Goal: Task Accomplishment & Management: Manage account settings

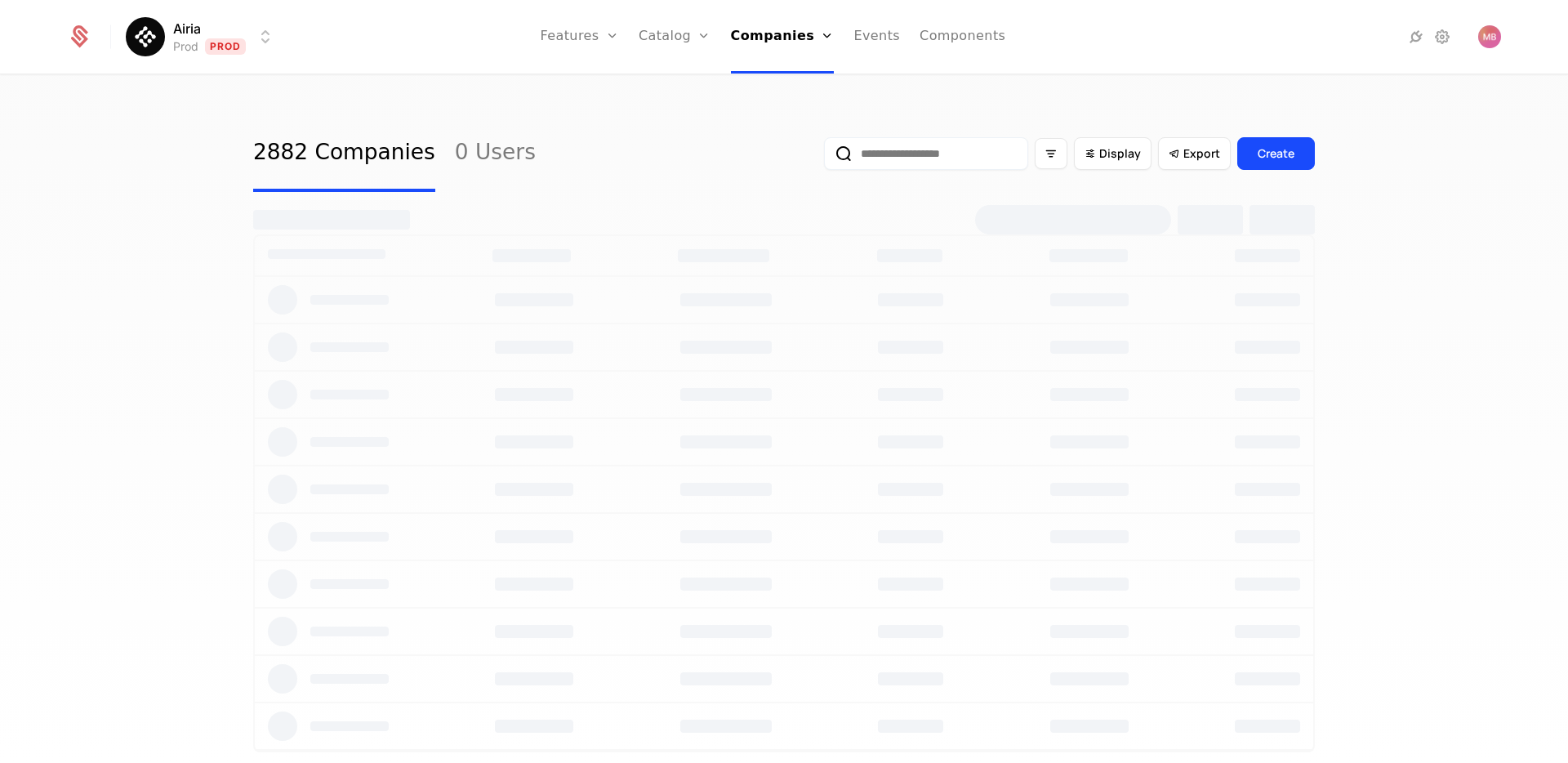
select select "***"
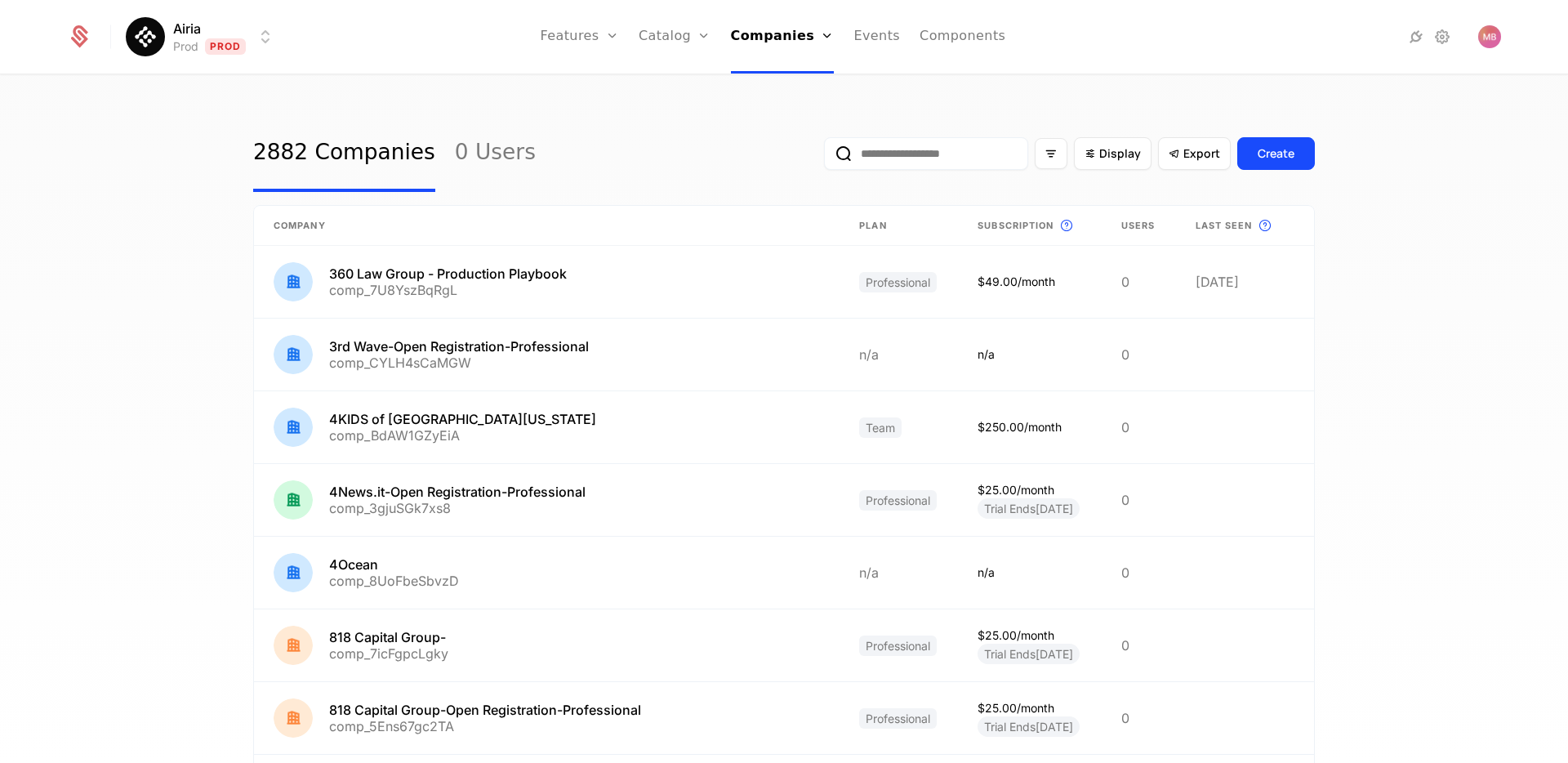
click at [862, 149] on input "email" at bounding box center [927, 153] width 205 height 33
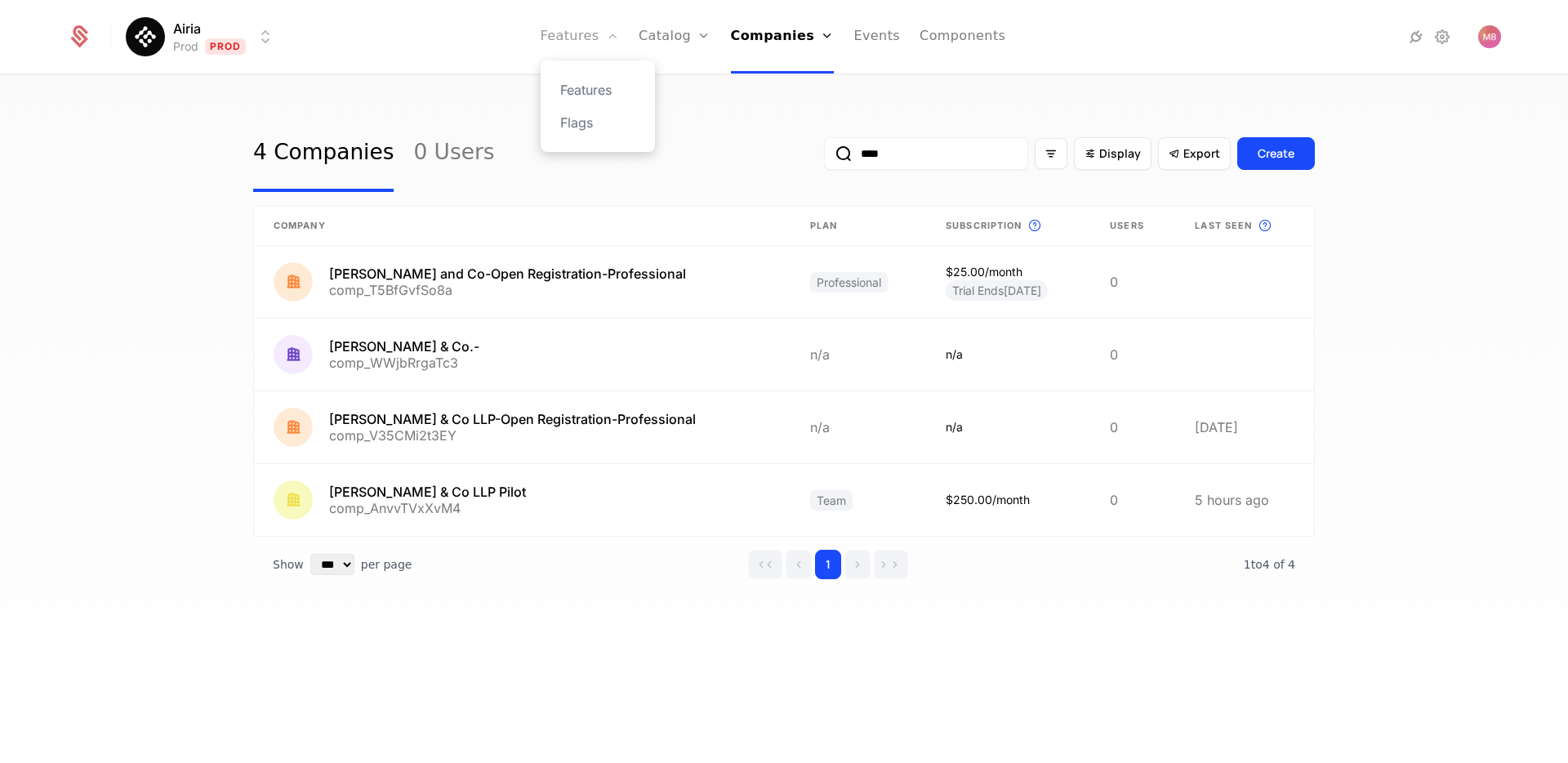
type input "****"
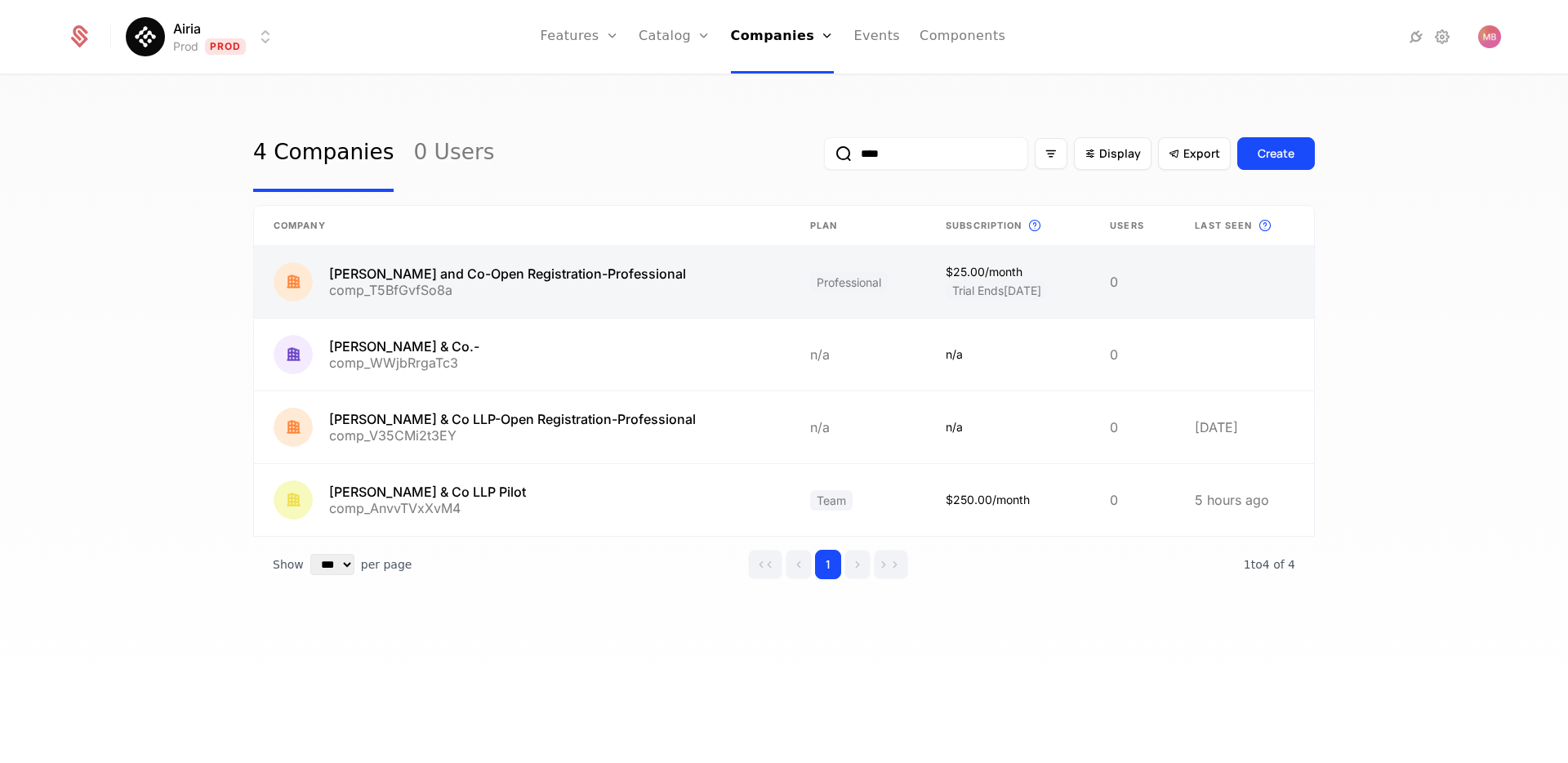
click at [524, 282] on link at bounding box center [522, 282] width 537 height 72
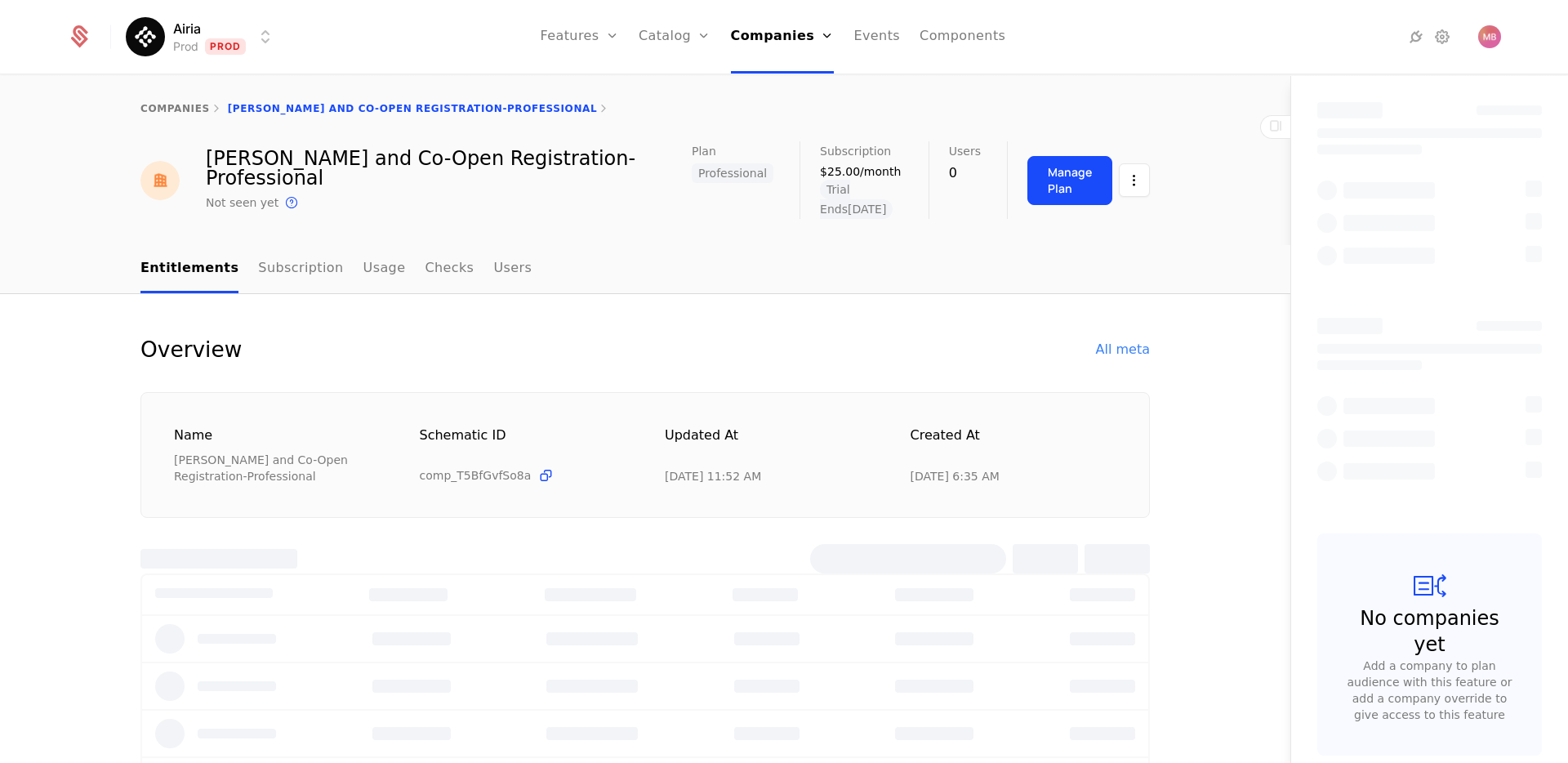
select select "***"
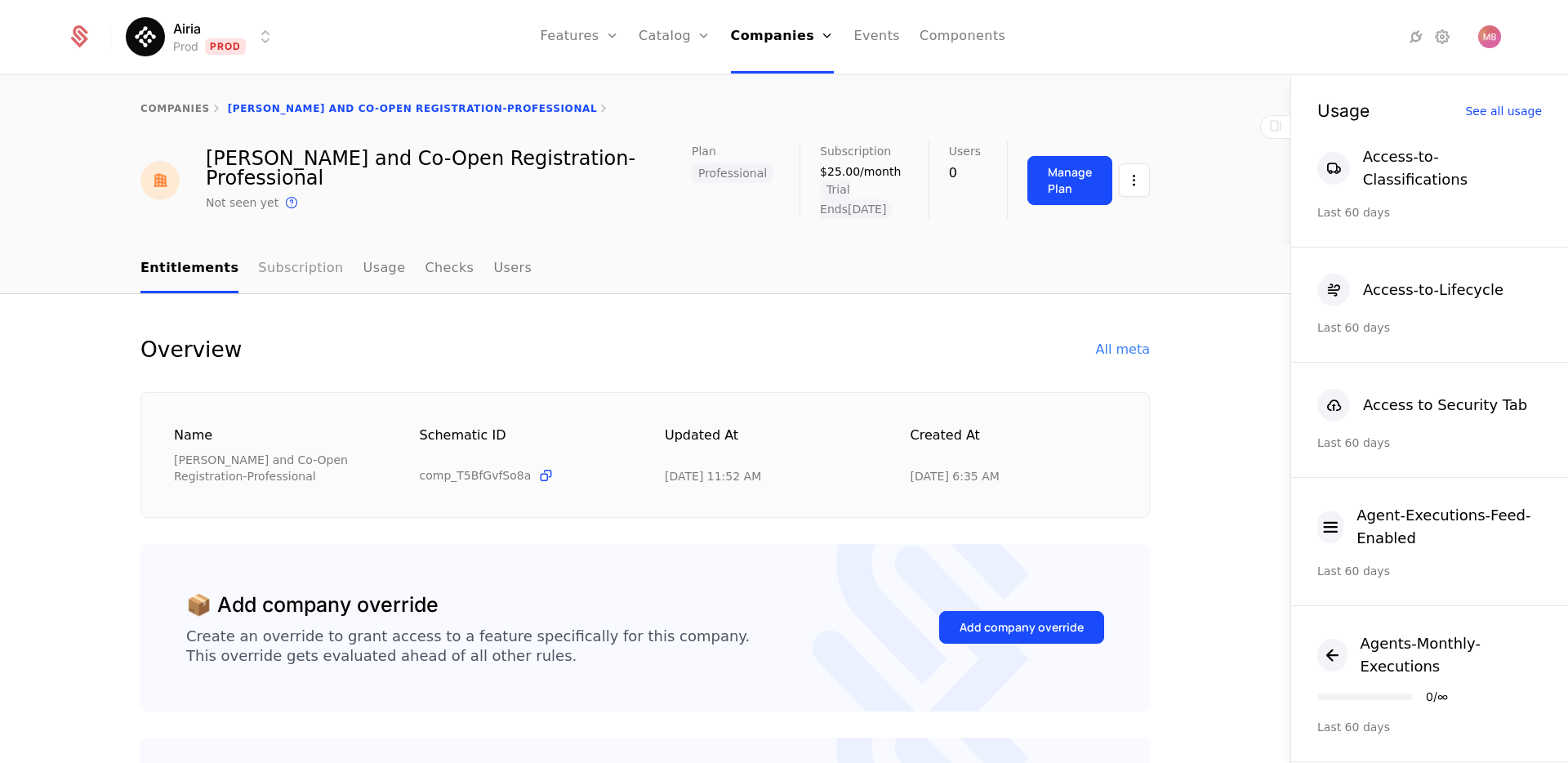
click at [285, 252] on link "Subscription" at bounding box center [301, 270] width 85 height 49
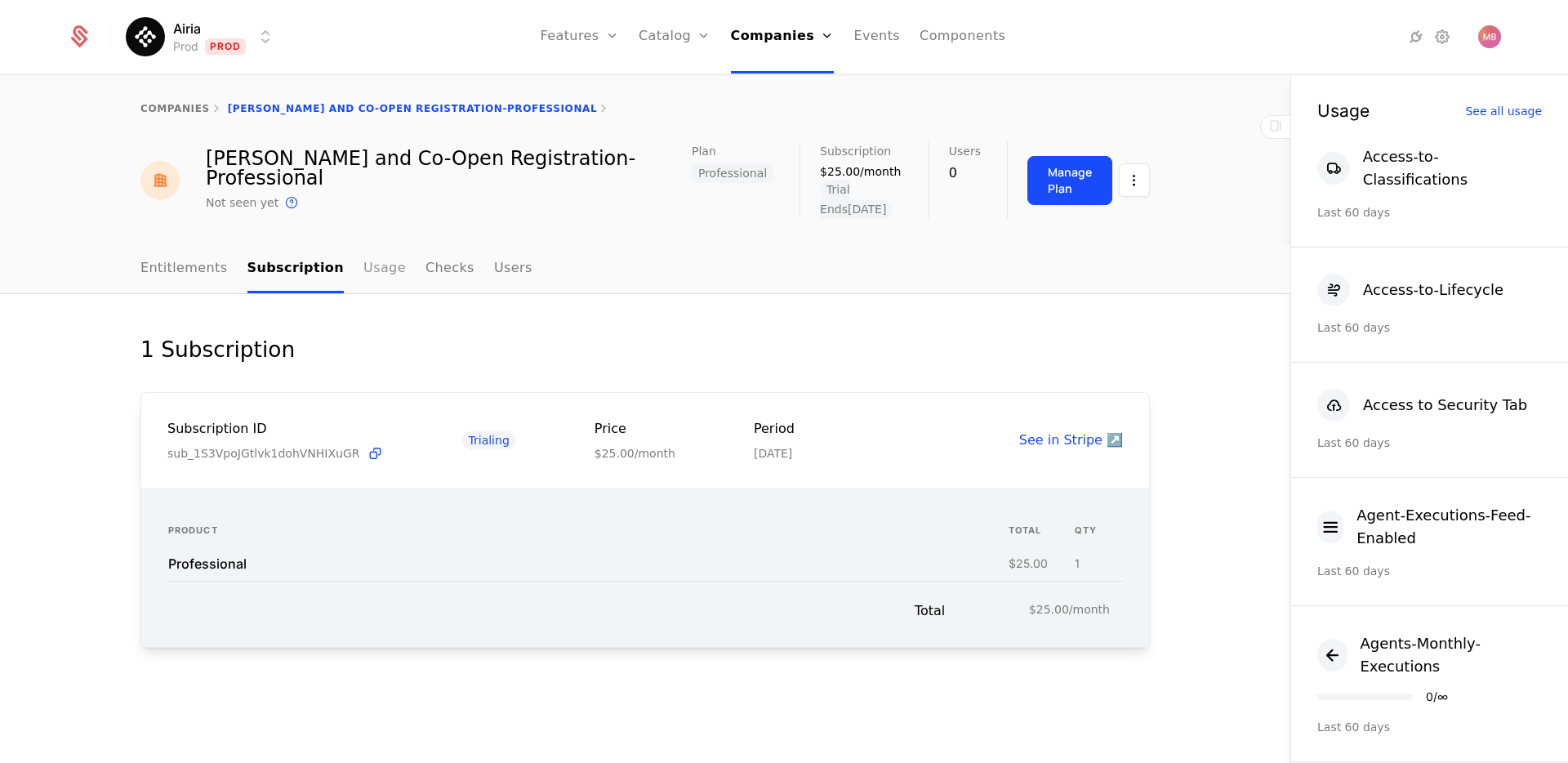
click at [370, 257] on link "Usage" at bounding box center [384, 270] width 42 height 49
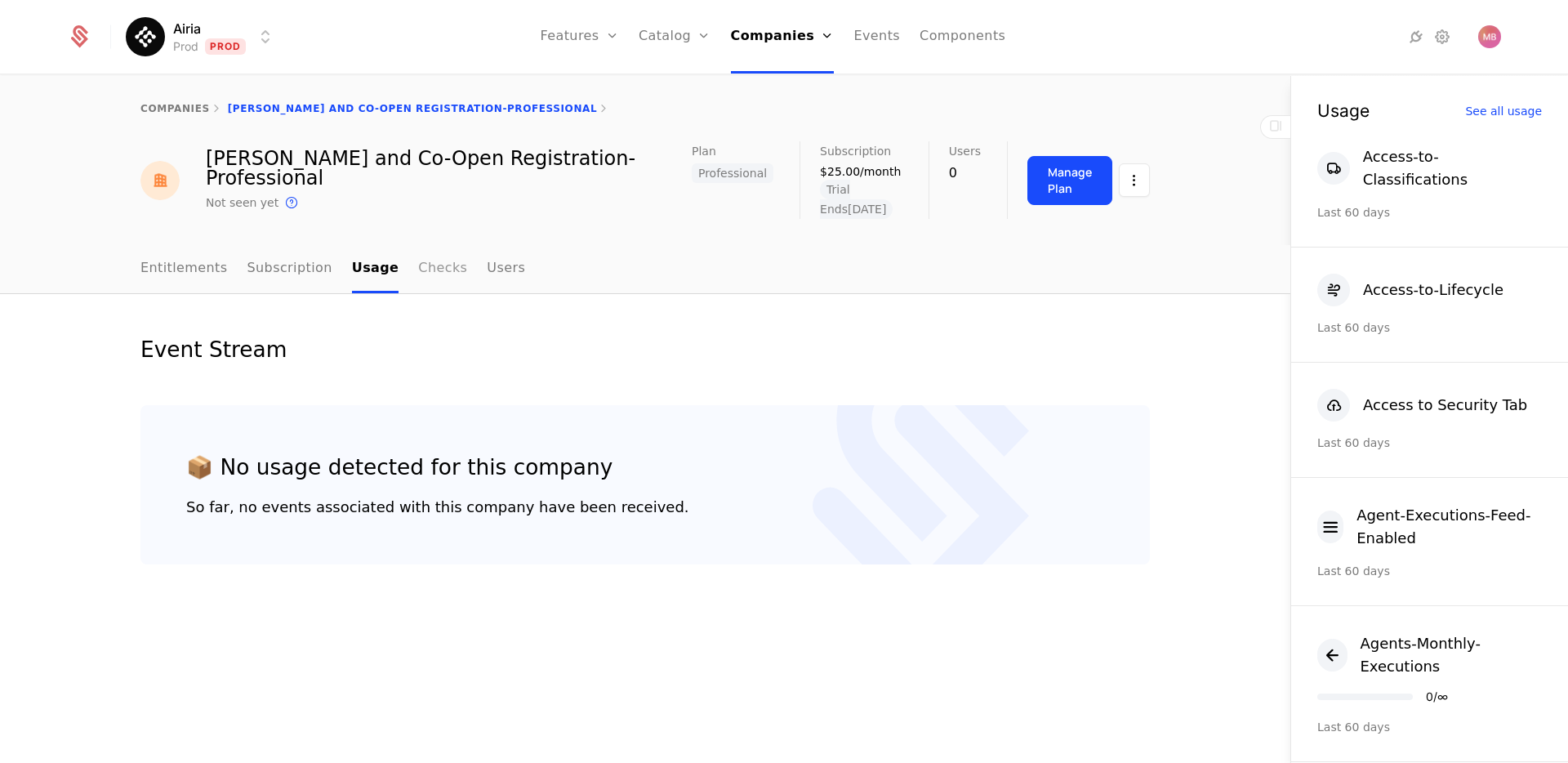
click at [426, 255] on link "Checks" at bounding box center [442, 270] width 49 height 49
click at [497, 255] on link "Users" at bounding box center [507, 270] width 38 height 49
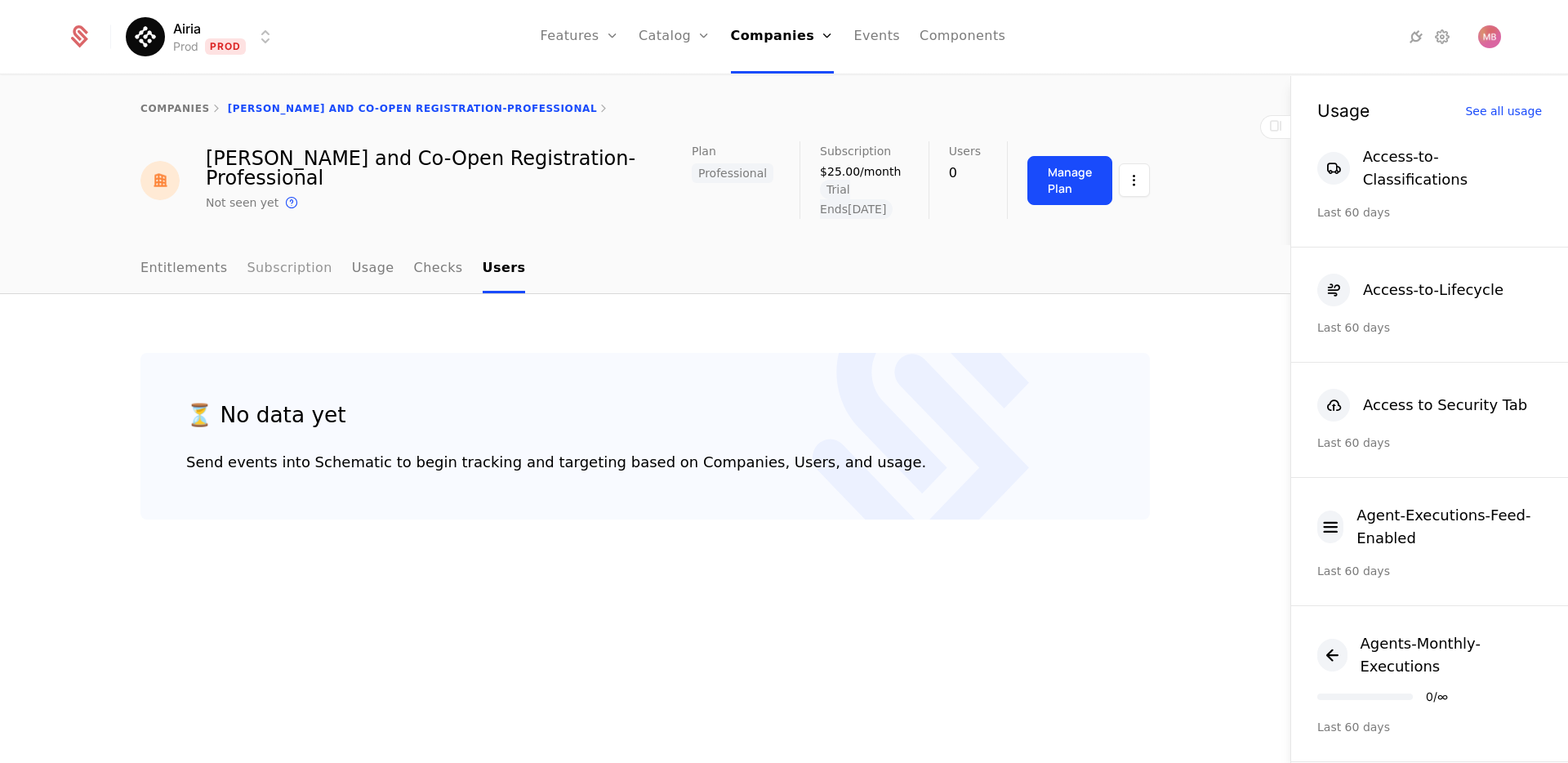
click at [276, 247] on link "Subscription" at bounding box center [290, 270] width 85 height 49
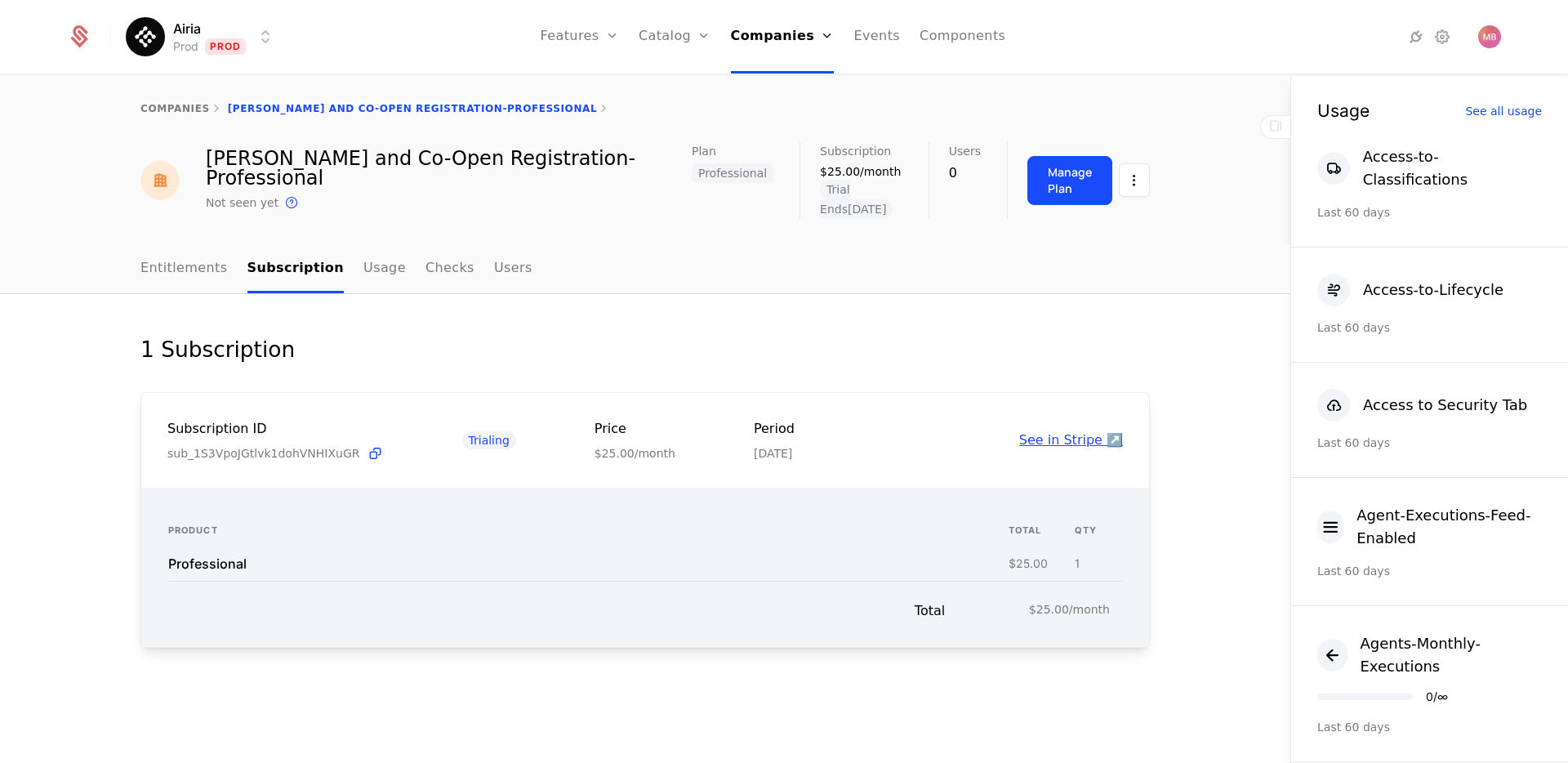
click at [1101, 432] on link "See in Stripe ↗️" at bounding box center [1071, 440] width 104 height 16
select select "***"
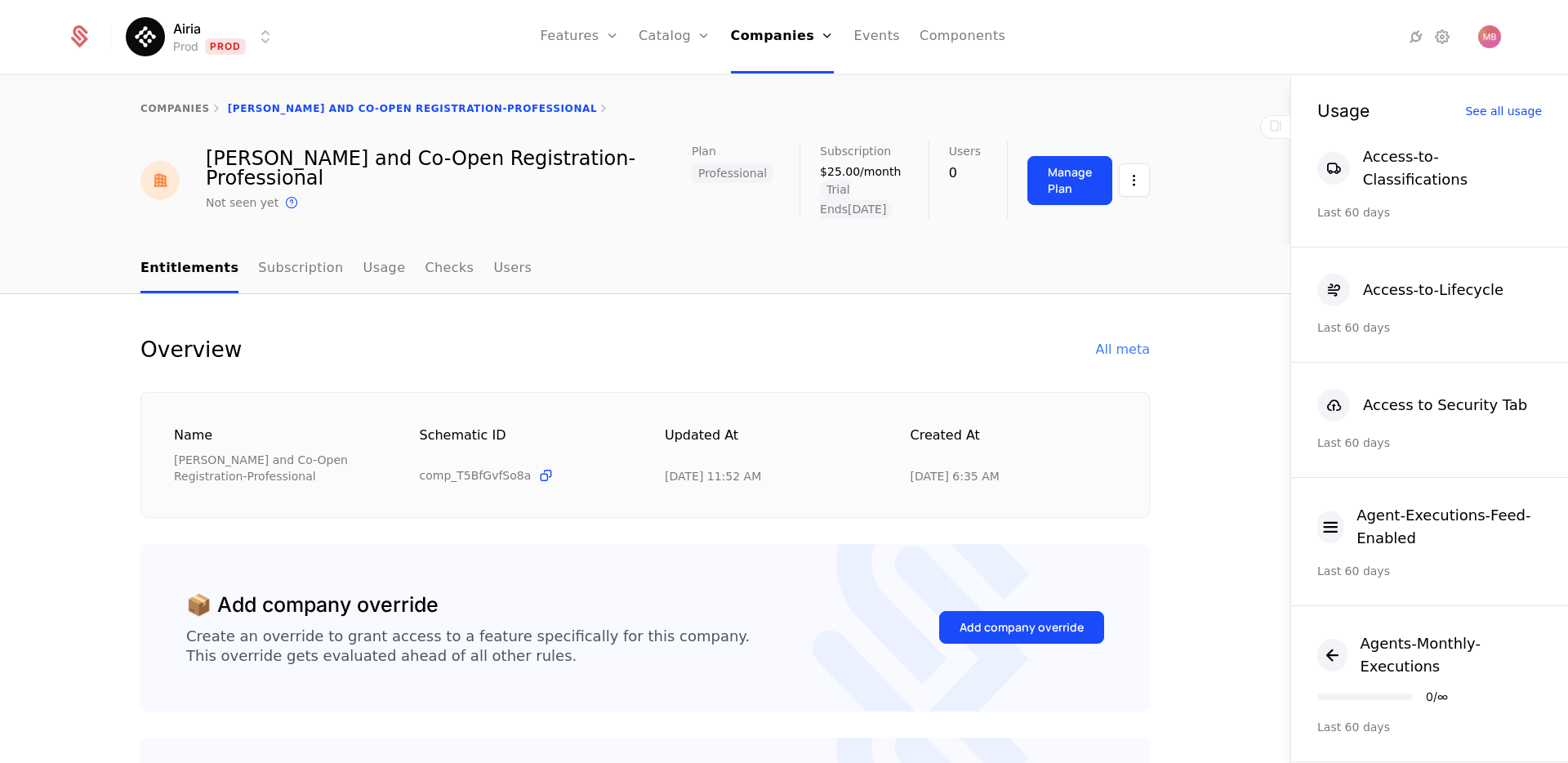
select select "***"
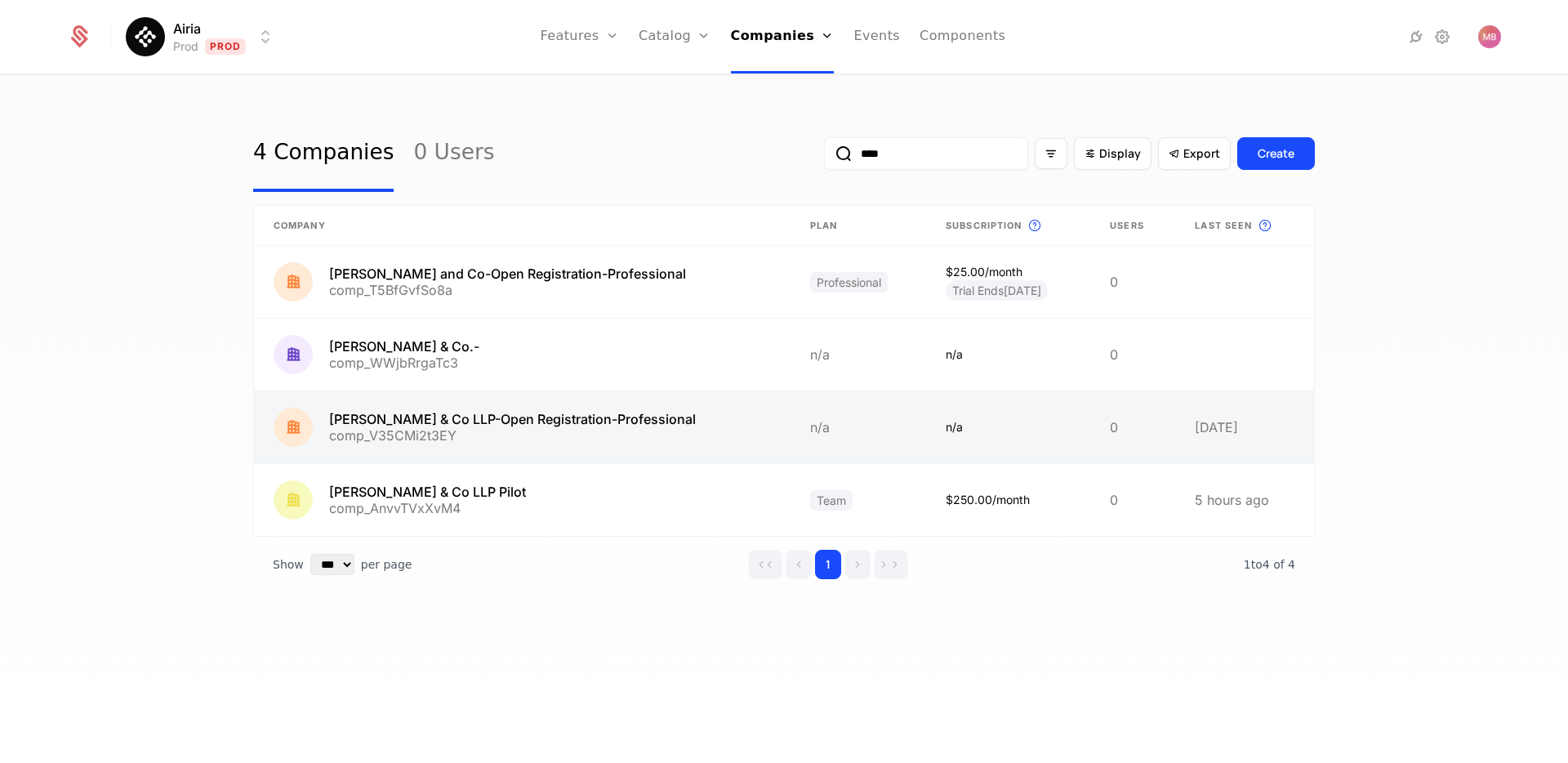
click at [525, 423] on link at bounding box center [522, 427] width 537 height 72
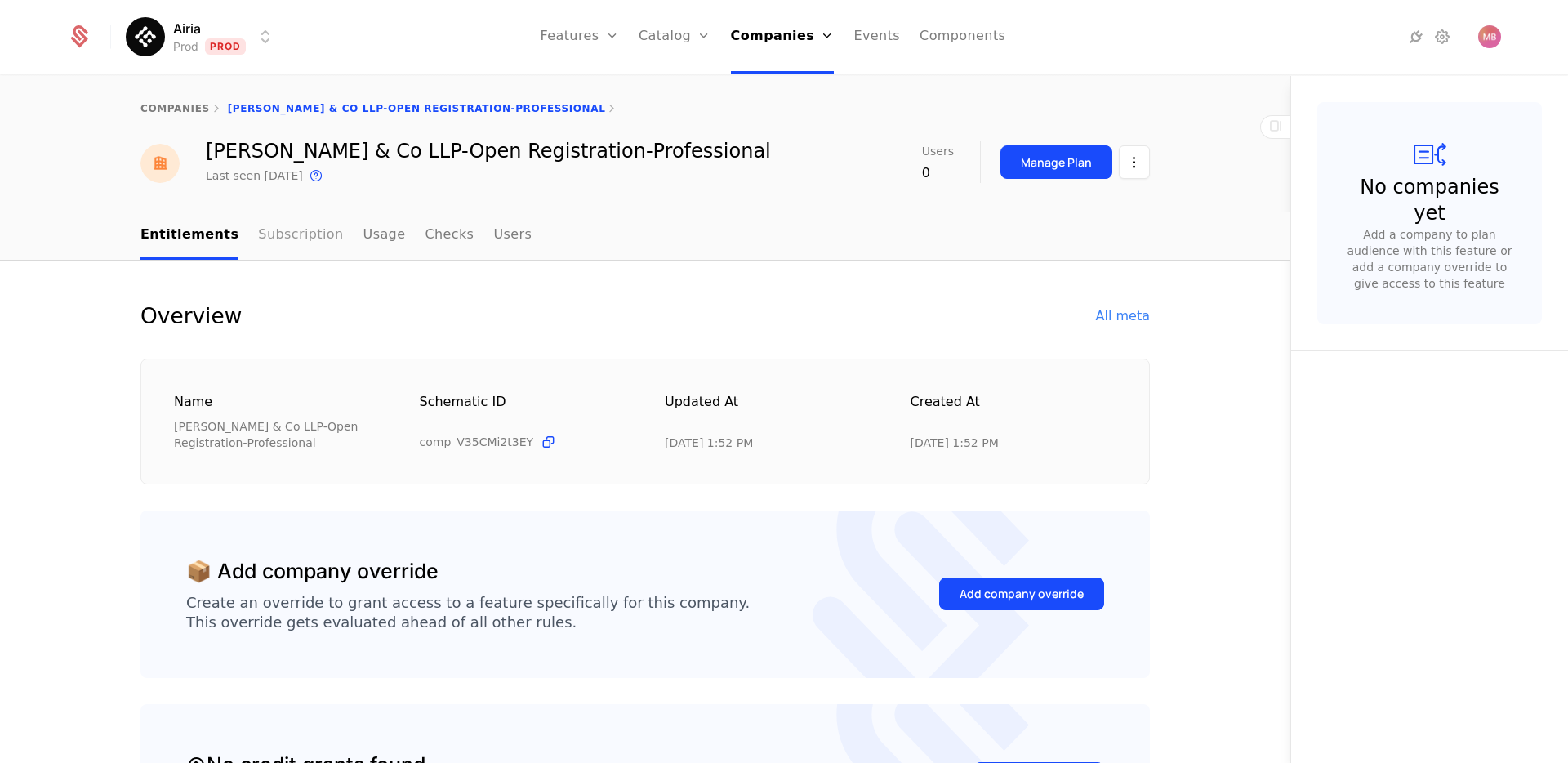
click at [258, 233] on link "Subscription" at bounding box center [301, 236] width 85 height 49
select select "***"
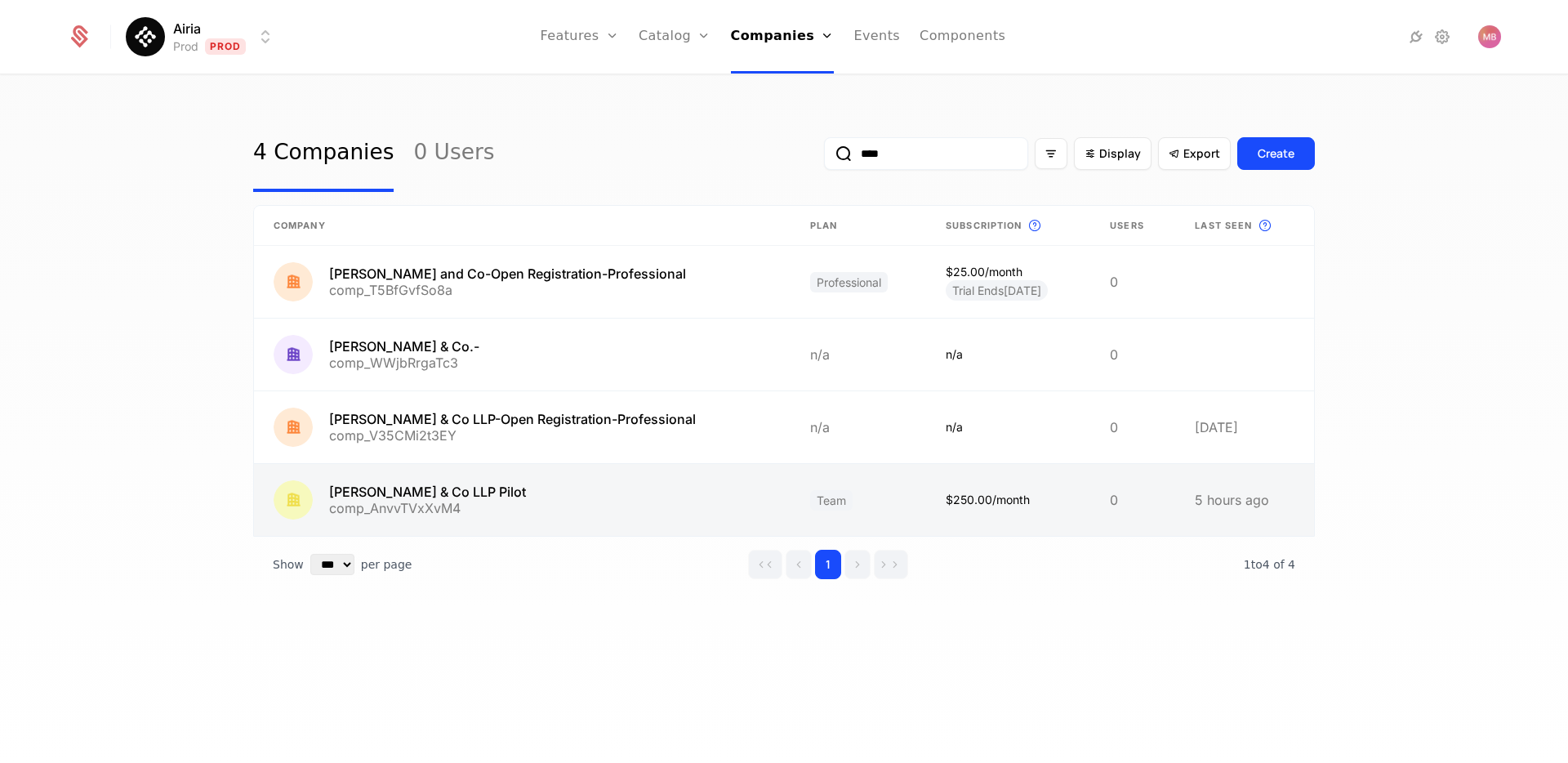
click at [477, 495] on link at bounding box center [522, 499] width 537 height 72
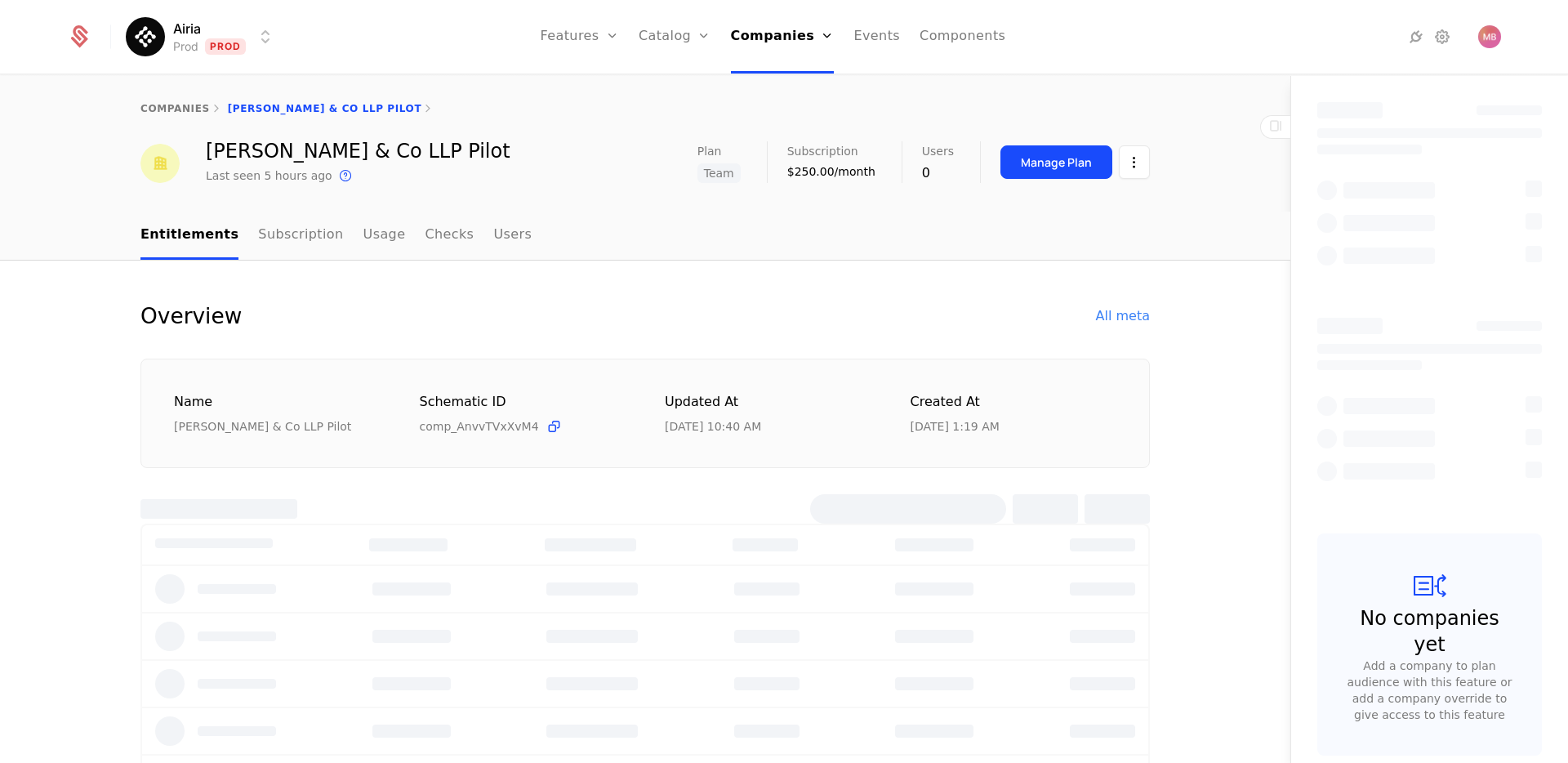
select select "***"
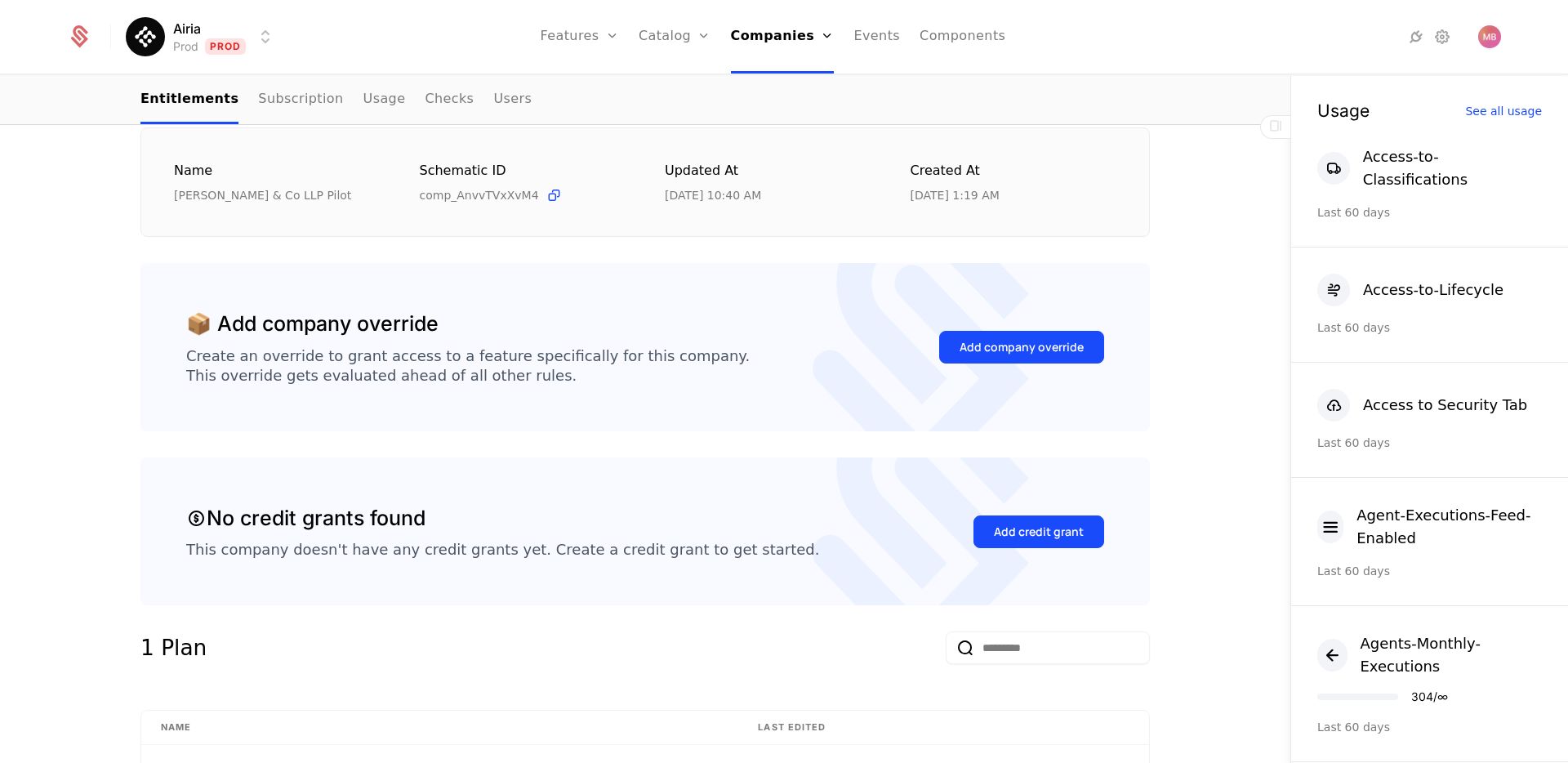
scroll to position [268, 0]
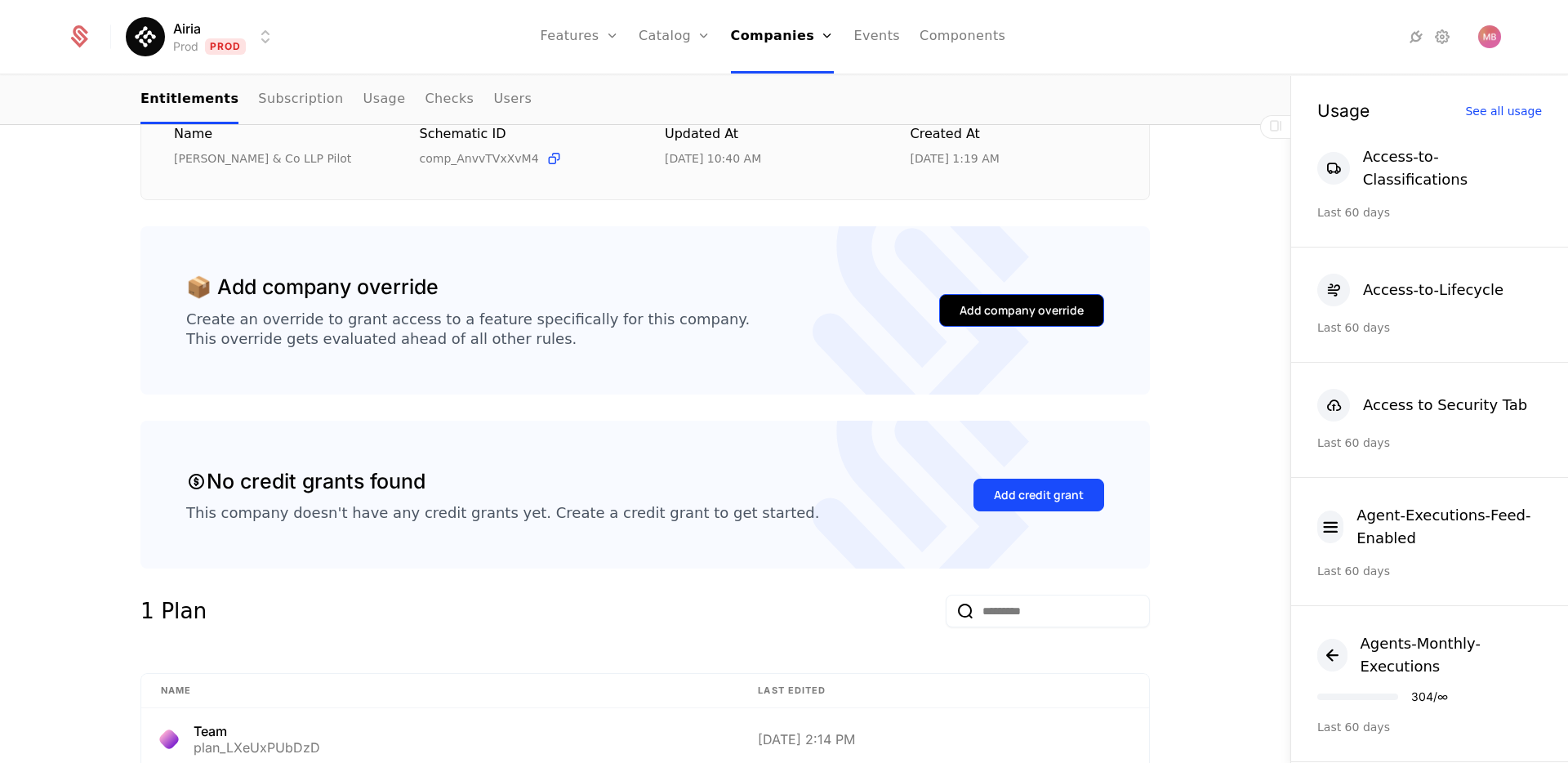
click at [1001, 316] on div "Add company override" at bounding box center [1021, 310] width 124 height 16
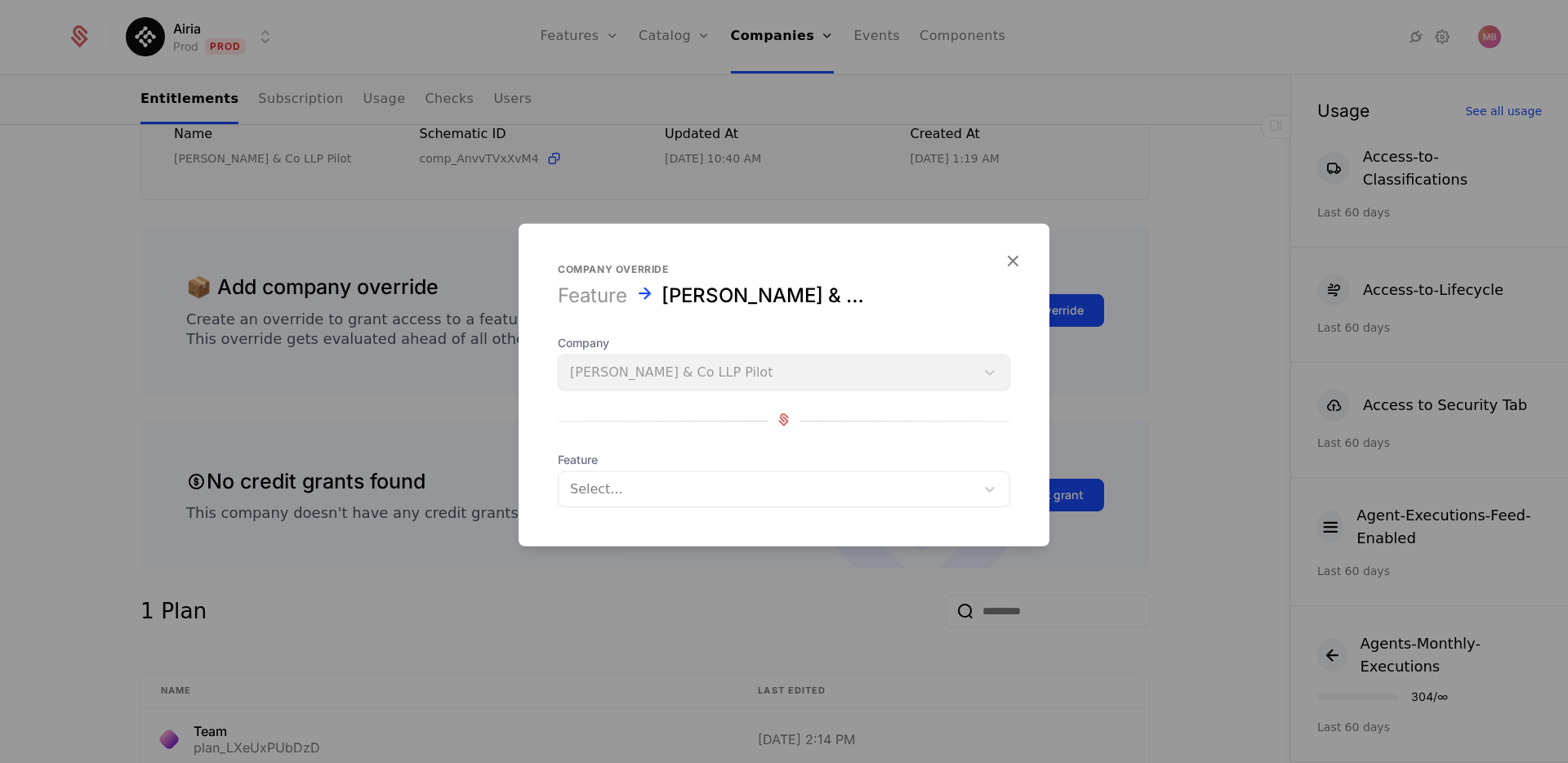
click at [638, 489] on div at bounding box center [767, 489] width 394 height 23
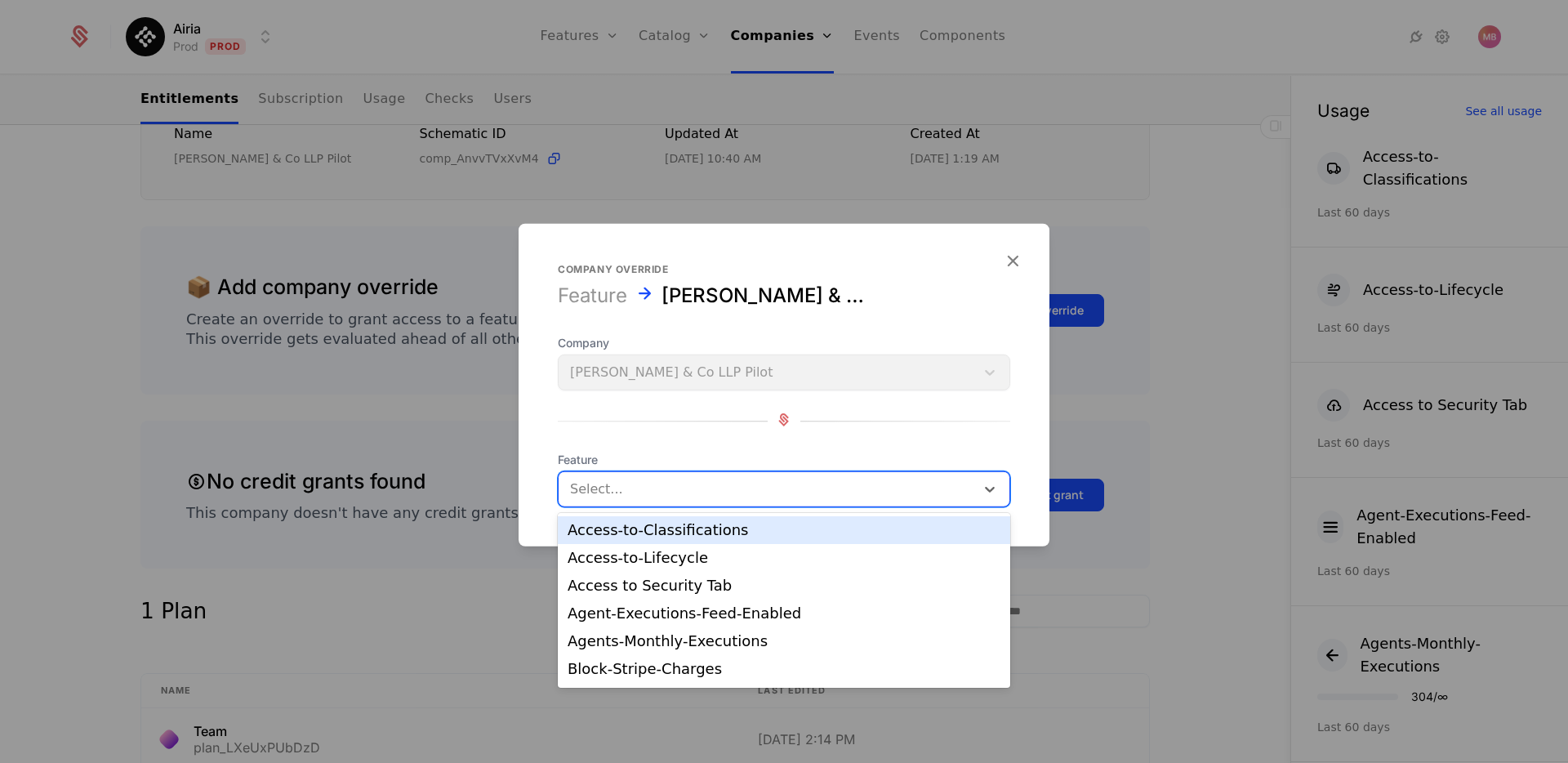
click at [635, 529] on div "Access-to-Classifications" at bounding box center [784, 530] width 433 height 15
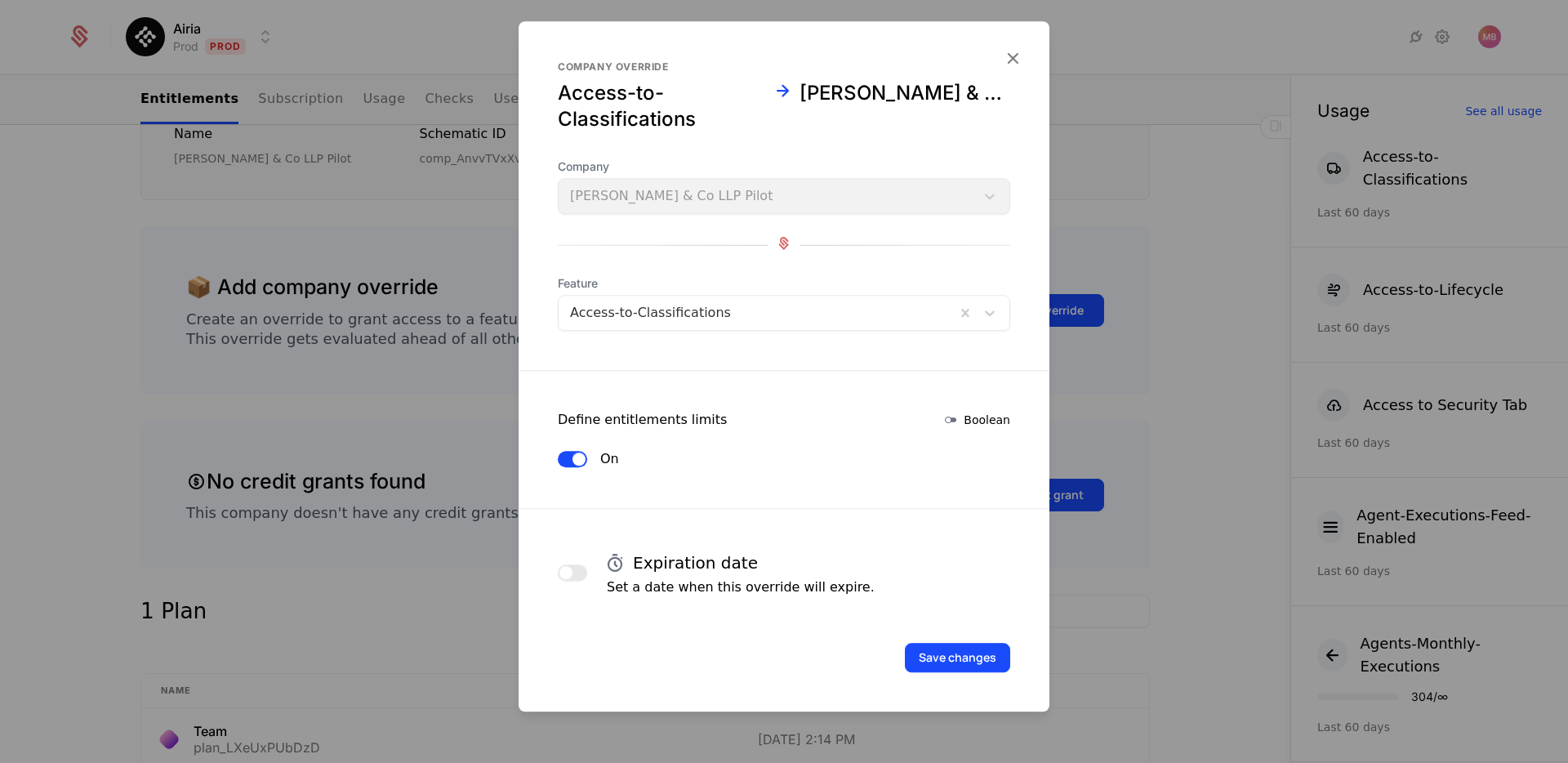
click at [569, 569] on span "button" at bounding box center [565, 572] width 13 height 13
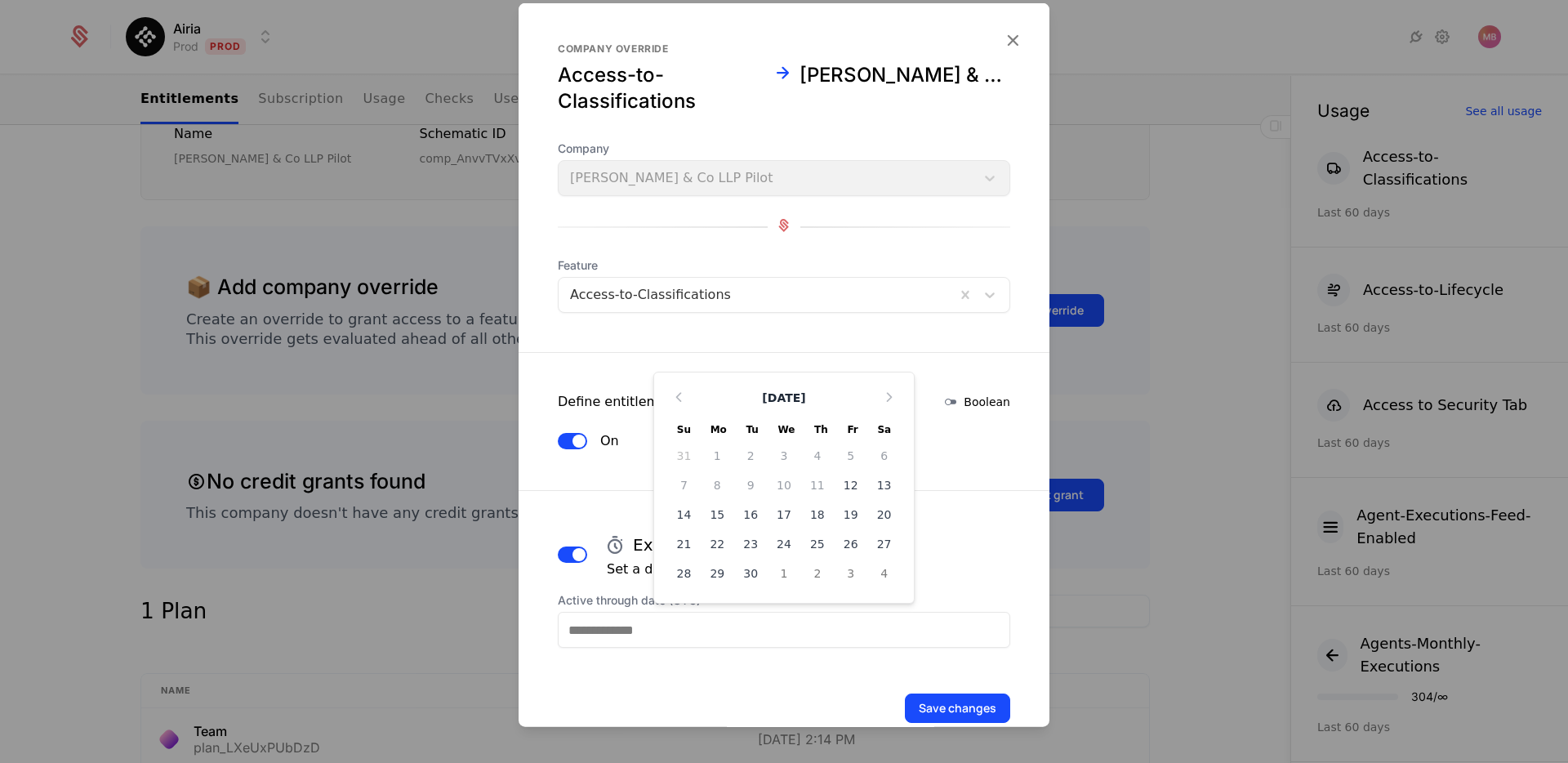
click at [675, 643] on input "Active through date (UTC)" at bounding box center [784, 629] width 452 height 36
click at [756, 572] on div "30" at bounding box center [751, 573] width 34 height 26
type input "**********"
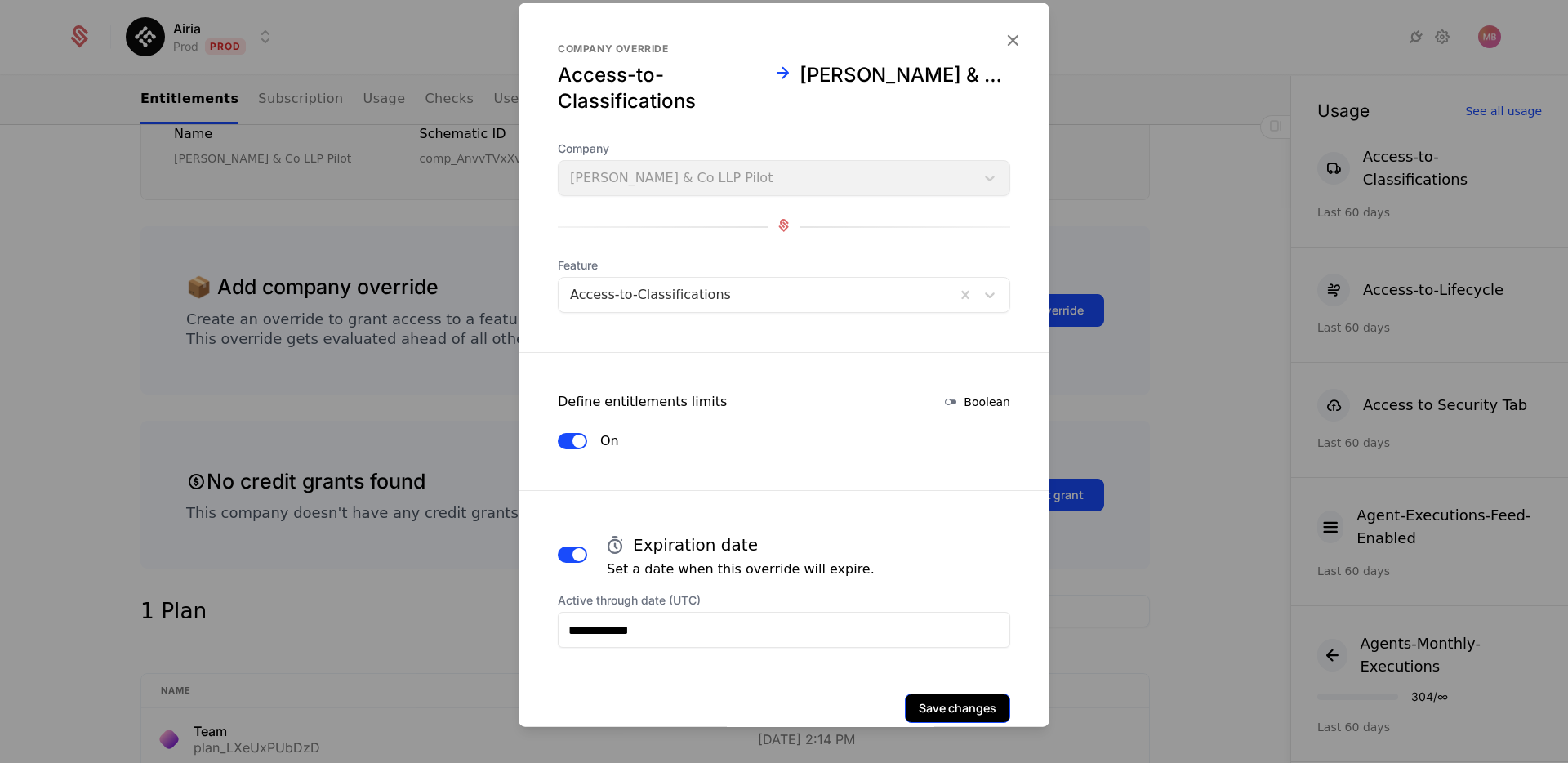
click at [948, 706] on button "Save changes" at bounding box center [958, 708] width 106 height 29
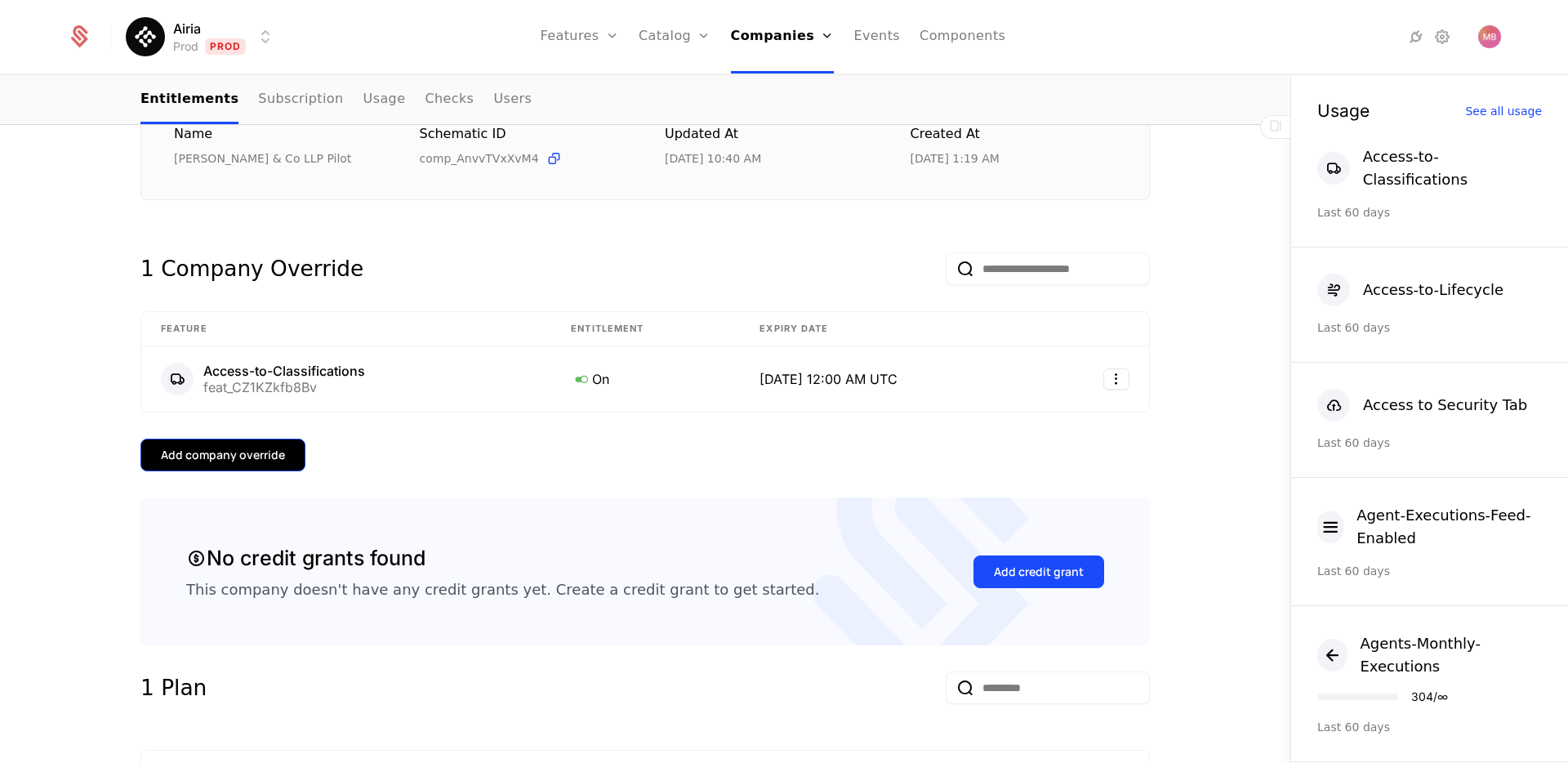
click at [260, 454] on div "Add company override" at bounding box center [223, 454] width 124 height 16
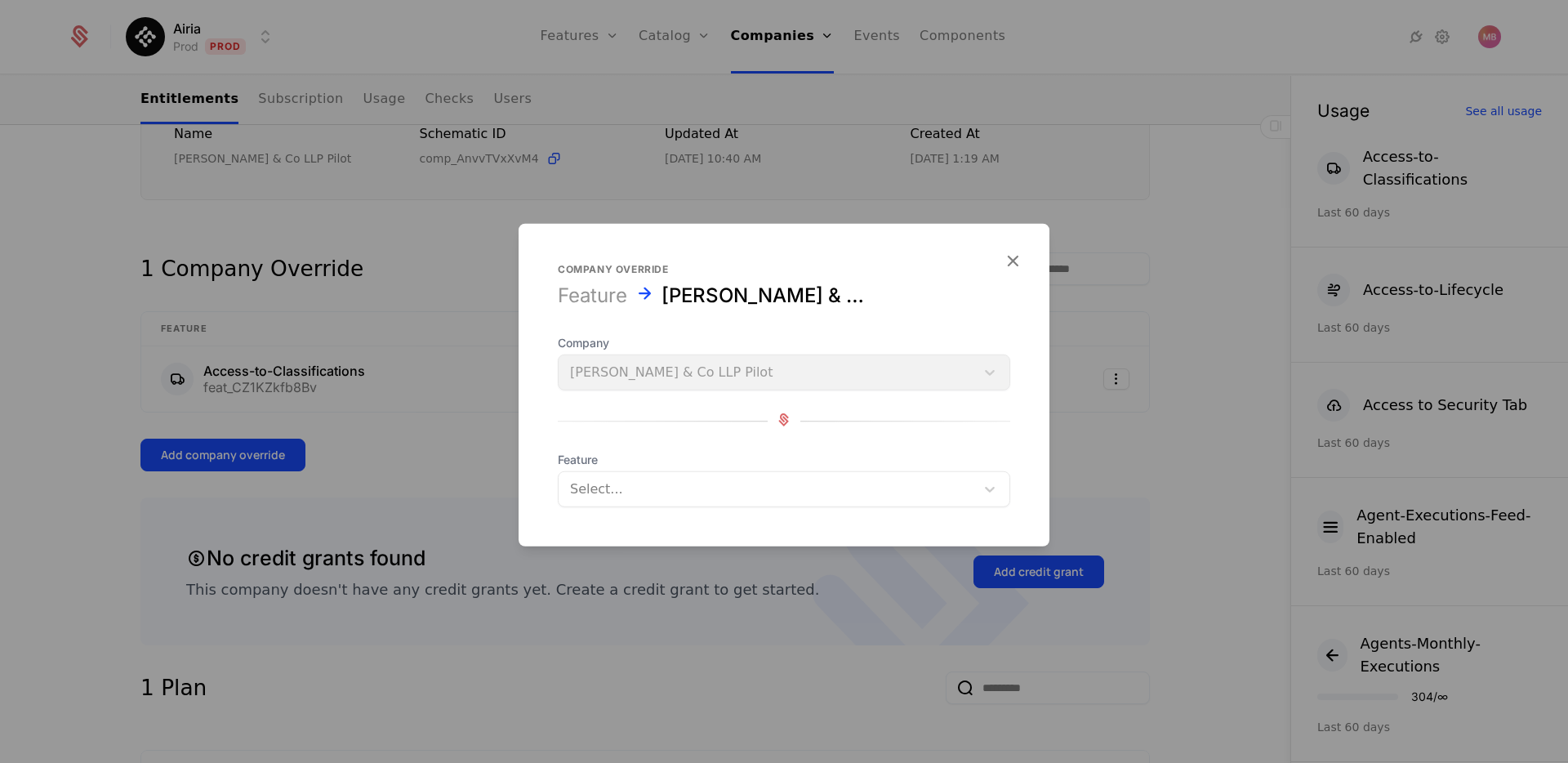
click at [630, 485] on div at bounding box center [767, 489] width 394 height 23
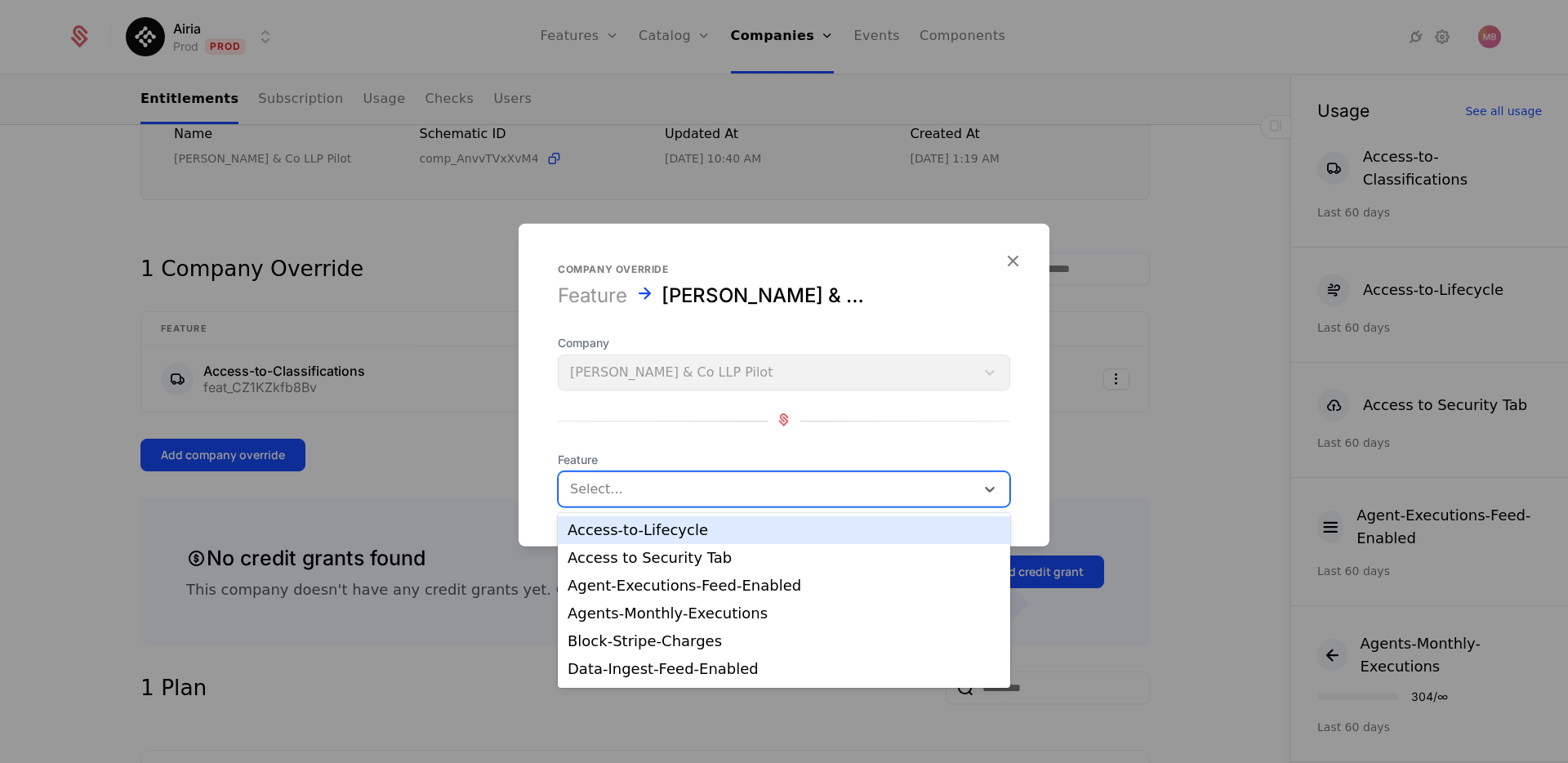
click at [707, 540] on div "Access-to-Lifecycle" at bounding box center [784, 531] width 452 height 28
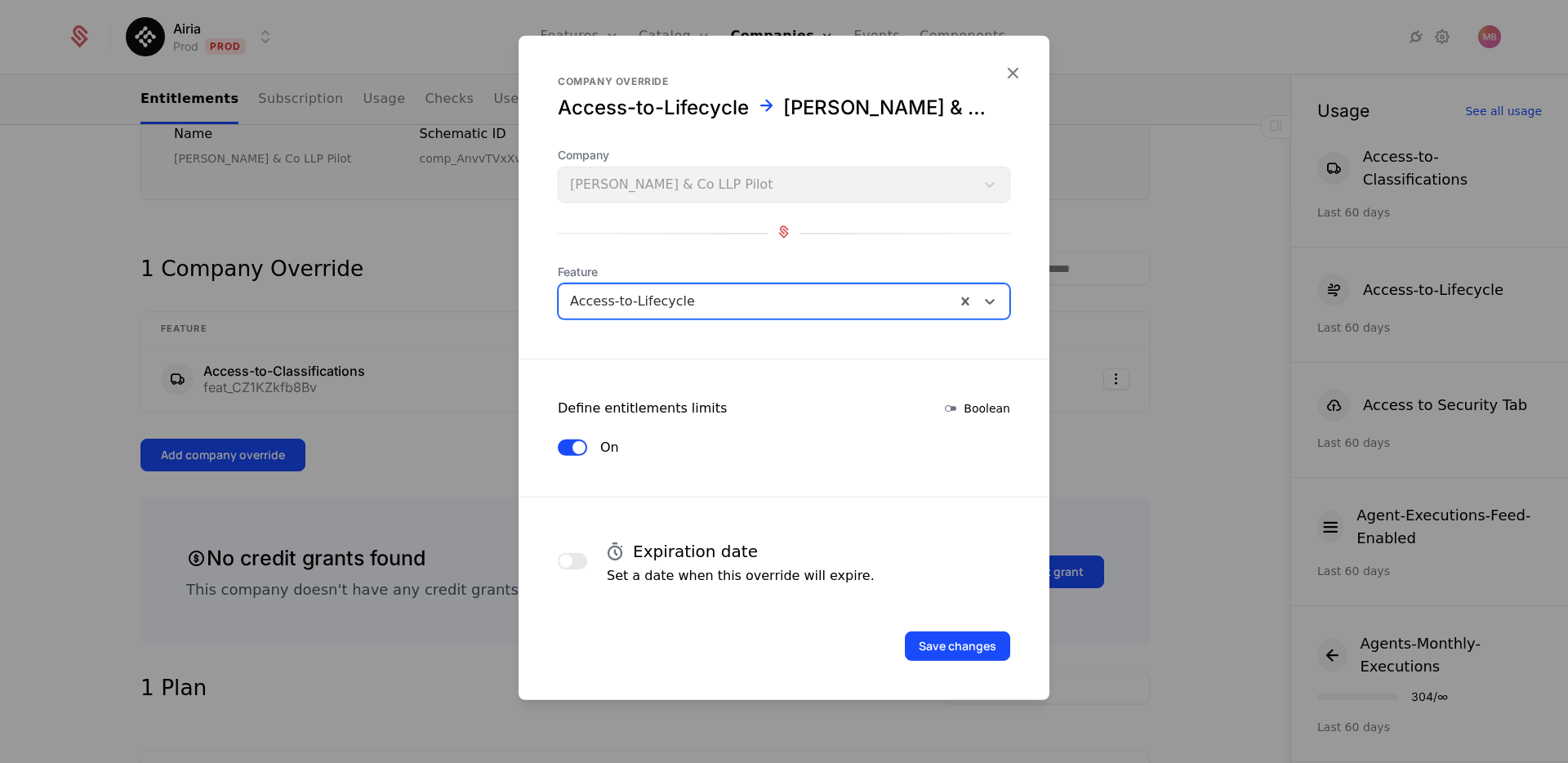
click at [569, 557] on span "button" at bounding box center [565, 561] width 13 height 13
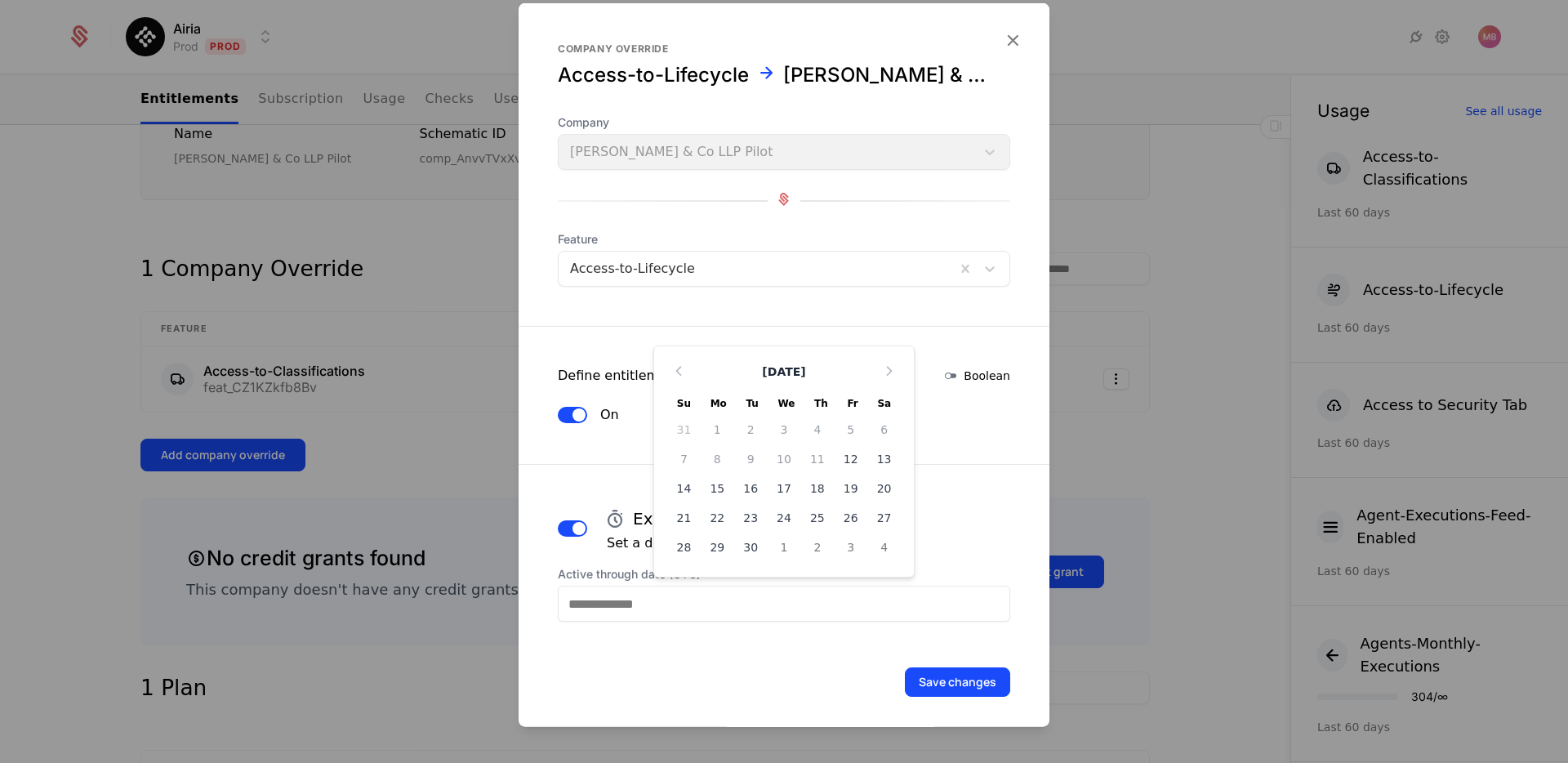
click at [673, 595] on input "Active through date (UTC)" at bounding box center [784, 603] width 452 height 36
click at [747, 546] on div "30" at bounding box center [751, 547] width 34 height 26
type input "**********"
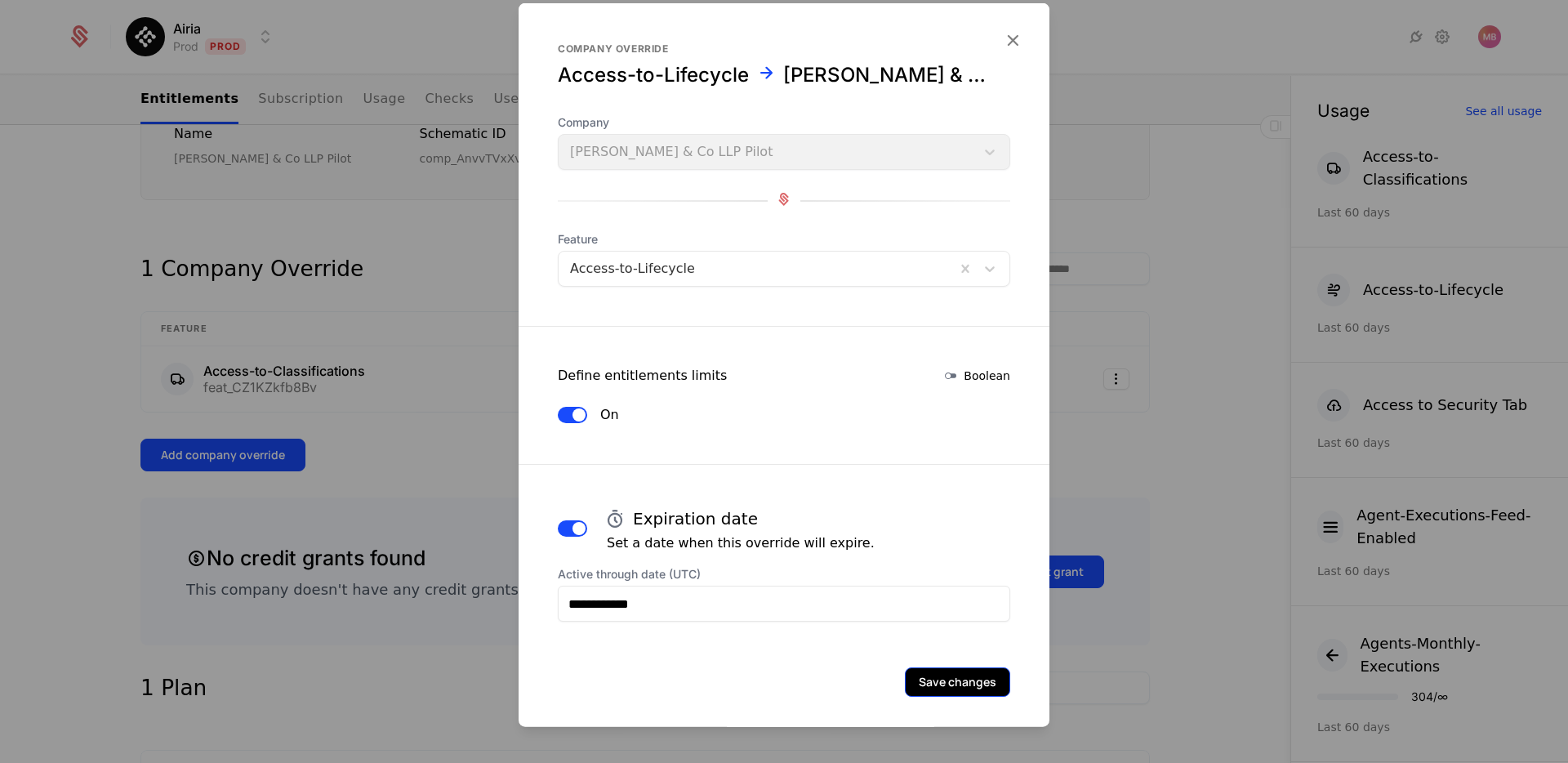
click at [955, 682] on button "Save changes" at bounding box center [958, 682] width 106 height 29
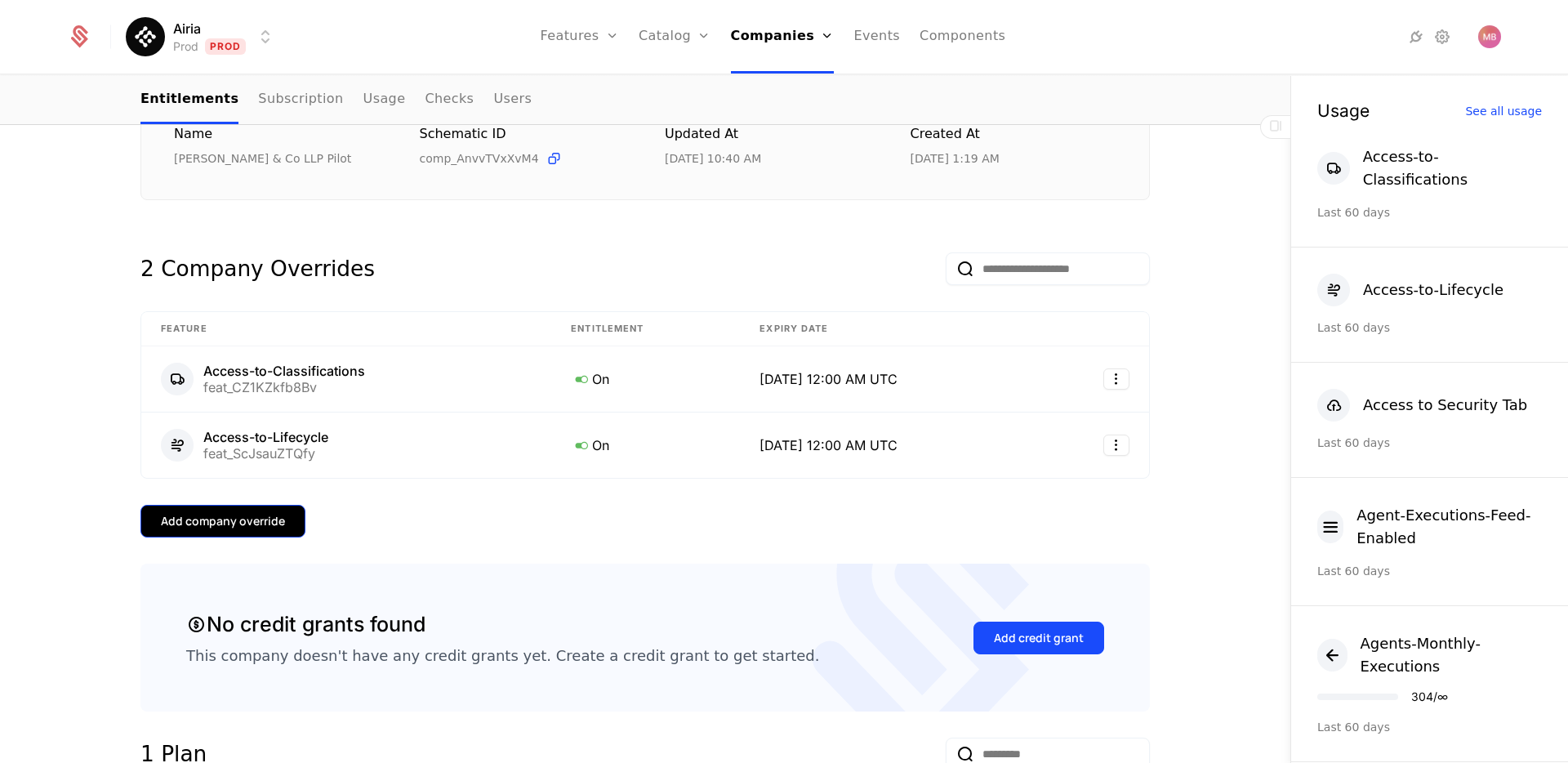
click at [249, 520] on div "Add company override" at bounding box center [223, 521] width 124 height 16
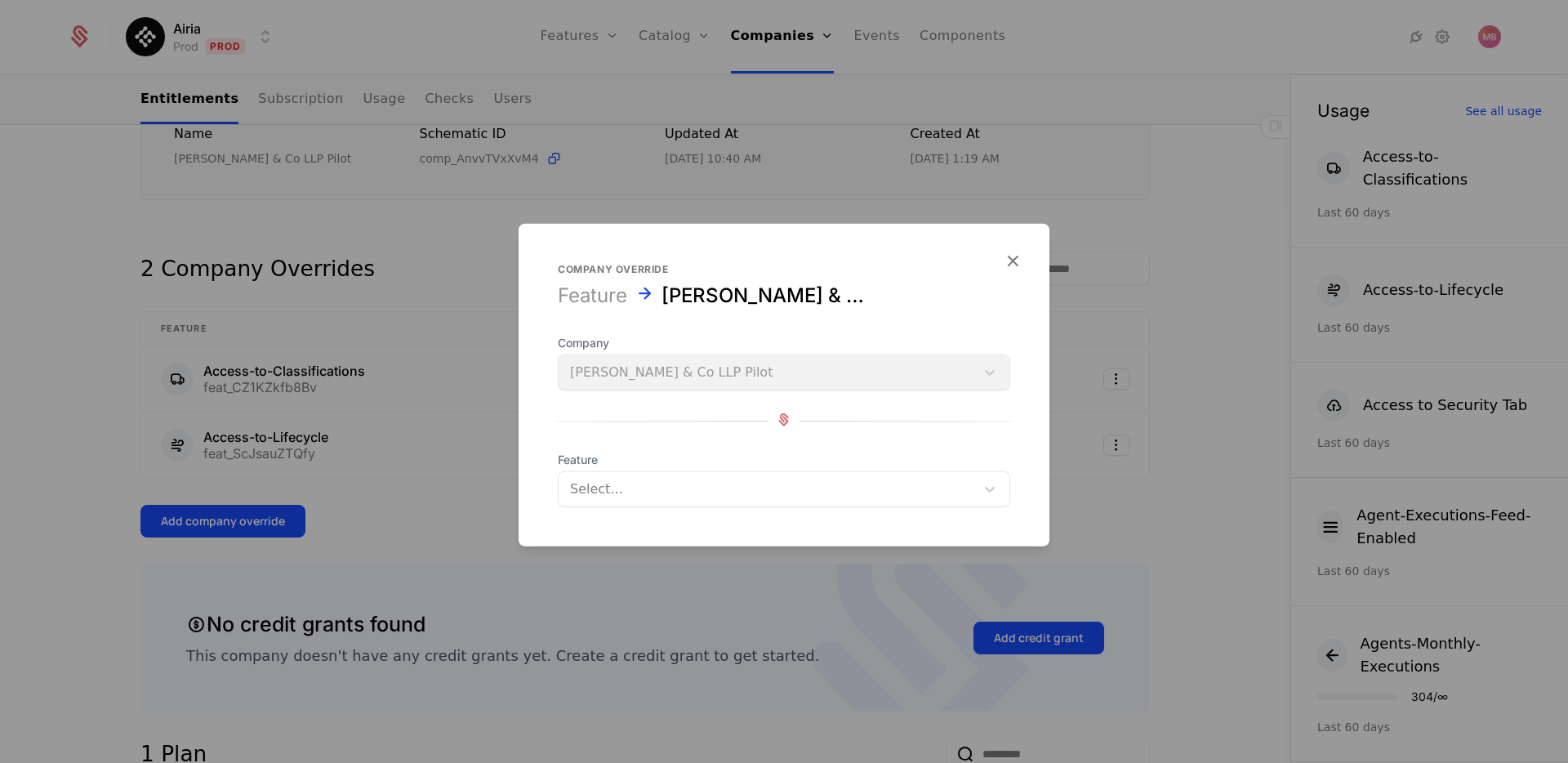
click at [628, 482] on div at bounding box center [767, 489] width 394 height 23
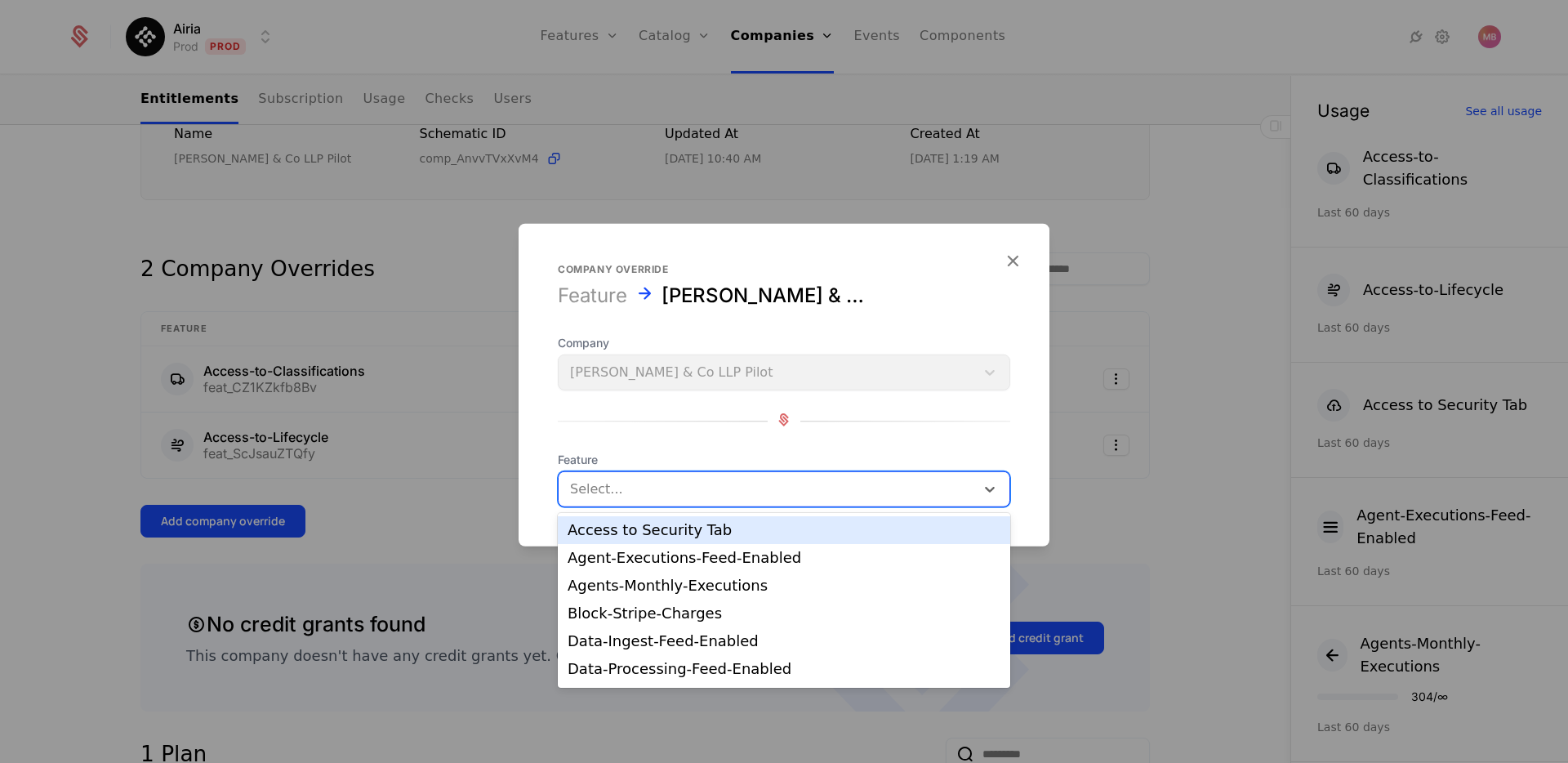
click at [638, 534] on div "Access to Security Tab" at bounding box center [784, 530] width 433 height 15
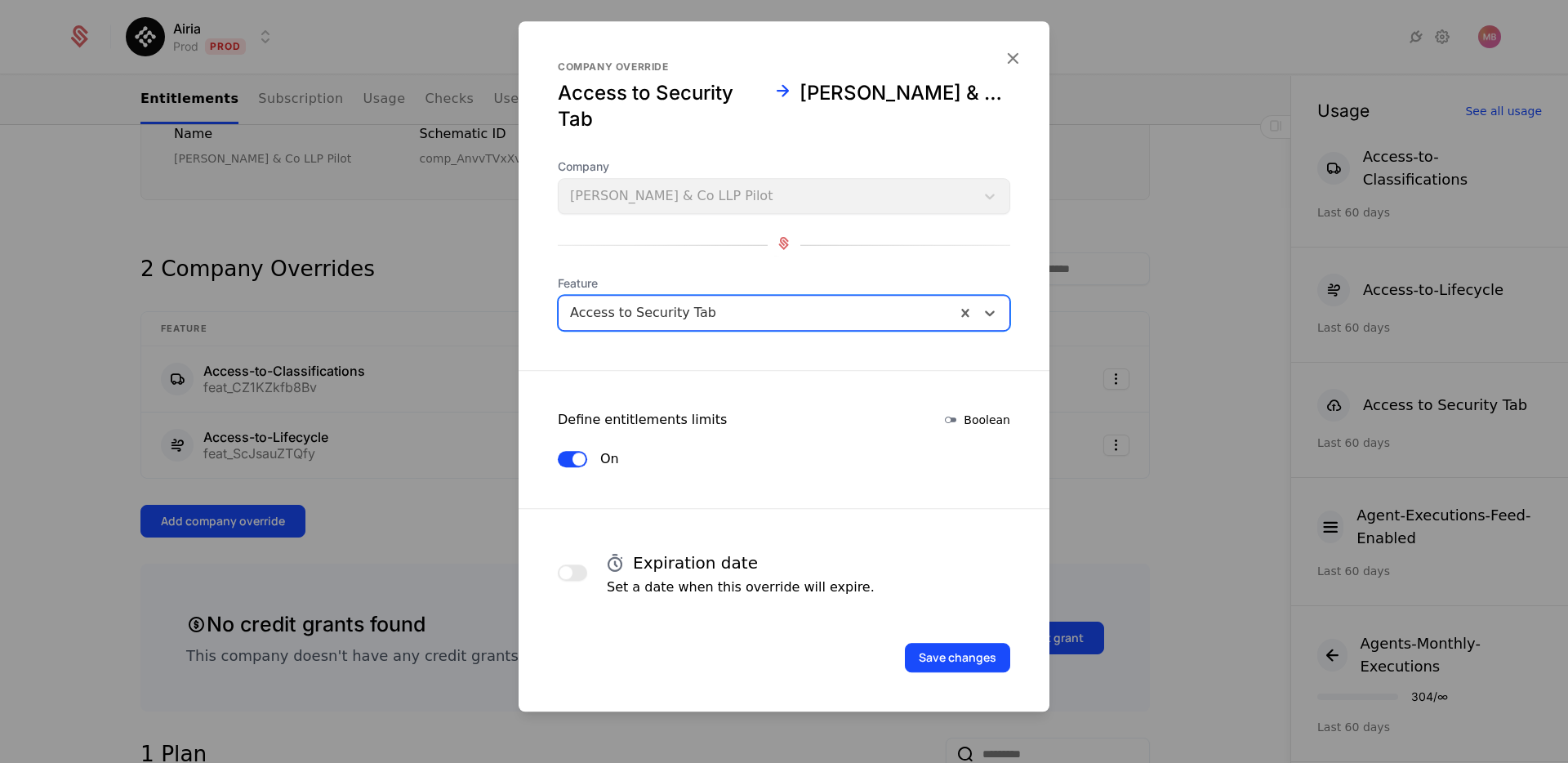
click at [578, 571] on button "button" at bounding box center [573, 572] width 29 height 16
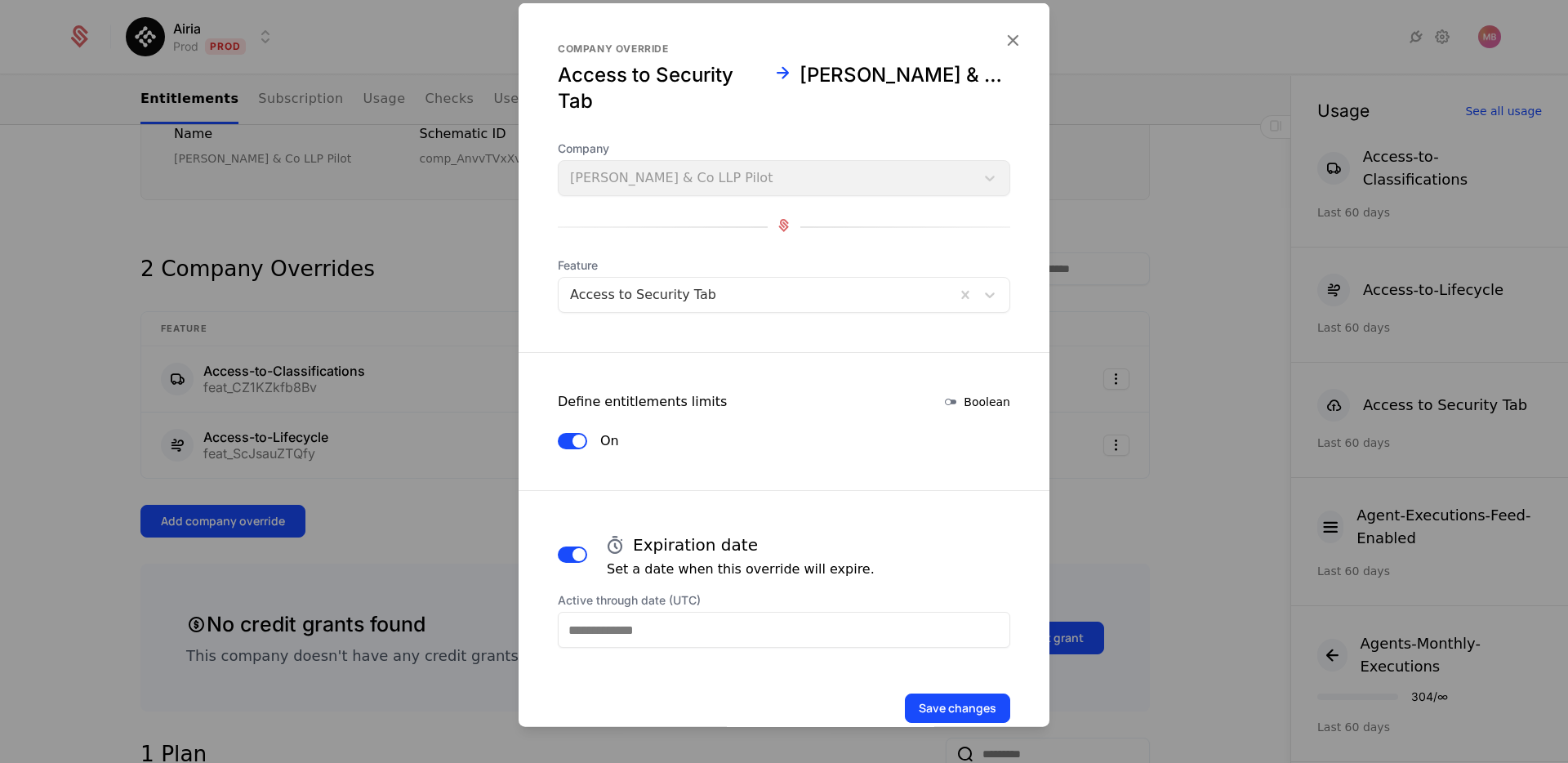
click at [629, 640] on input "Active through date (UTC)" at bounding box center [784, 629] width 452 height 36
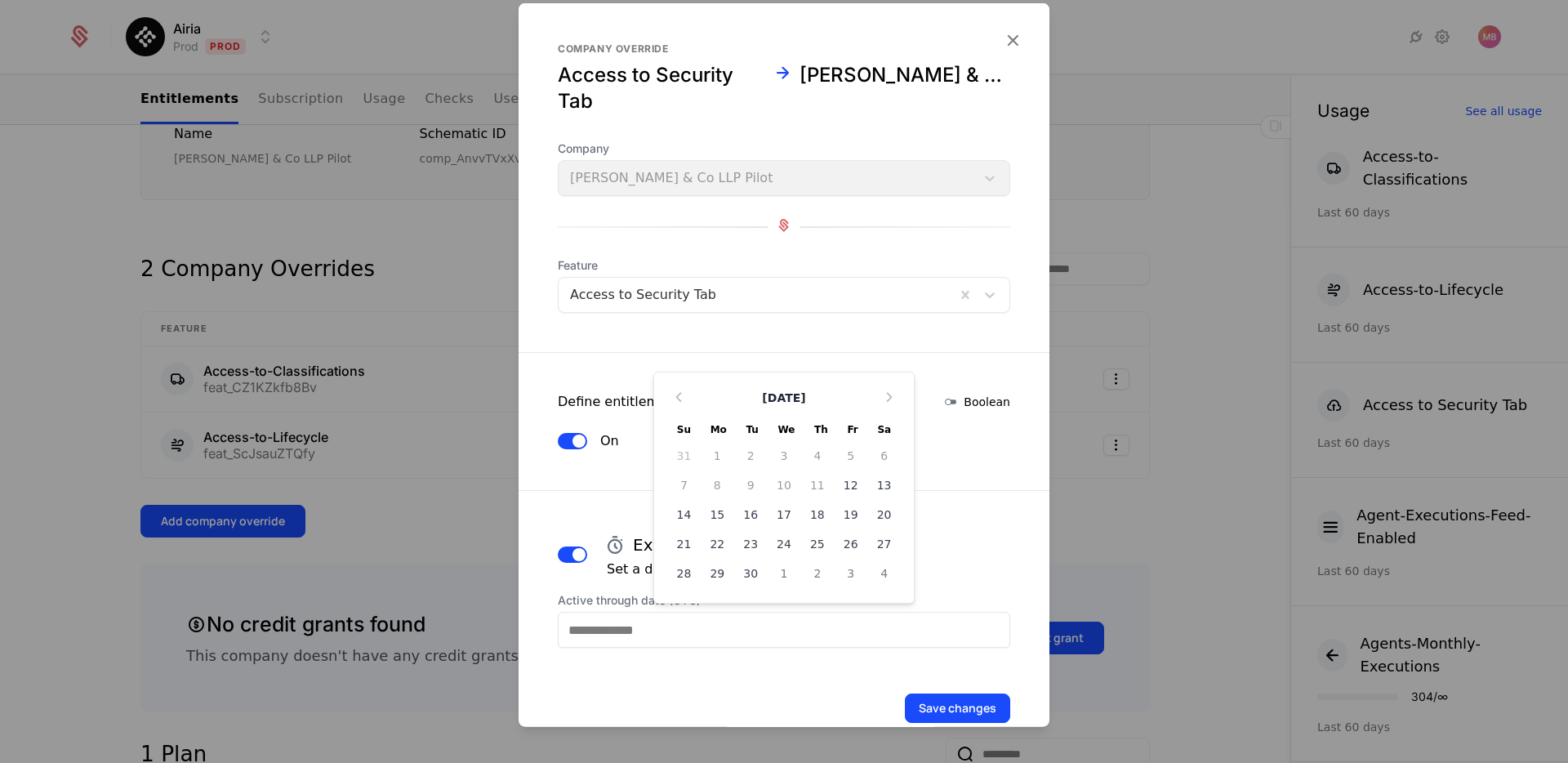
click at [749, 574] on div "30" at bounding box center [751, 573] width 34 height 26
type input "**********"
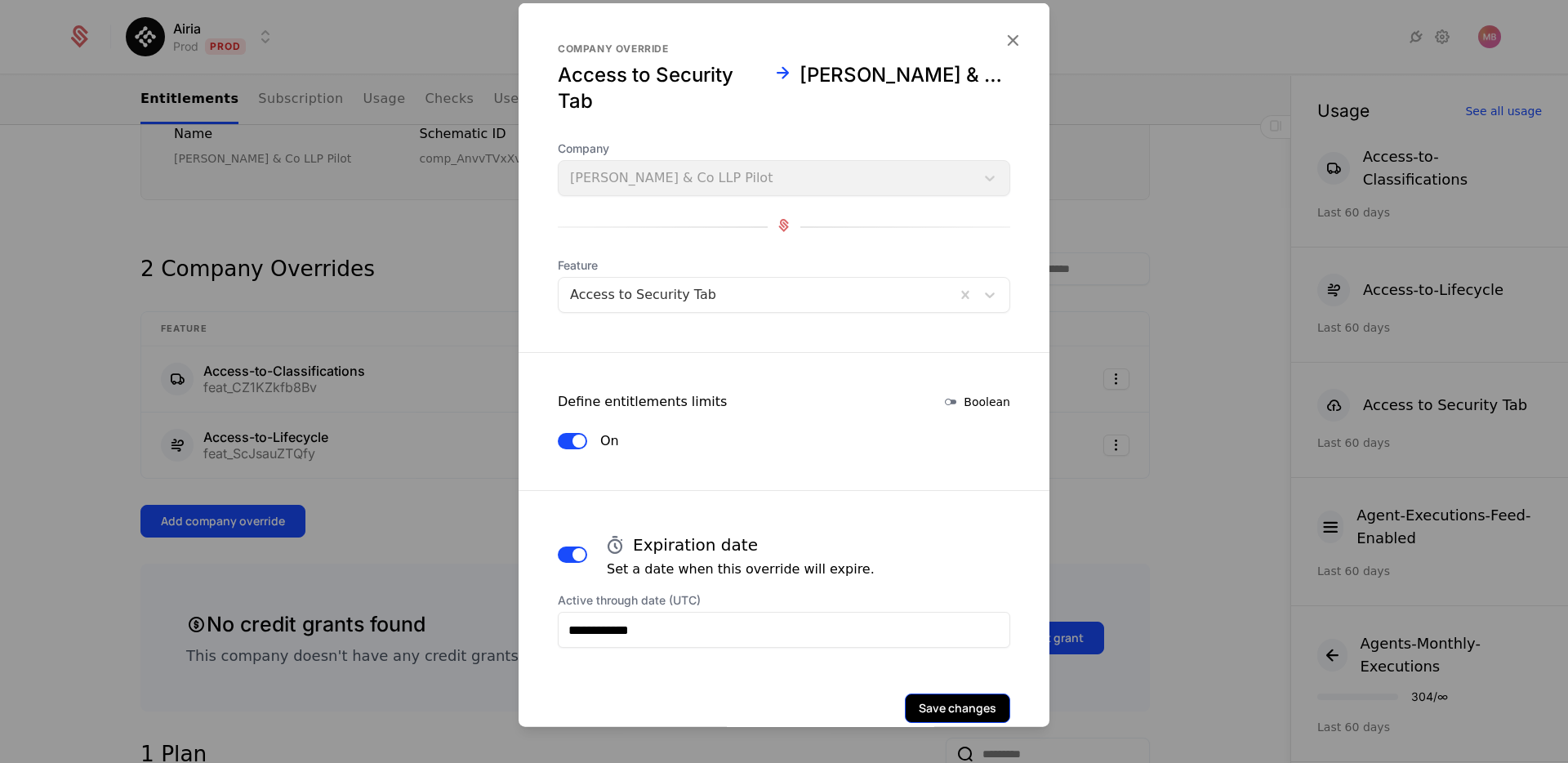
click at [981, 705] on button "Save changes" at bounding box center [958, 708] width 106 height 29
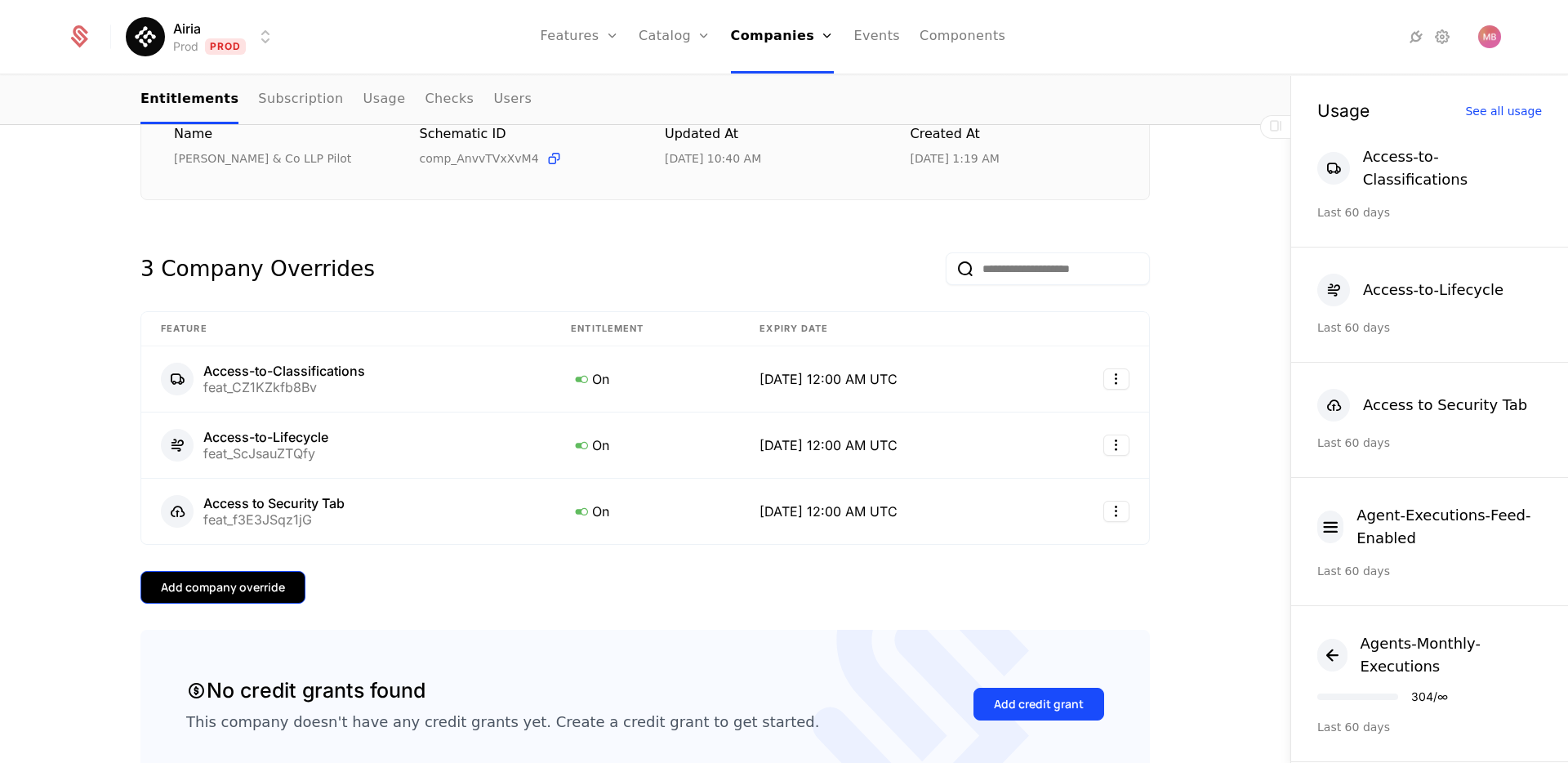
click at [250, 600] on button "Add company override" at bounding box center [223, 588] width 165 height 33
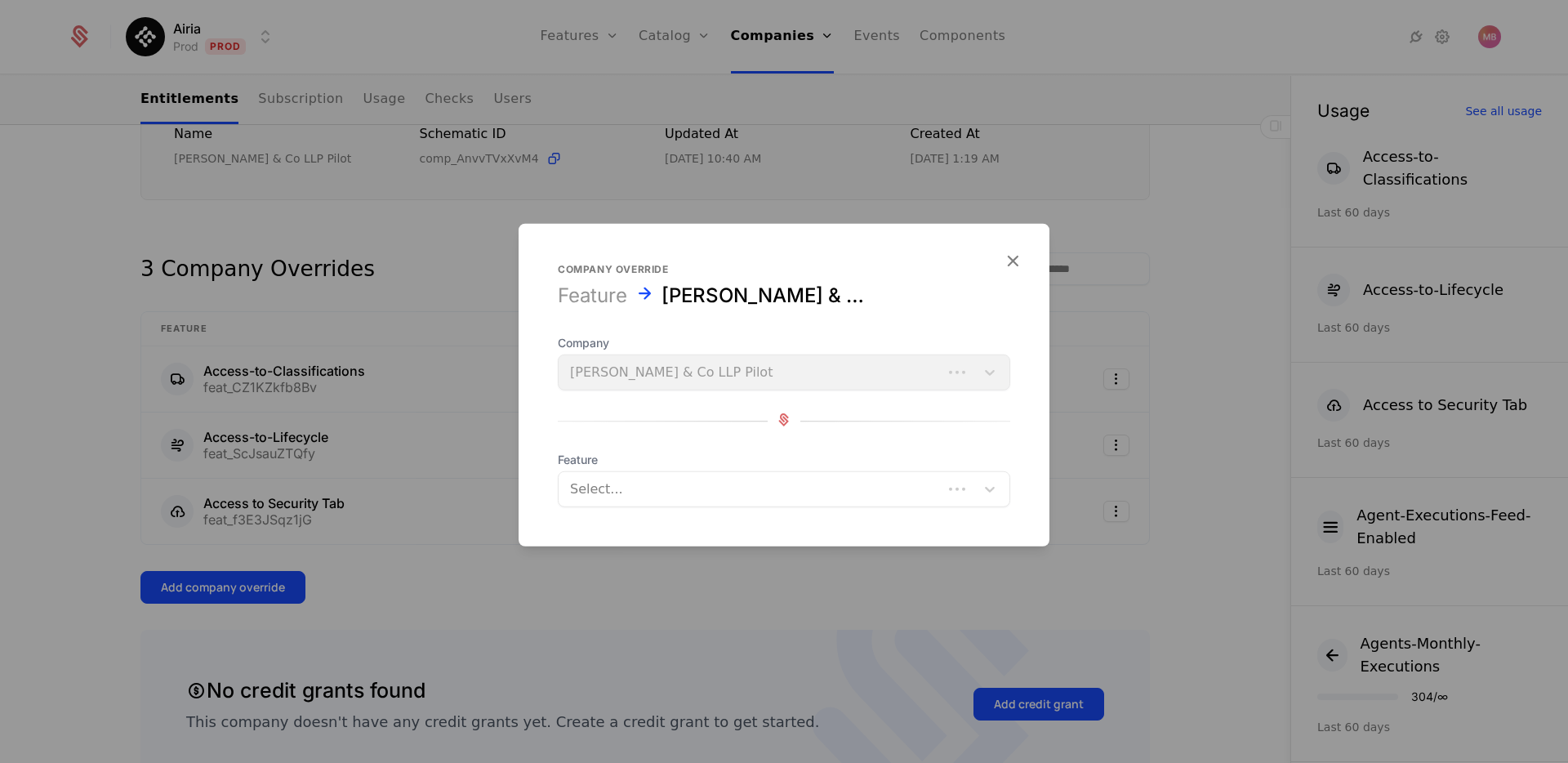
click at [595, 488] on div at bounding box center [751, 489] width 361 height 23
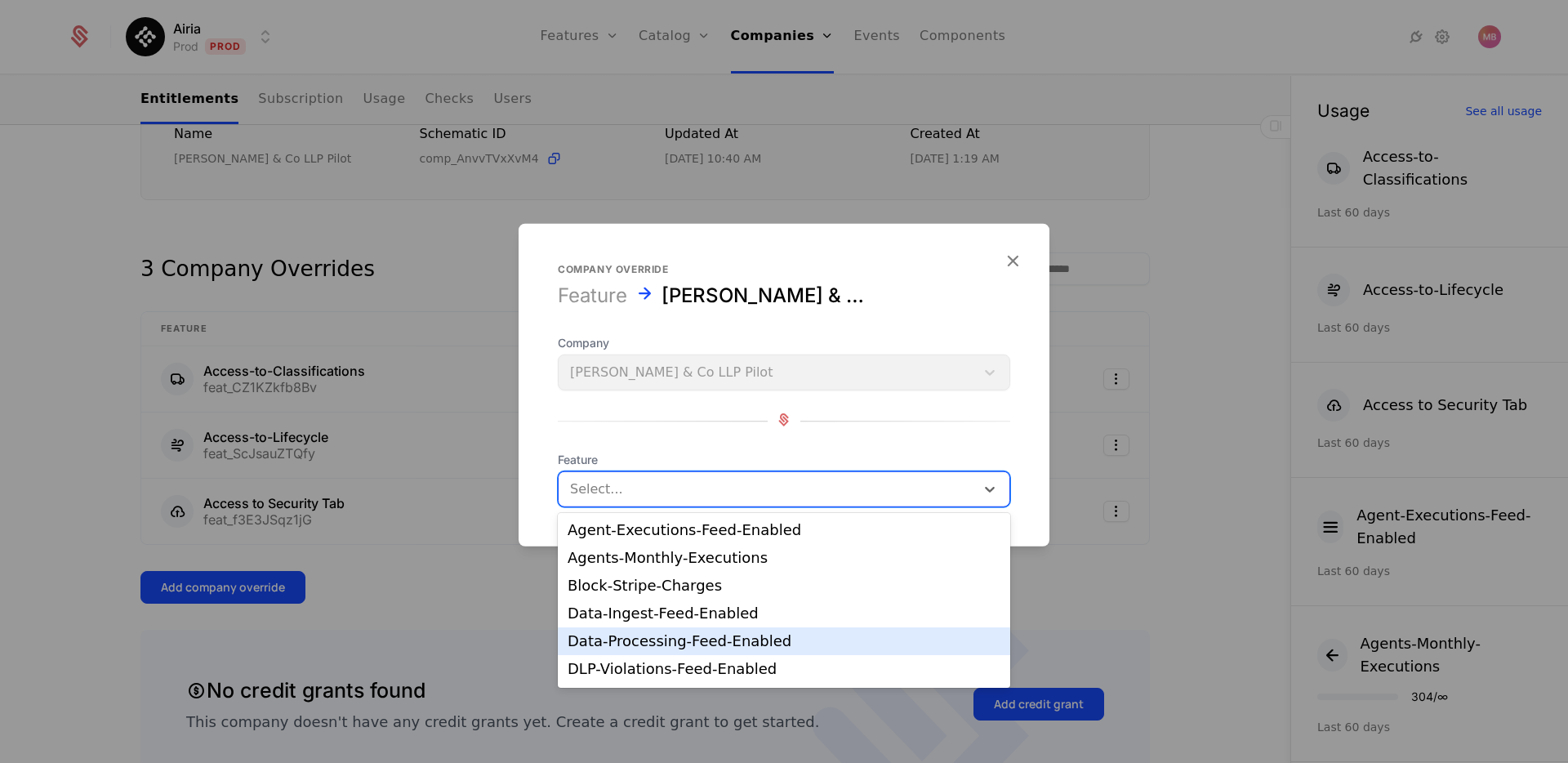
click at [639, 638] on div "Data-Processing-Feed-Enabled" at bounding box center [784, 641] width 433 height 15
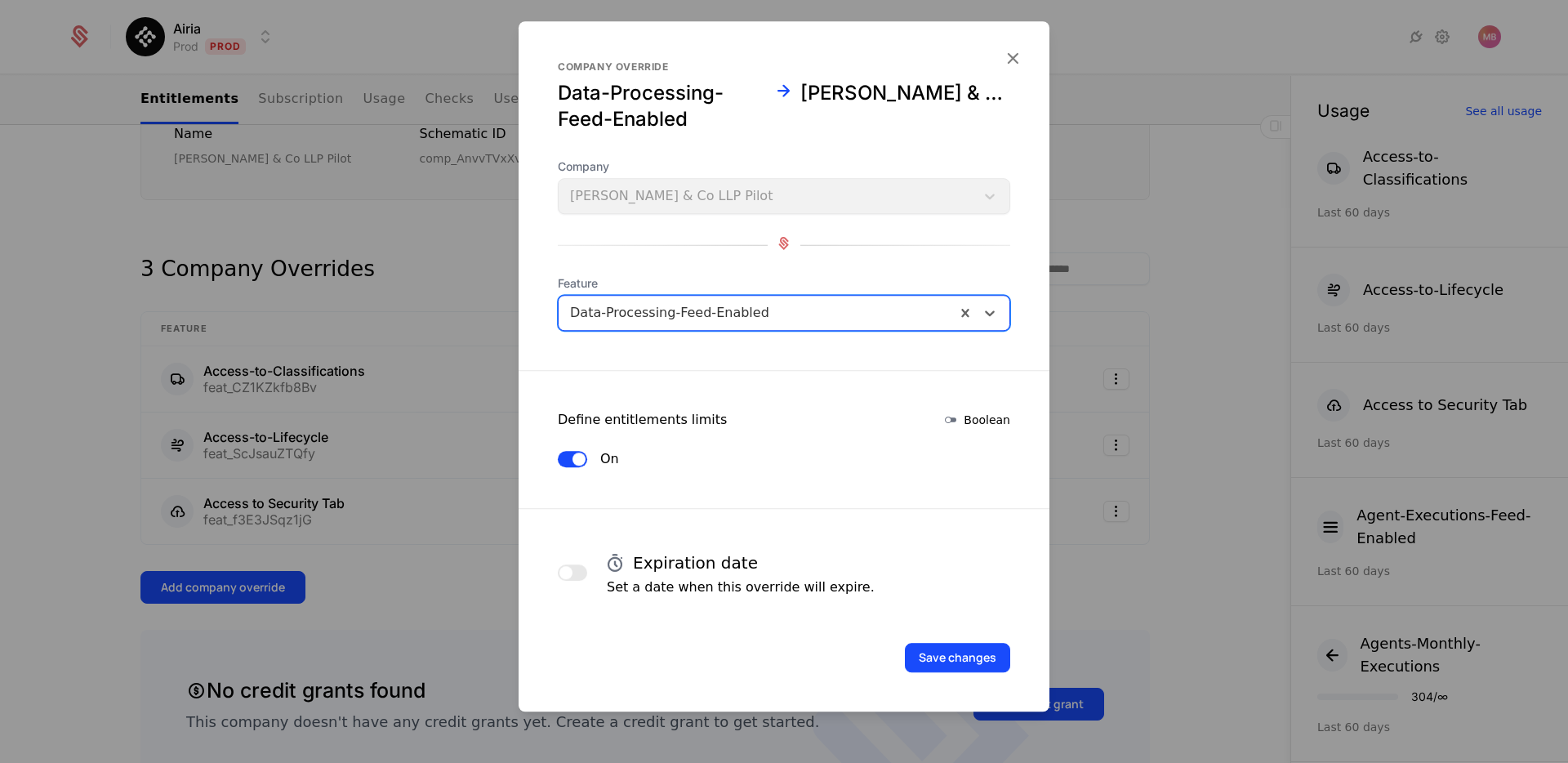
click at [570, 561] on div at bounding box center [573, 572] width 29 height 49
click at [570, 569] on span "button" at bounding box center [565, 572] width 13 height 13
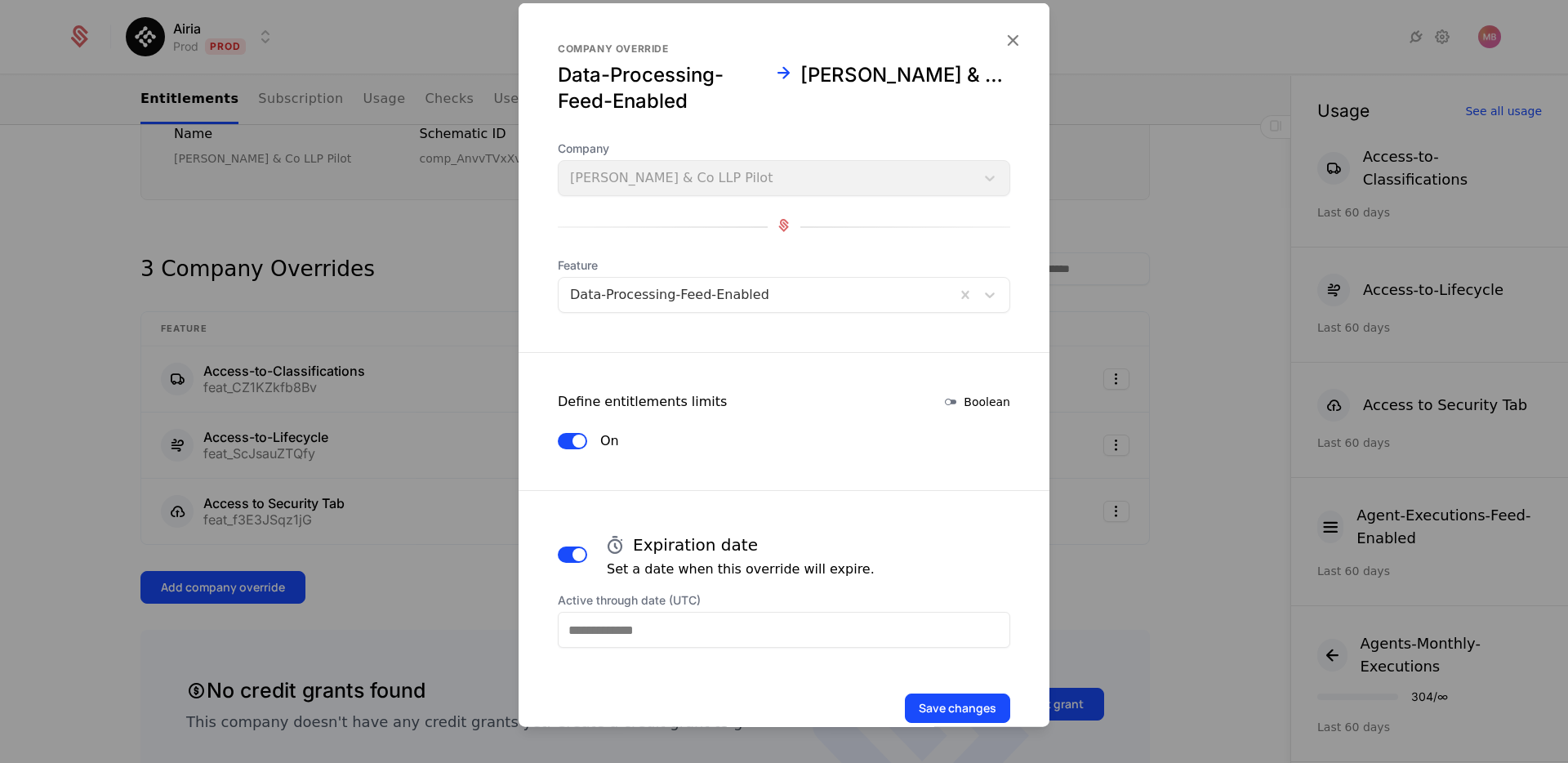
click at [600, 629] on input "Active through date (UTC)" at bounding box center [784, 629] width 452 height 36
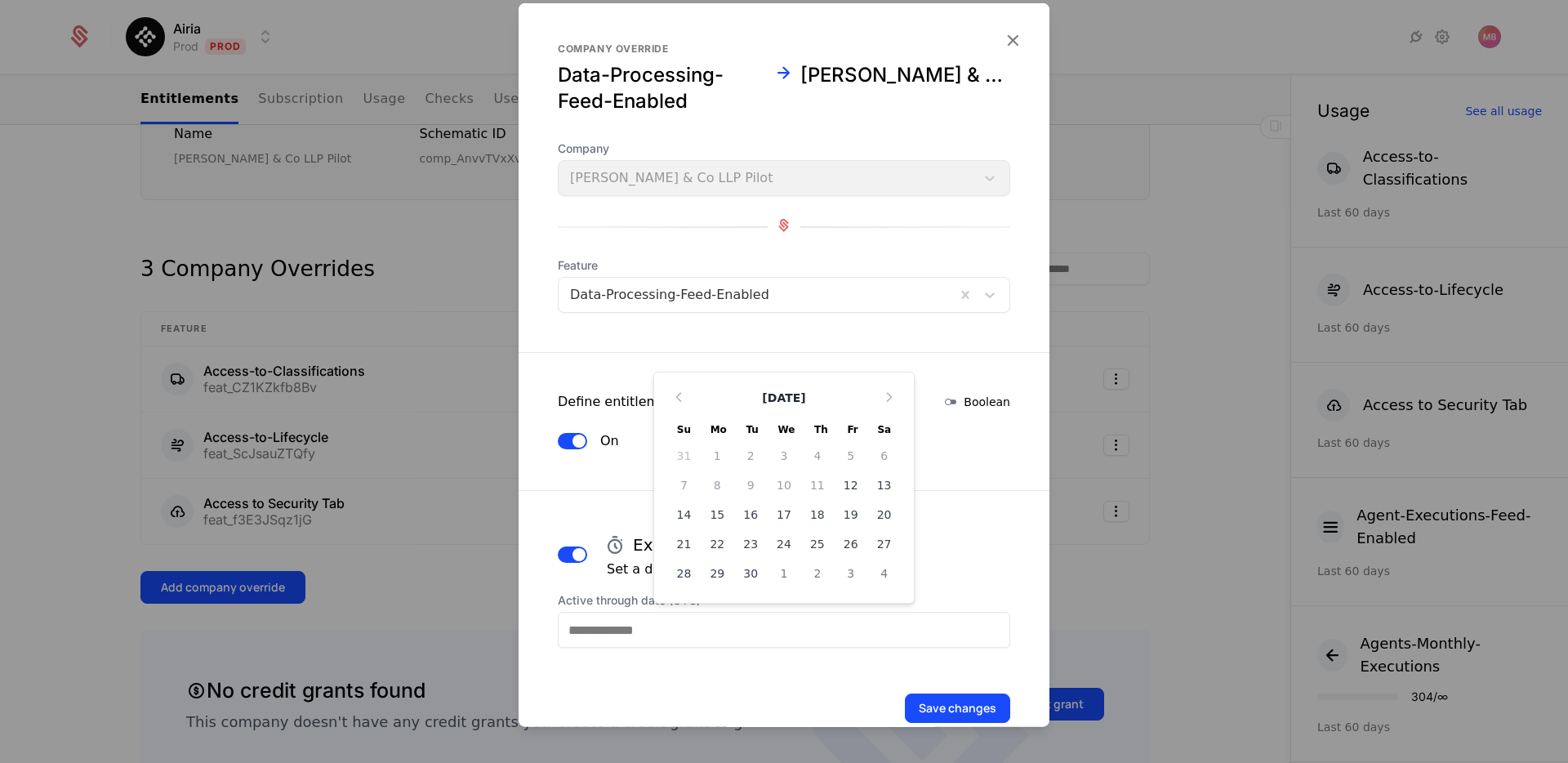
click at [757, 577] on div "30" at bounding box center [751, 573] width 34 height 26
type input "**********"
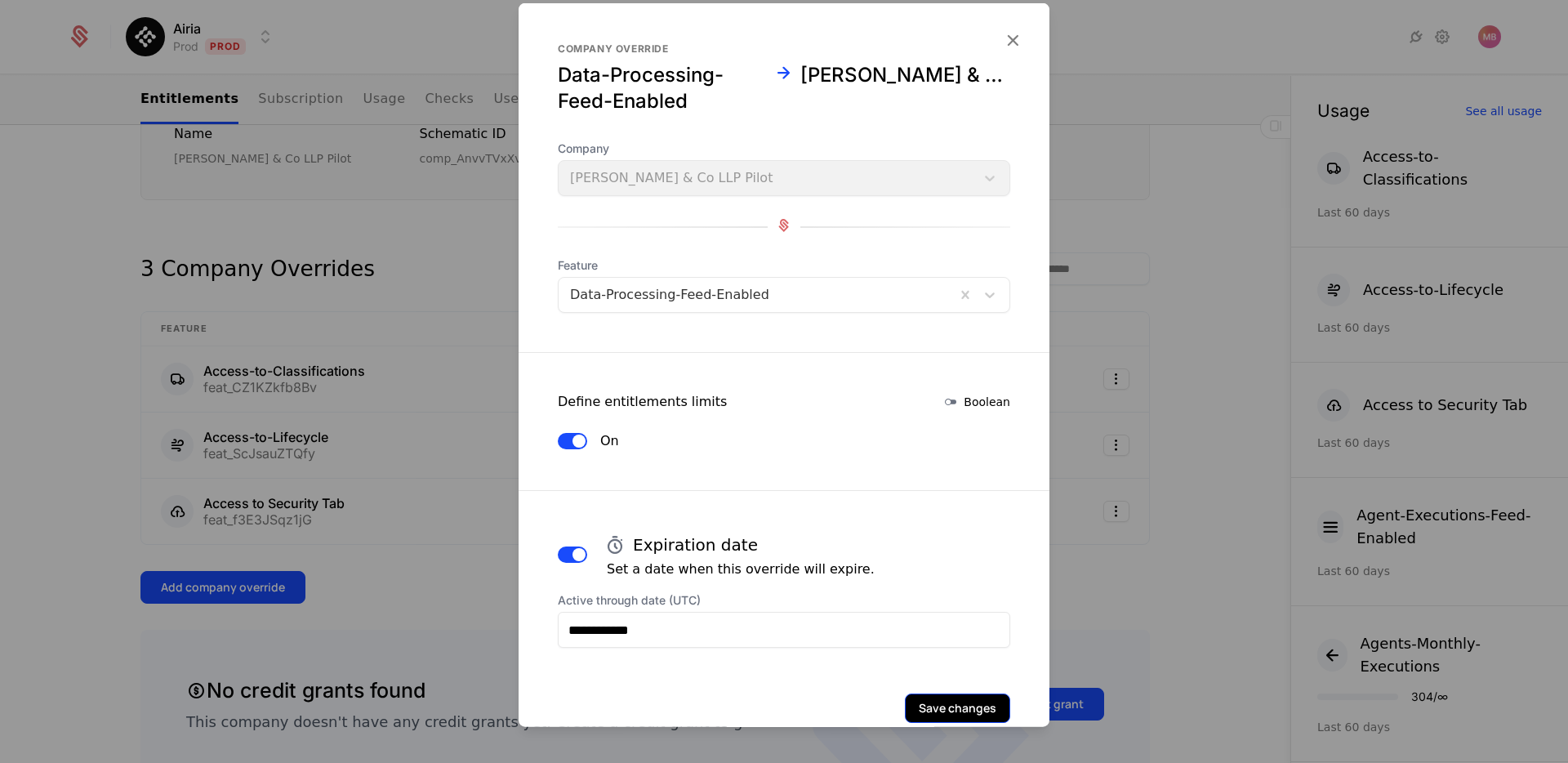
click at [934, 715] on button "Save changes" at bounding box center [958, 708] width 106 height 29
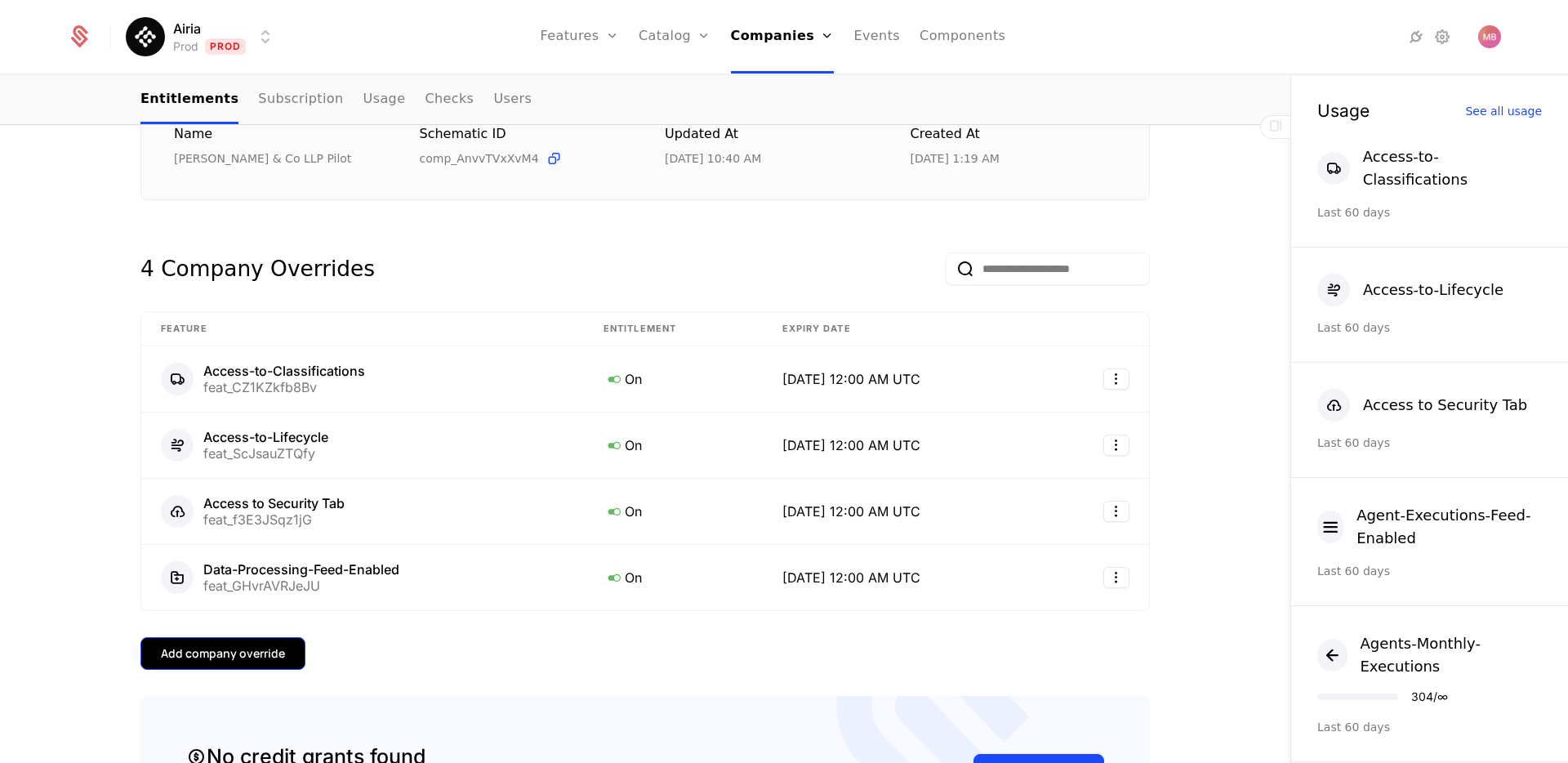
click at [228, 655] on div "Add company override" at bounding box center [223, 653] width 124 height 16
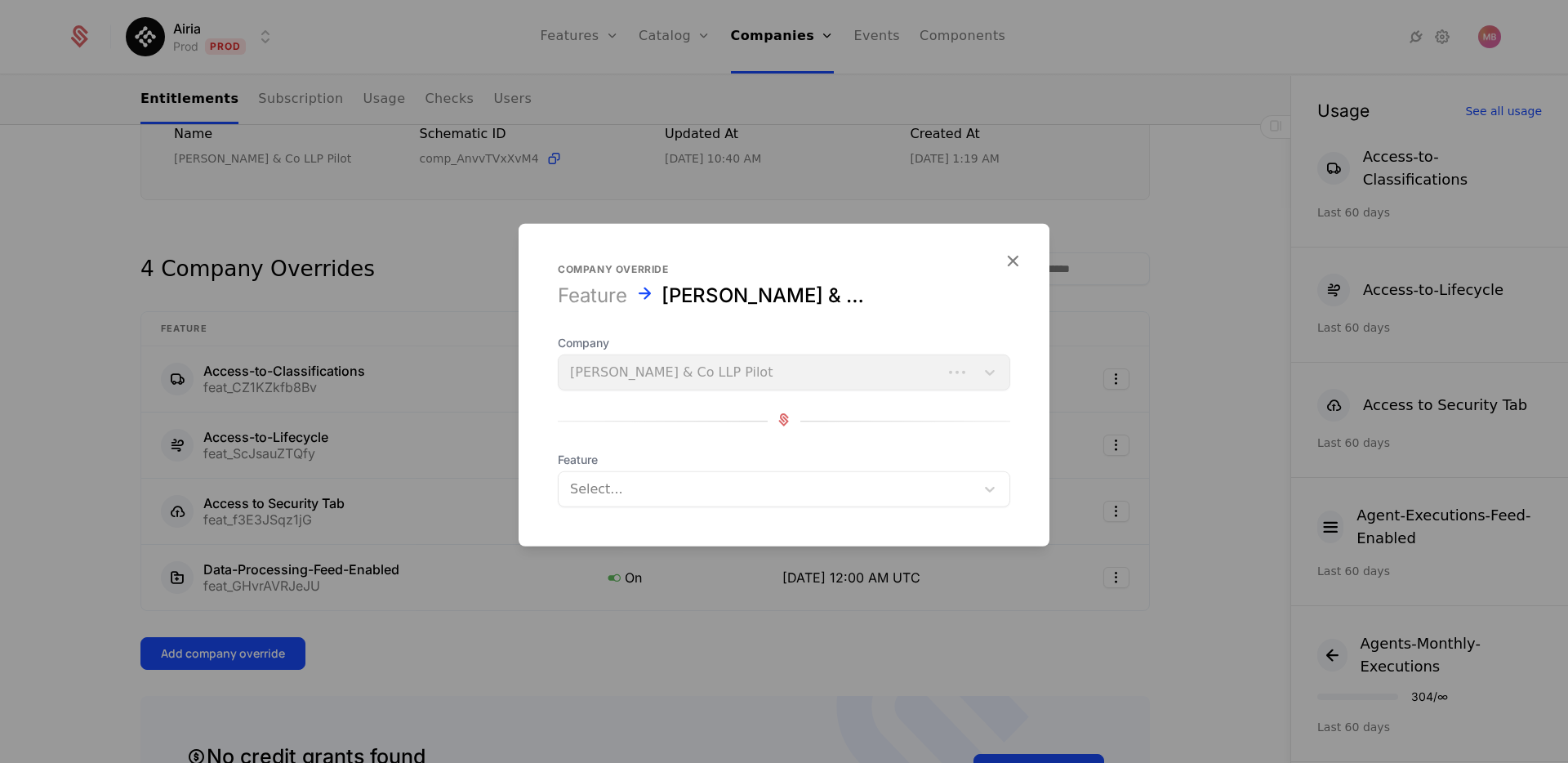
click at [589, 498] on div at bounding box center [767, 489] width 394 height 23
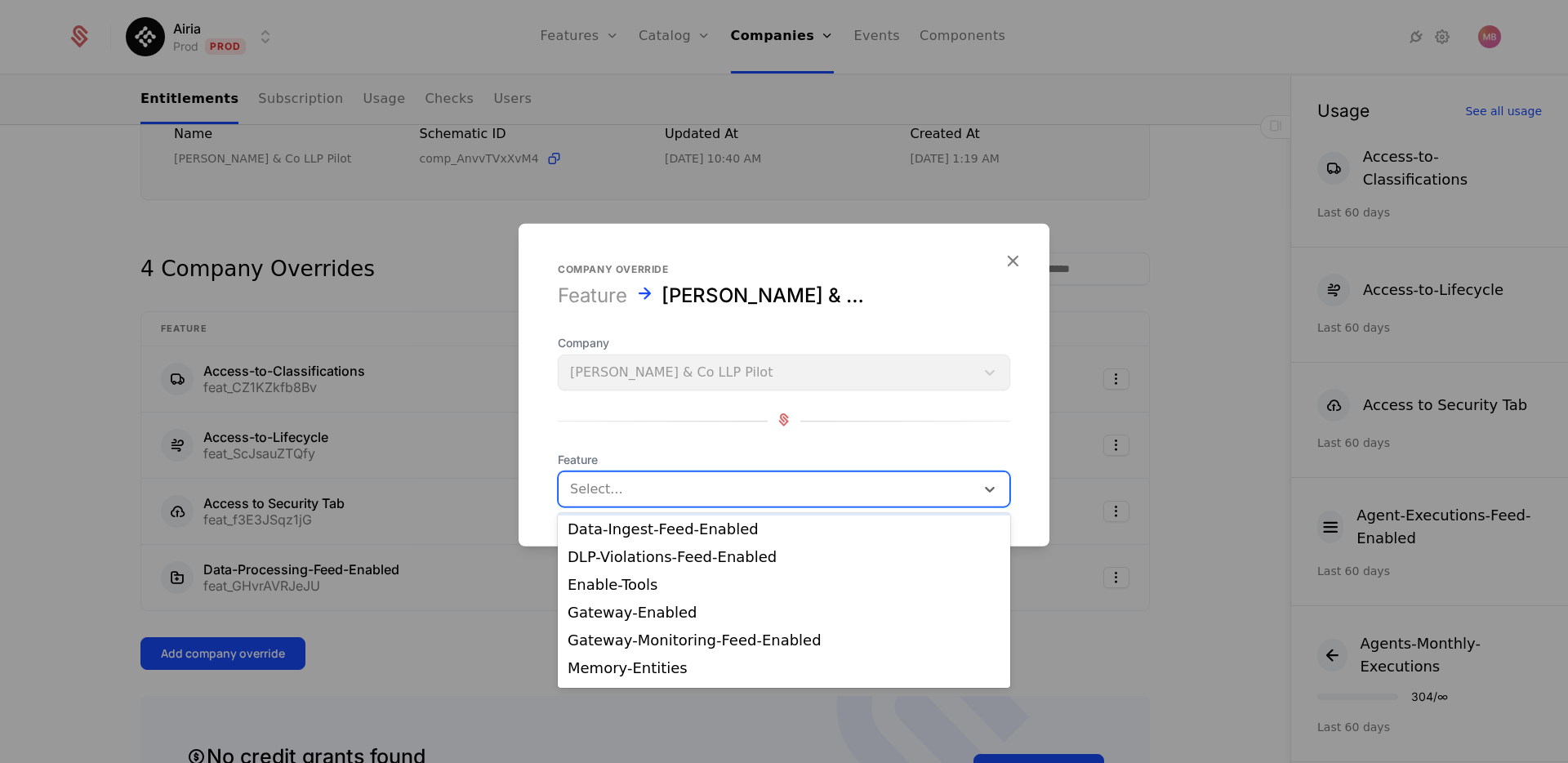
scroll to position [88, 0]
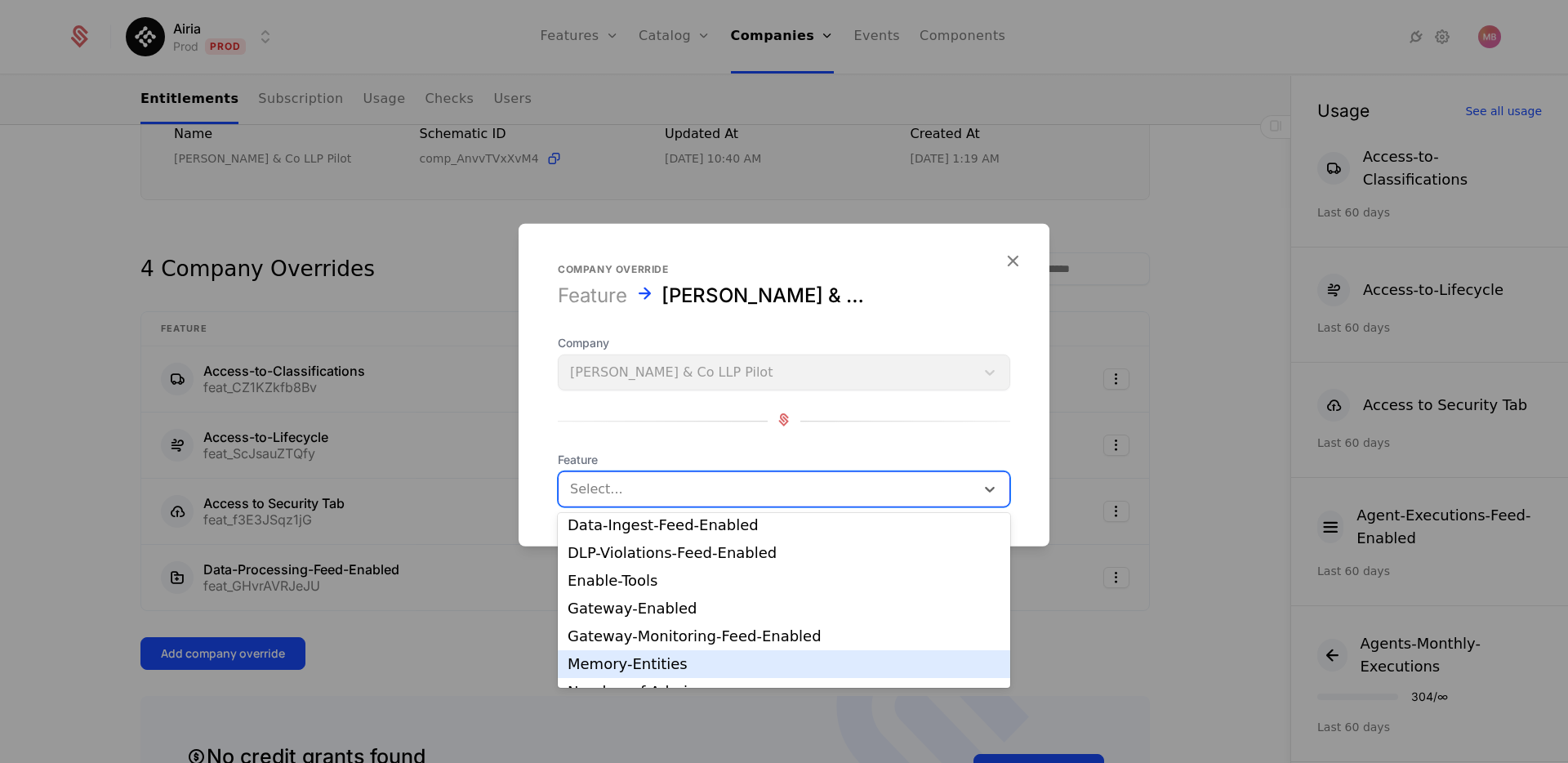
click at [650, 657] on div "Memory-Entities" at bounding box center [784, 664] width 433 height 15
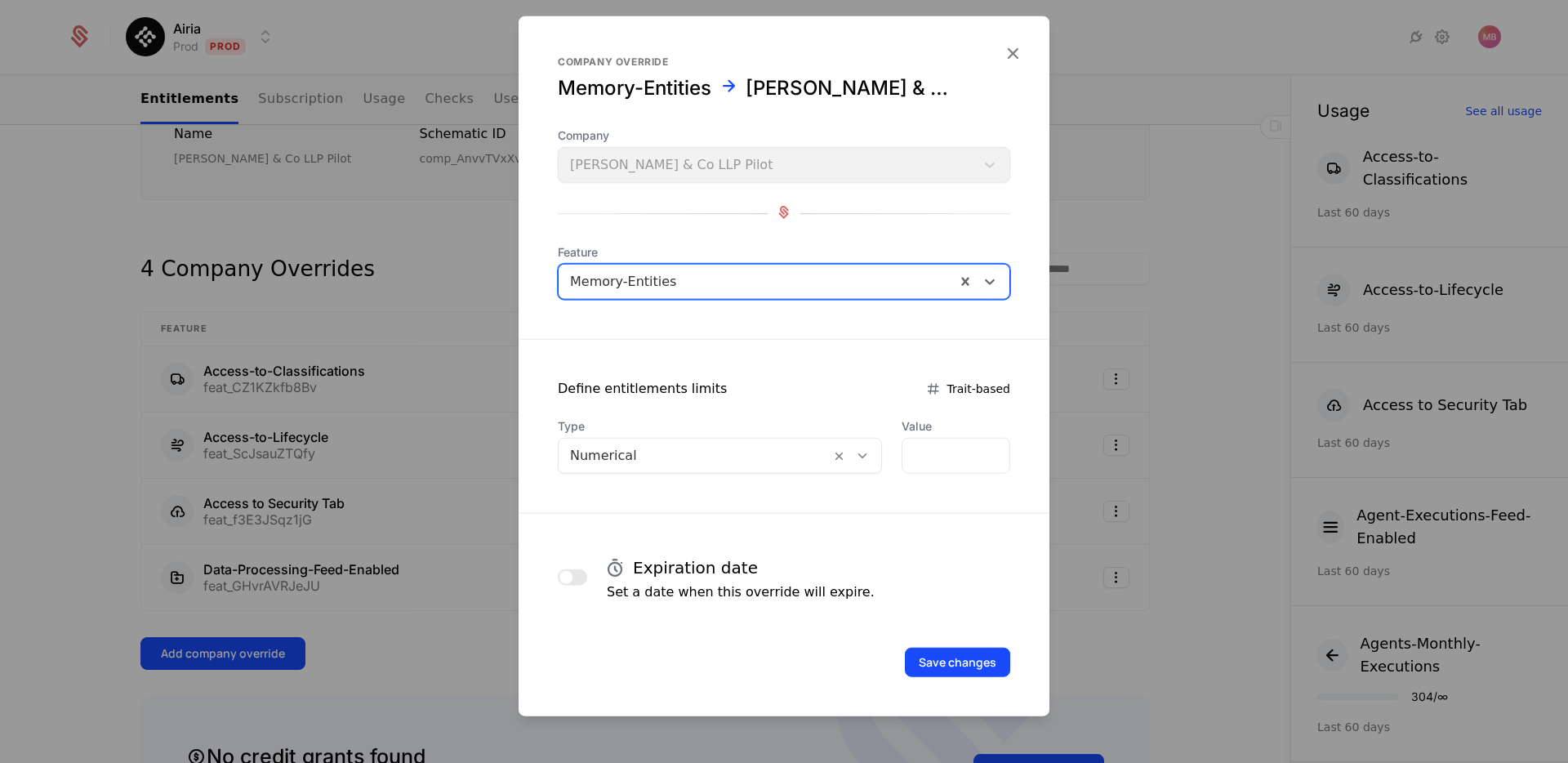
click at [857, 455] on icon at bounding box center [862, 455] width 15 height 15
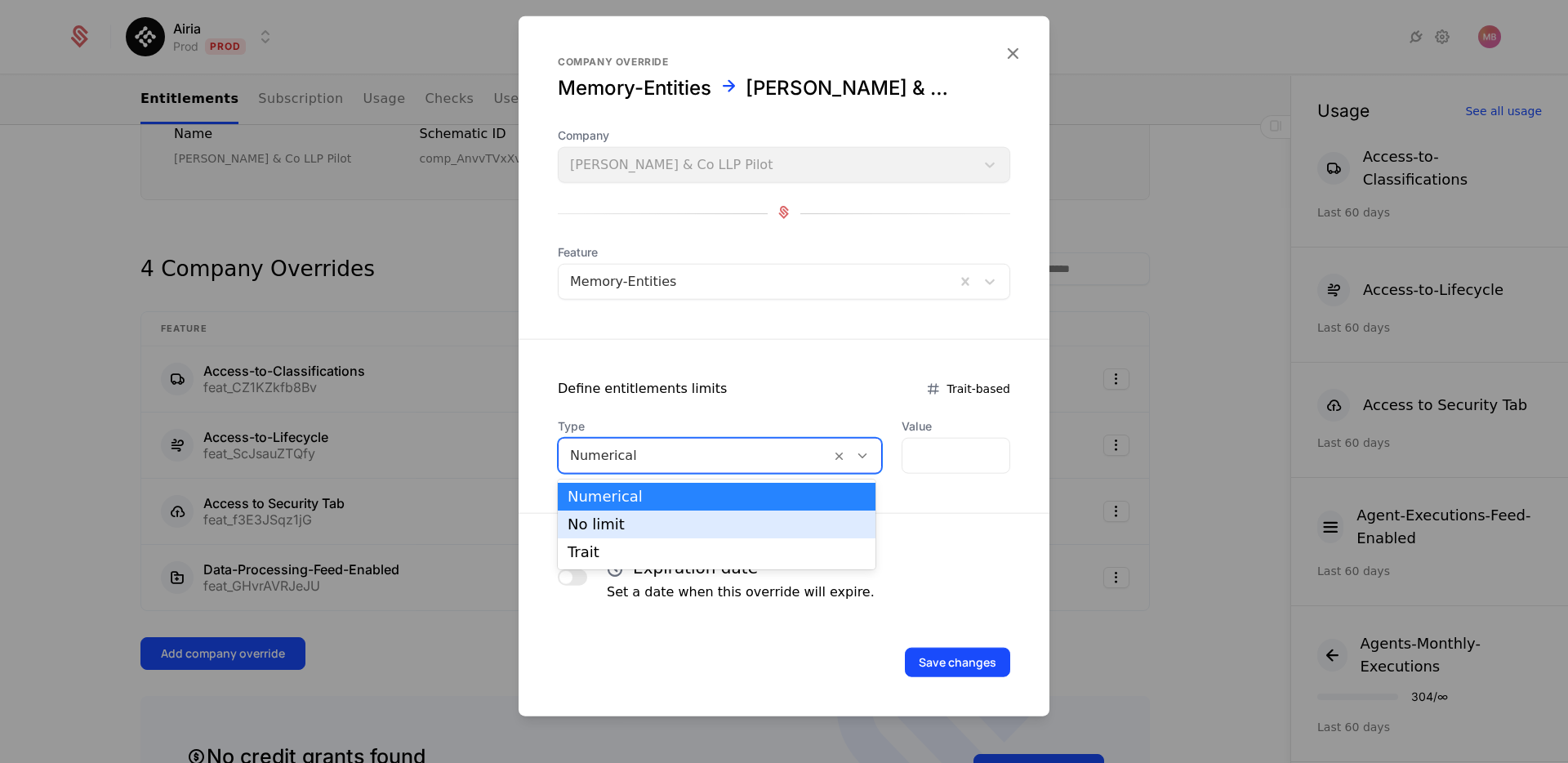
click at [715, 526] on div "No limit" at bounding box center [717, 524] width 298 height 15
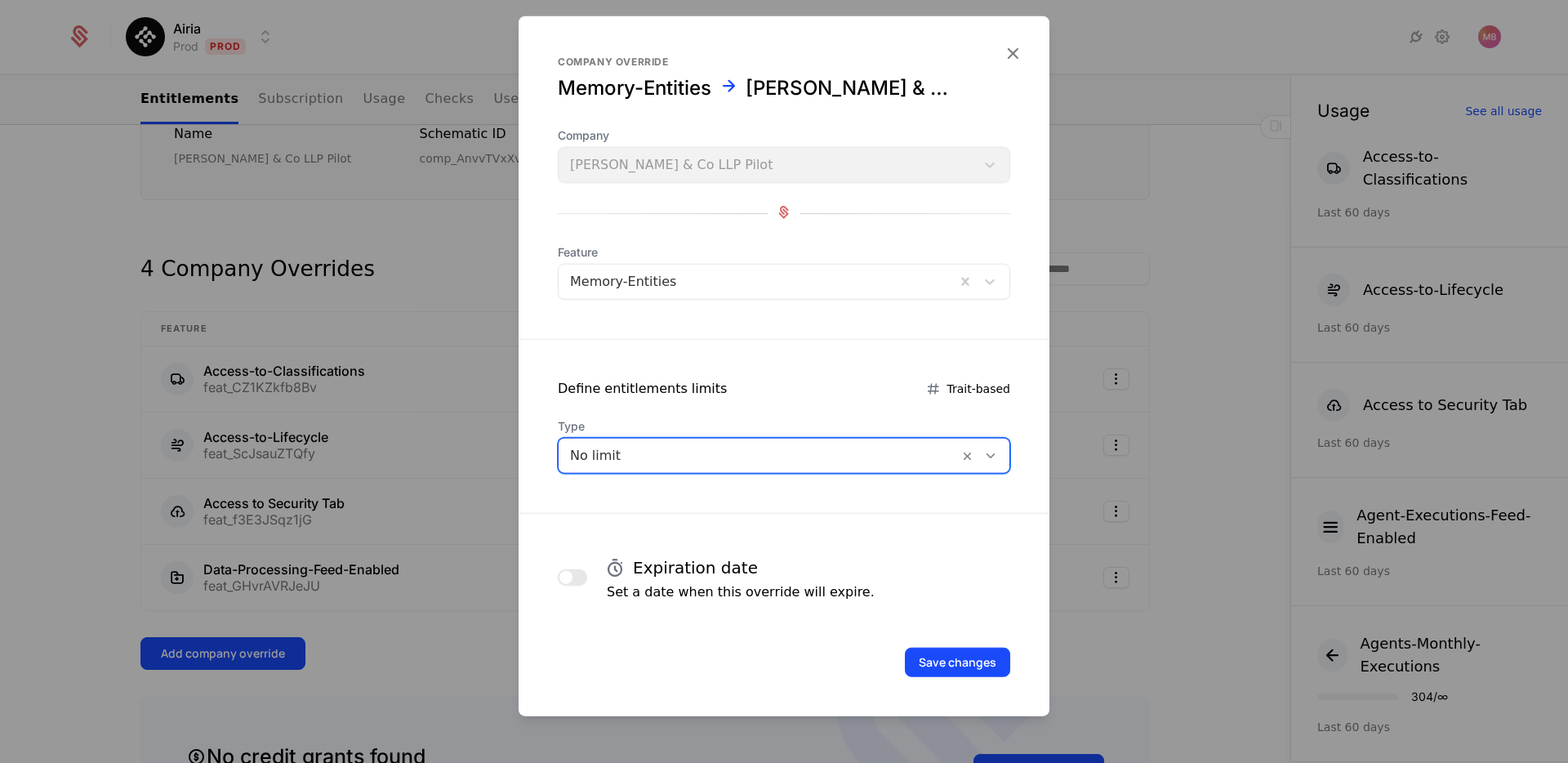
click at [569, 578] on span "button" at bounding box center [565, 577] width 13 height 13
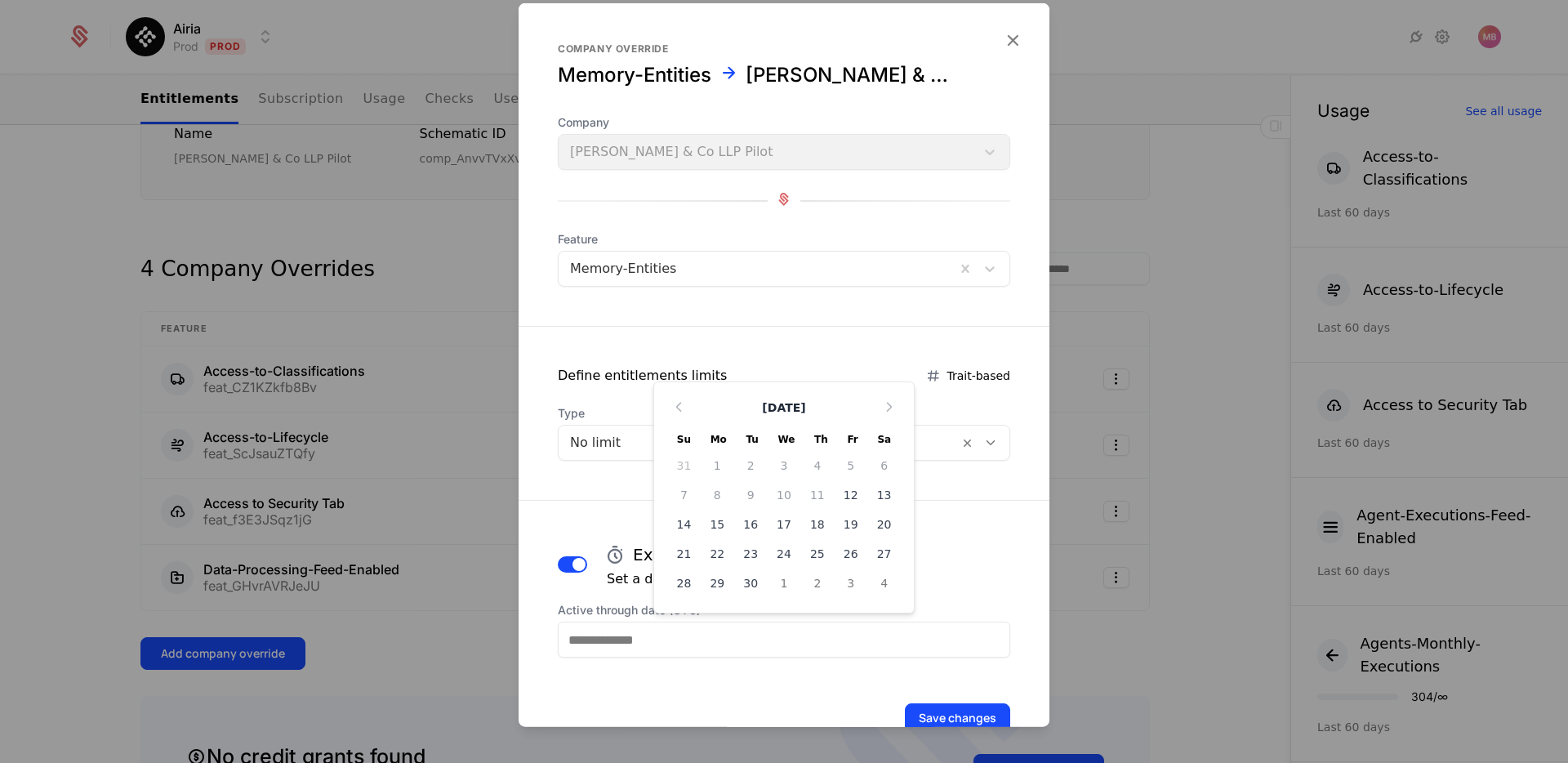
click at [786, 631] on input "Active through date (UTC)" at bounding box center [784, 639] width 452 height 36
click at [745, 584] on div "30" at bounding box center [751, 584] width 34 height 26
type input "**********"
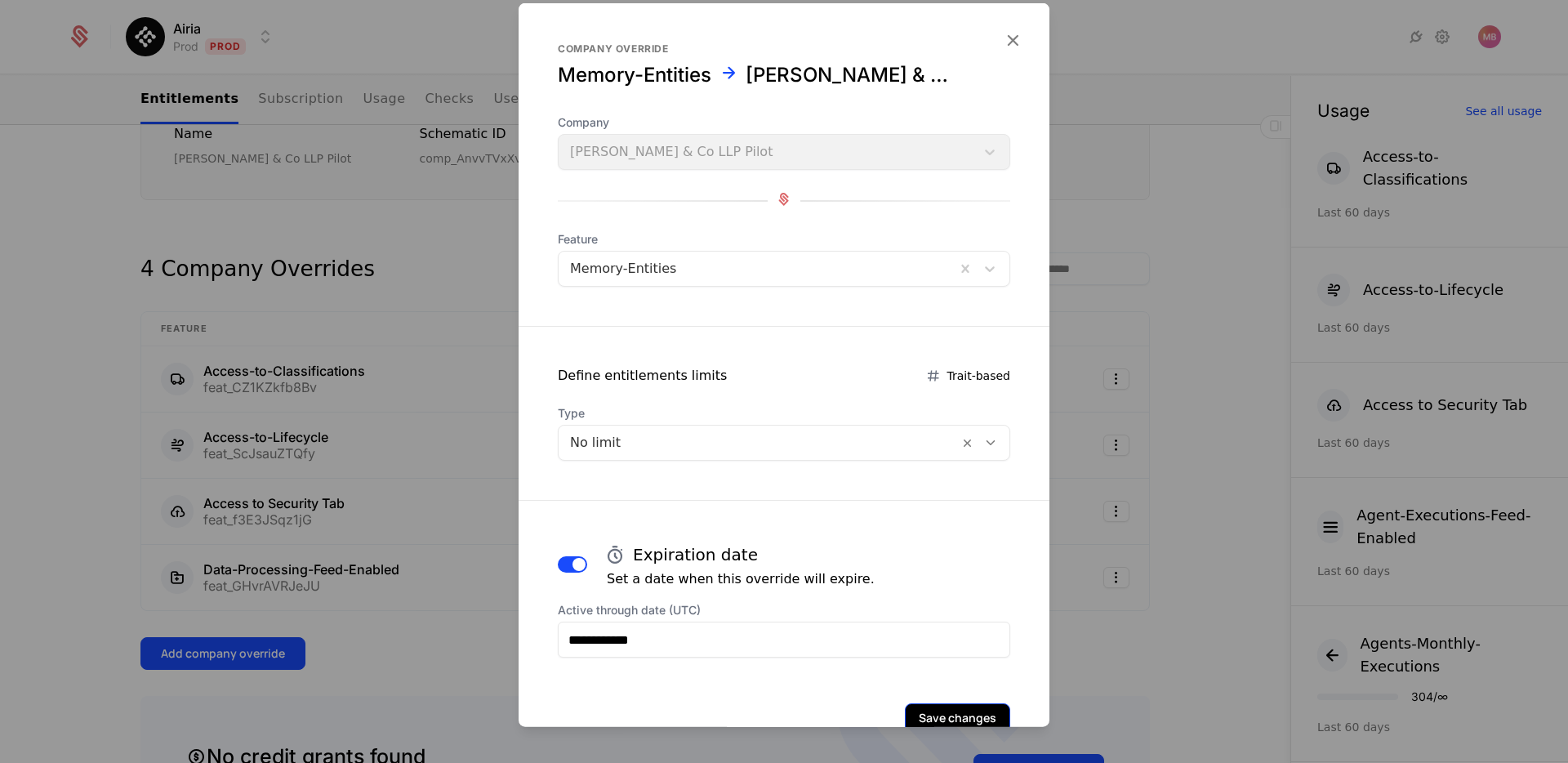
click at [960, 720] on button "Save changes" at bounding box center [958, 718] width 106 height 29
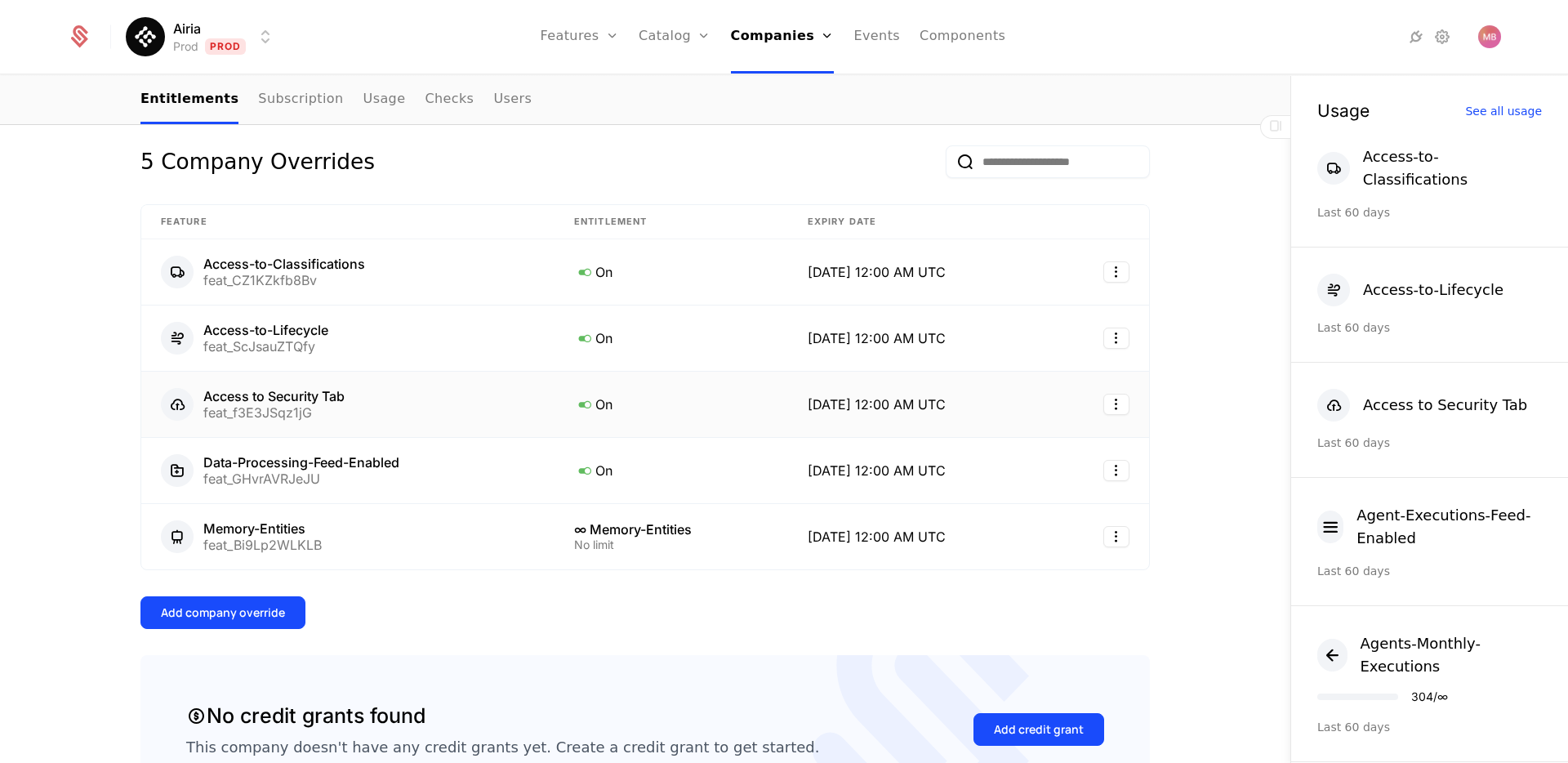
scroll to position [377, 0]
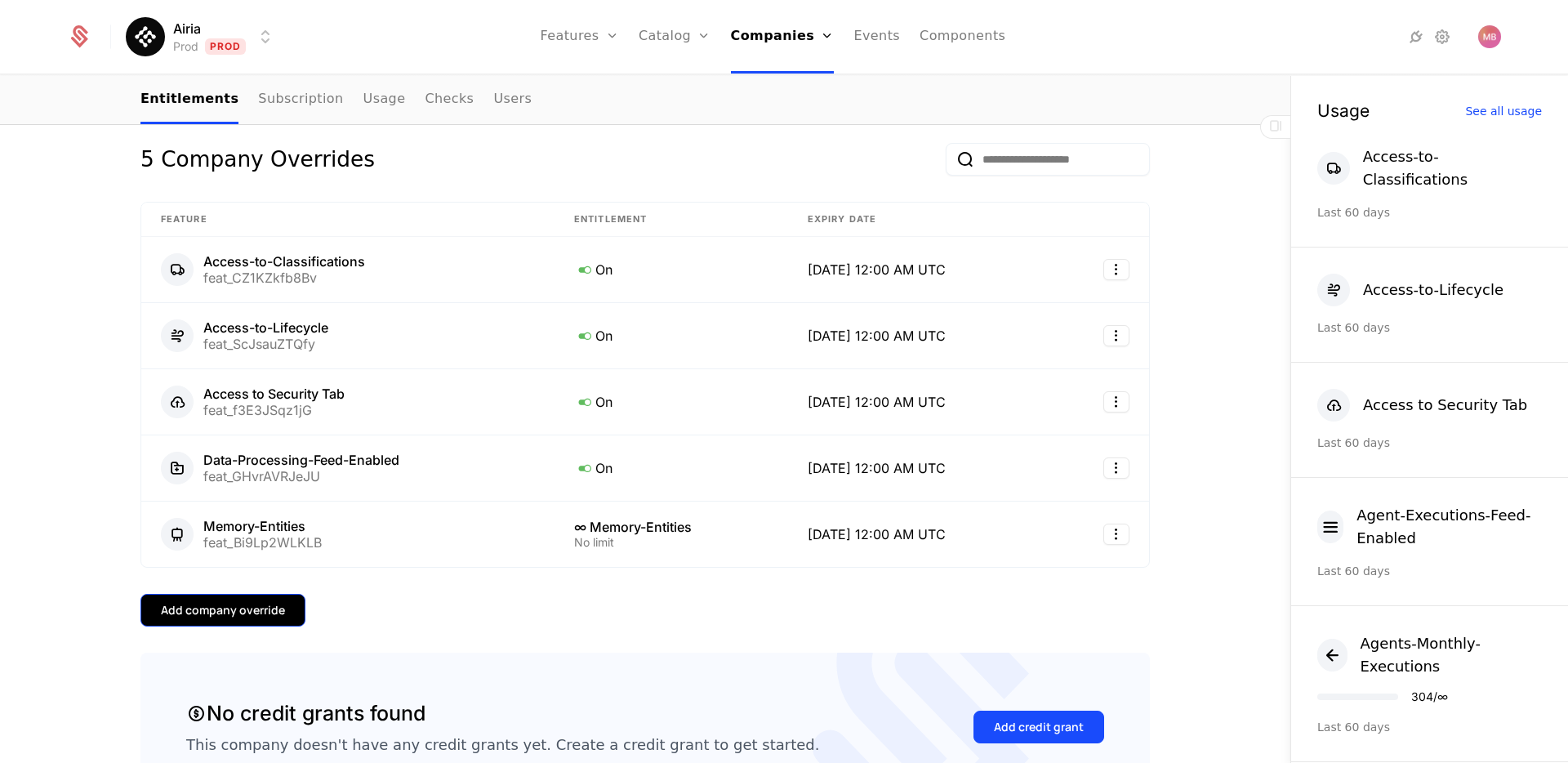
click at [257, 611] on div "Add company override" at bounding box center [223, 610] width 124 height 16
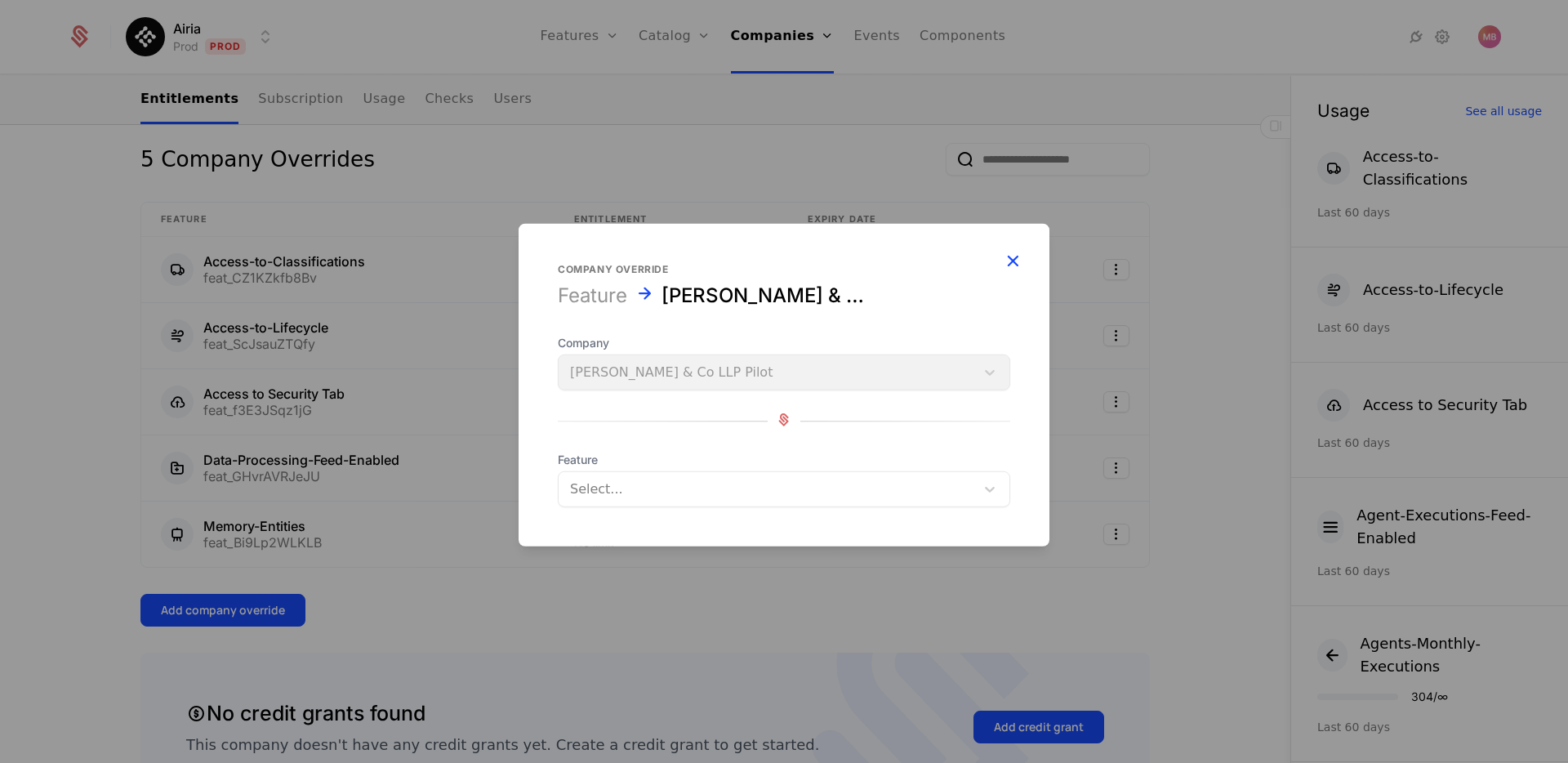
click at [1008, 260] on icon "button" at bounding box center [1012, 260] width 21 height 21
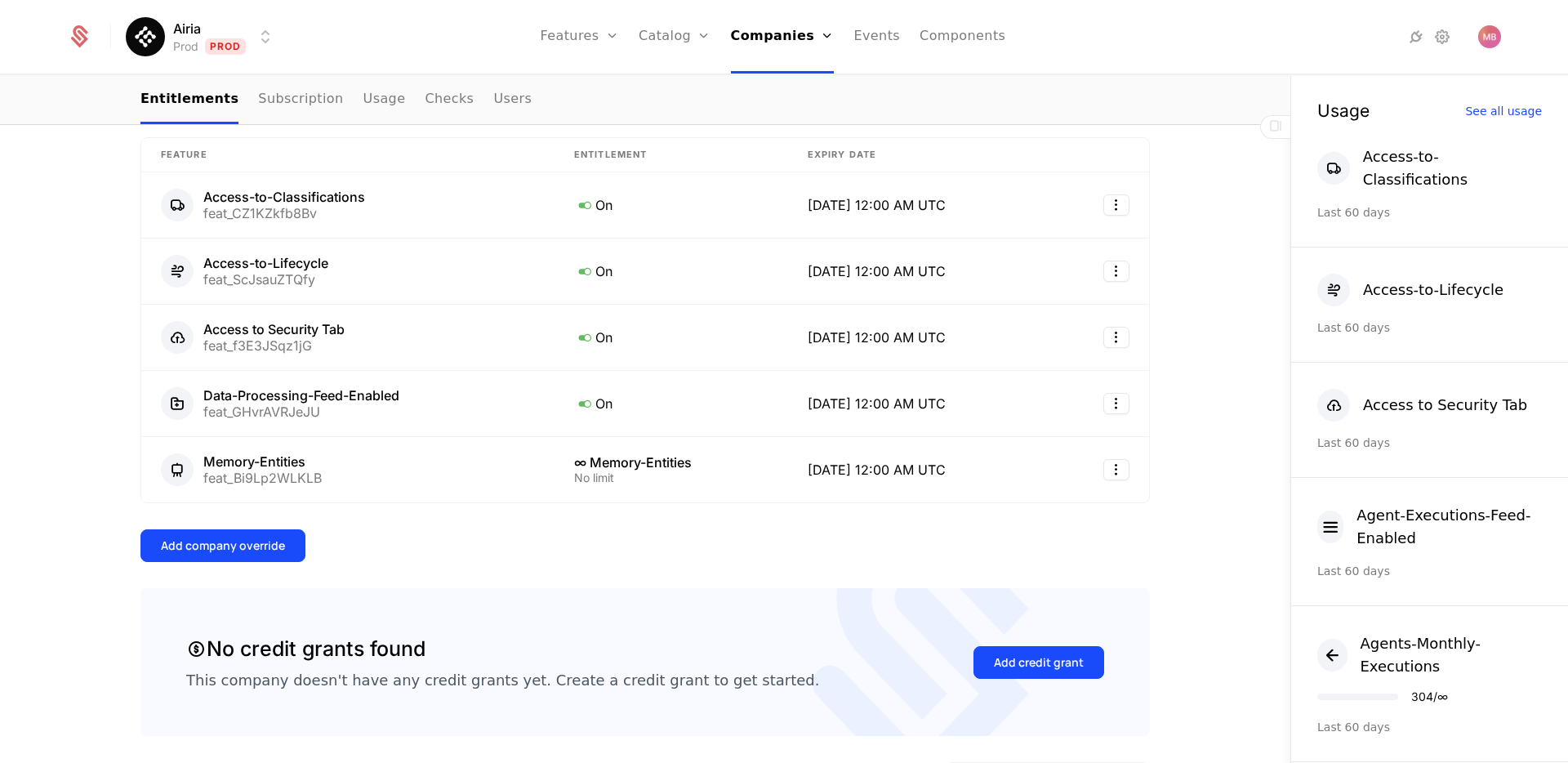
scroll to position [401, 0]
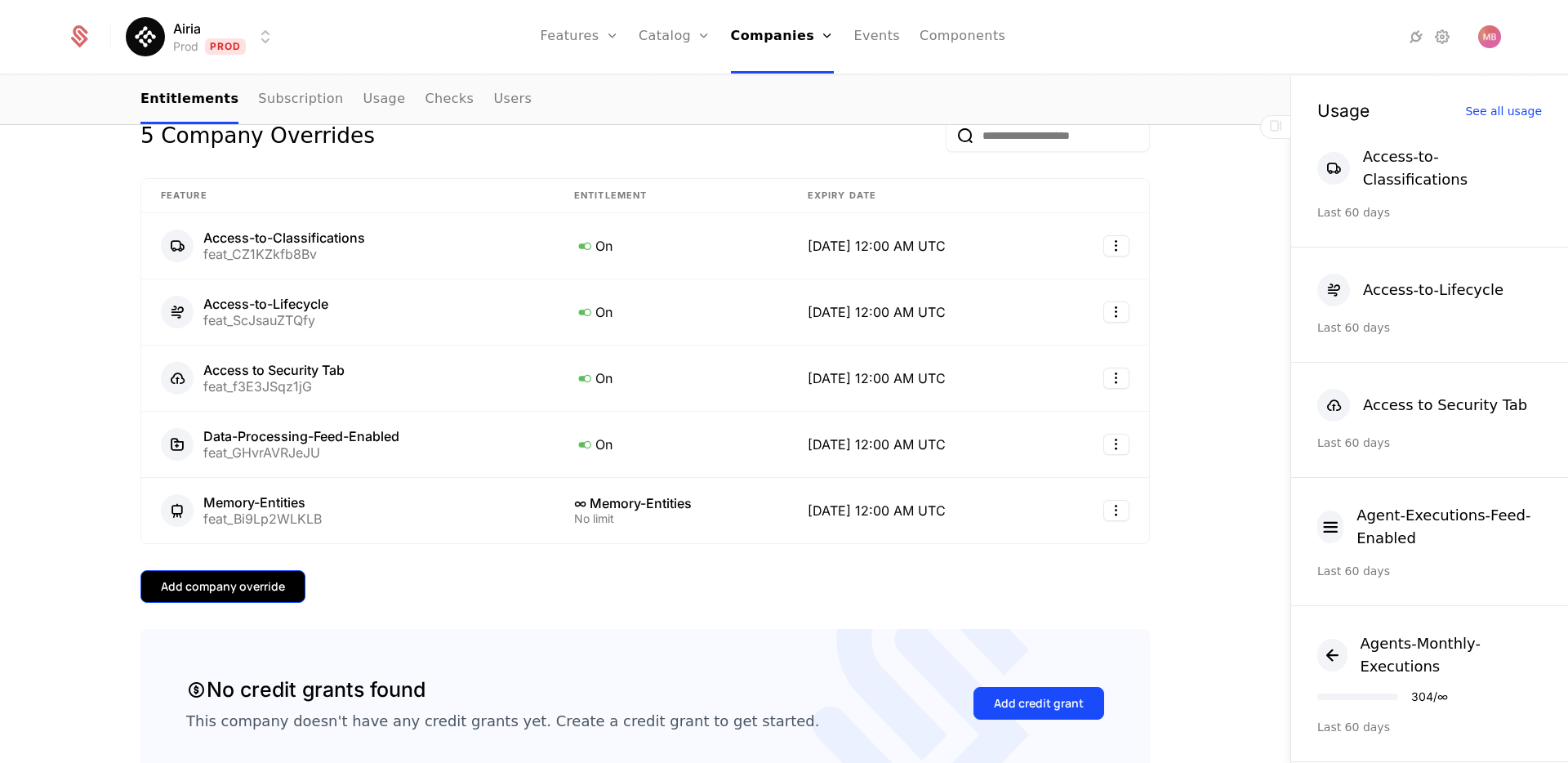
click at [237, 587] on div "Add company override" at bounding box center [223, 586] width 124 height 16
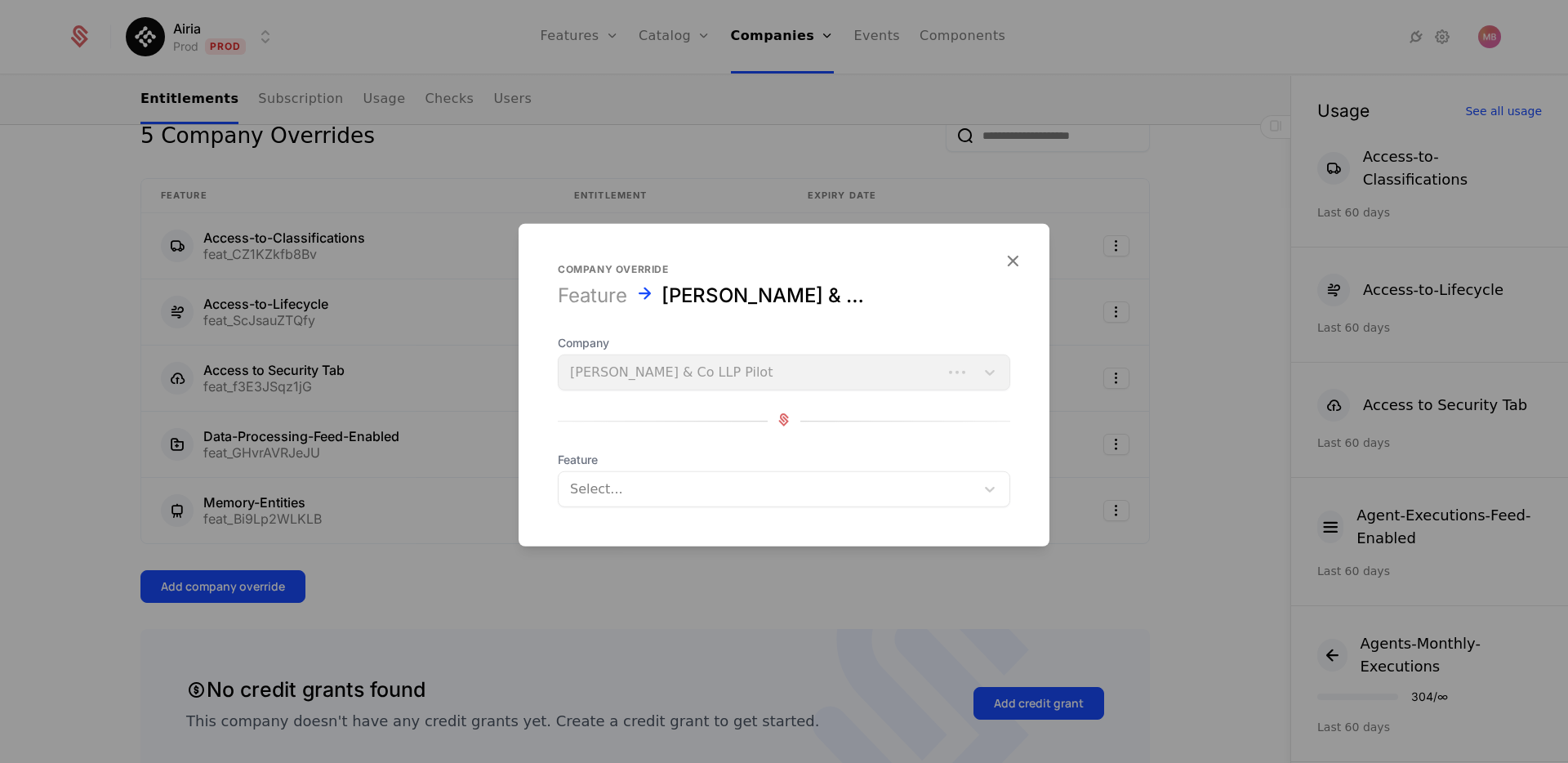
click at [668, 485] on div at bounding box center [767, 489] width 394 height 23
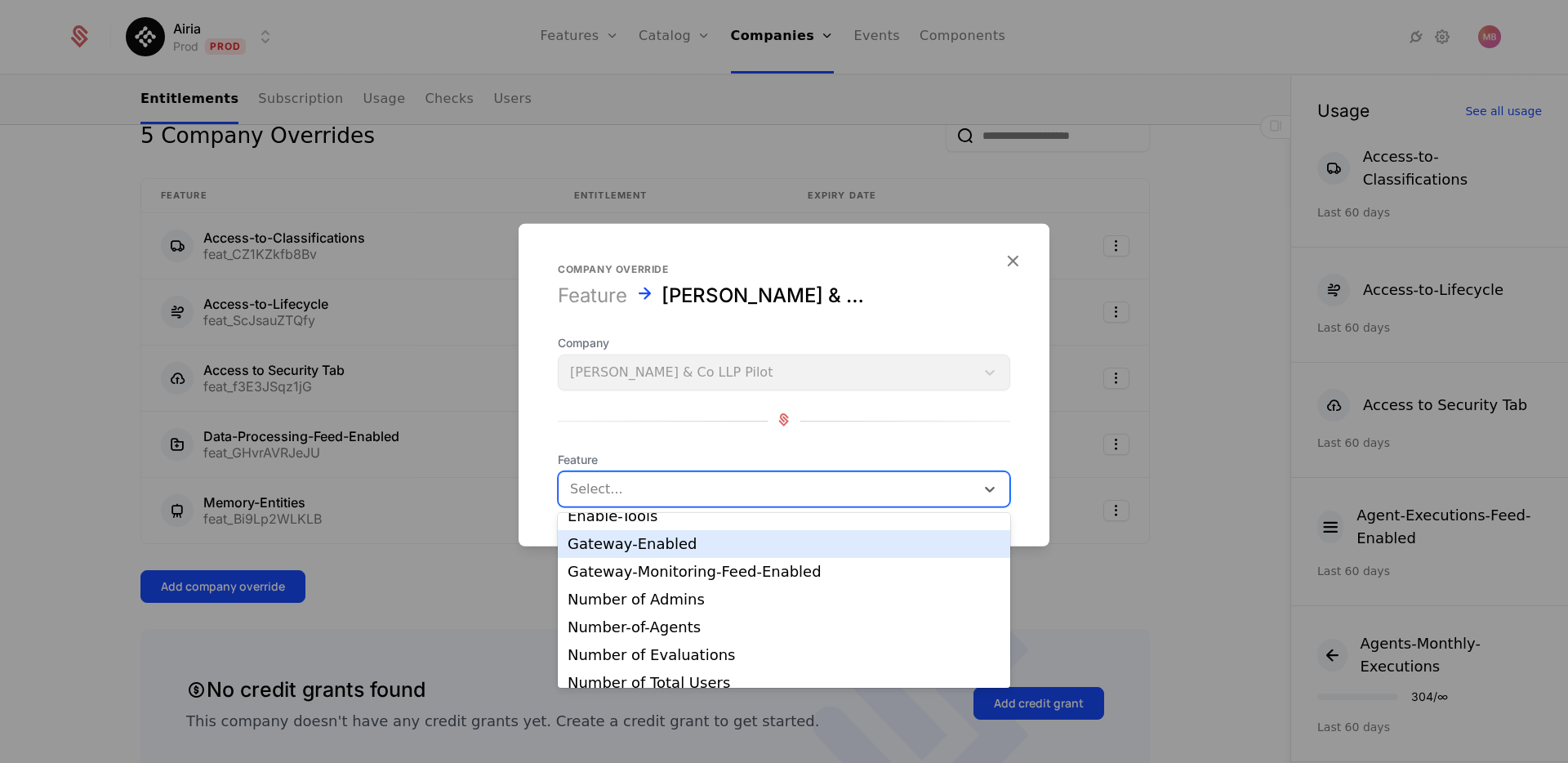
scroll to position [156, 0]
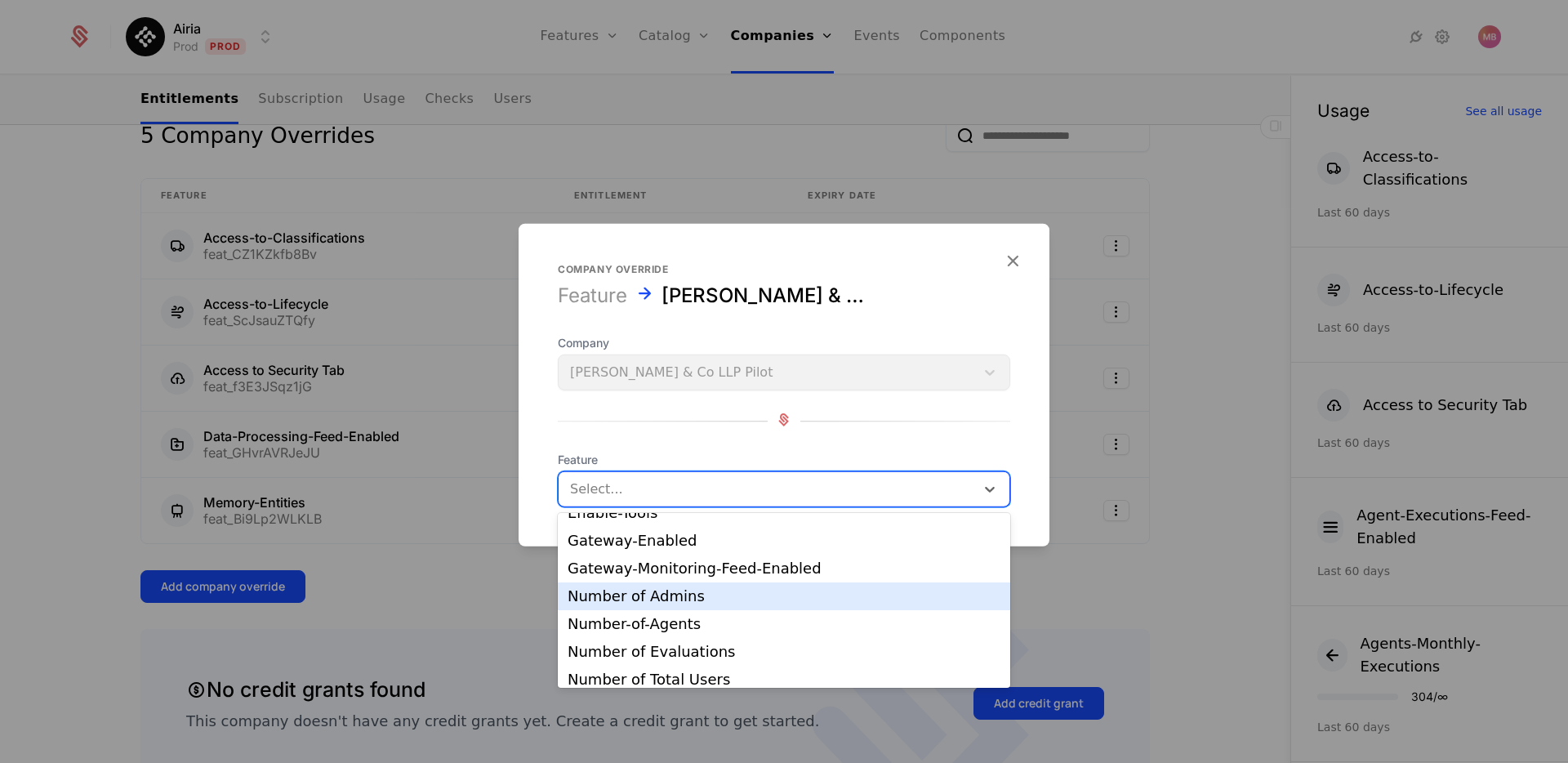
click at [683, 594] on div "Number of Admins" at bounding box center [784, 596] width 433 height 15
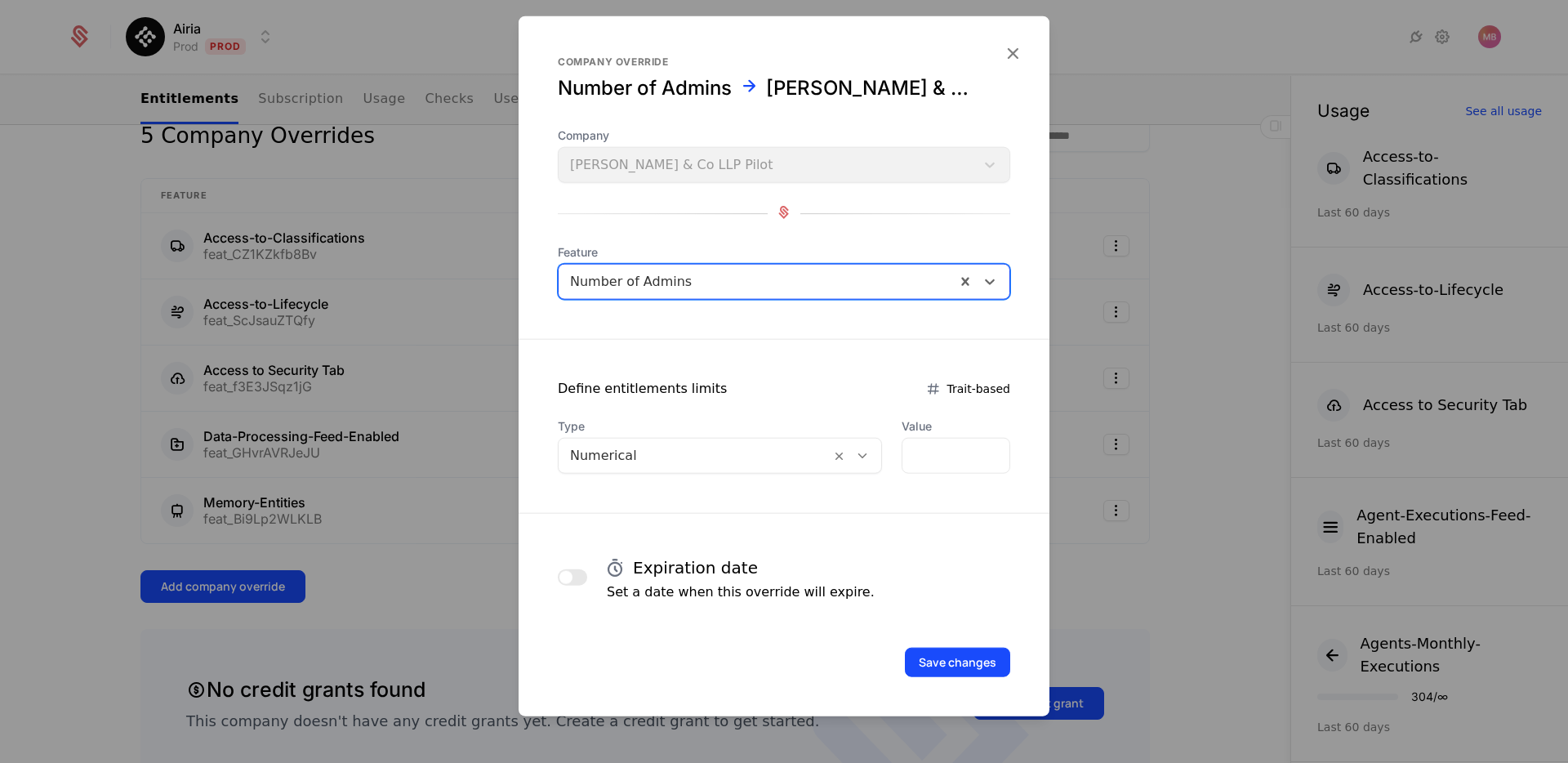
click at [869, 450] on div at bounding box center [862, 455] width 28 height 18
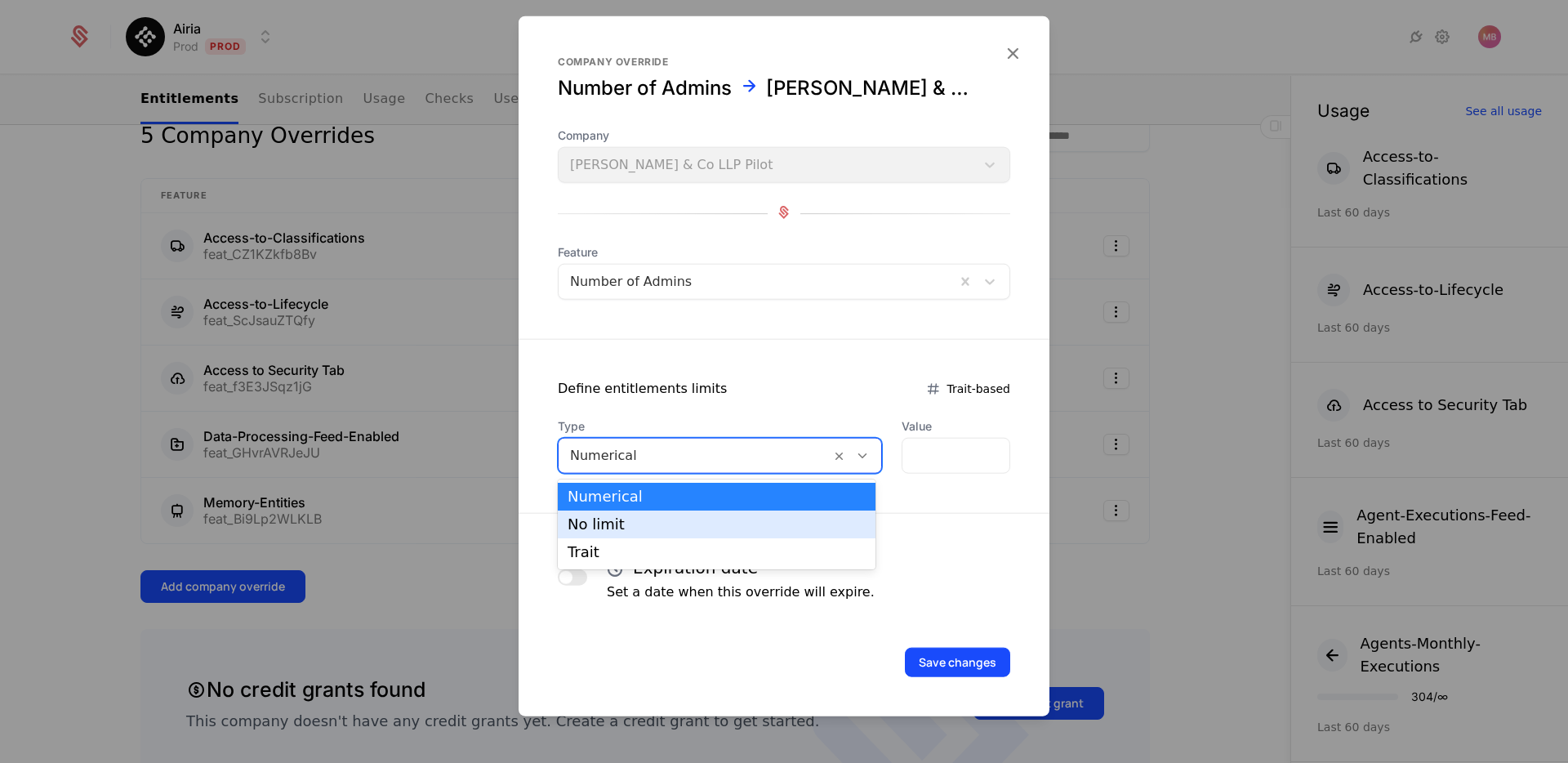
click at [719, 532] on div "No limit" at bounding box center [717, 525] width 318 height 28
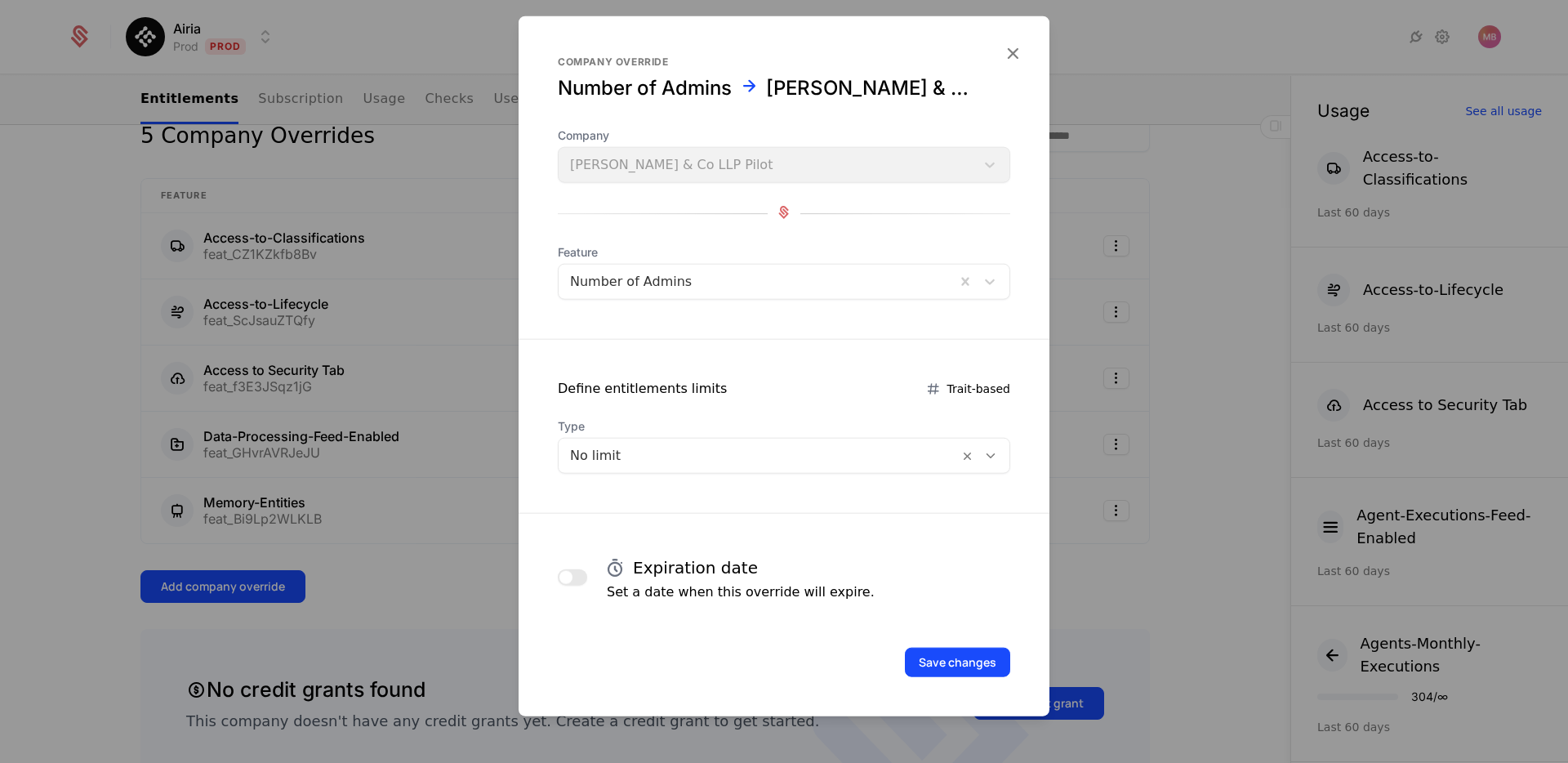
click at [582, 579] on button "button" at bounding box center [573, 577] width 29 height 16
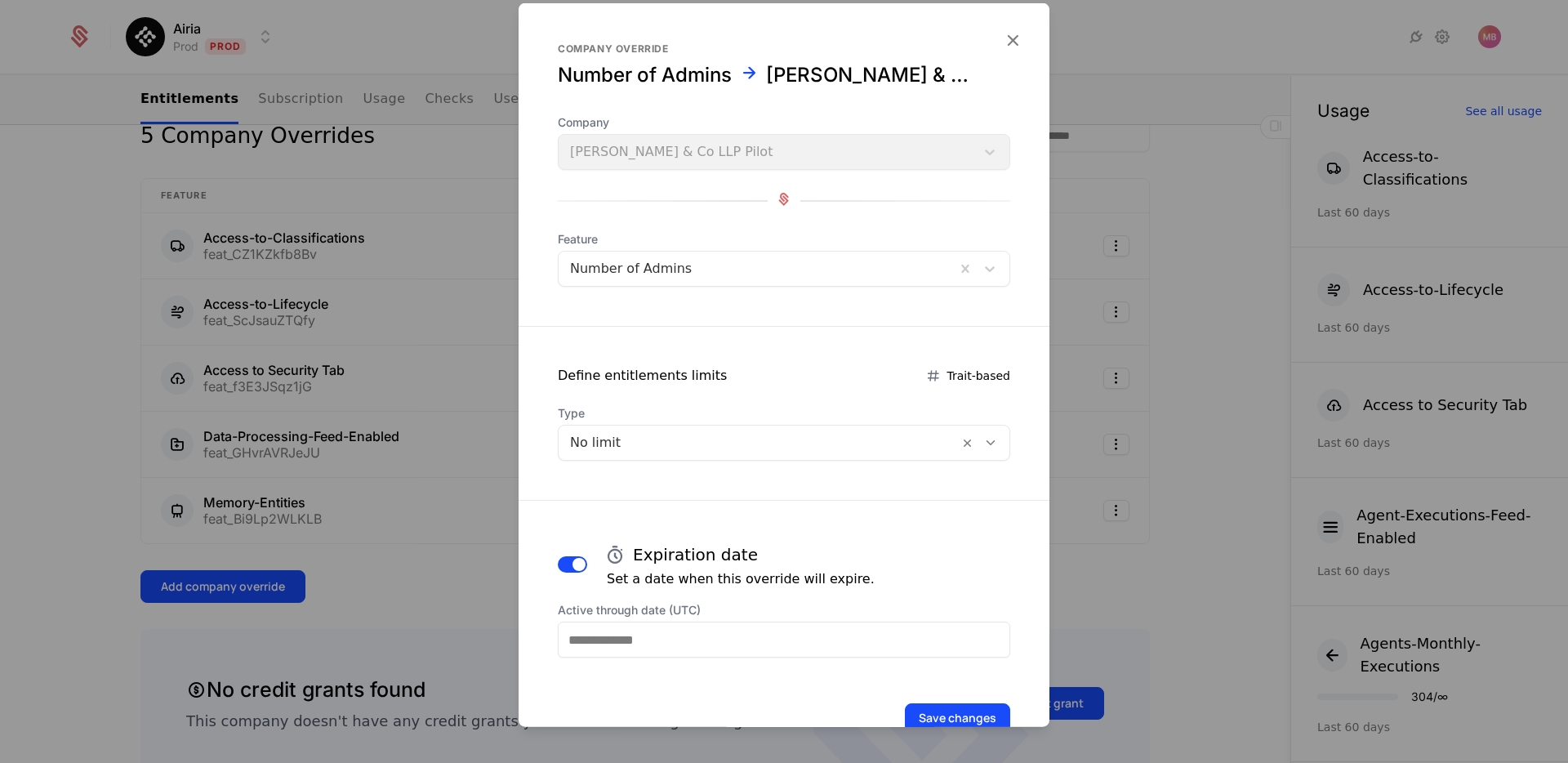
click at [723, 640] on input "Active through date (UTC)" at bounding box center [784, 639] width 452 height 36
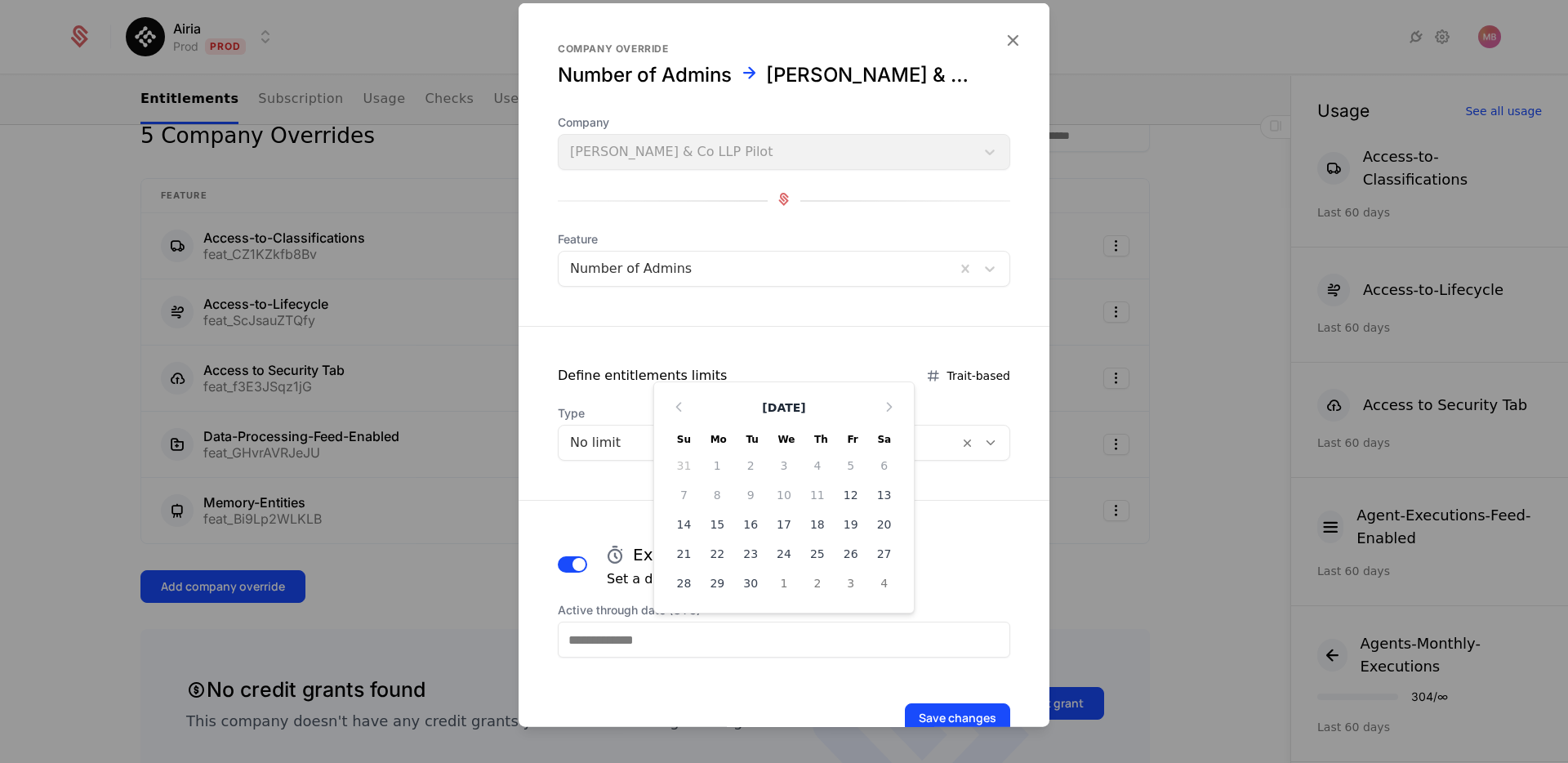
click at [758, 587] on div "30" at bounding box center [751, 584] width 34 height 26
type input "**********"
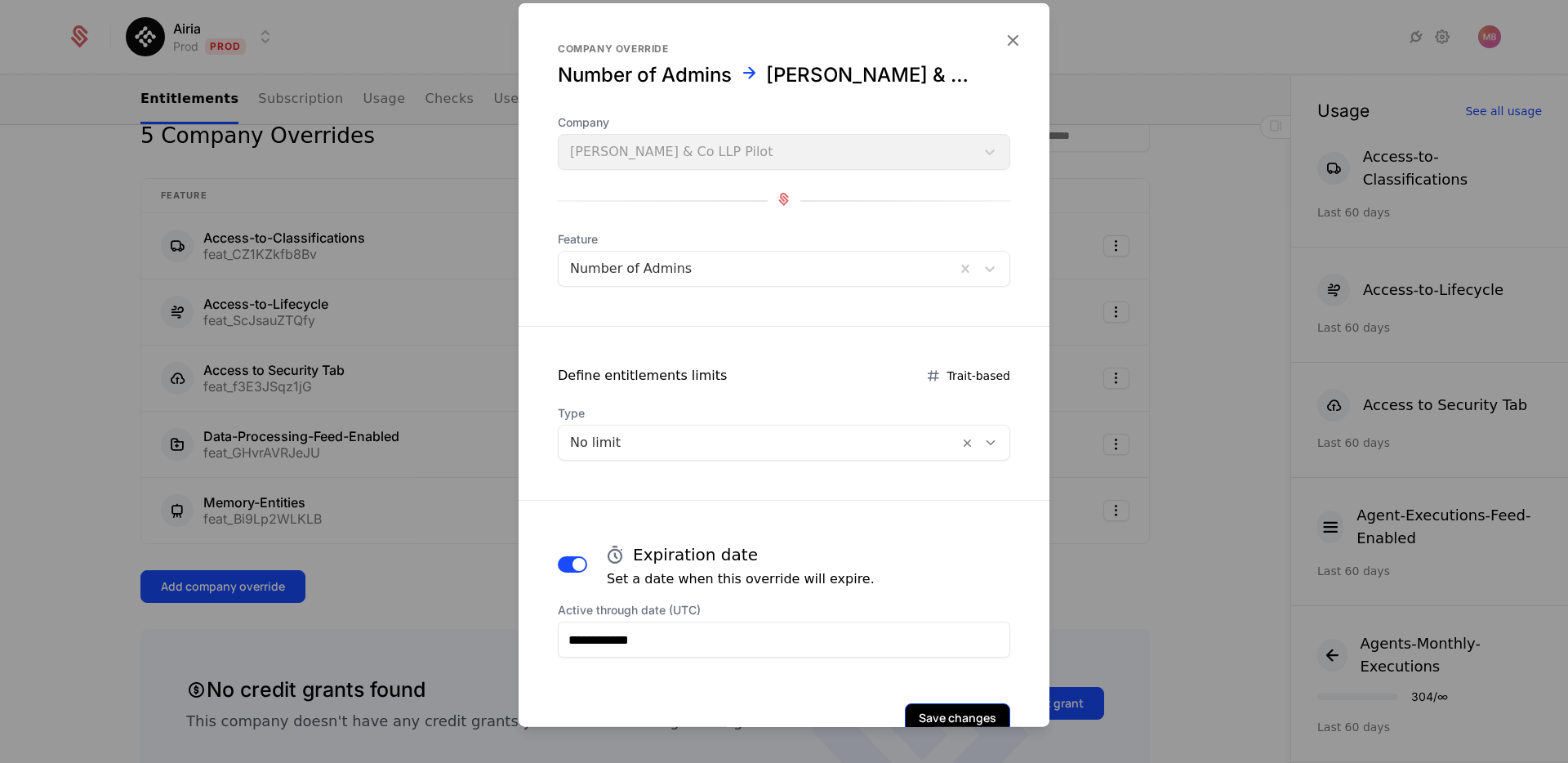
click at [959, 714] on button "Save changes" at bounding box center [958, 718] width 106 height 29
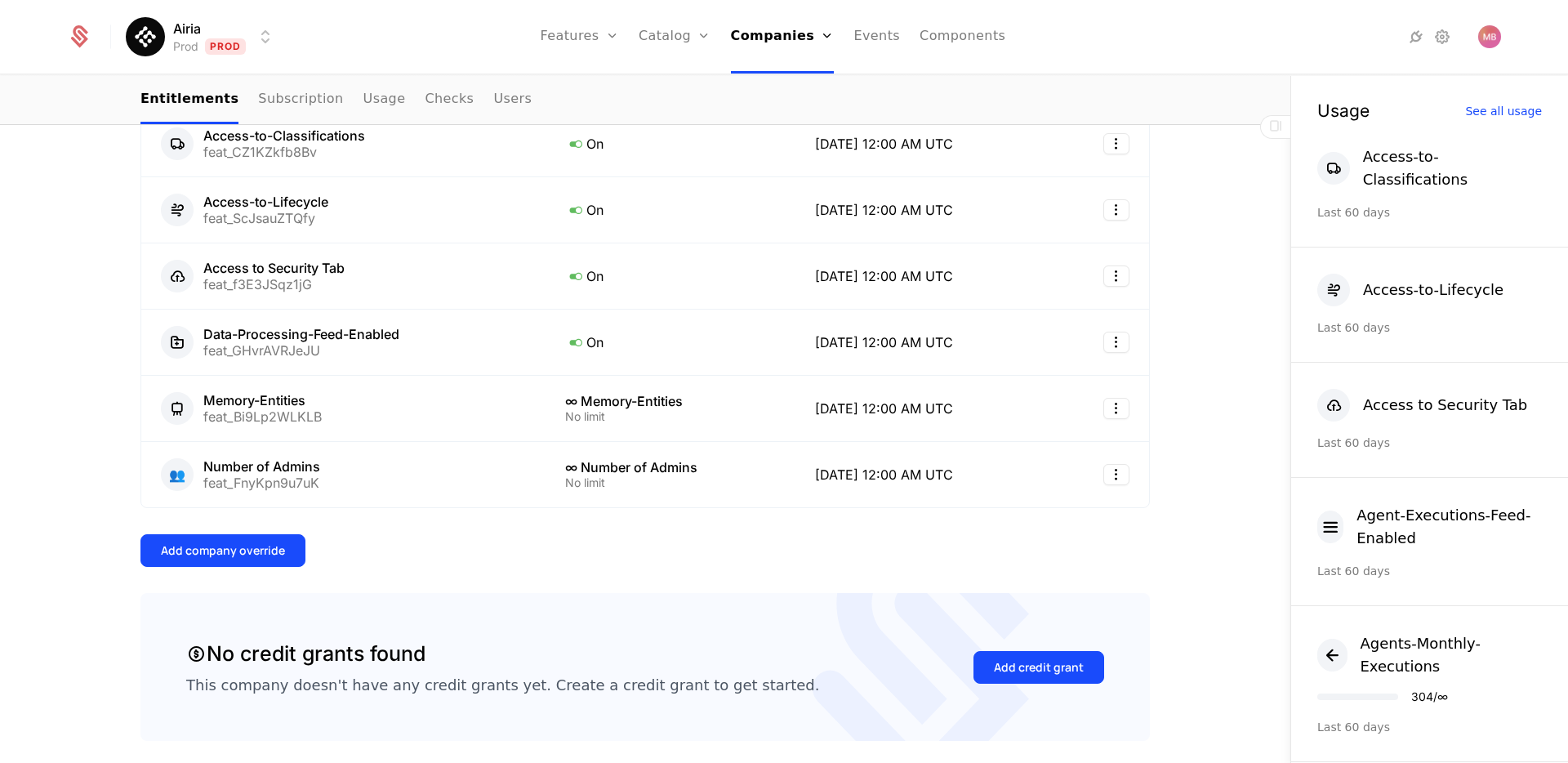
scroll to position [515, 0]
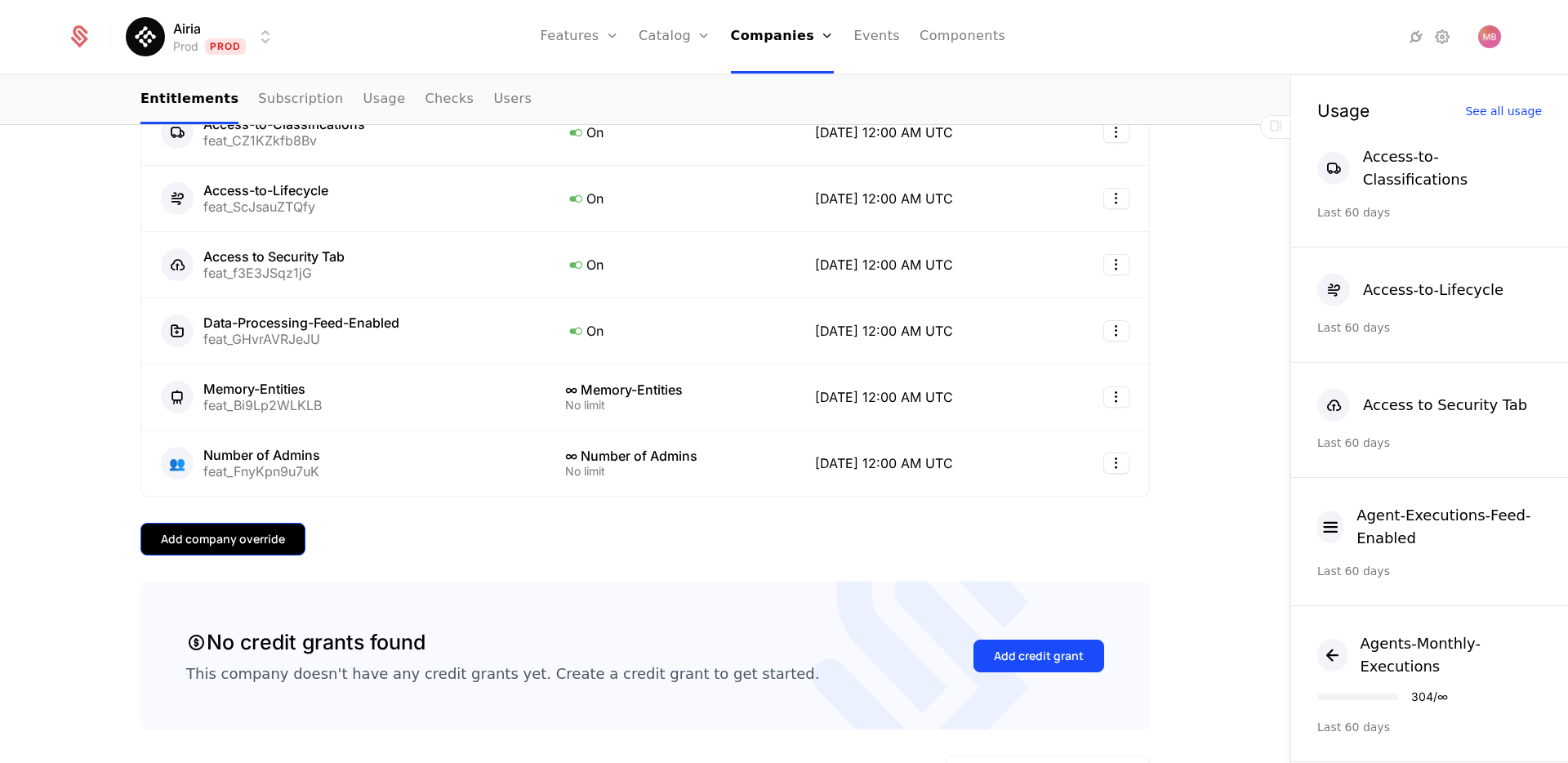
click at [264, 531] on div "Add company override" at bounding box center [223, 538] width 124 height 16
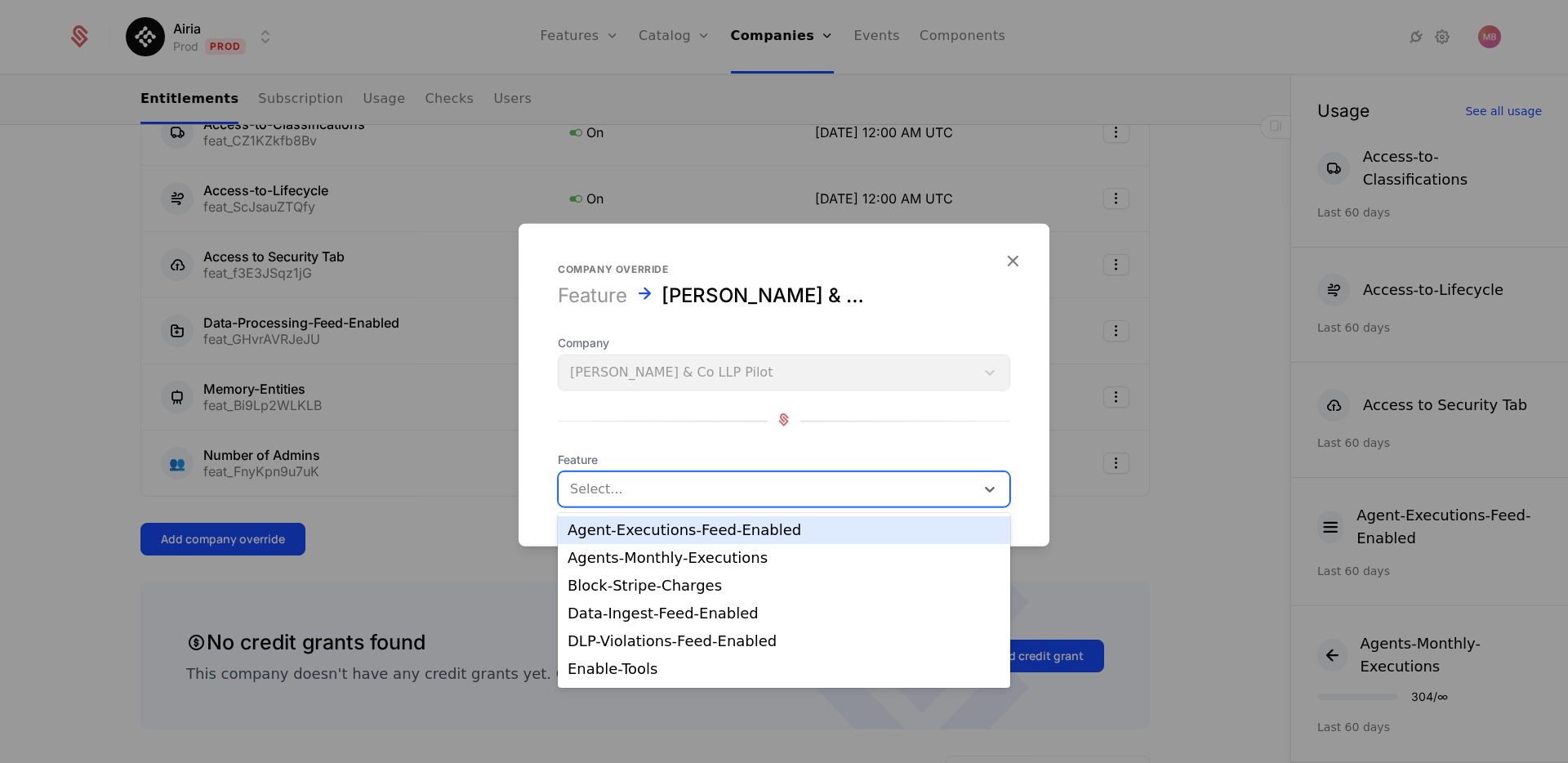
click at [673, 484] on div at bounding box center [767, 489] width 394 height 23
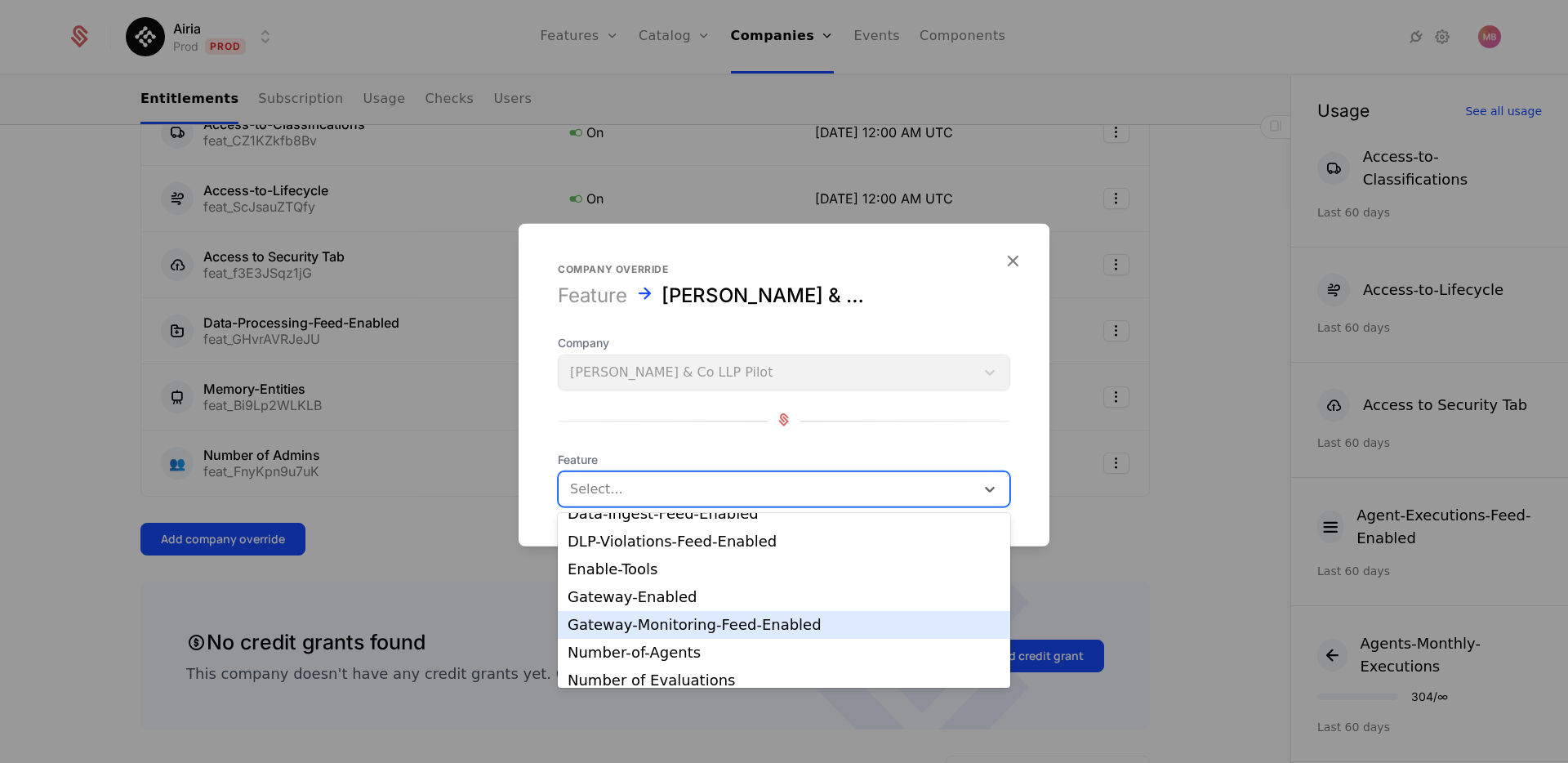
scroll to position [126, 0]
click at [656, 629] on div "Number-of-Agents" at bounding box center [784, 626] width 433 height 15
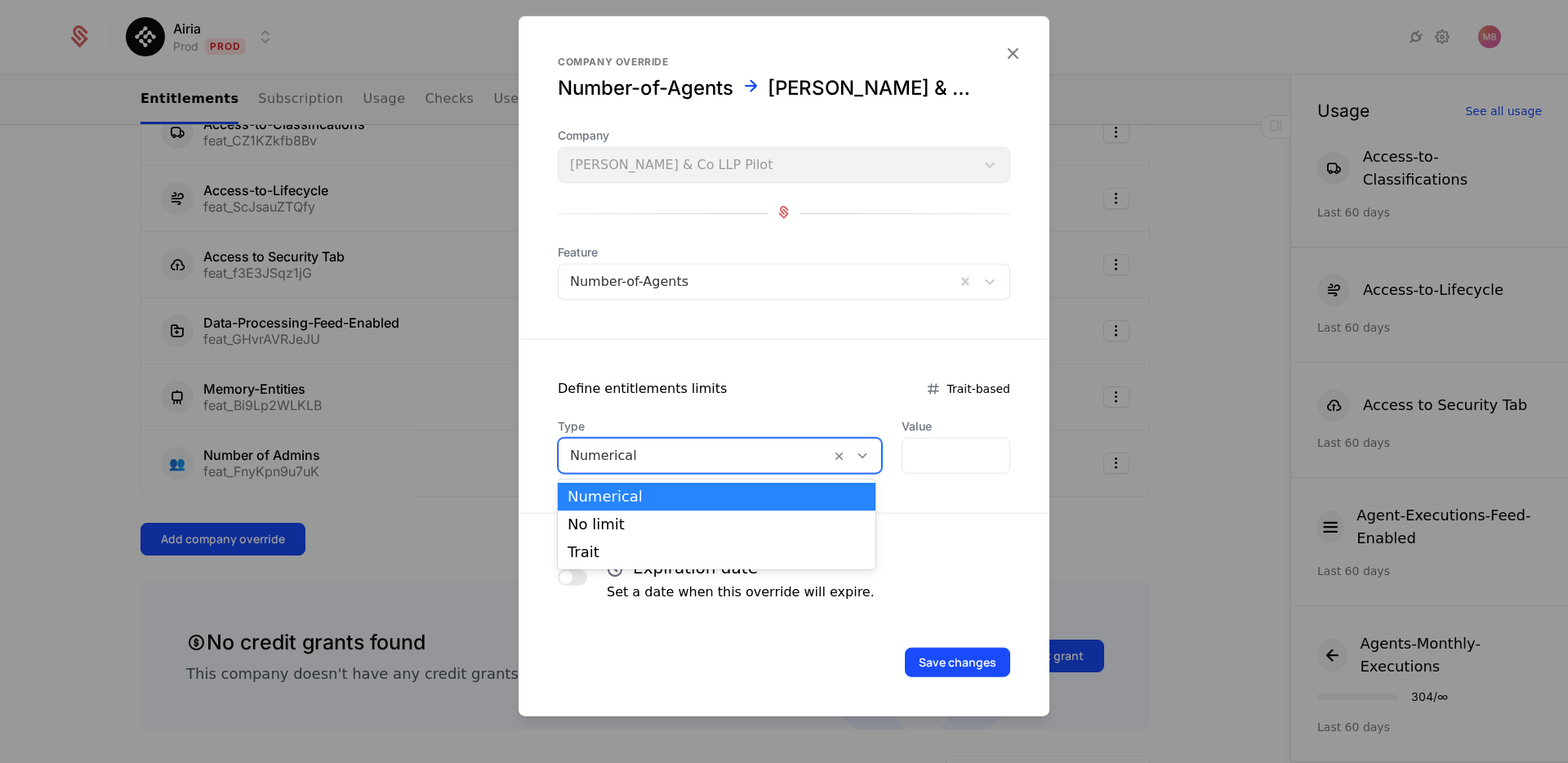
click at [670, 460] on div at bounding box center [694, 456] width 249 height 23
click at [645, 516] on div "No limit" at bounding box center [717, 525] width 318 height 28
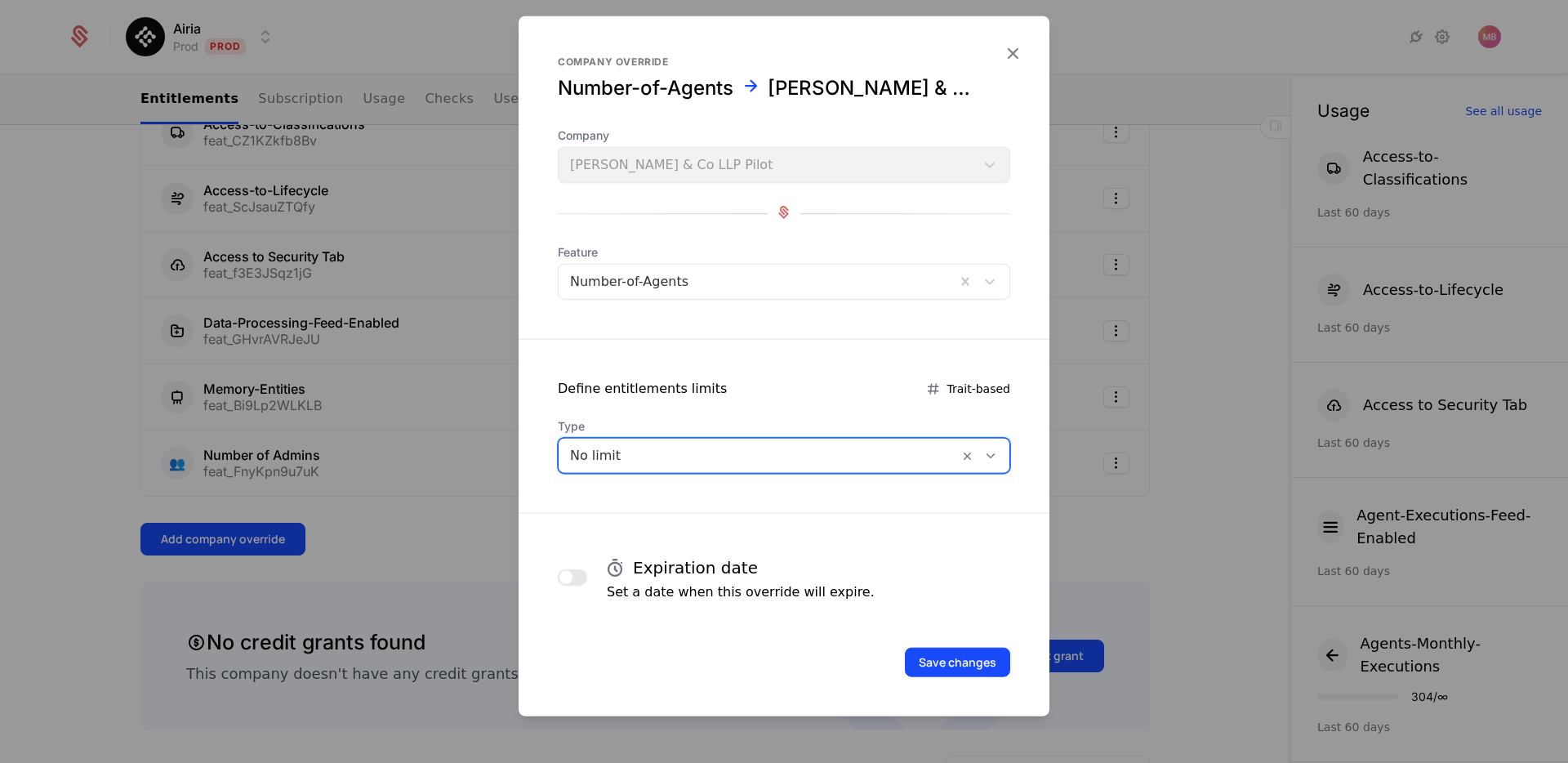
click at [571, 577] on span "button" at bounding box center [565, 577] width 13 height 13
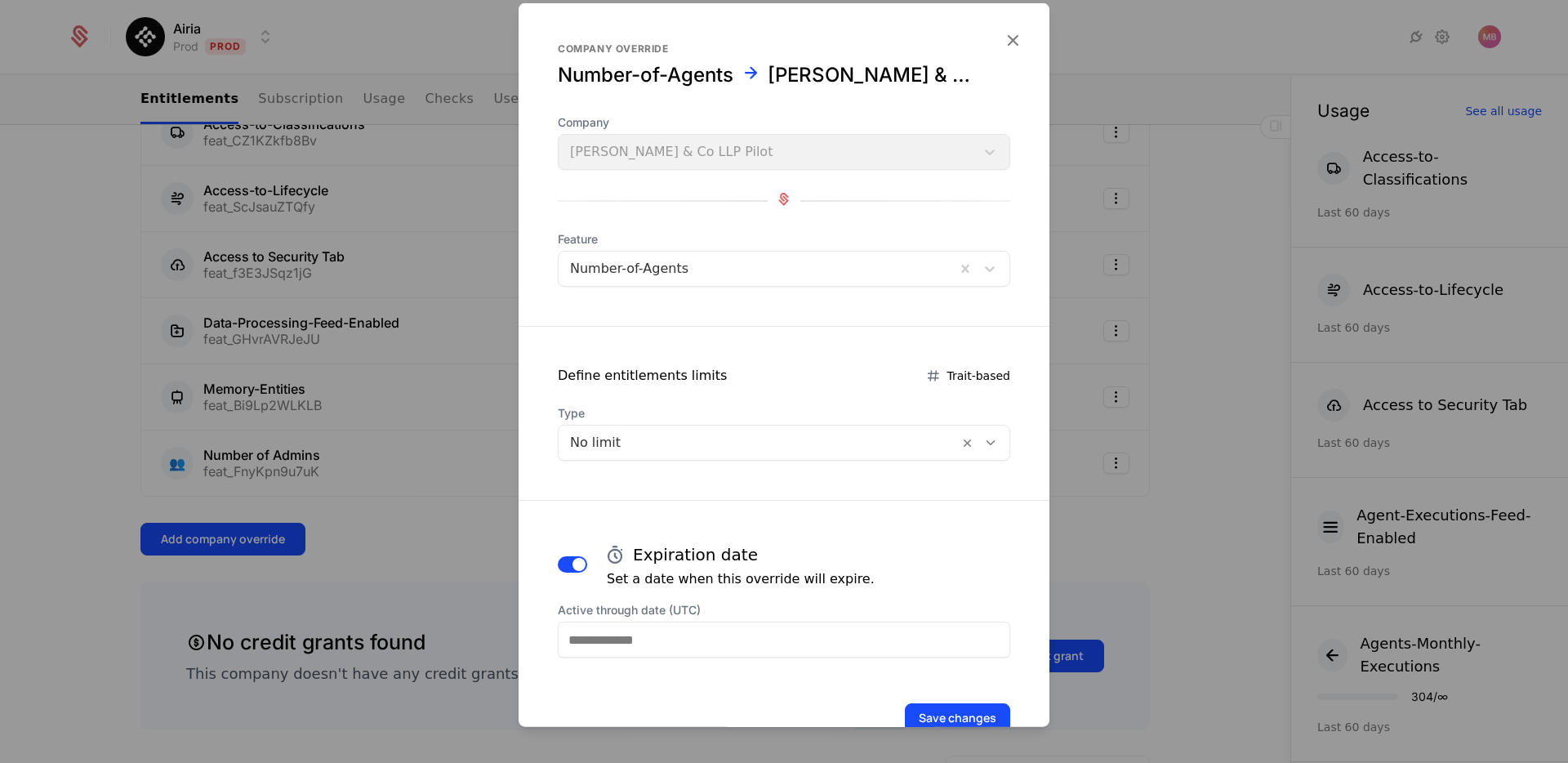
click at [660, 641] on input "Active through date (UTC)" at bounding box center [784, 639] width 452 height 36
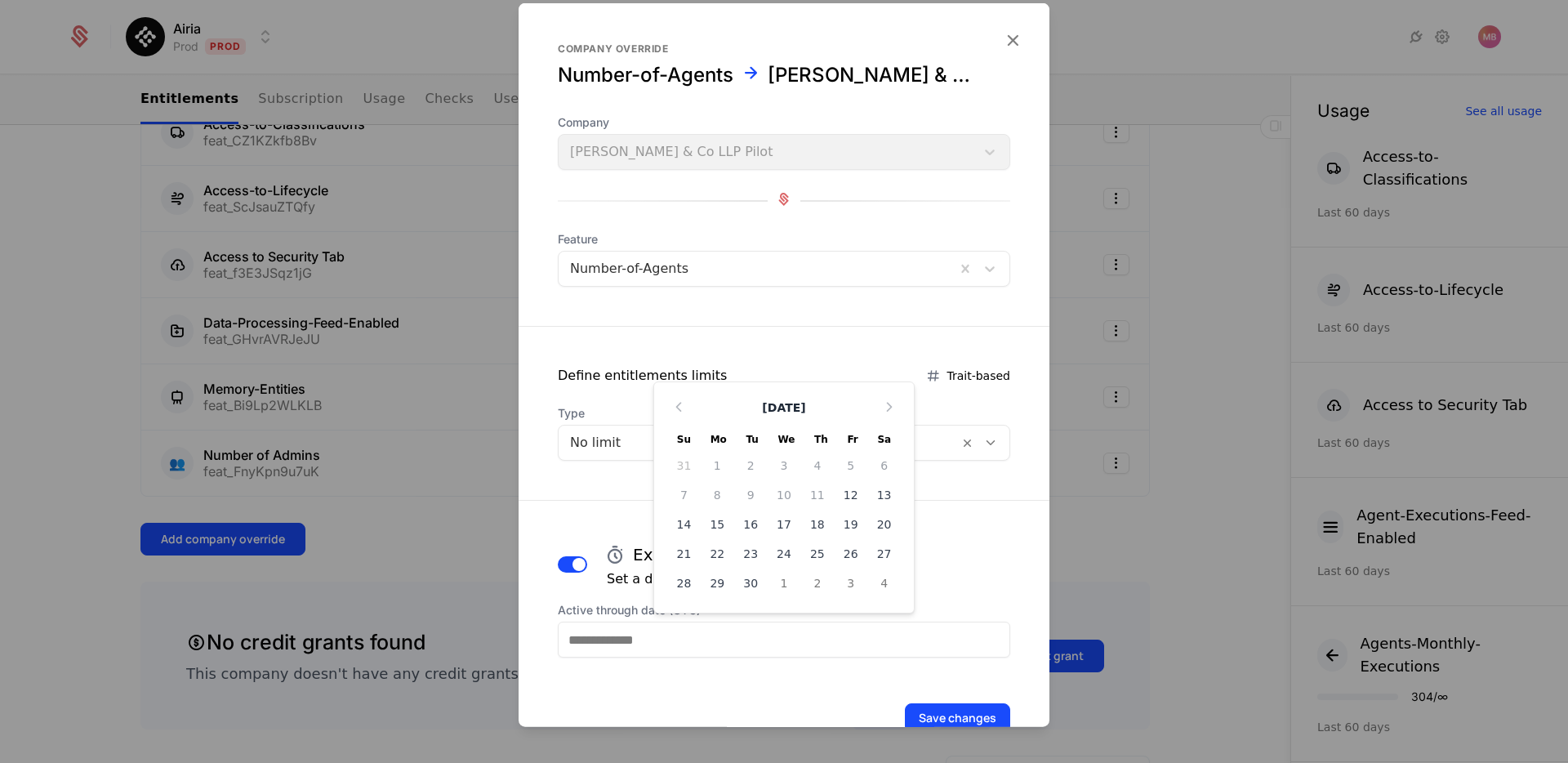
click at [750, 585] on div "30" at bounding box center [751, 584] width 34 height 26
type input "**********"
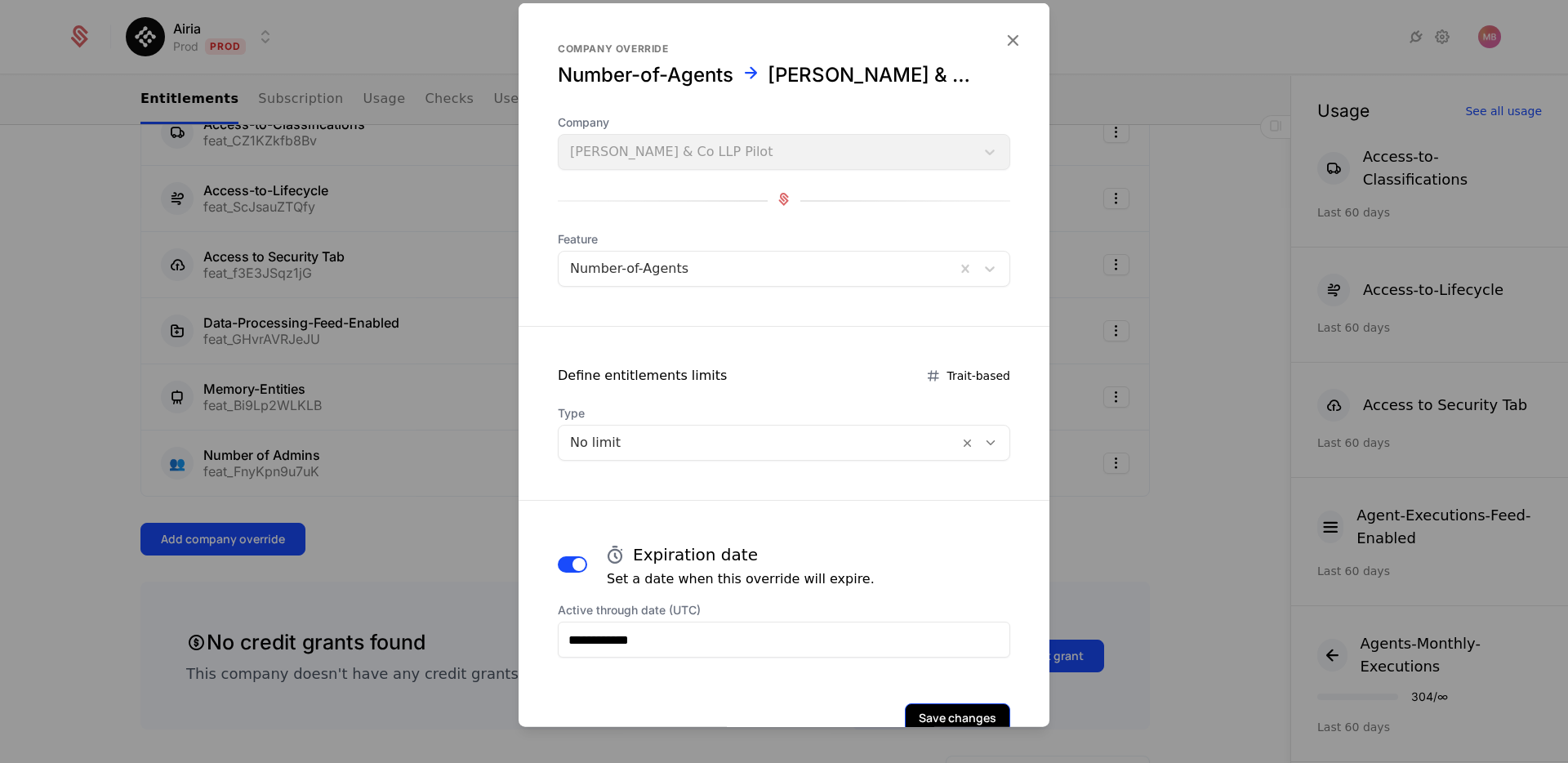
click at [945, 715] on button "Save changes" at bounding box center [958, 718] width 106 height 29
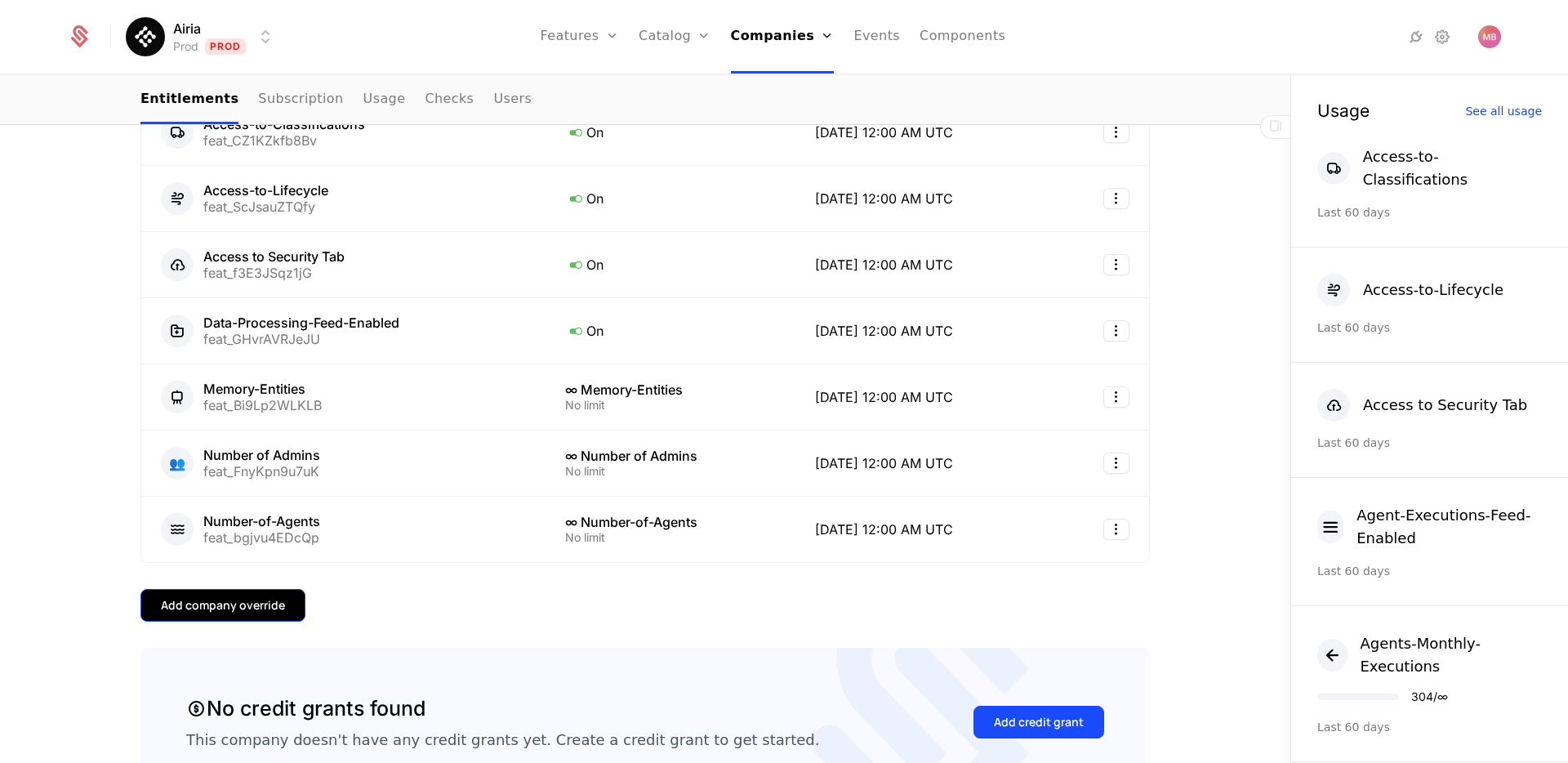
click at [194, 602] on div "Add company override" at bounding box center [223, 605] width 124 height 16
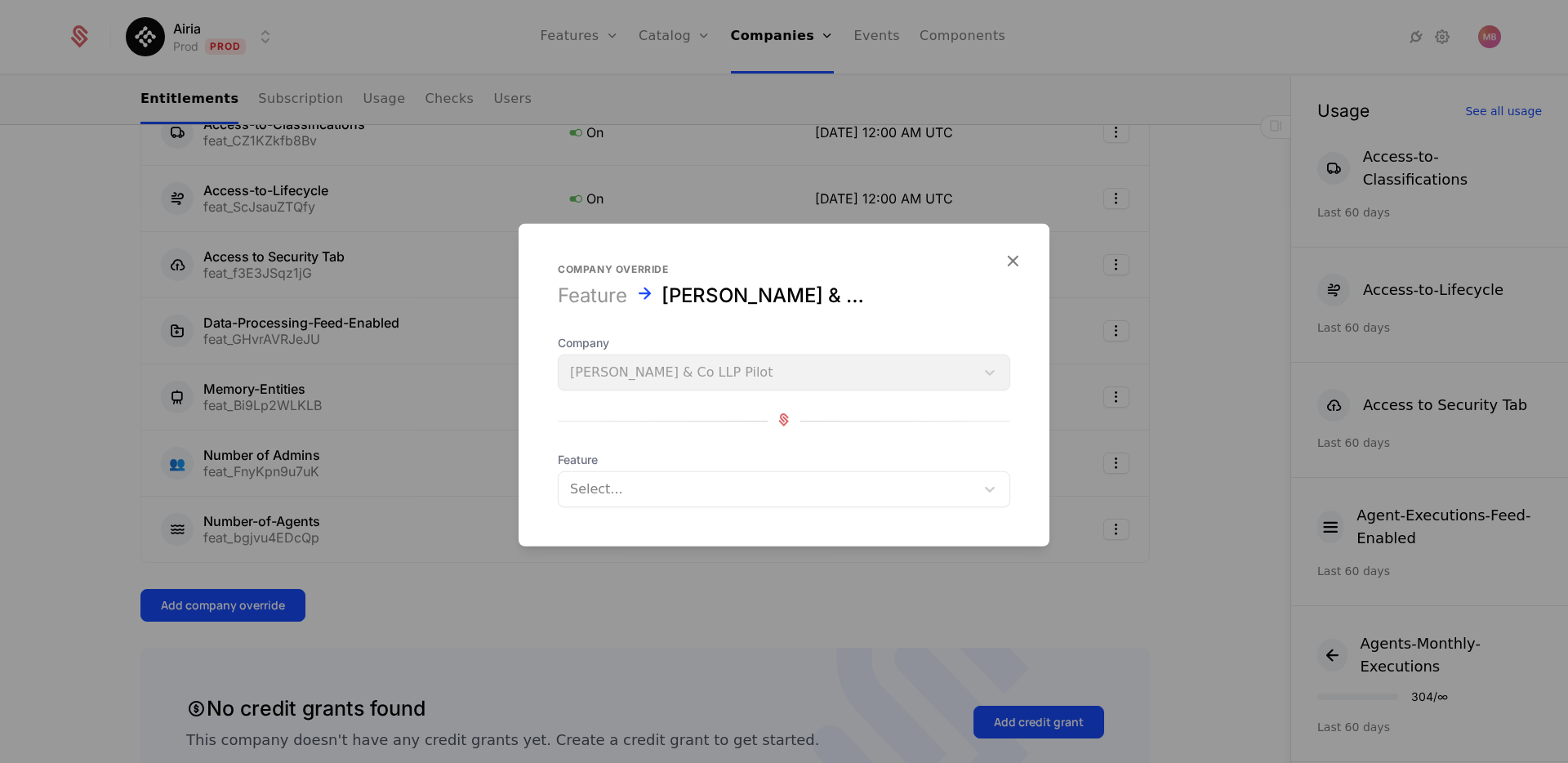
click at [611, 478] on div at bounding box center [767, 489] width 394 height 23
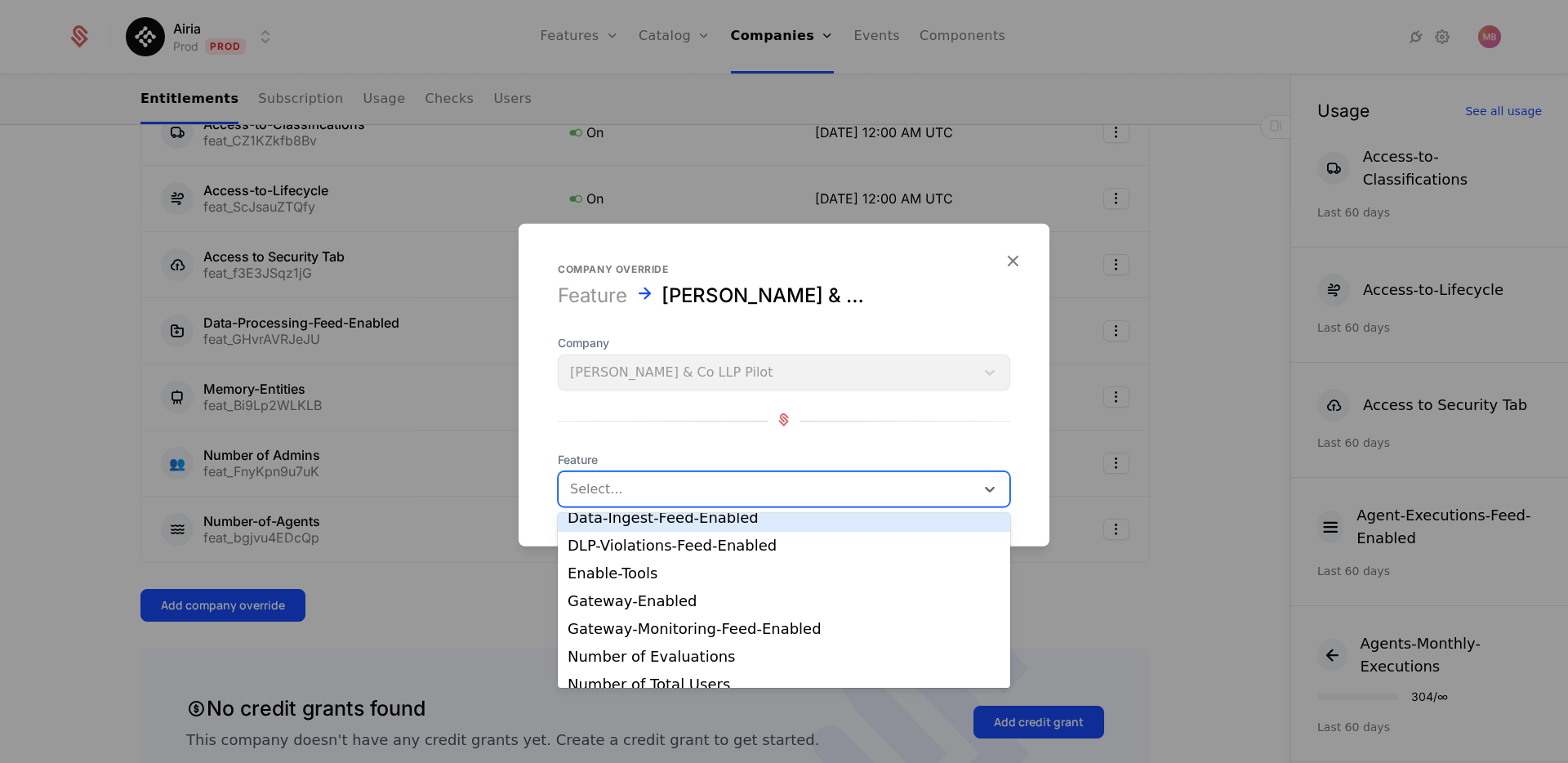
scroll to position [113, 0]
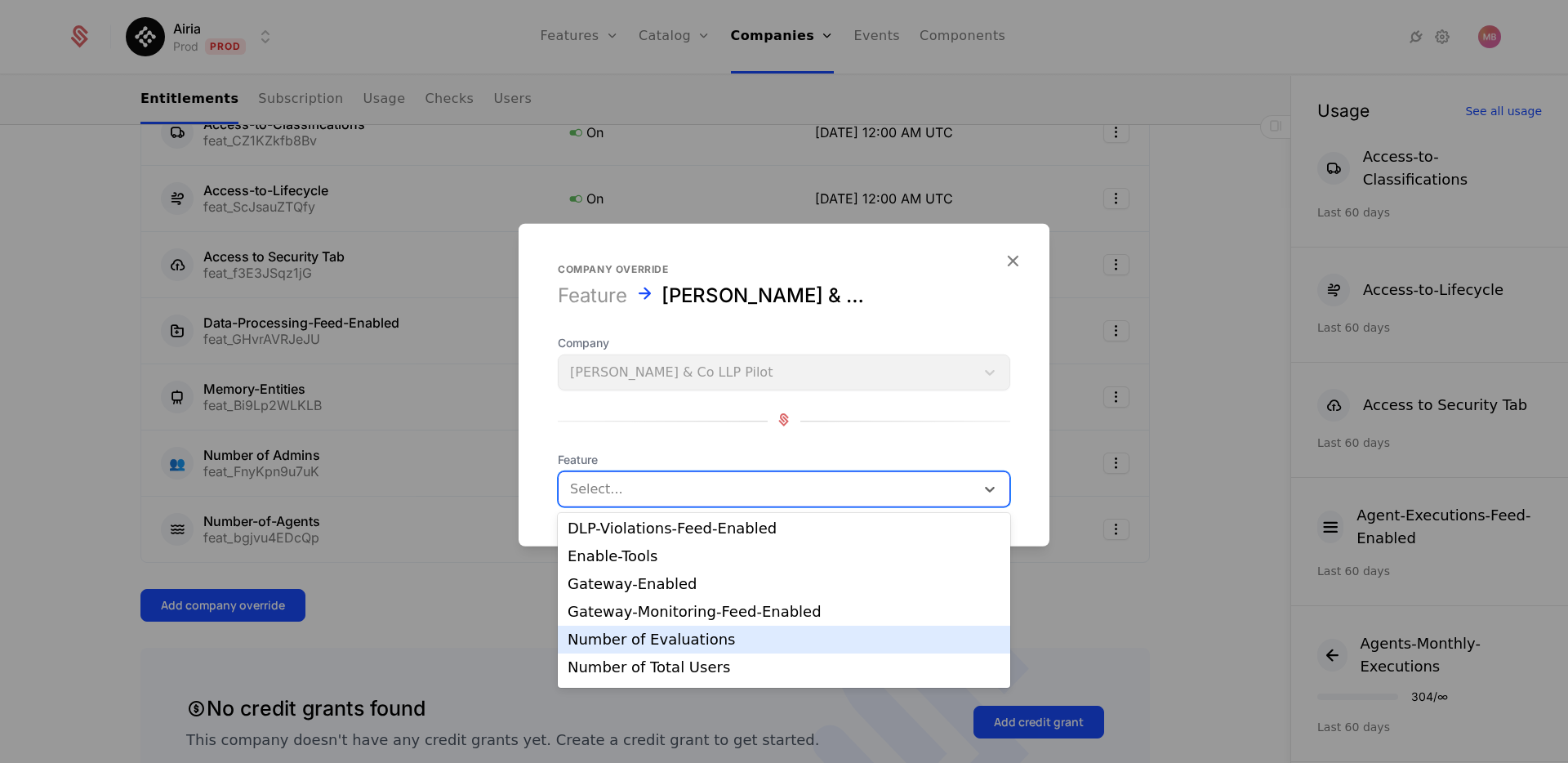
click at [707, 634] on div "Number of Evaluations" at bounding box center [784, 639] width 433 height 15
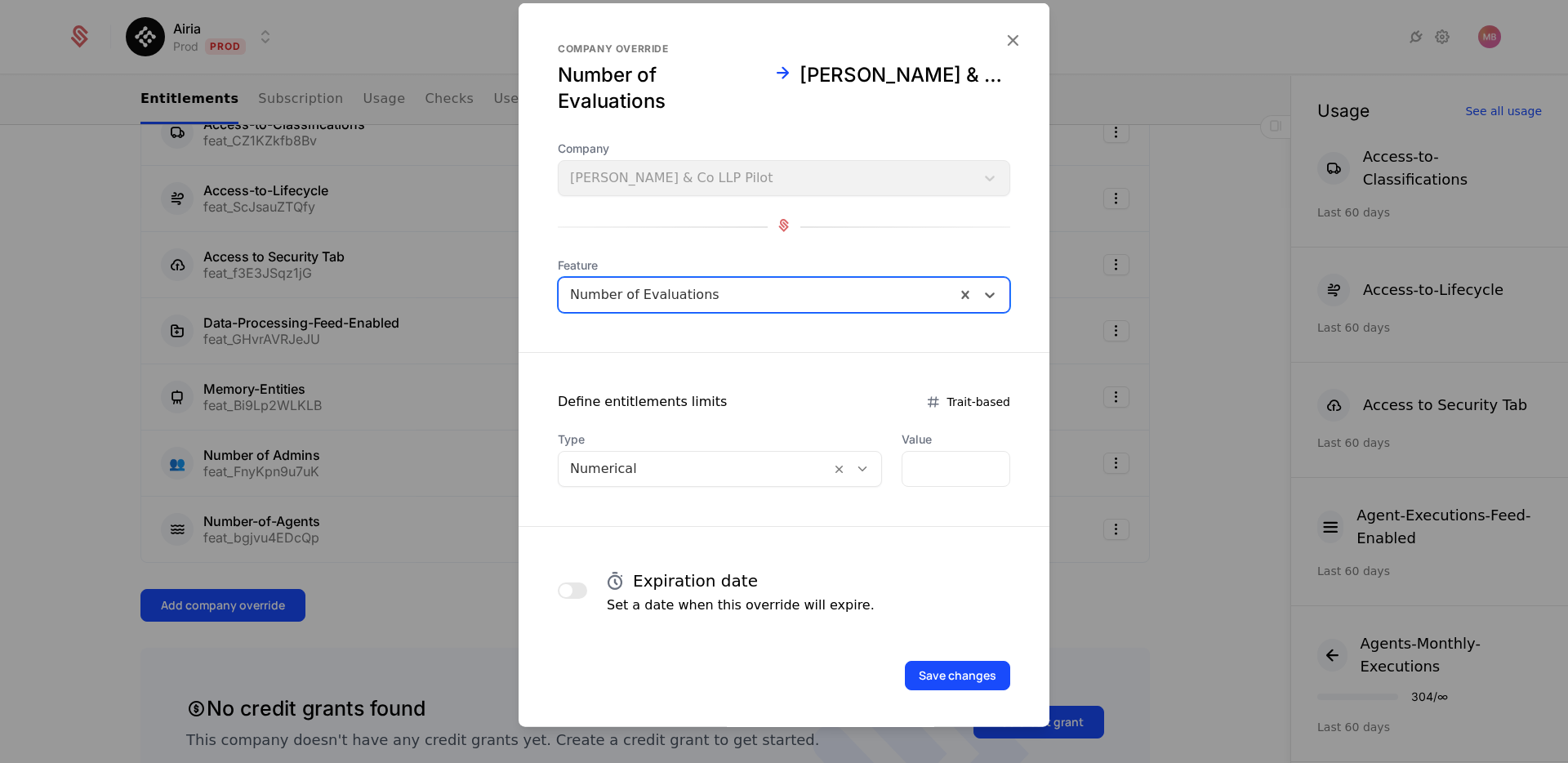
click at [714, 474] on div at bounding box center [694, 469] width 249 height 23
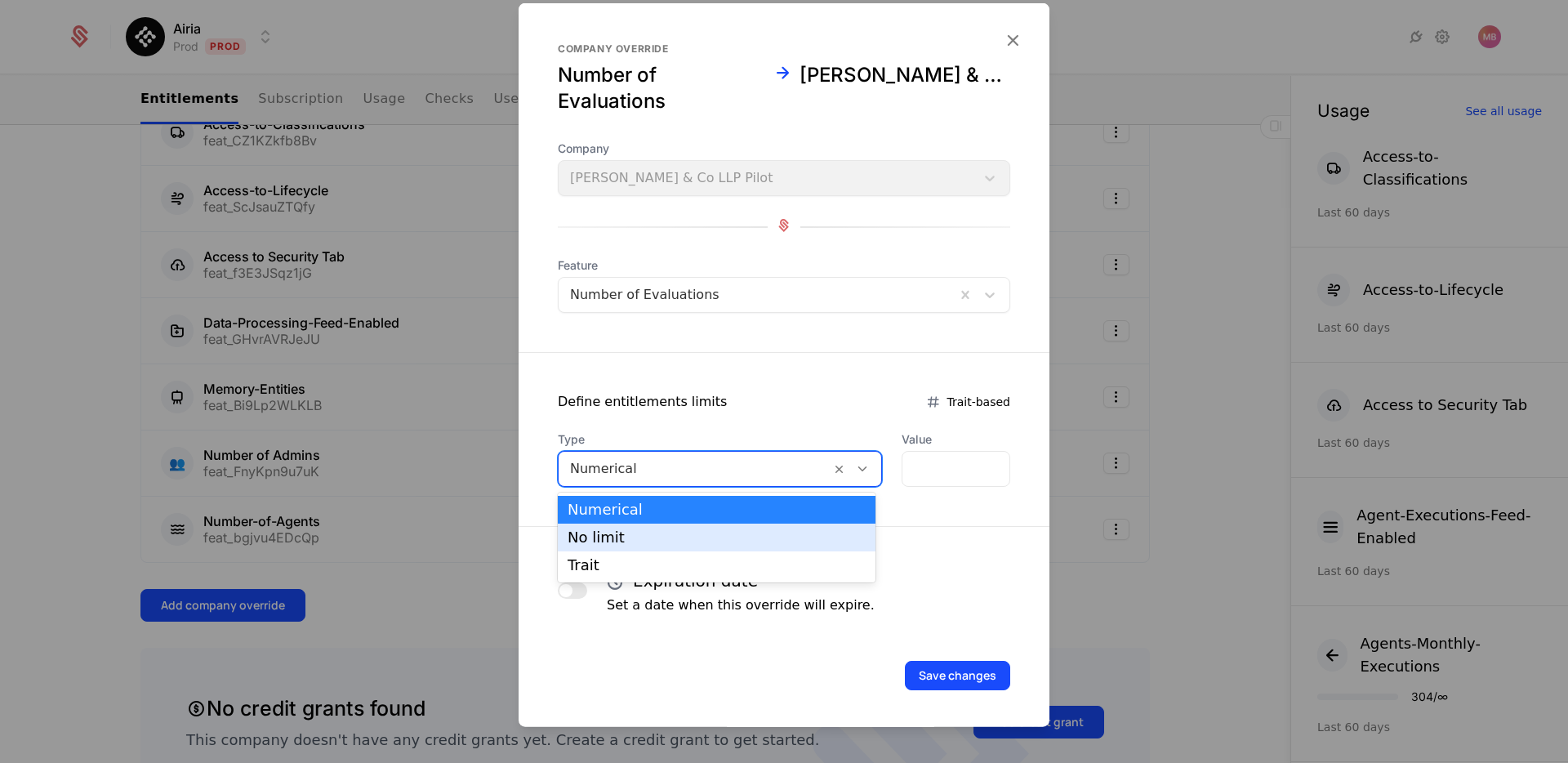
click at [636, 544] on div "No limit" at bounding box center [717, 538] width 298 height 15
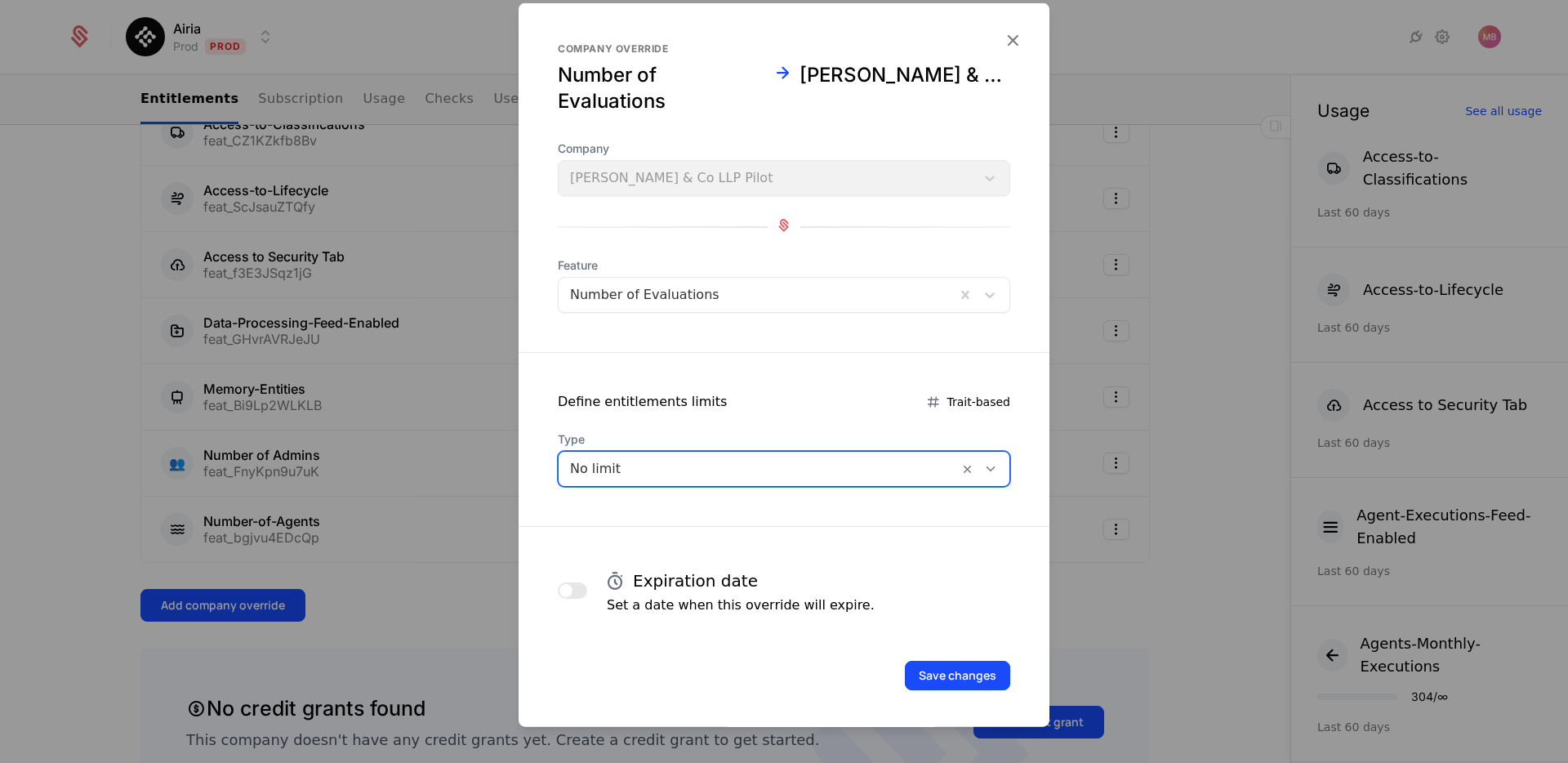
click at [588, 582] on div "Expiration date Set a date when this override will expire." at bounding box center [784, 590] width 452 height 49
click at [575, 591] on button "button" at bounding box center [573, 590] width 29 height 16
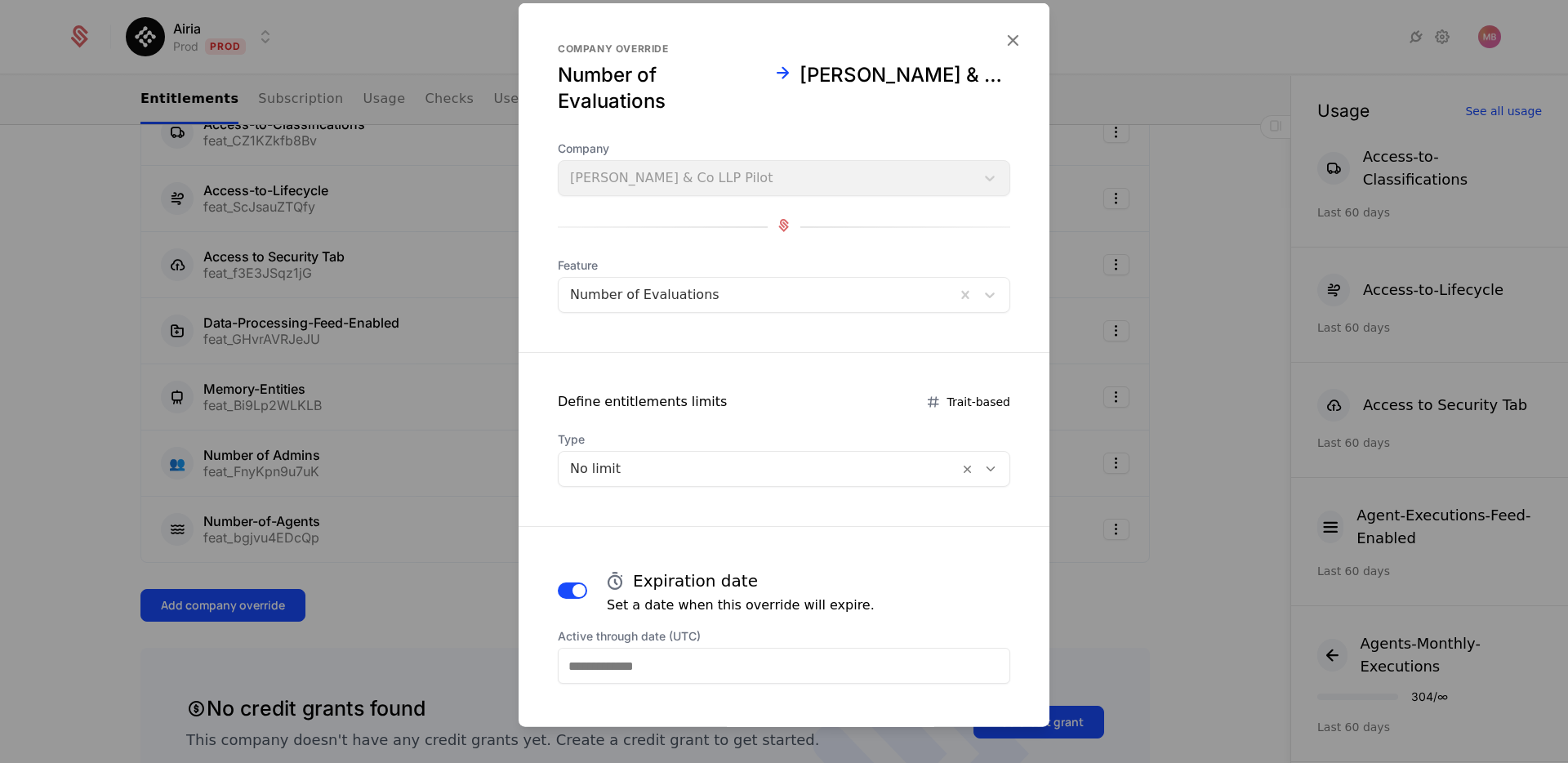
click at [634, 658] on input "Active through date (UTC)" at bounding box center [784, 665] width 452 height 36
click at [751, 608] on div "30" at bounding box center [751, 610] width 34 height 26
type input "**********"
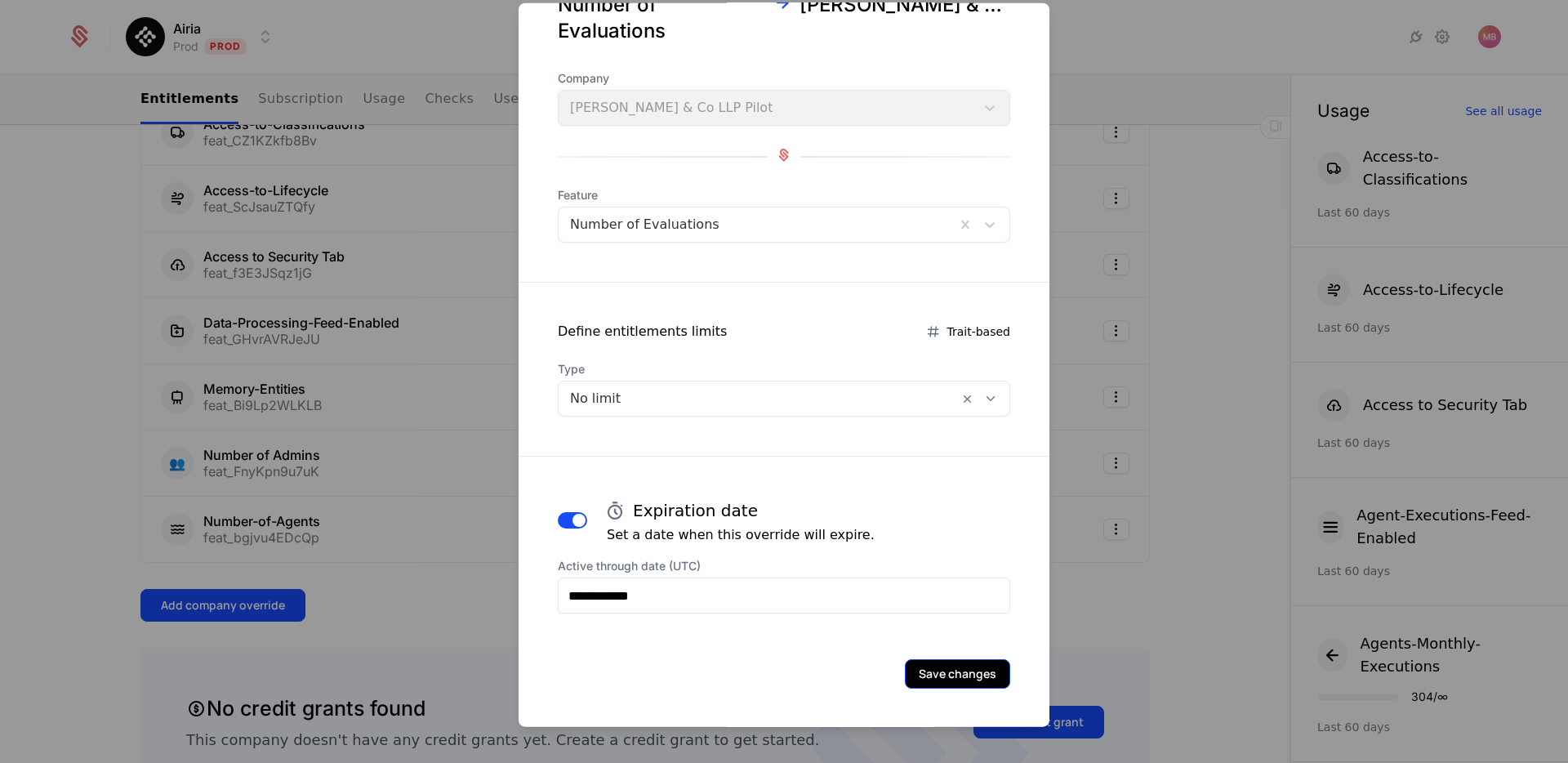
click at [946, 681] on button "Save changes" at bounding box center [958, 674] width 106 height 29
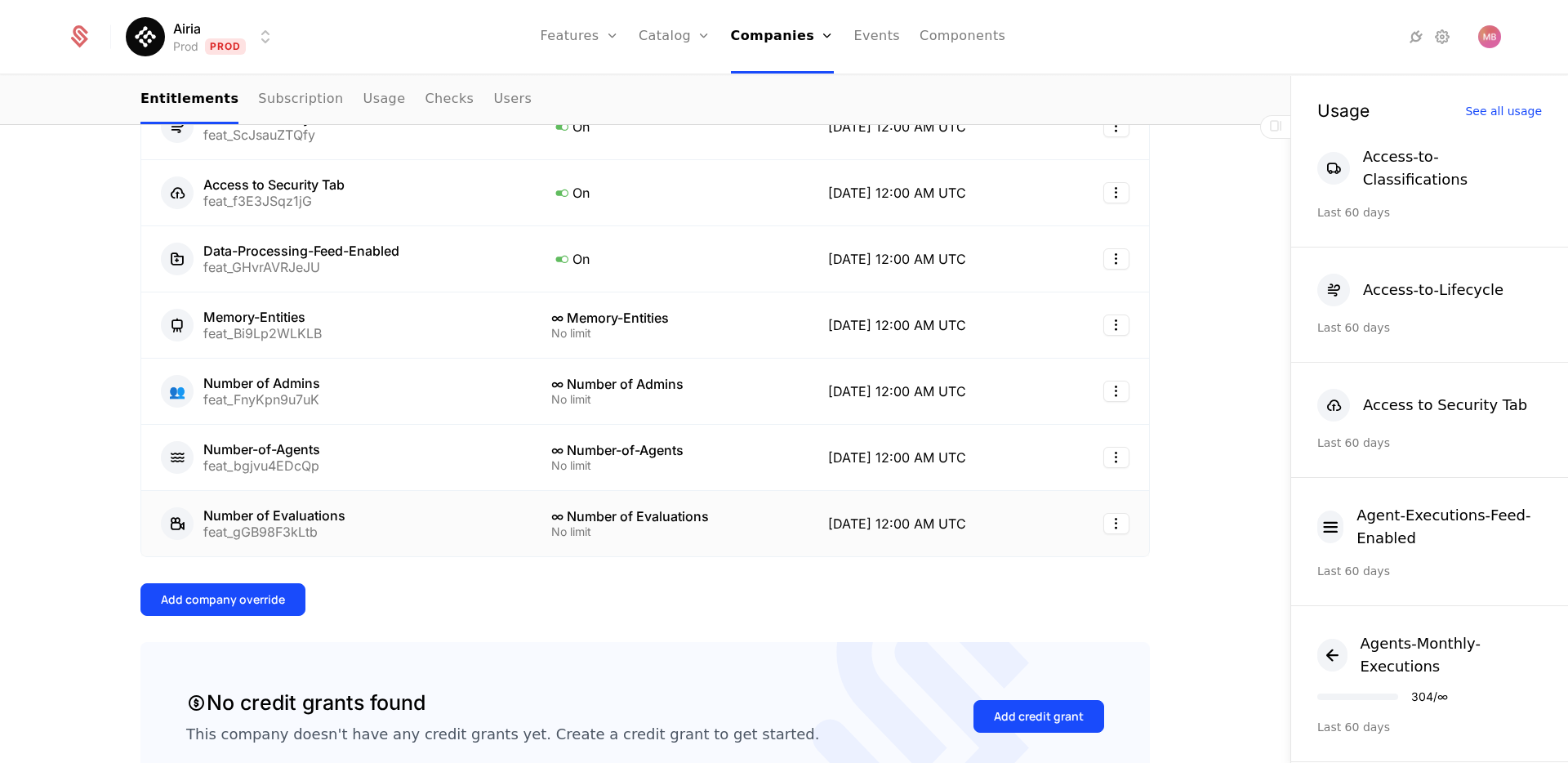
scroll to position [615, 0]
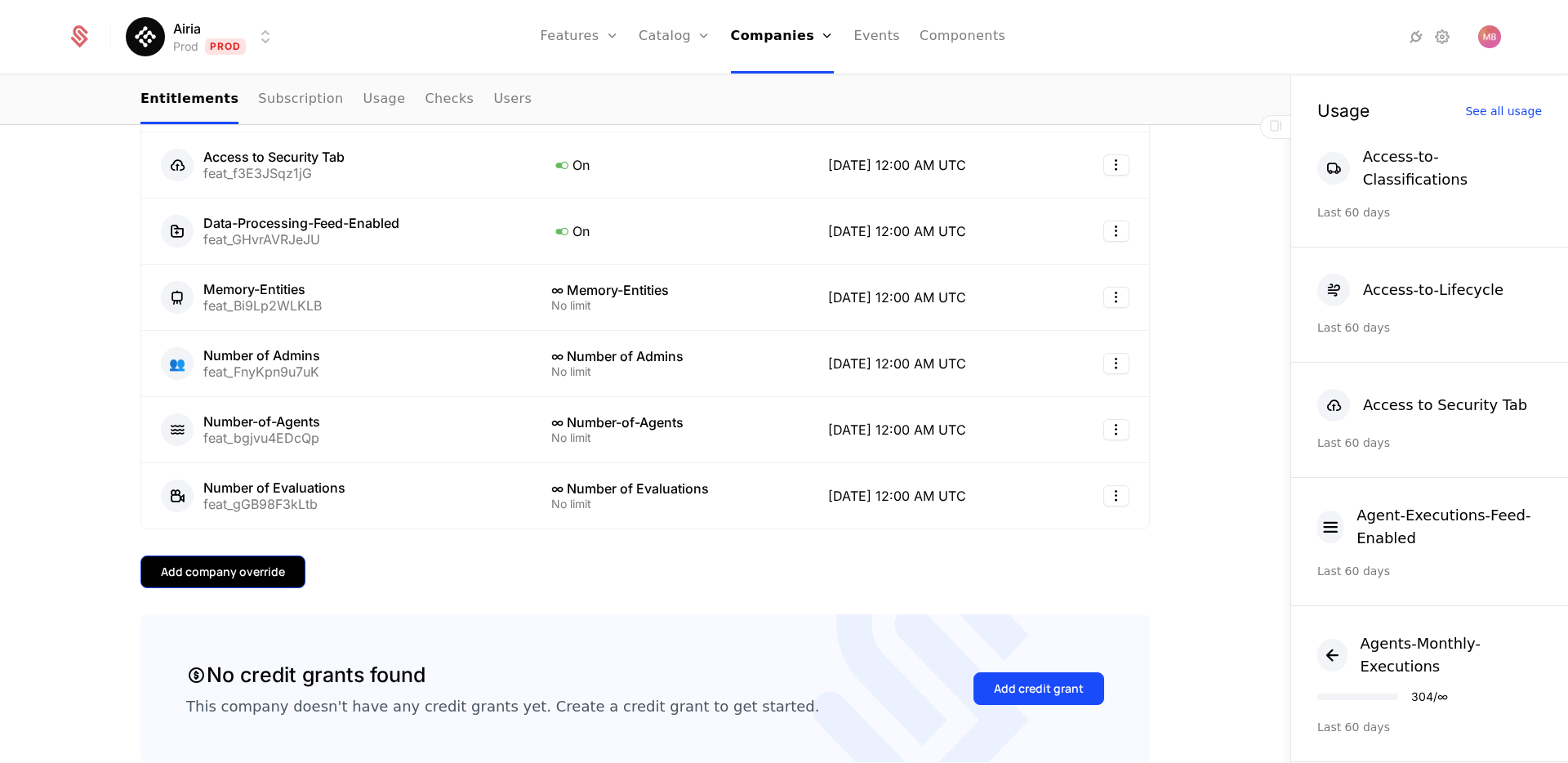
click at [256, 585] on button "Add company override" at bounding box center [223, 572] width 165 height 33
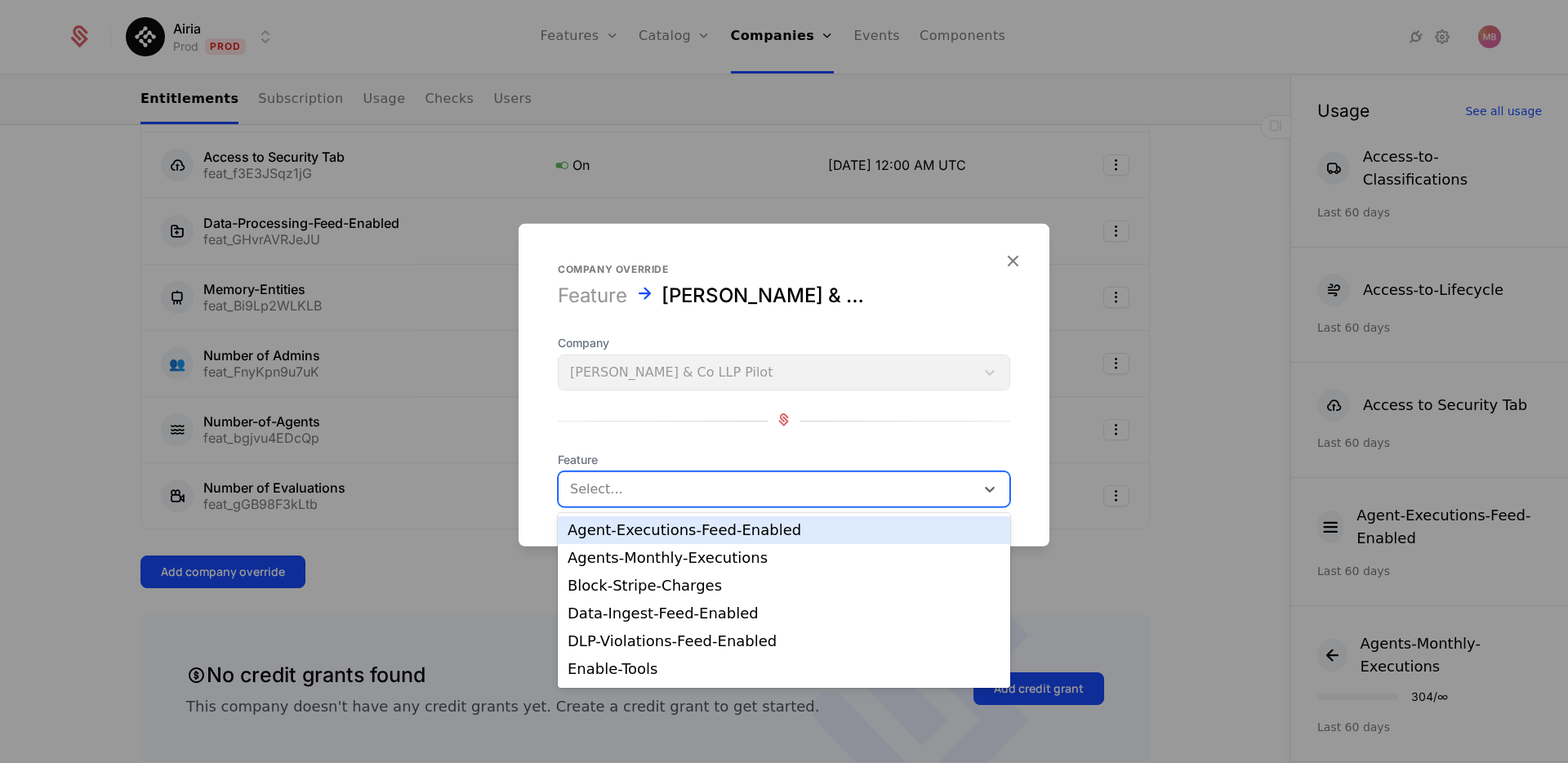
click at [599, 490] on div at bounding box center [767, 489] width 394 height 23
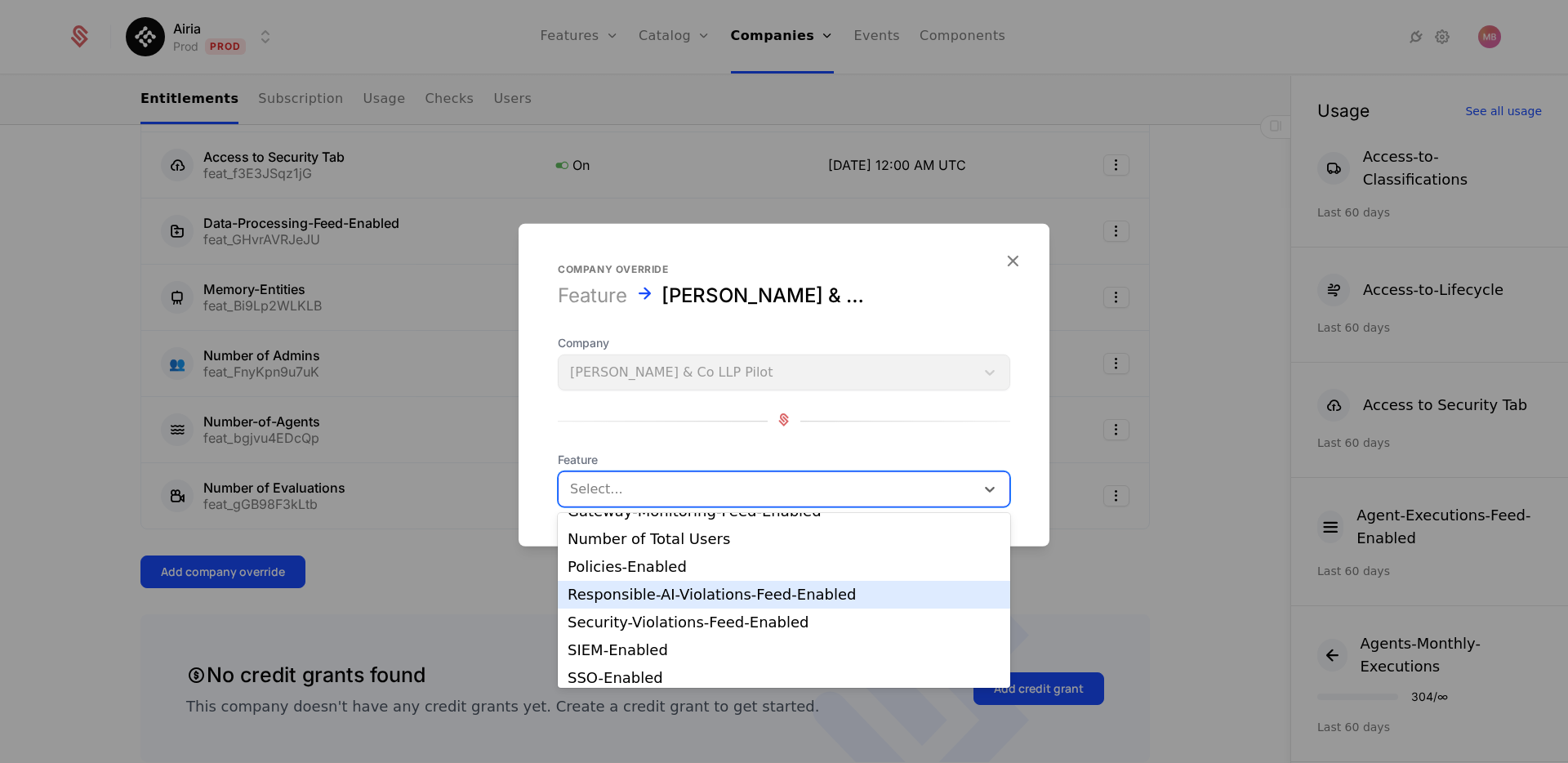
scroll to position [253, 0]
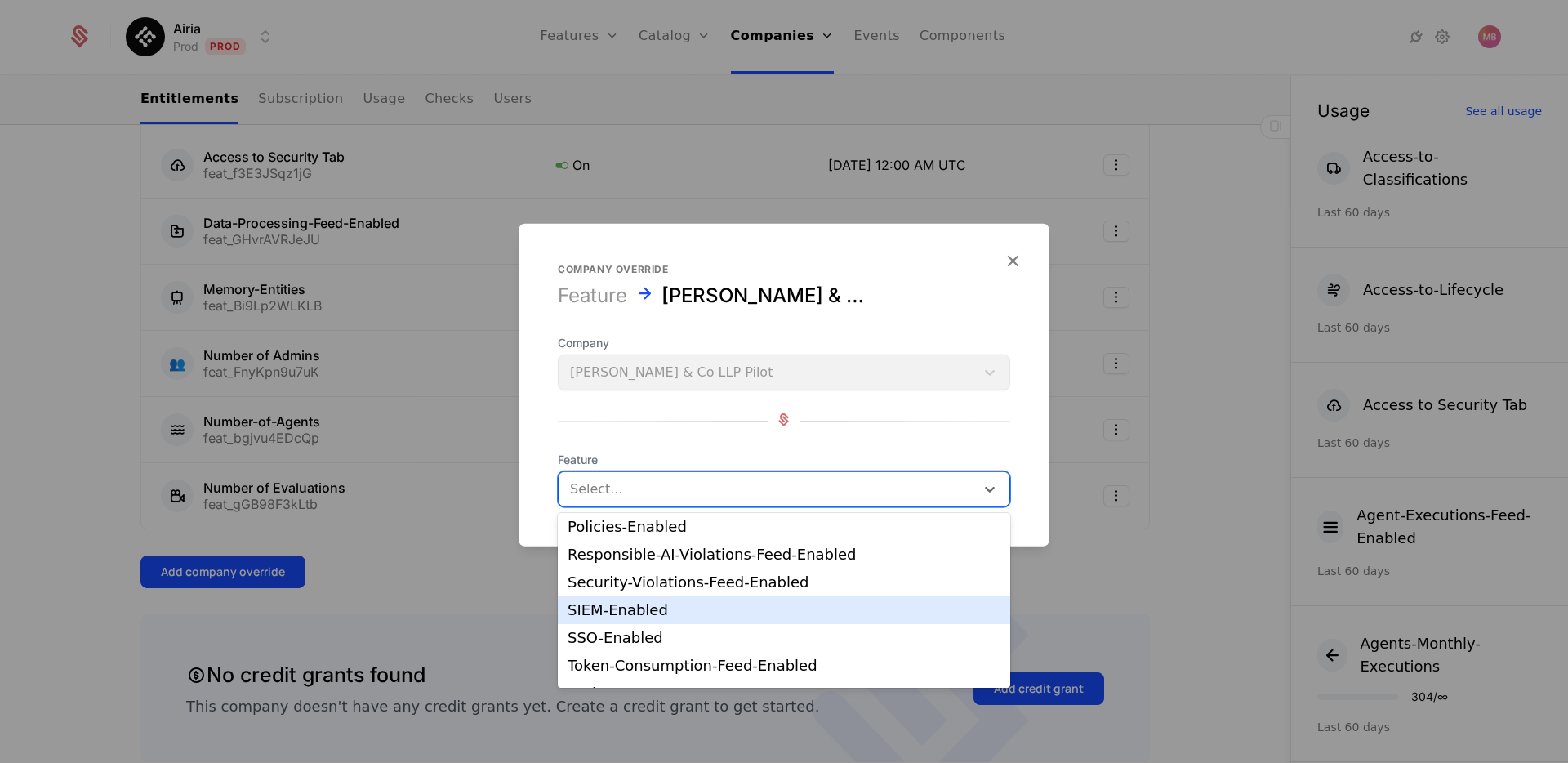
click at [643, 614] on div "SIEM-Enabled" at bounding box center [784, 610] width 433 height 15
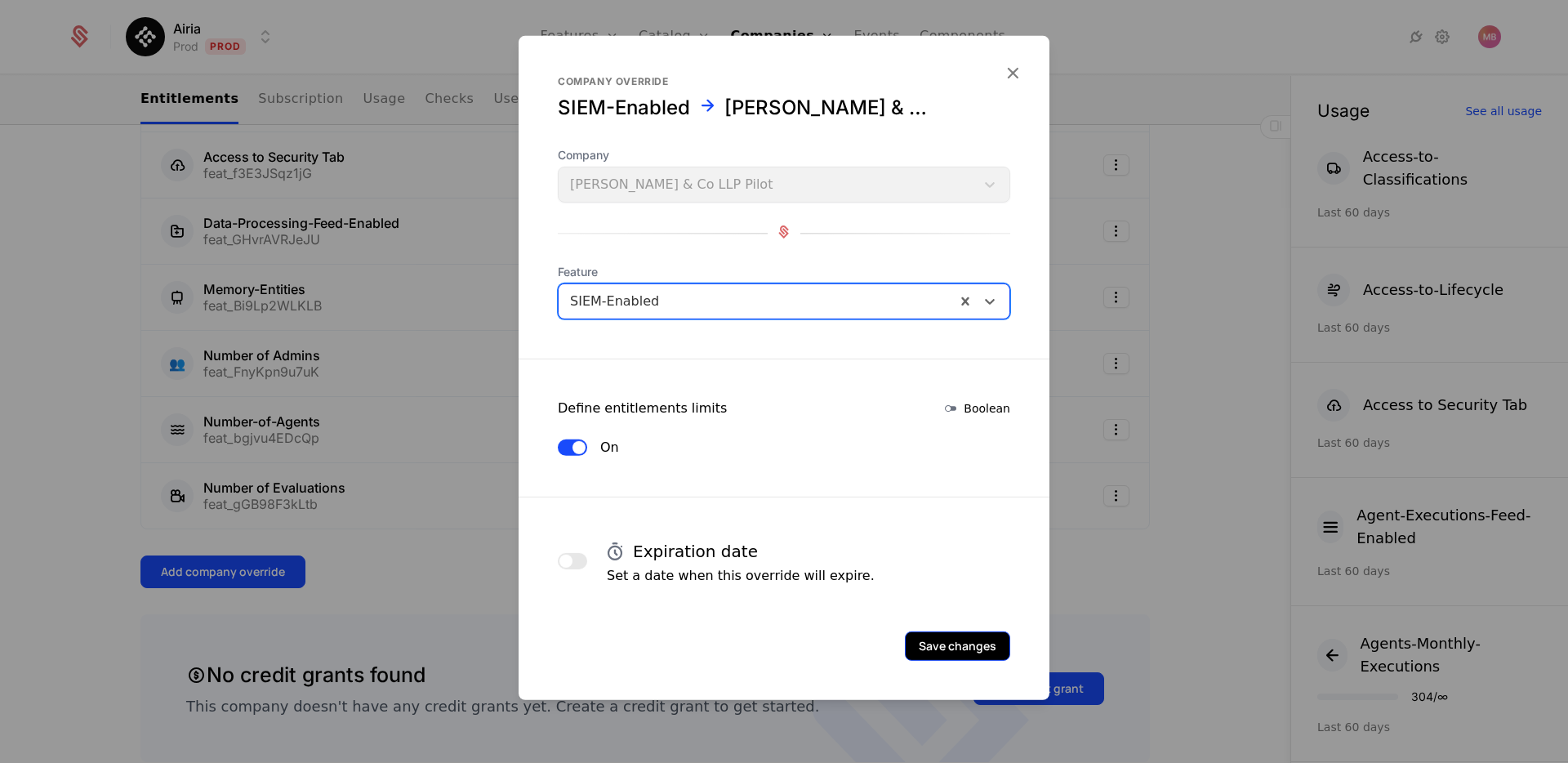
click at [947, 637] on button "Save changes" at bounding box center [958, 646] width 106 height 29
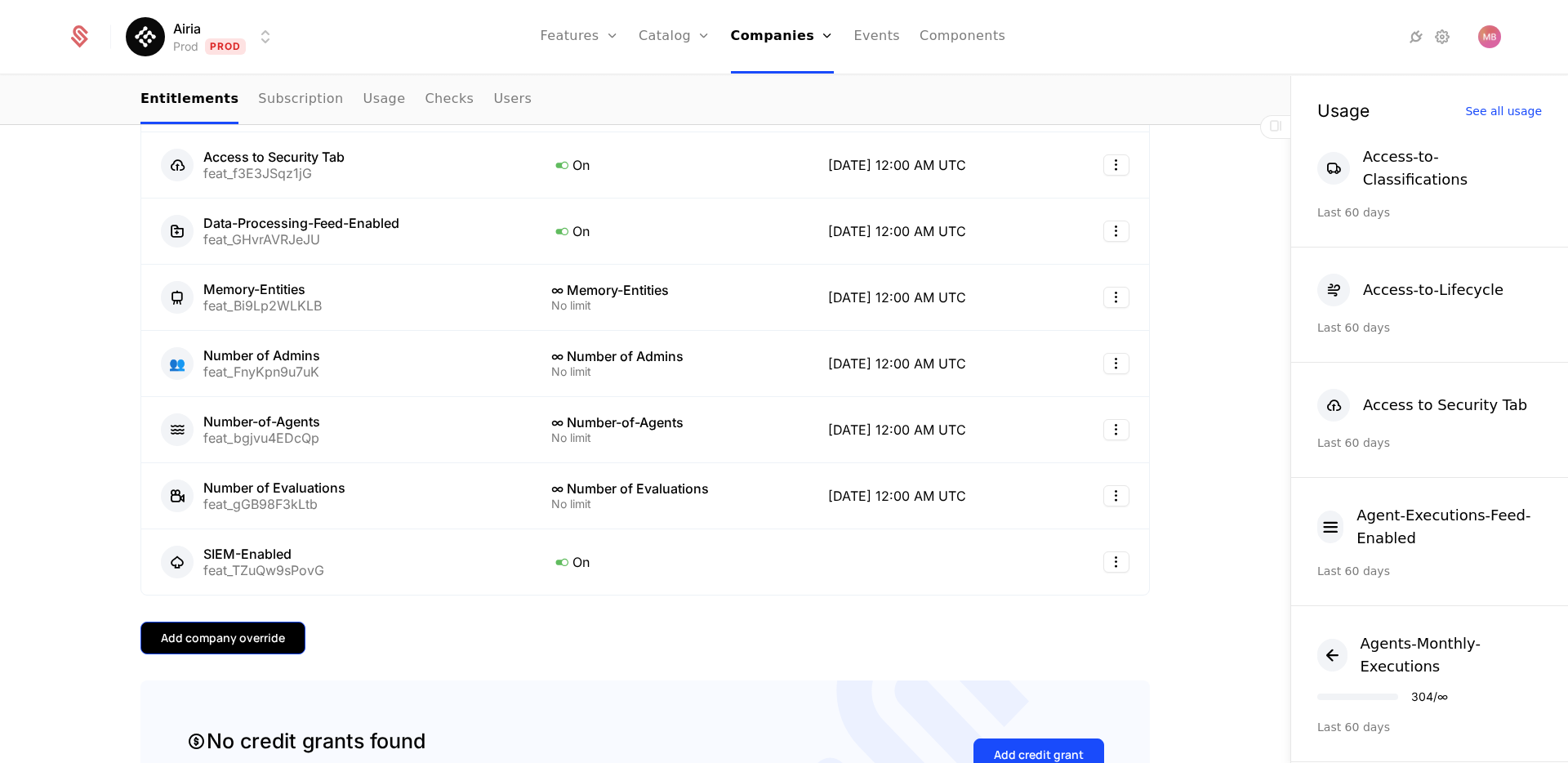
click at [236, 636] on div "Add company override" at bounding box center [223, 638] width 124 height 16
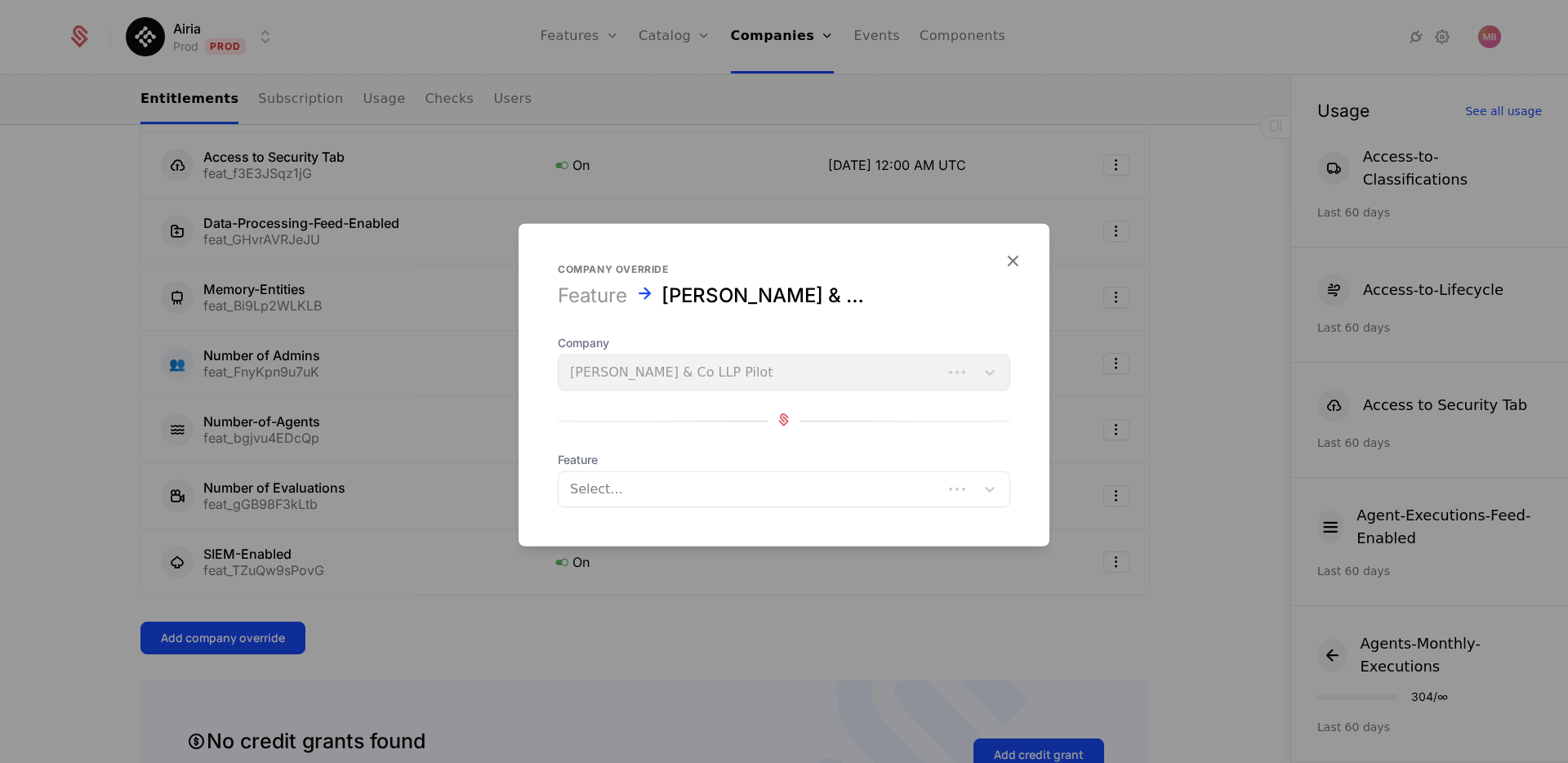
click at [618, 476] on div "Select..." at bounding box center [751, 489] width 384 height 29
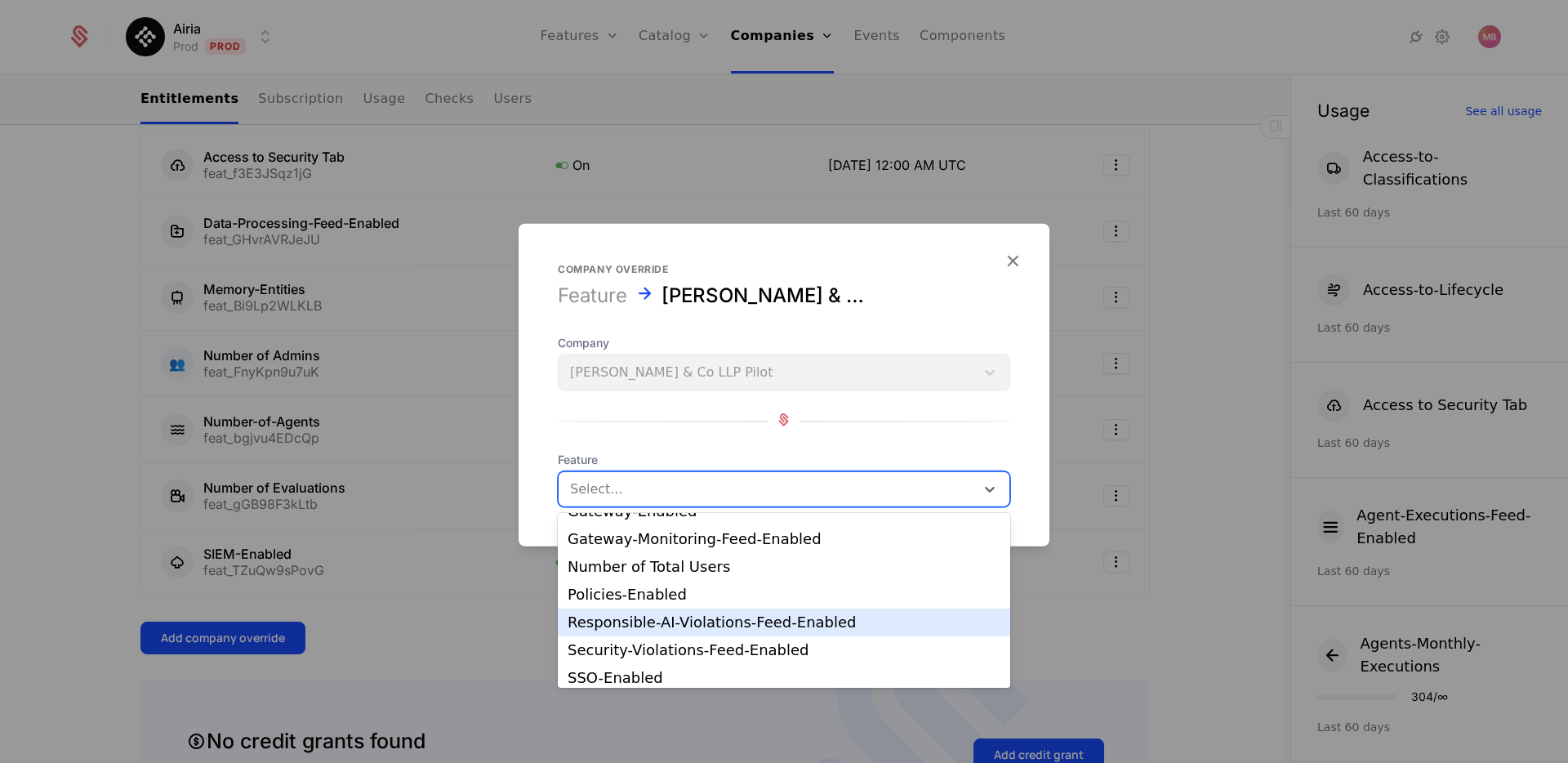
scroll to position [223, 0]
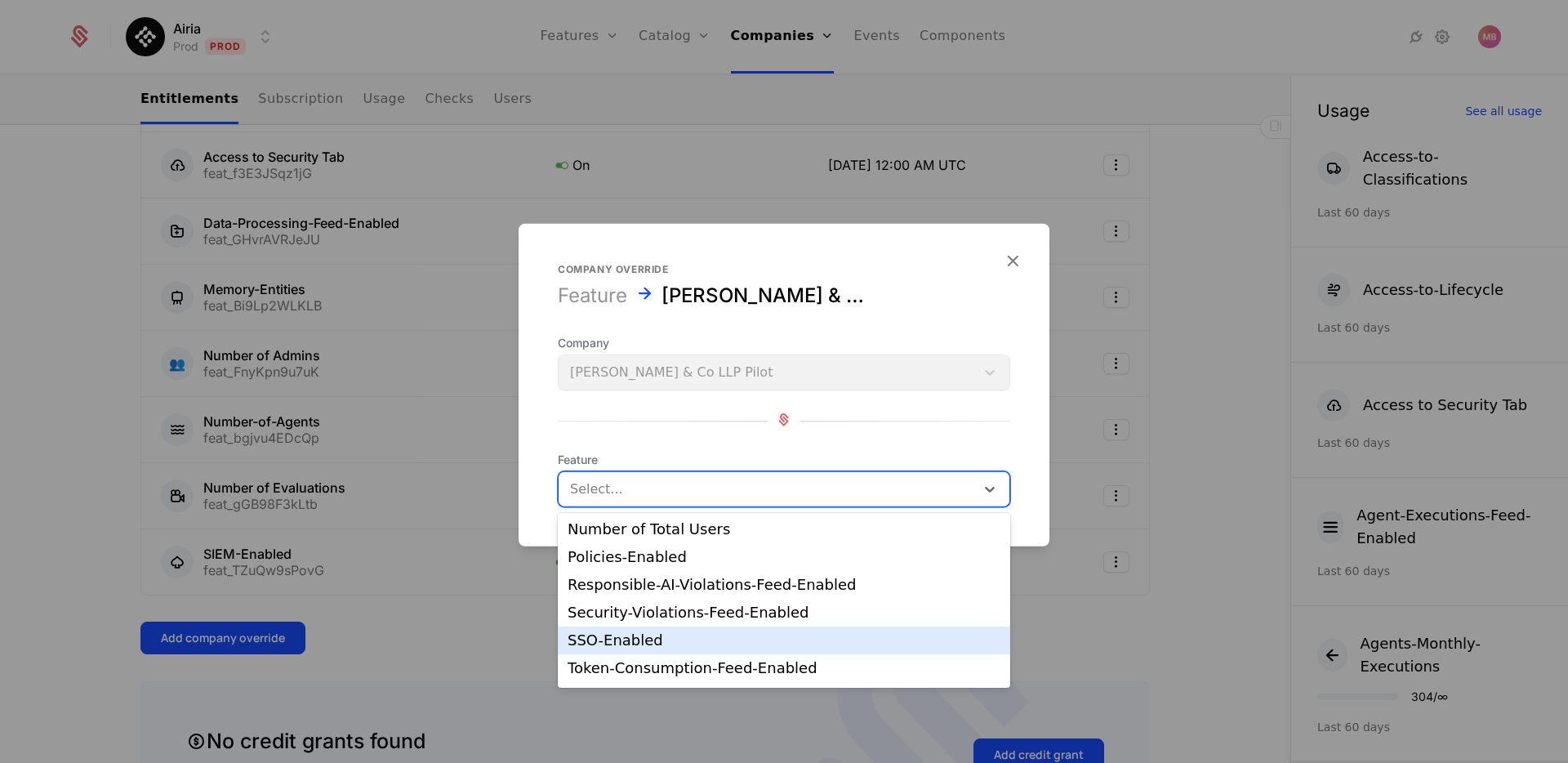
click at [590, 639] on div "SSO-Enabled" at bounding box center [784, 640] width 433 height 15
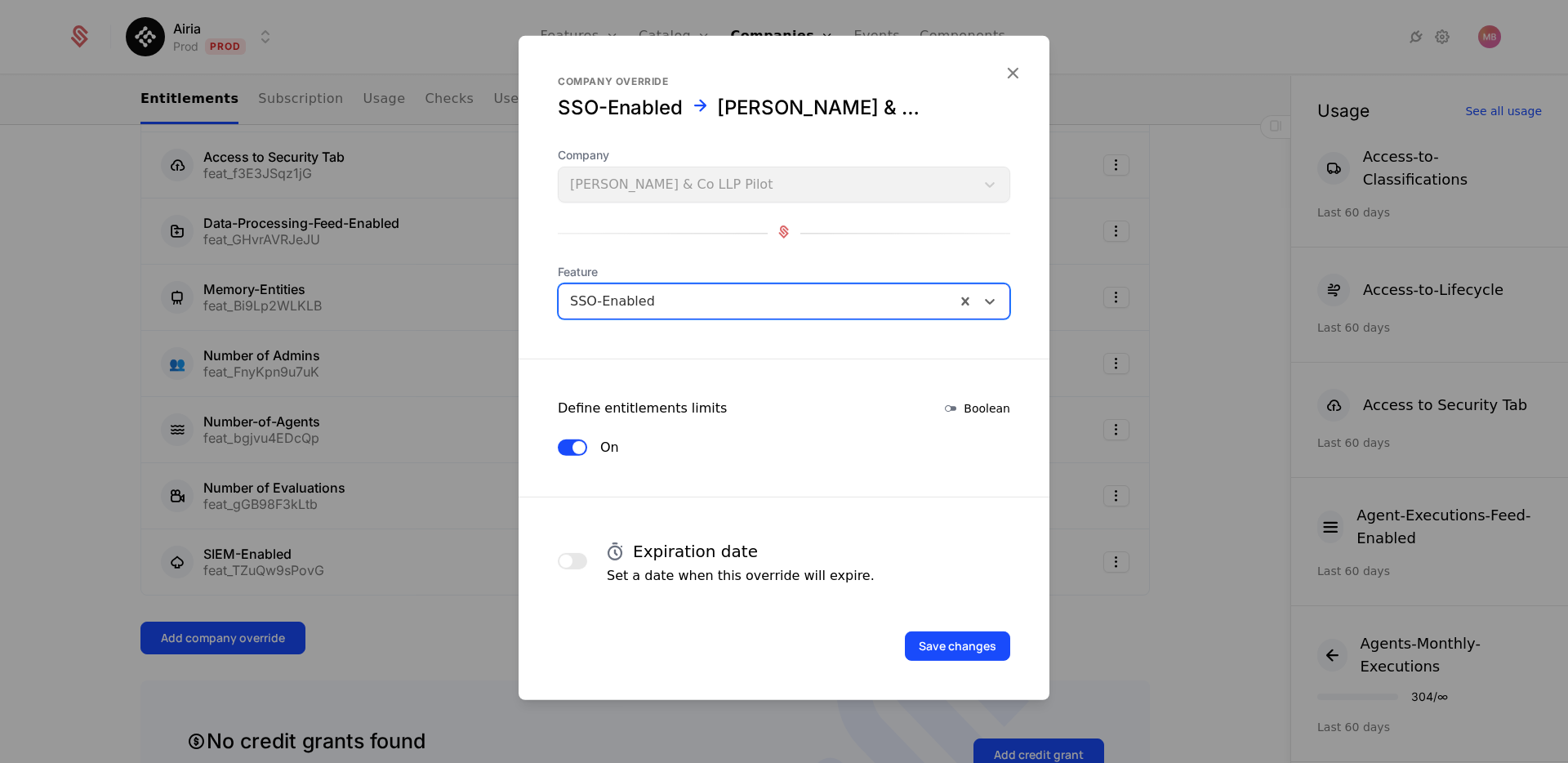
click at [964, 629] on div "Save changes" at bounding box center [784, 623] width 530 height 75
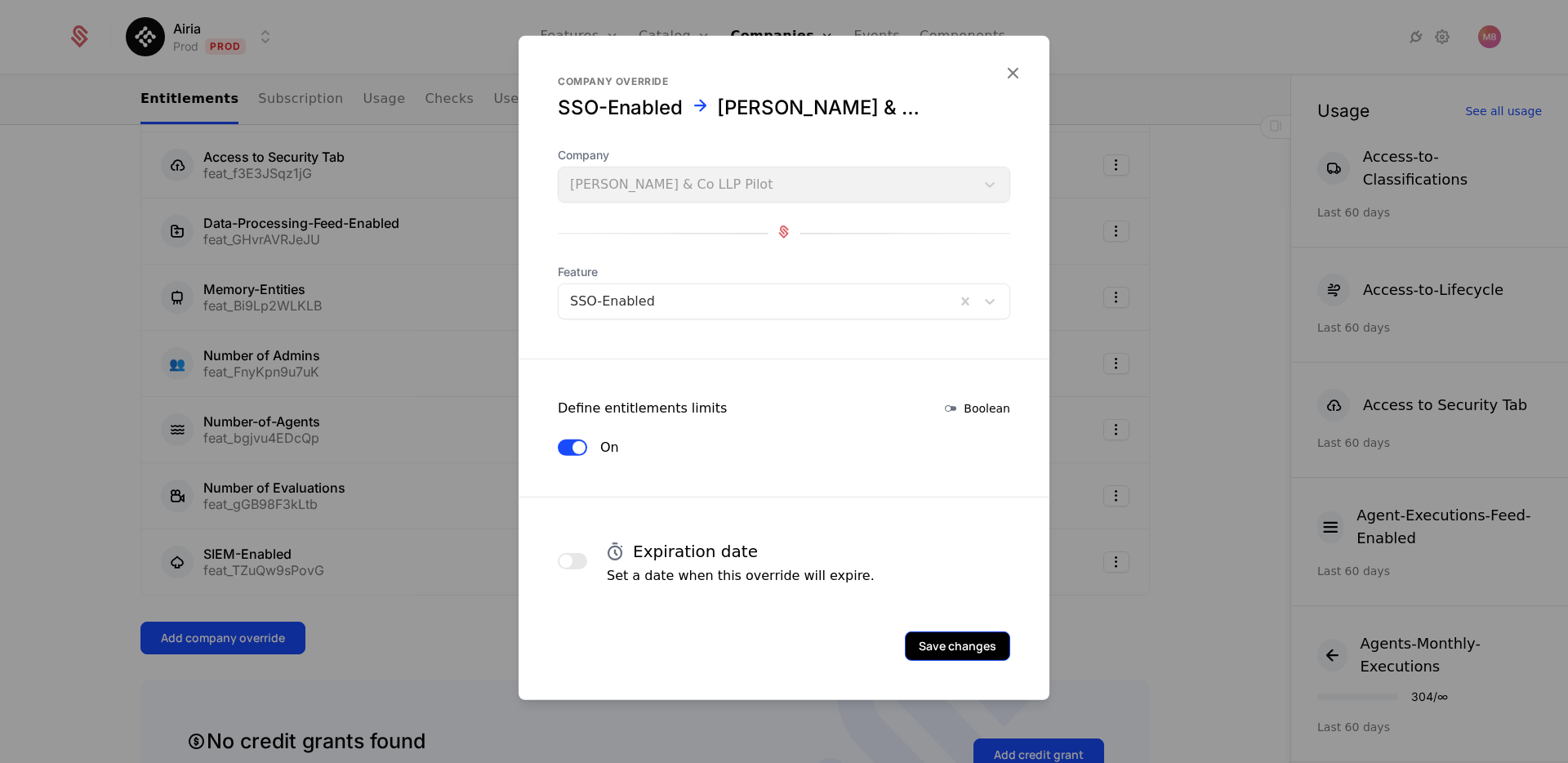
click at [944, 648] on button "Save changes" at bounding box center [958, 646] width 106 height 29
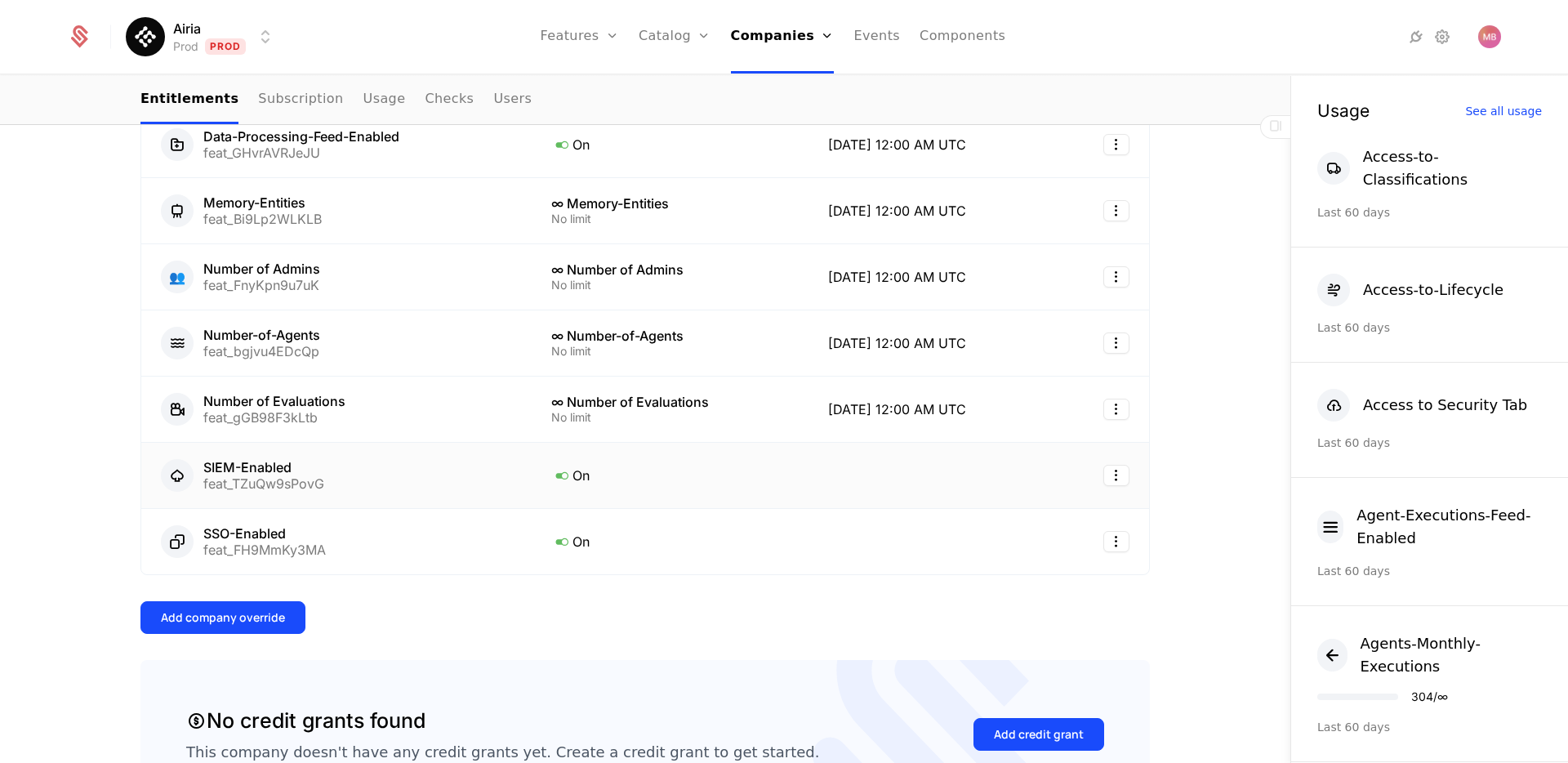
scroll to position [734, 0]
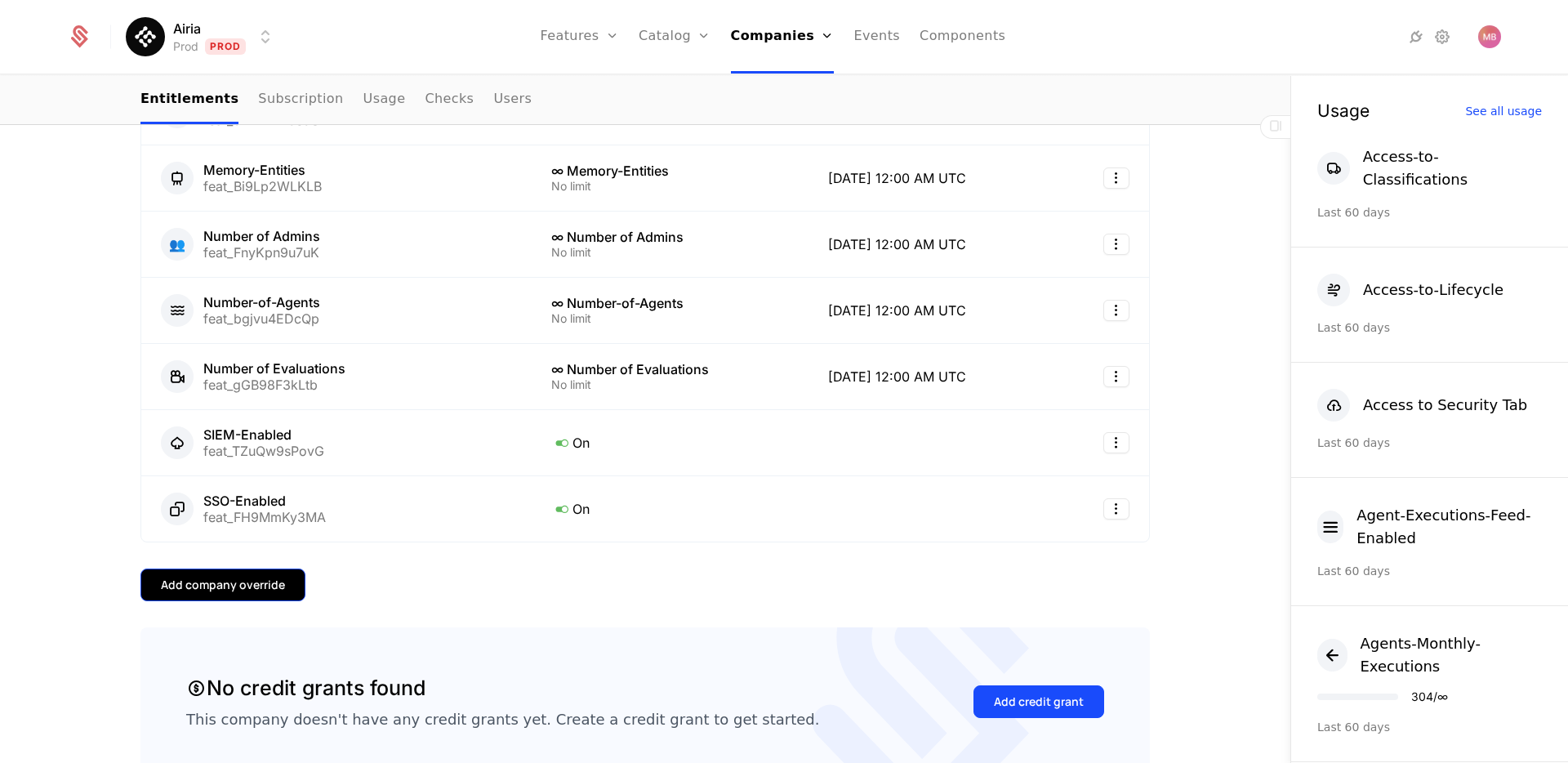
click at [263, 584] on div "Add company override" at bounding box center [223, 584] width 124 height 16
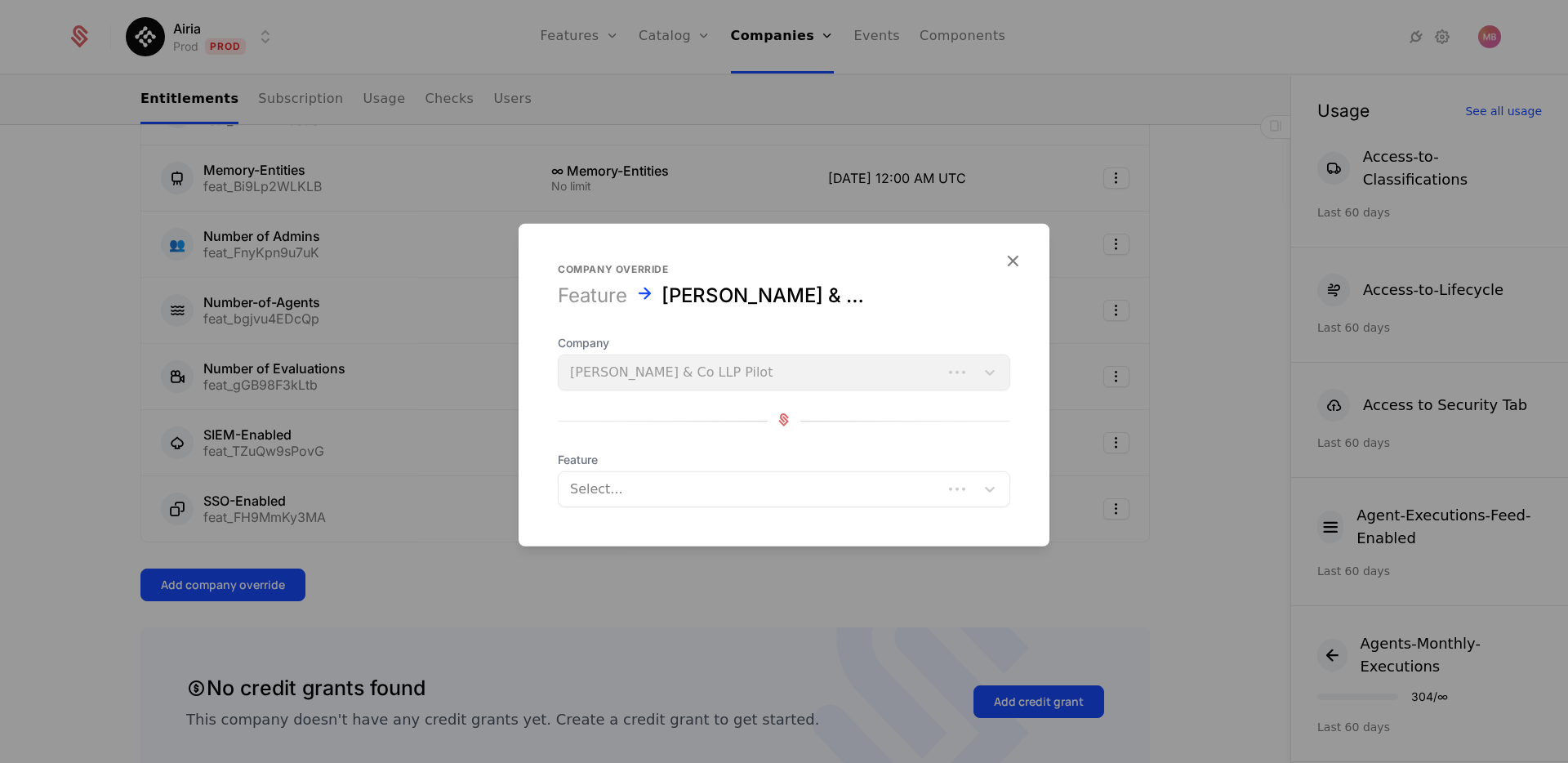
click at [648, 512] on form "Company override Feature [PERSON_NAME] & Co LLP Pilot Company [PERSON_NAME] & C…" at bounding box center [784, 385] width 530 height 323
click at [644, 496] on div at bounding box center [767, 489] width 394 height 23
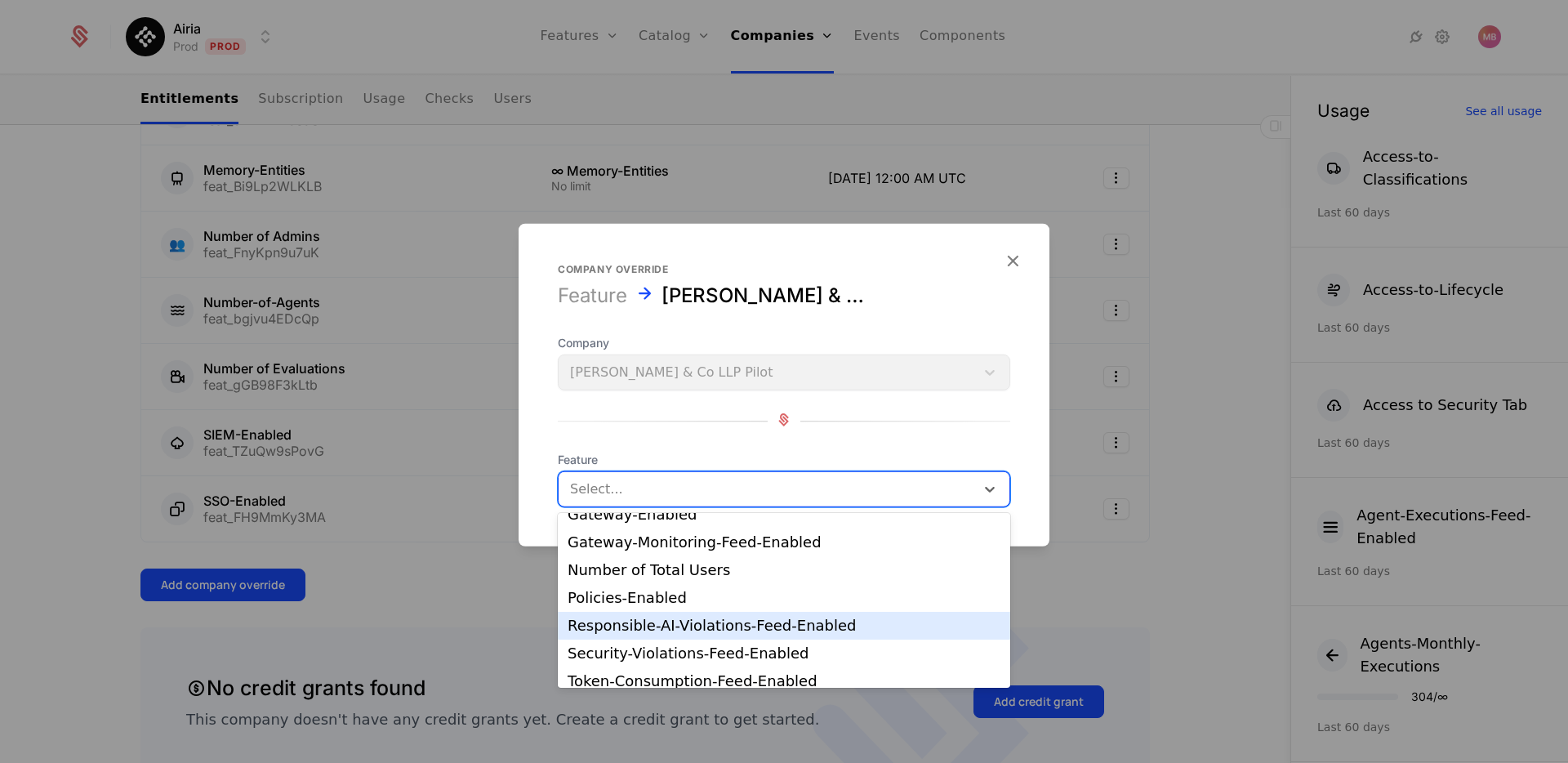
scroll to position [219, 0]
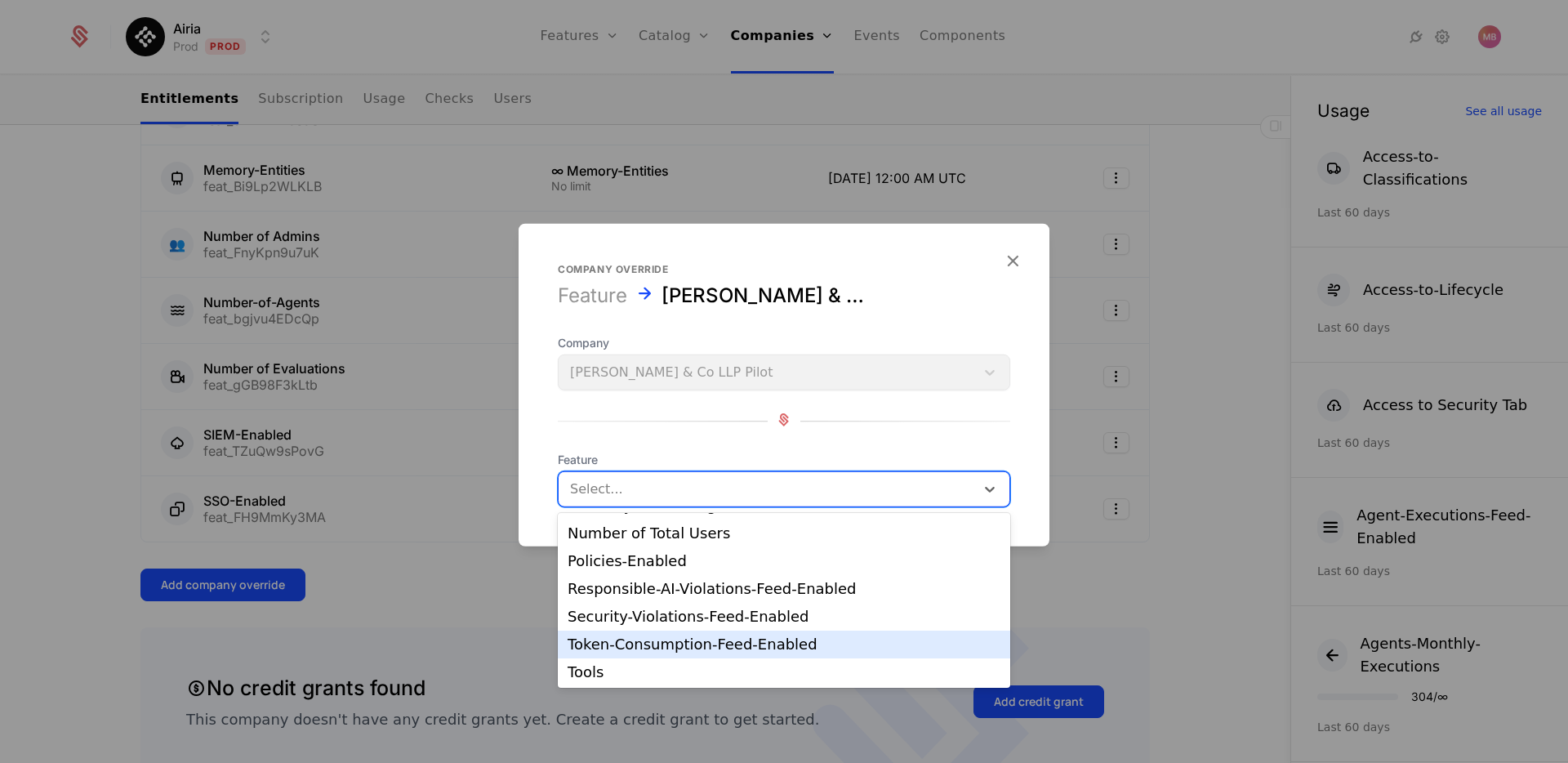
click at [707, 641] on div "Token-Consumption-Feed-Enabled" at bounding box center [784, 644] width 433 height 15
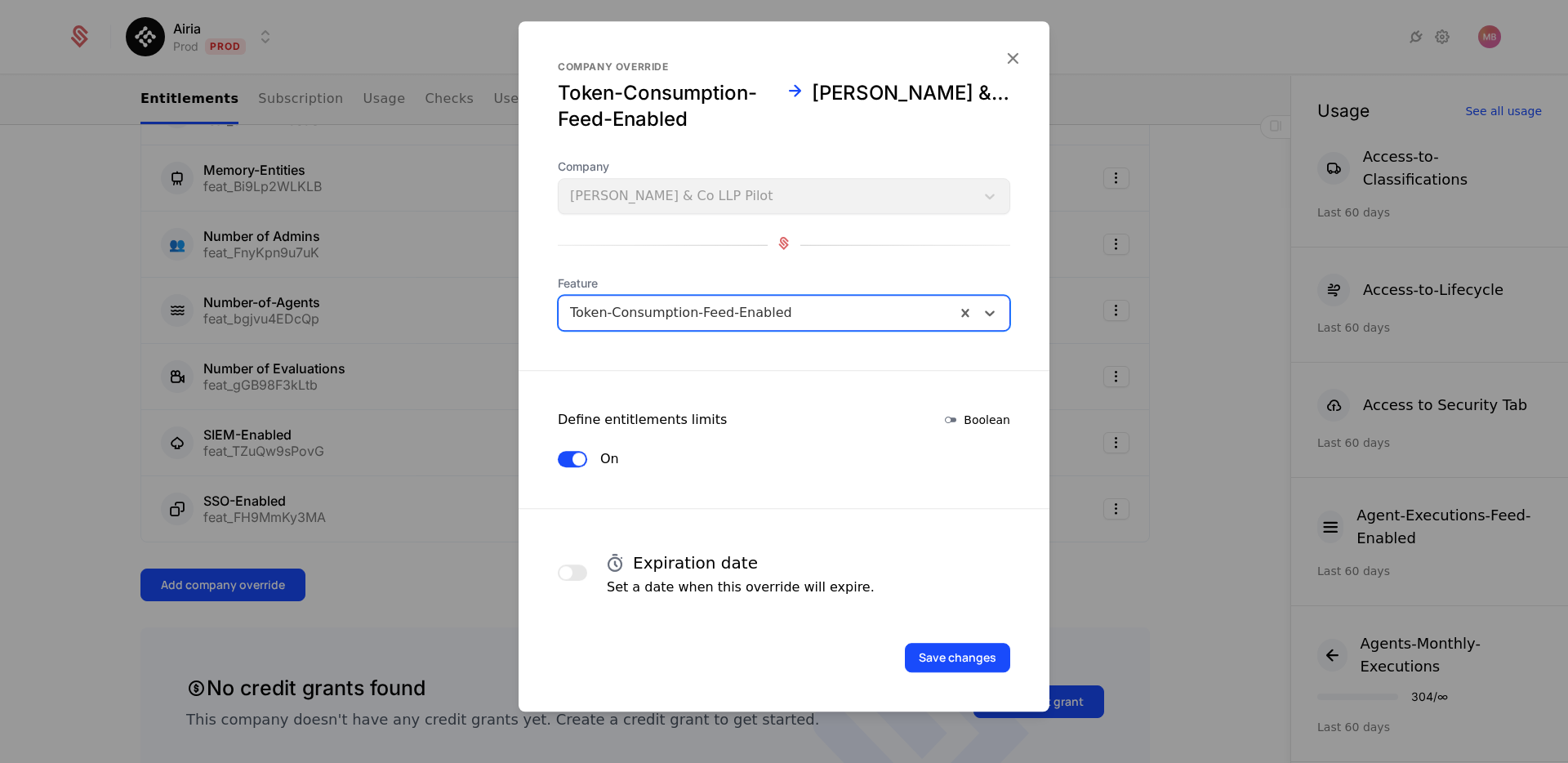
click at [668, 560] on h4 "Expiration date" at bounding box center [695, 563] width 125 height 23
click at [570, 570] on span "button" at bounding box center [565, 572] width 13 height 13
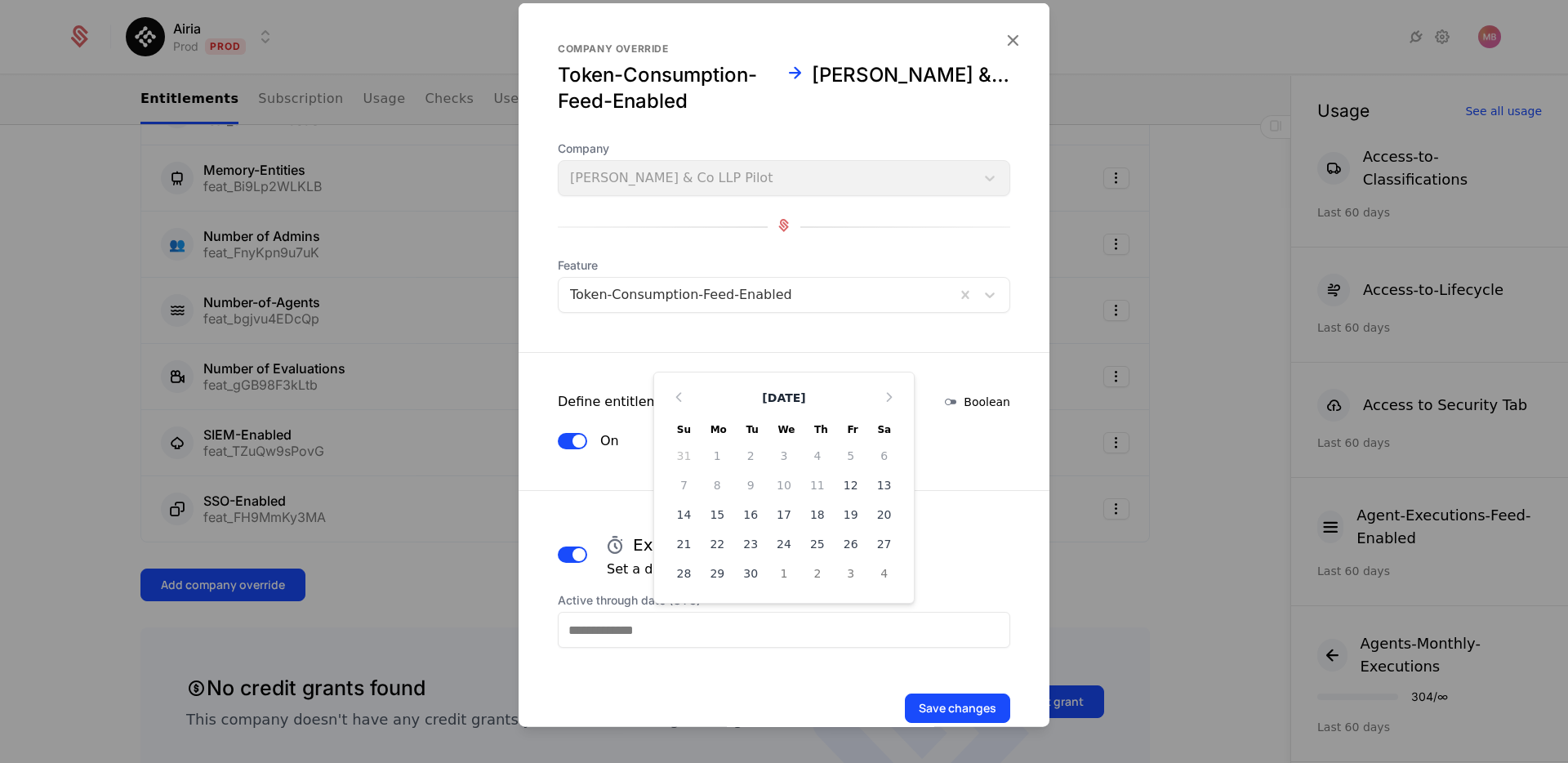
click at [861, 636] on input "Active through date (UTC)" at bounding box center [784, 629] width 452 height 36
click at [752, 573] on div "30" at bounding box center [751, 573] width 34 height 26
type input "**********"
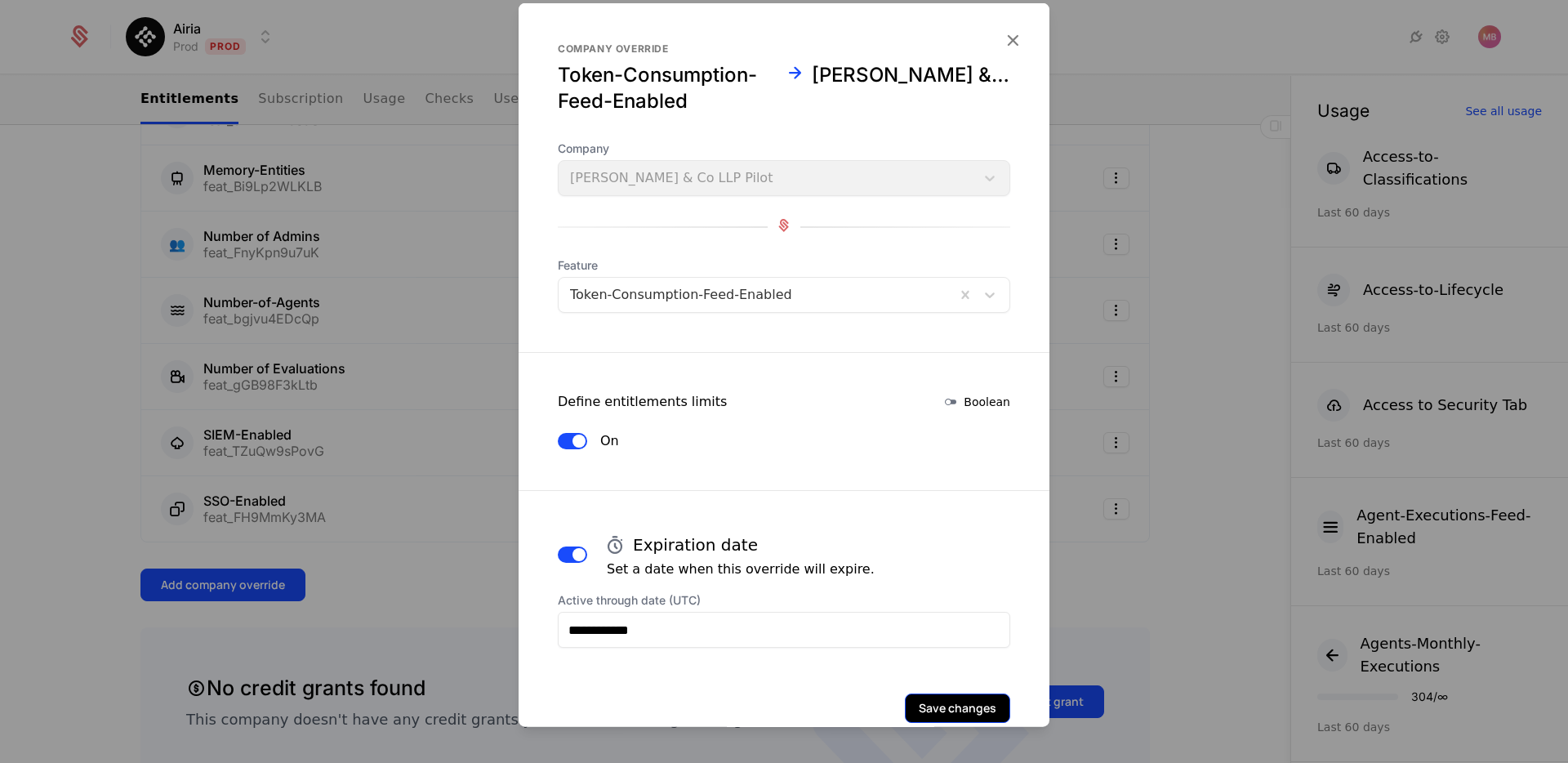
click at [941, 720] on button "Save changes" at bounding box center [958, 708] width 106 height 29
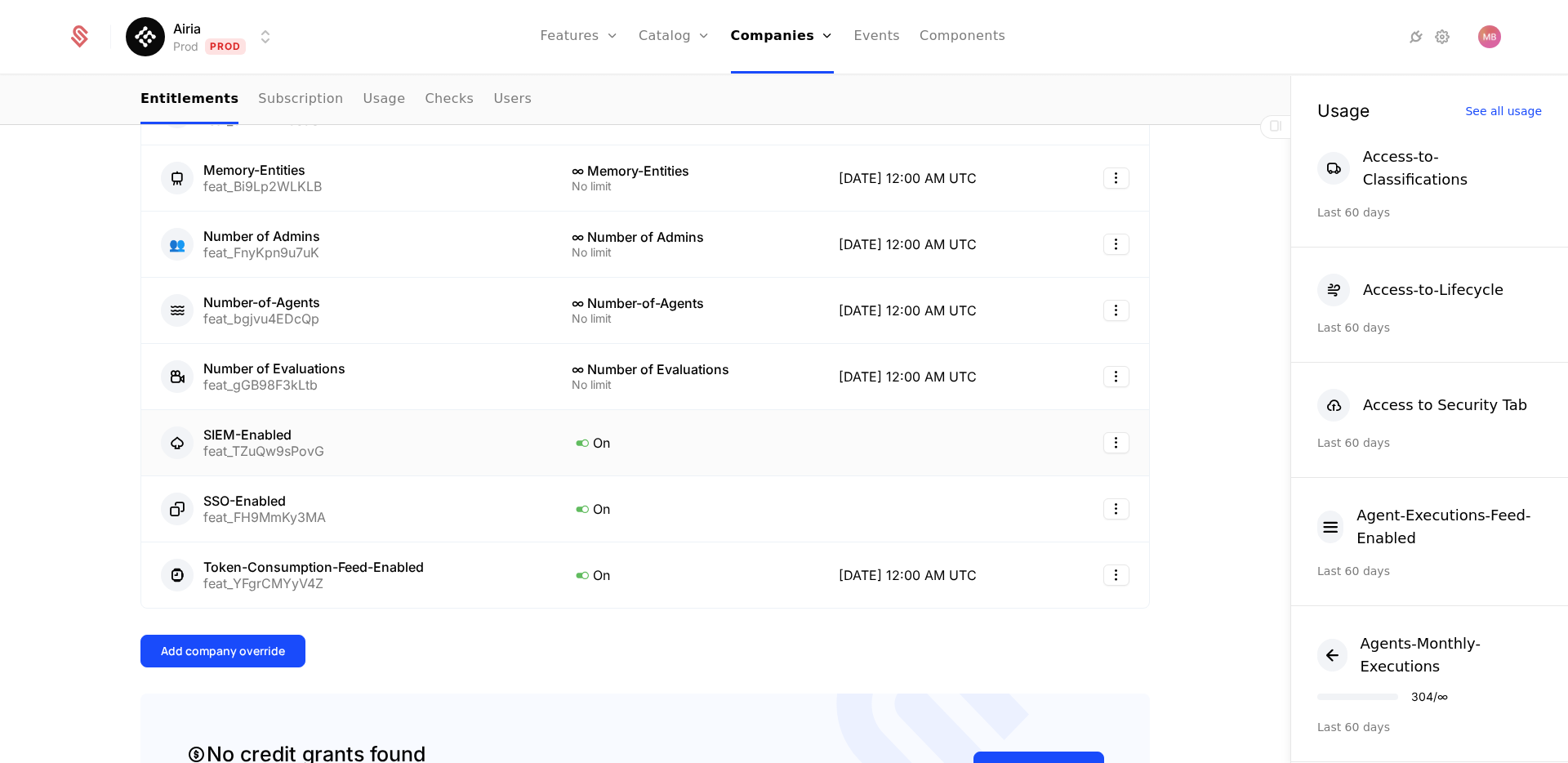
click at [413, 446] on div "SIEM-Enabled feat_TZuQw9sPovG" at bounding box center [347, 443] width 372 height 33
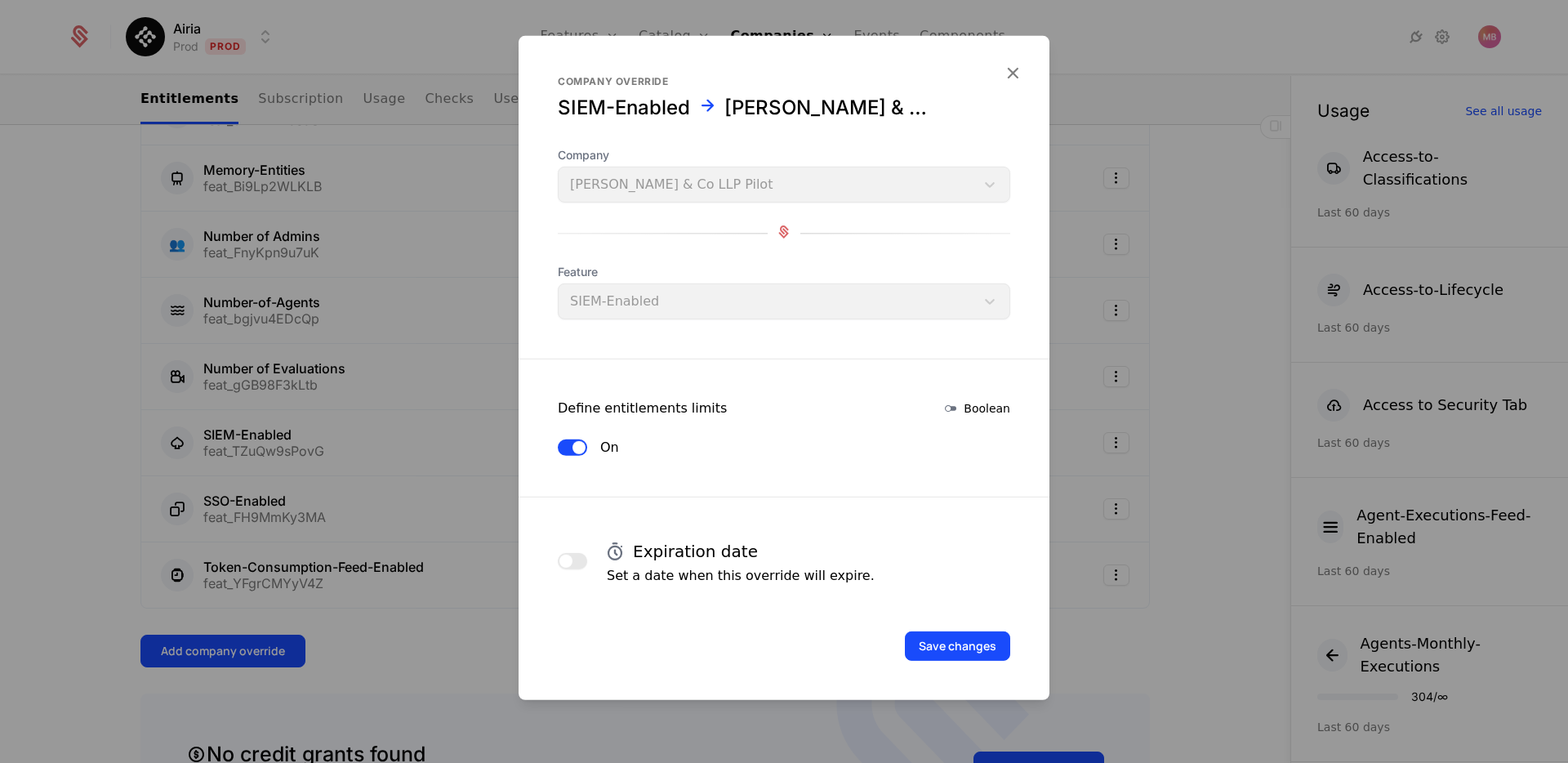
click at [572, 562] on button "button" at bounding box center [573, 561] width 29 height 16
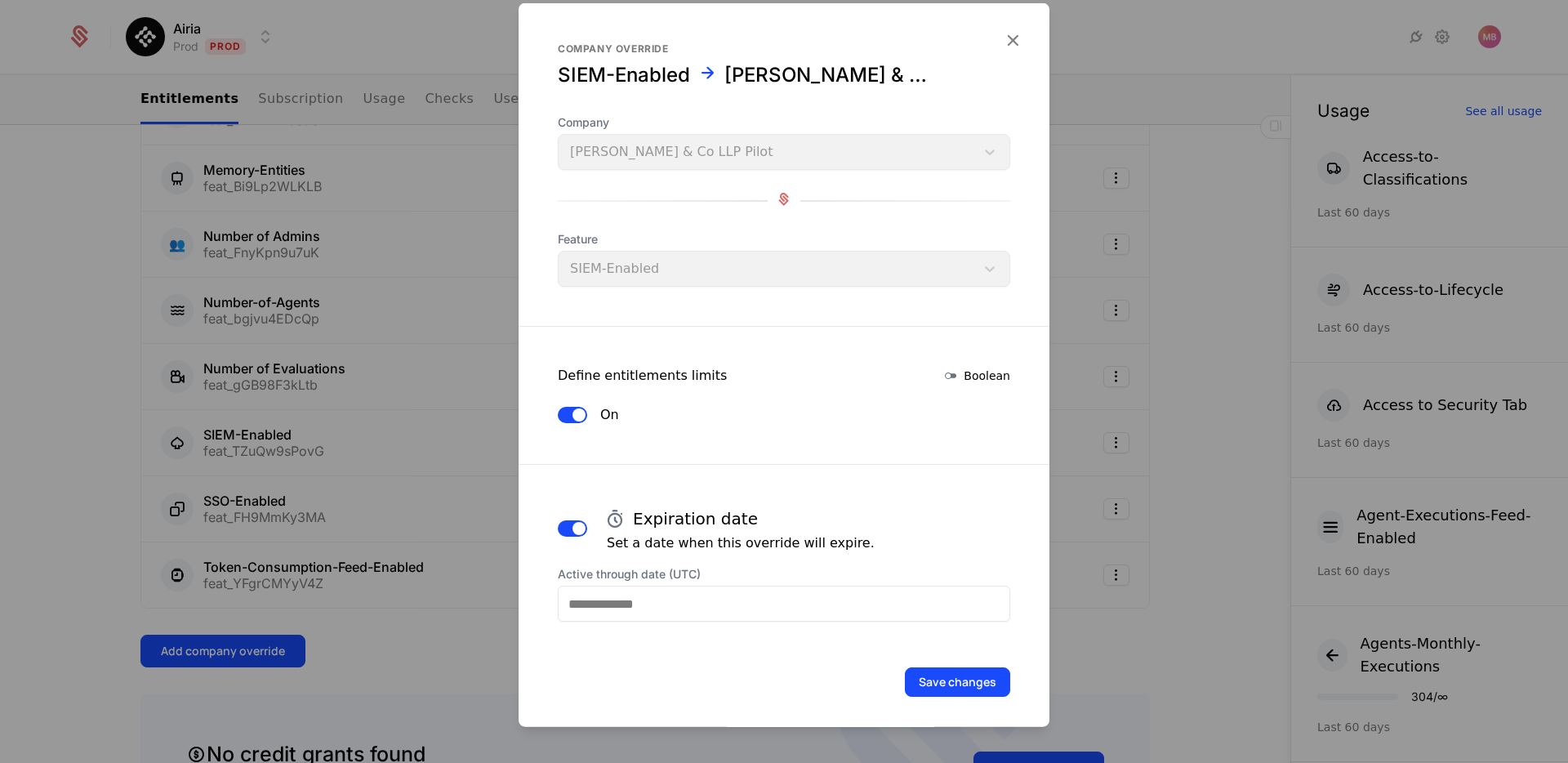
click at [686, 601] on input "Active through date (UTC)" at bounding box center [784, 603] width 452 height 36
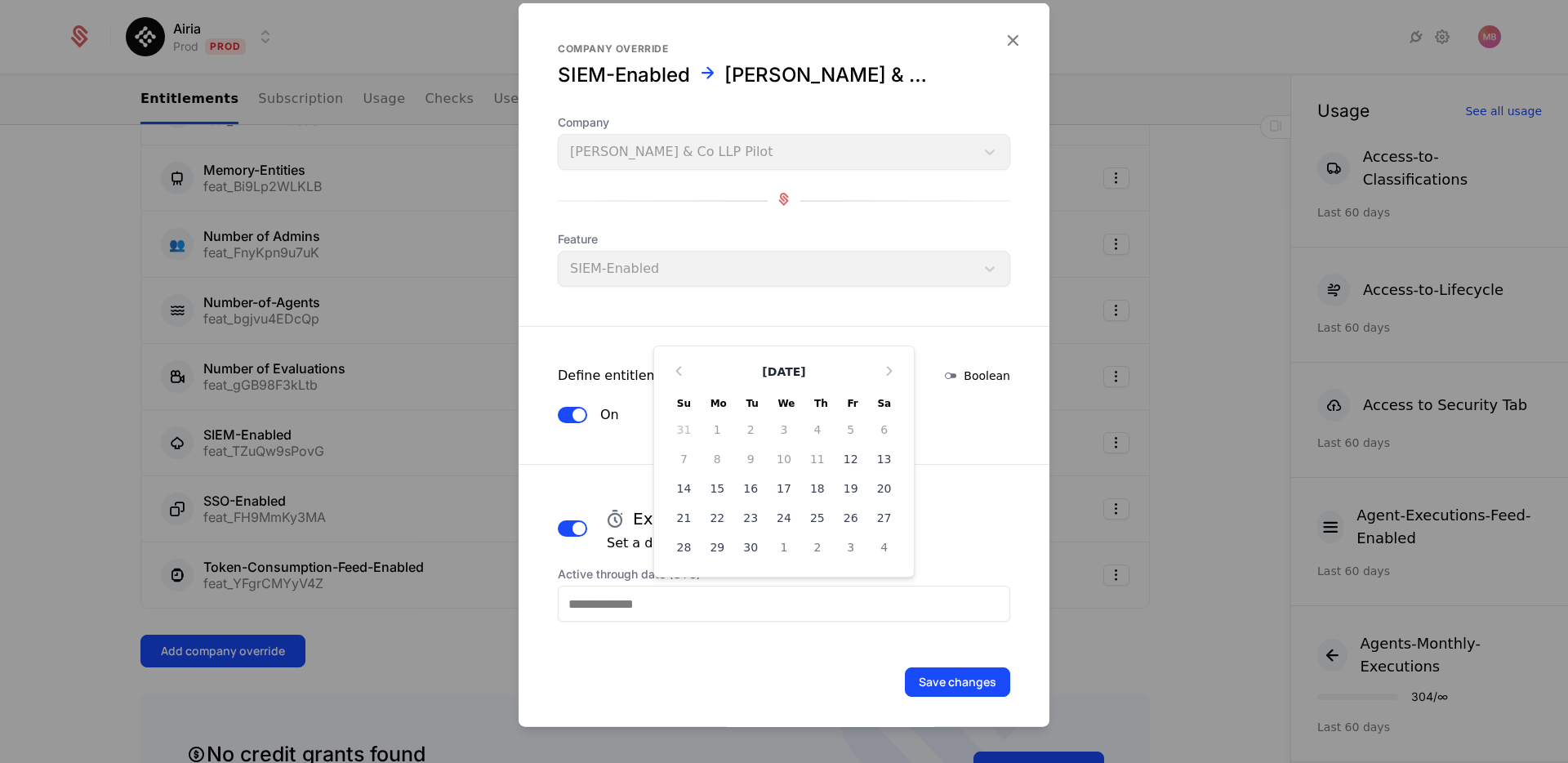
click at [758, 537] on div "30" at bounding box center [751, 547] width 34 height 26
type input "**********"
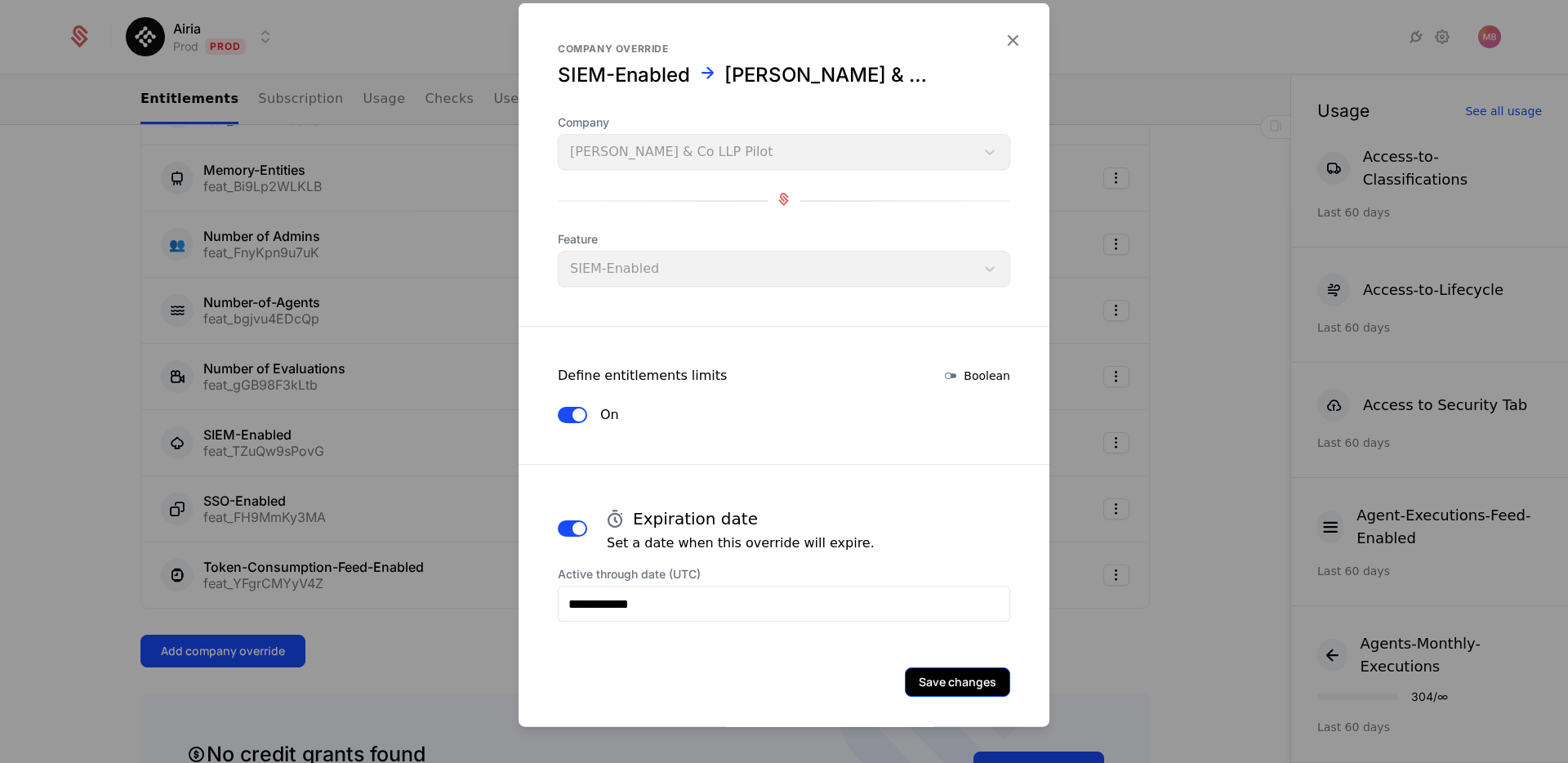
click at [924, 686] on button "Save changes" at bounding box center [958, 682] width 106 height 29
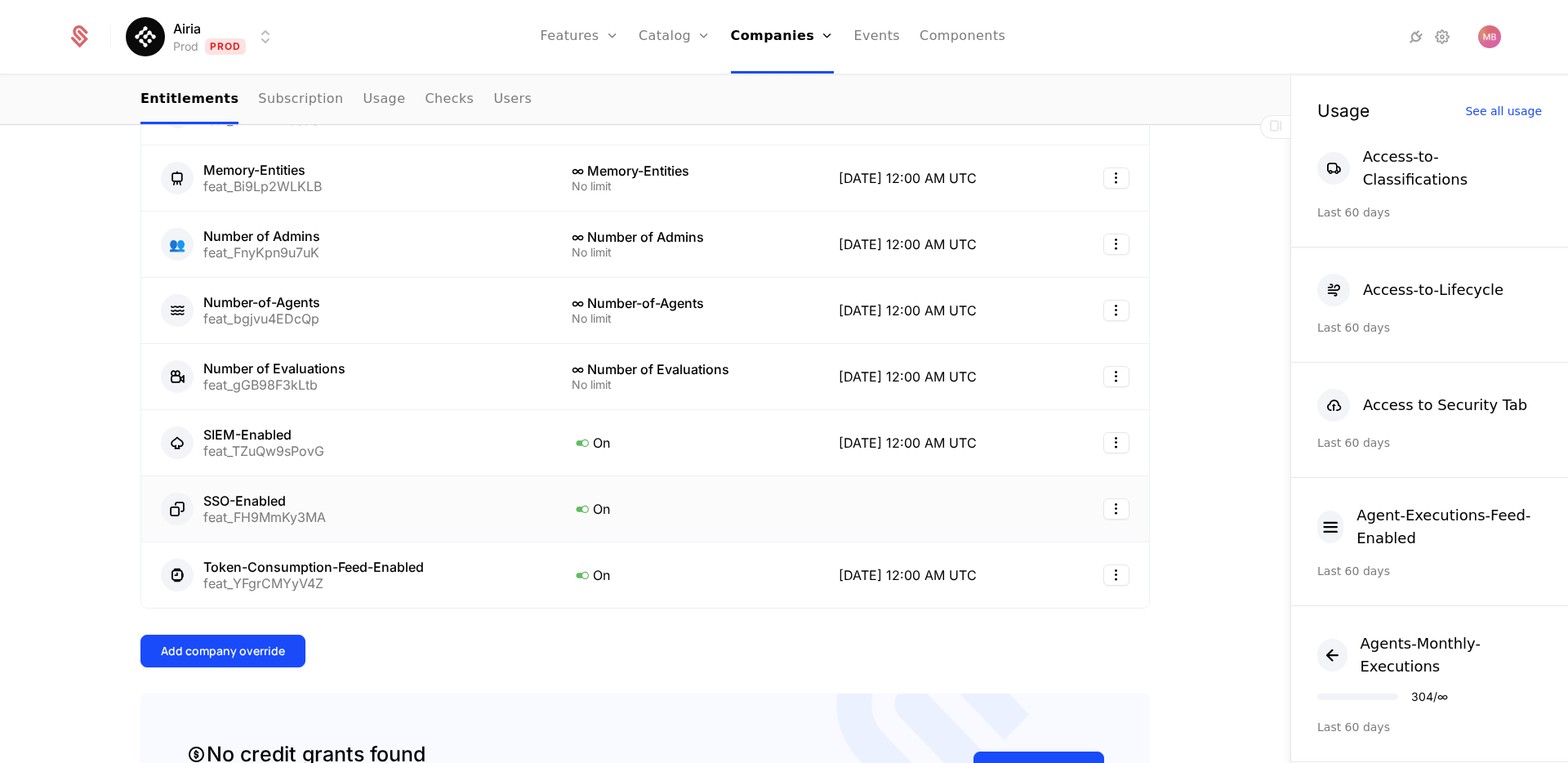
click at [404, 508] on div "SSO-Enabled feat_FH9MmKy3MA" at bounding box center [347, 509] width 372 height 33
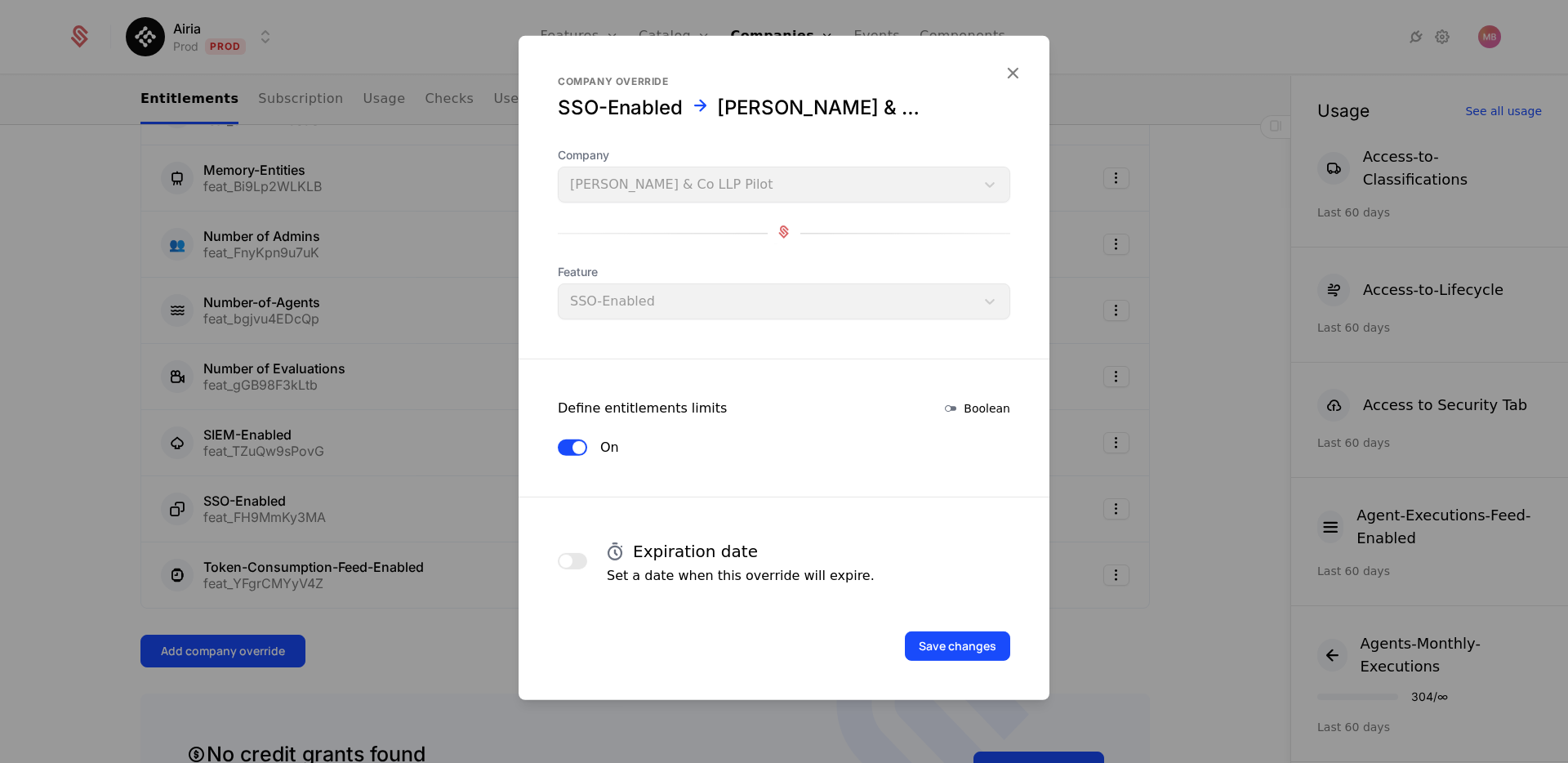
click at [568, 548] on div at bounding box center [573, 561] width 29 height 49
click at [573, 554] on button "button" at bounding box center [573, 561] width 29 height 16
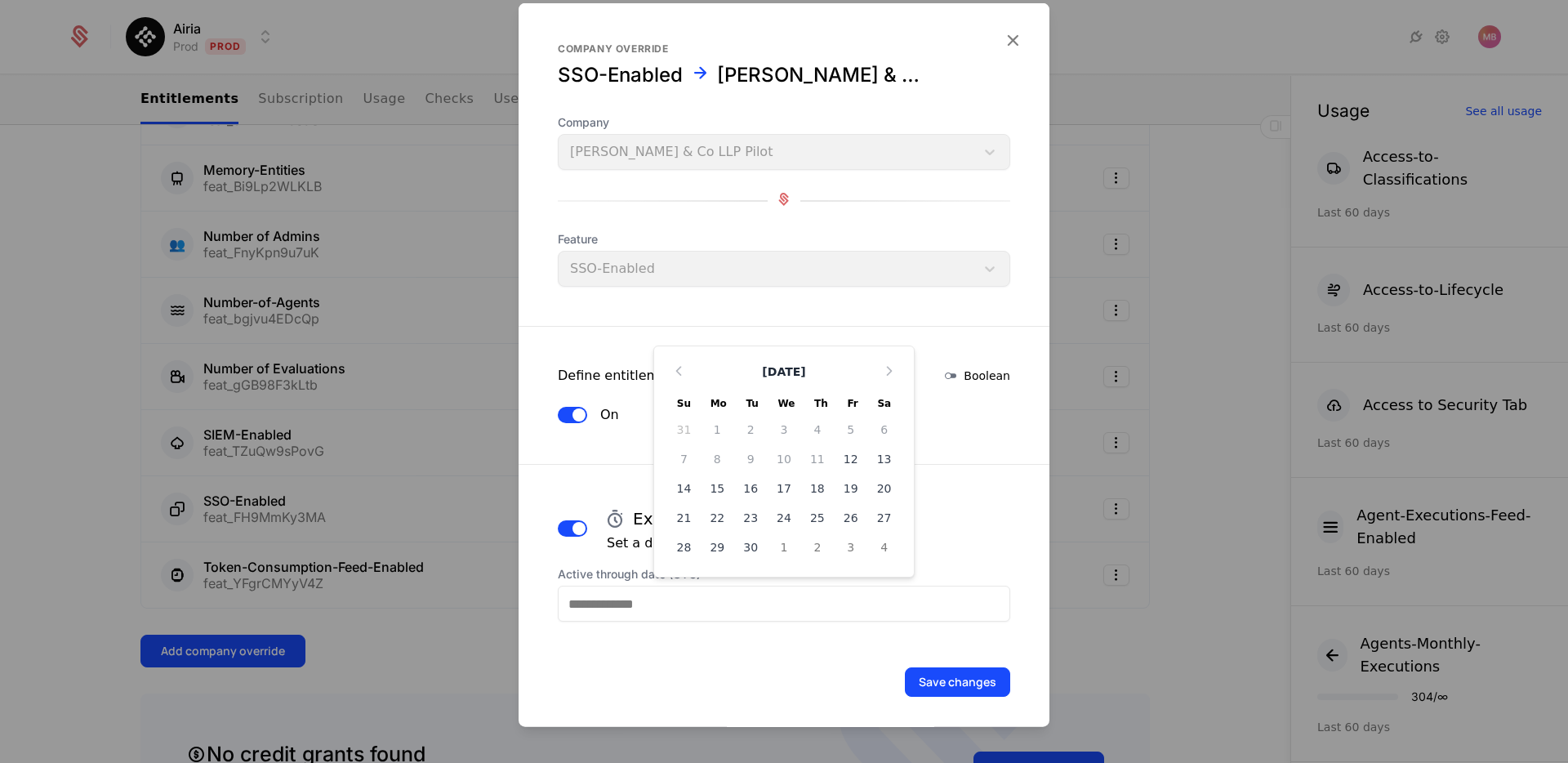
click at [654, 594] on input "Active through date (UTC)" at bounding box center [784, 603] width 452 height 36
click at [750, 546] on div "30" at bounding box center [751, 547] width 34 height 26
type input "**********"
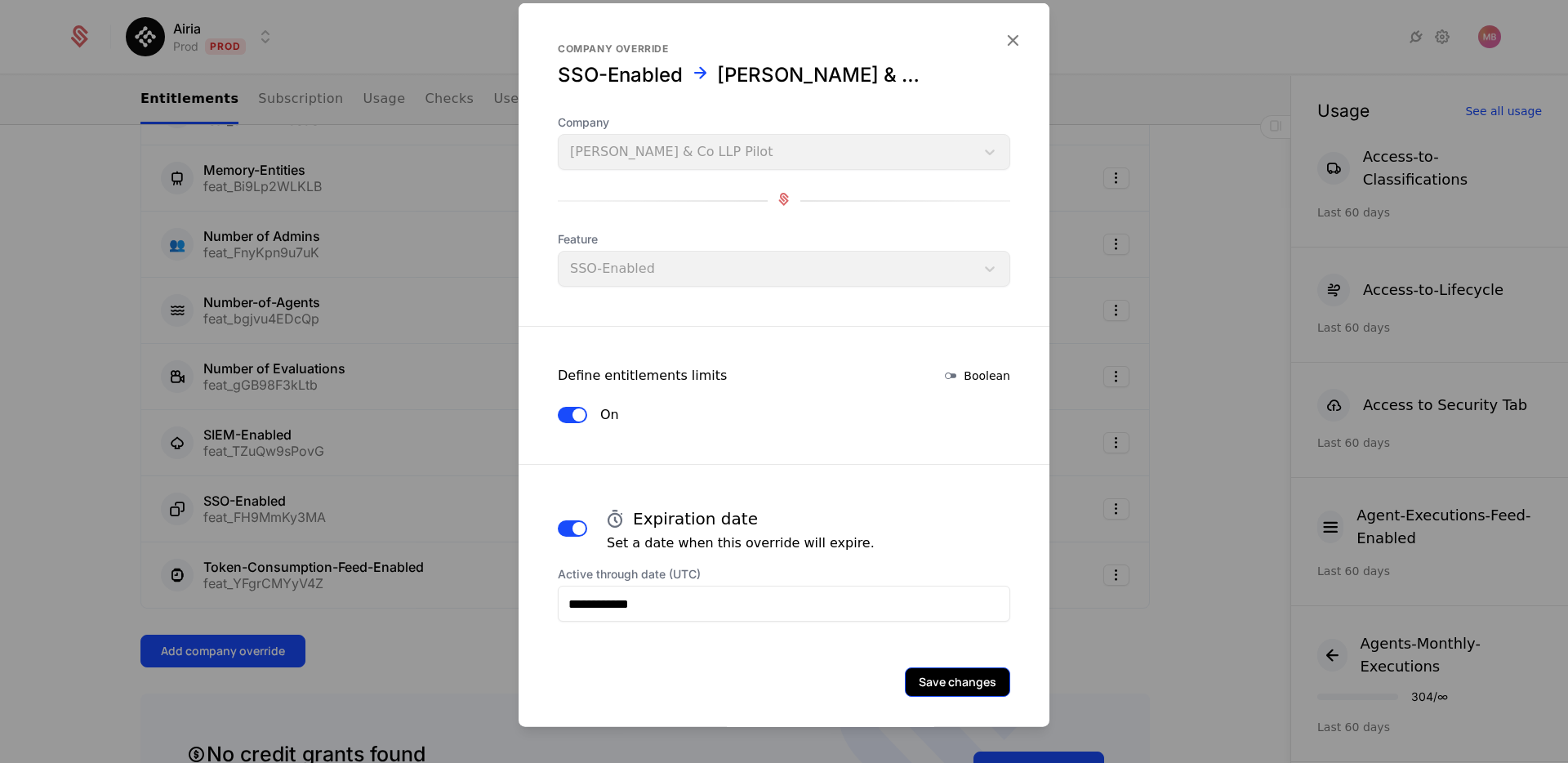
click at [930, 678] on button "Save changes" at bounding box center [958, 682] width 106 height 29
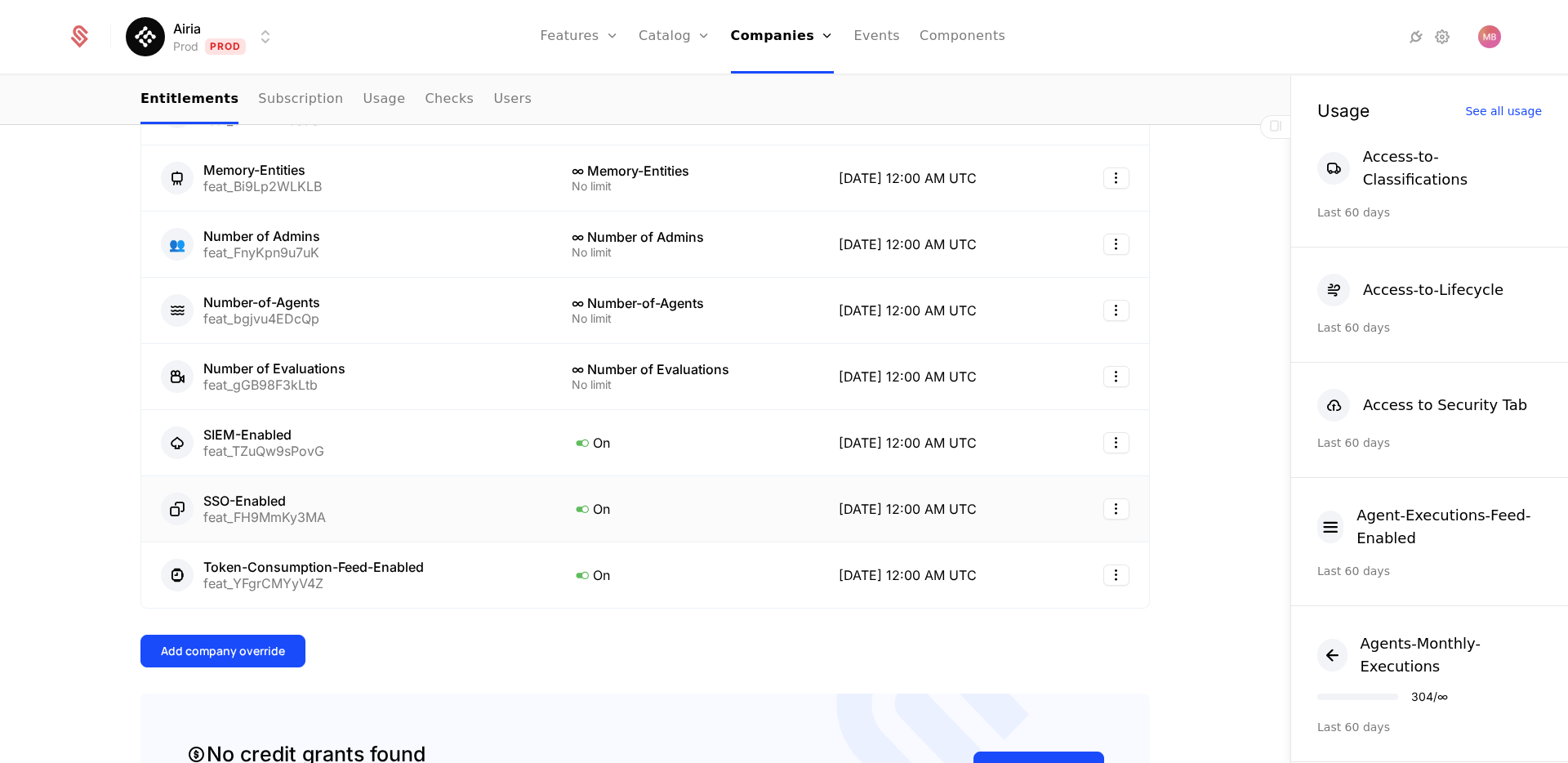
scroll to position [796, 0]
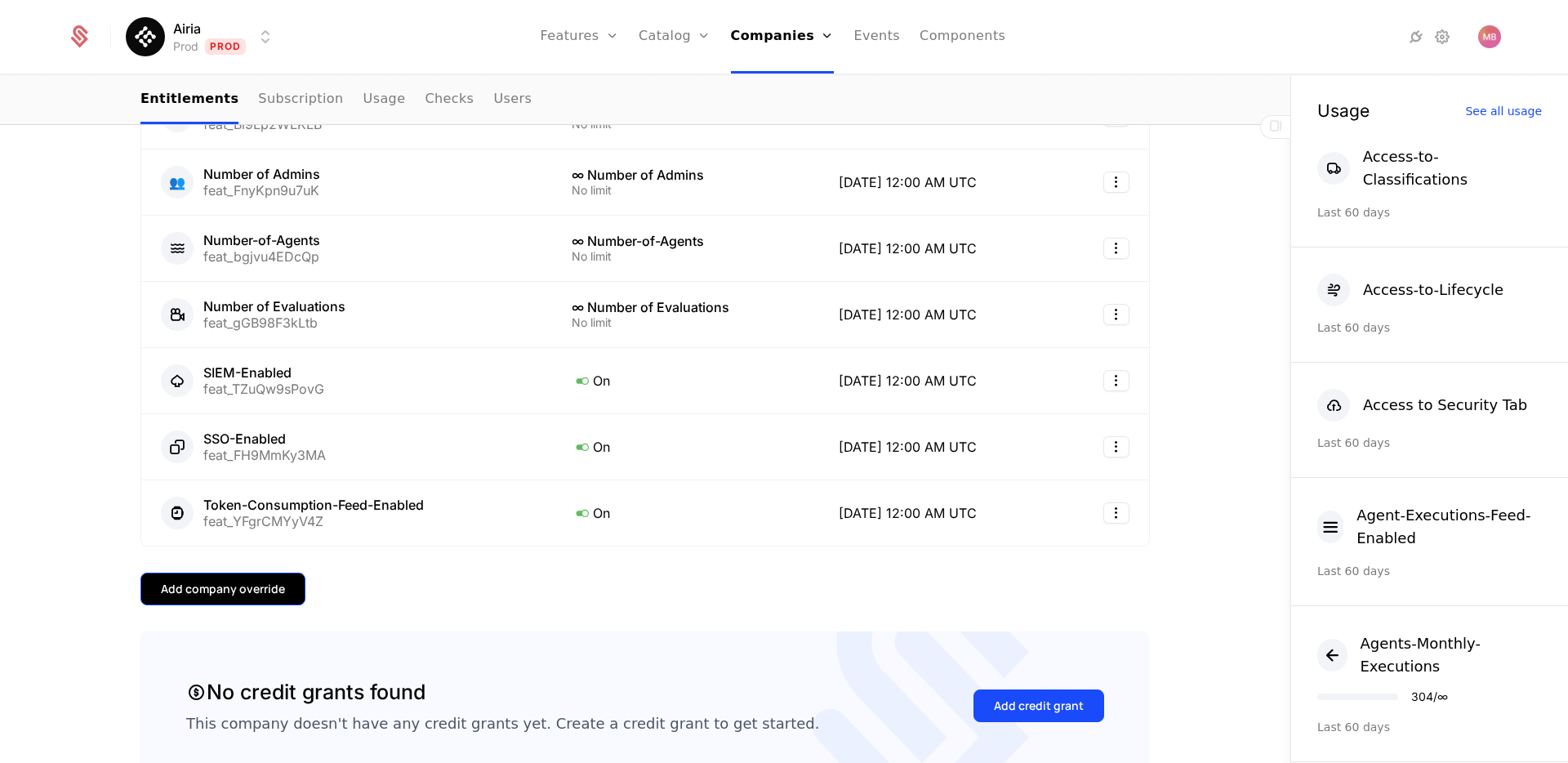
click at [147, 600] on button "Add company override" at bounding box center [223, 590] width 165 height 33
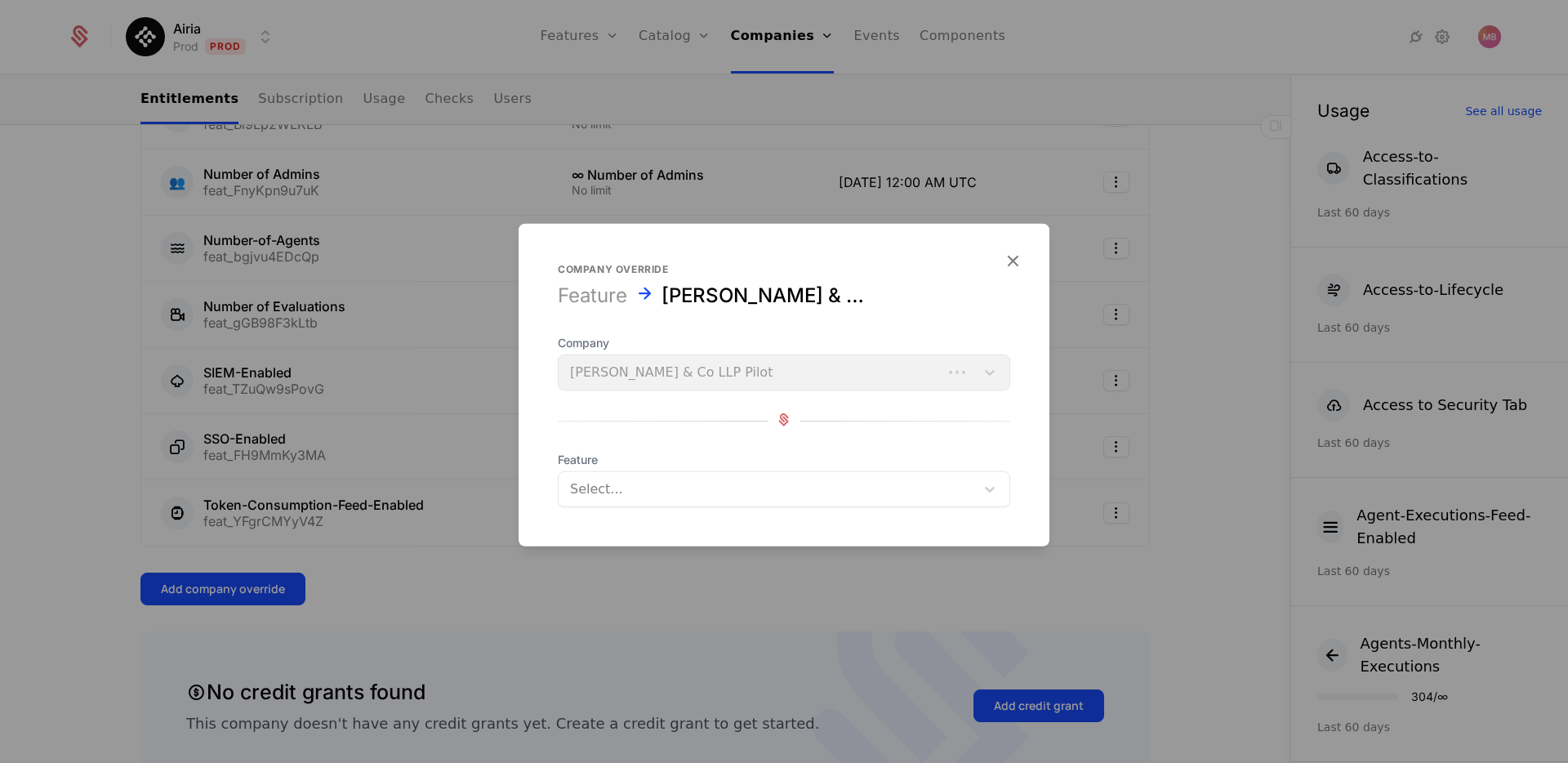
click at [617, 478] on div at bounding box center [767, 489] width 394 height 23
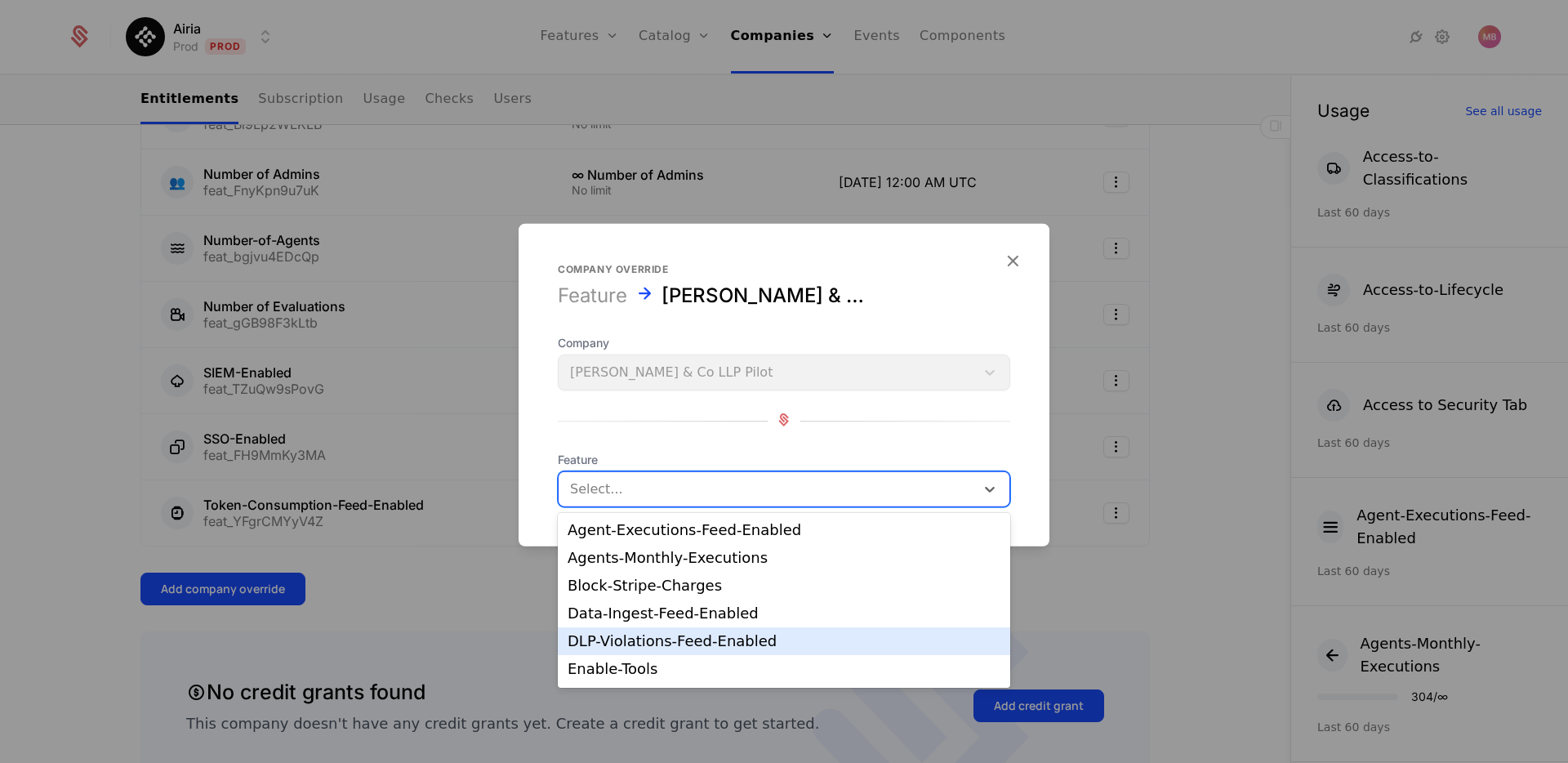
scroll to position [192, 0]
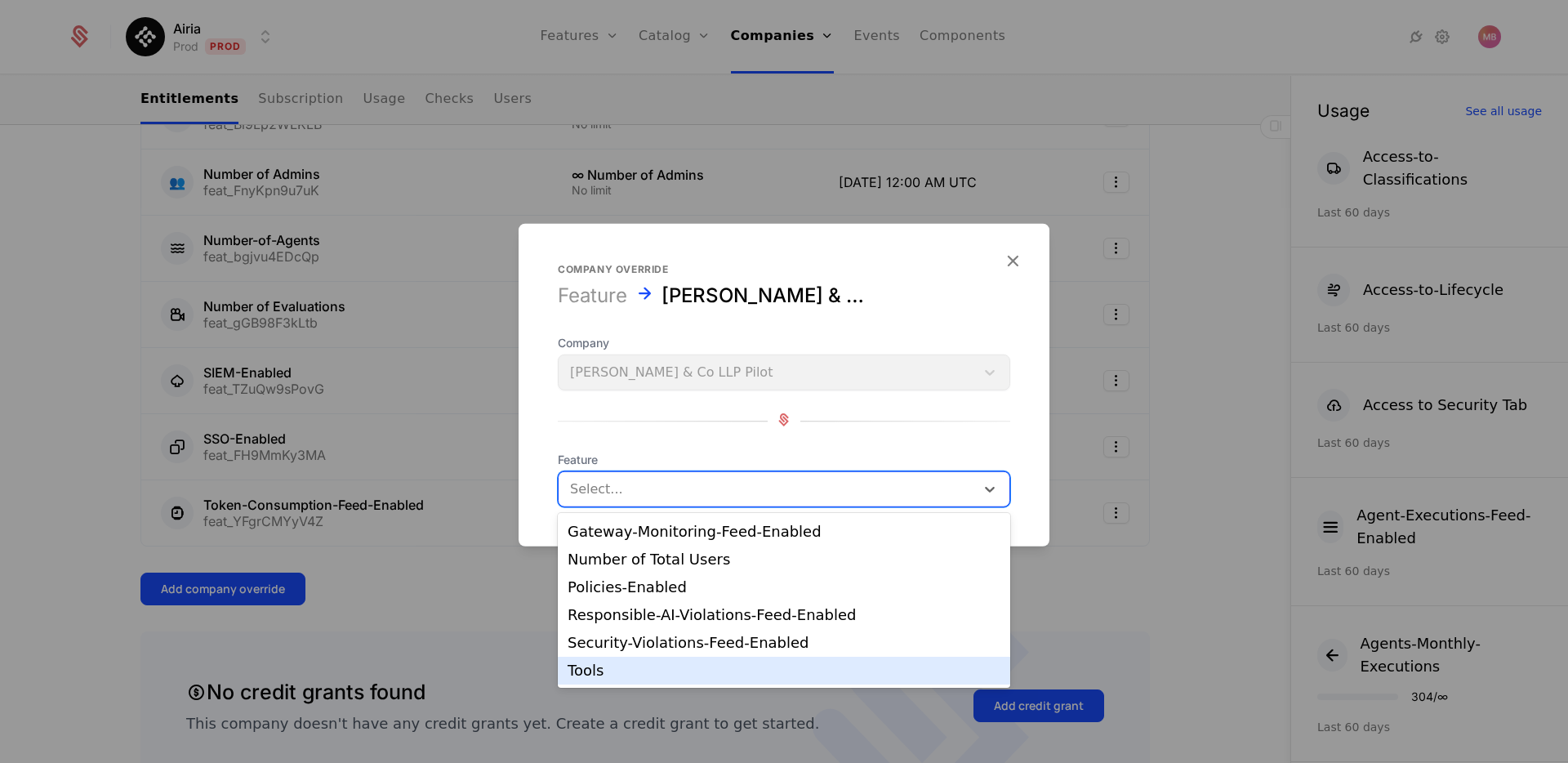
click at [618, 673] on div "Tools" at bounding box center [784, 670] width 433 height 15
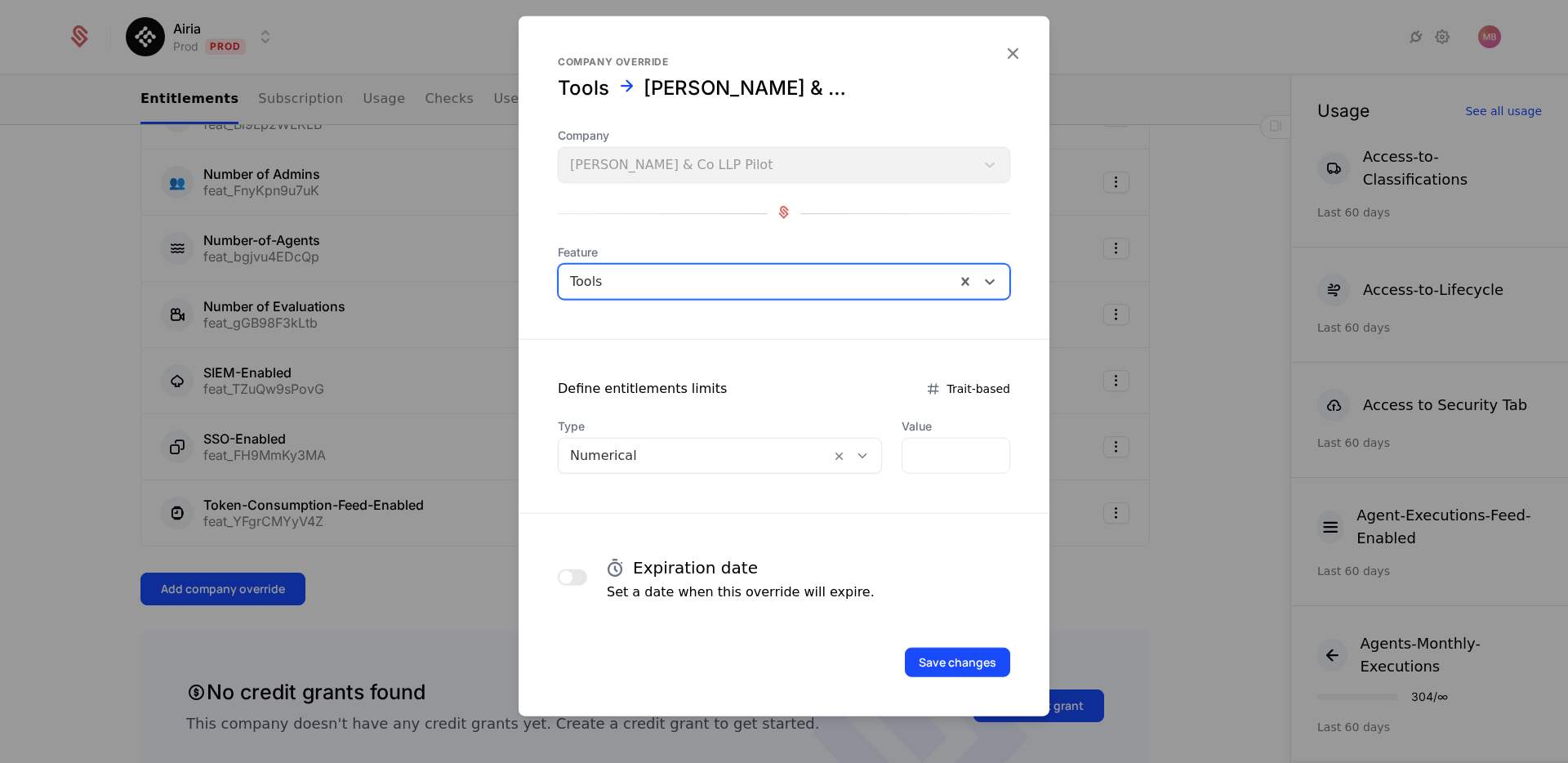
click at [865, 460] on div at bounding box center [862, 455] width 28 height 18
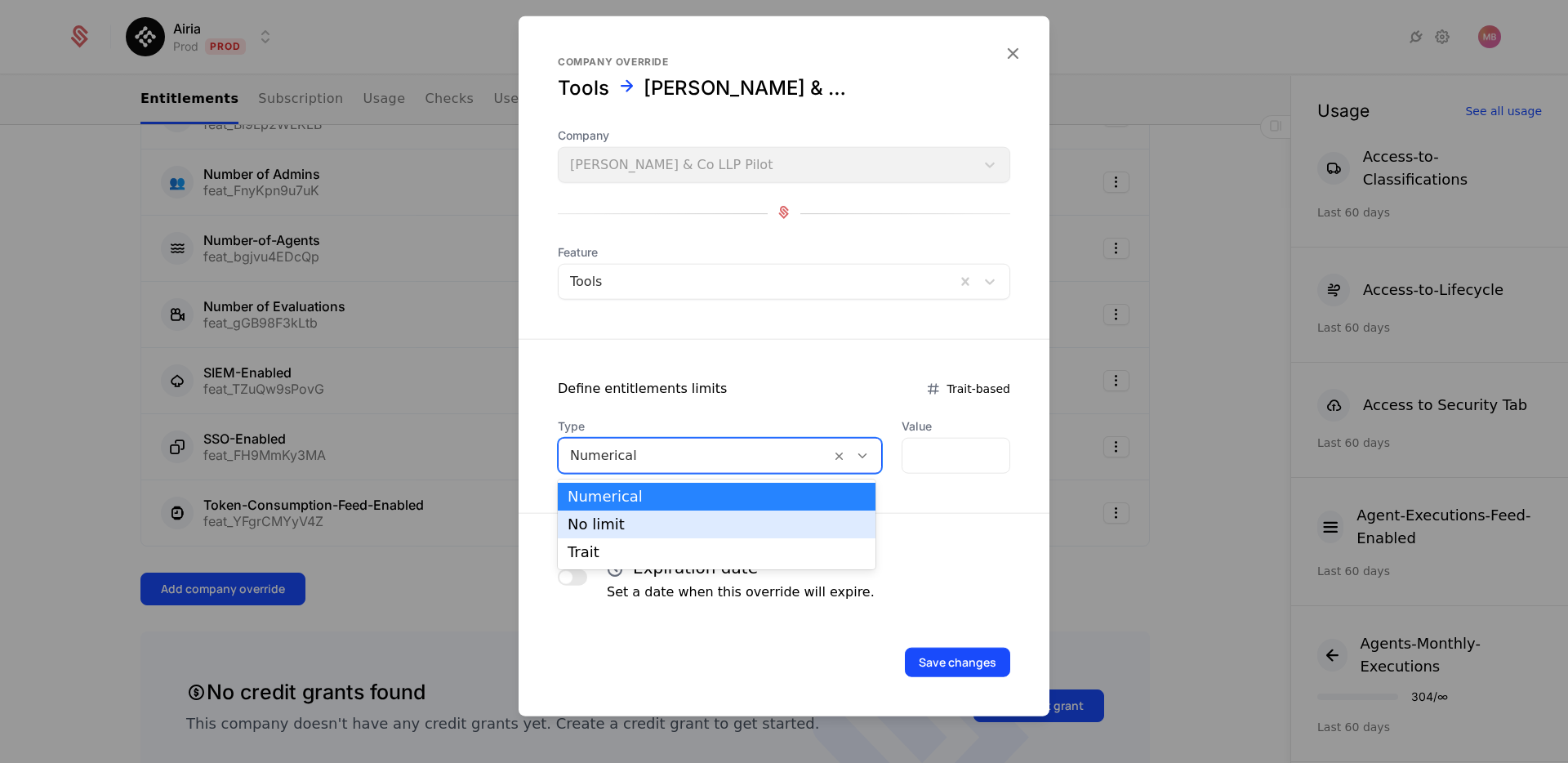
click at [751, 519] on div "No limit" at bounding box center [717, 524] width 298 height 15
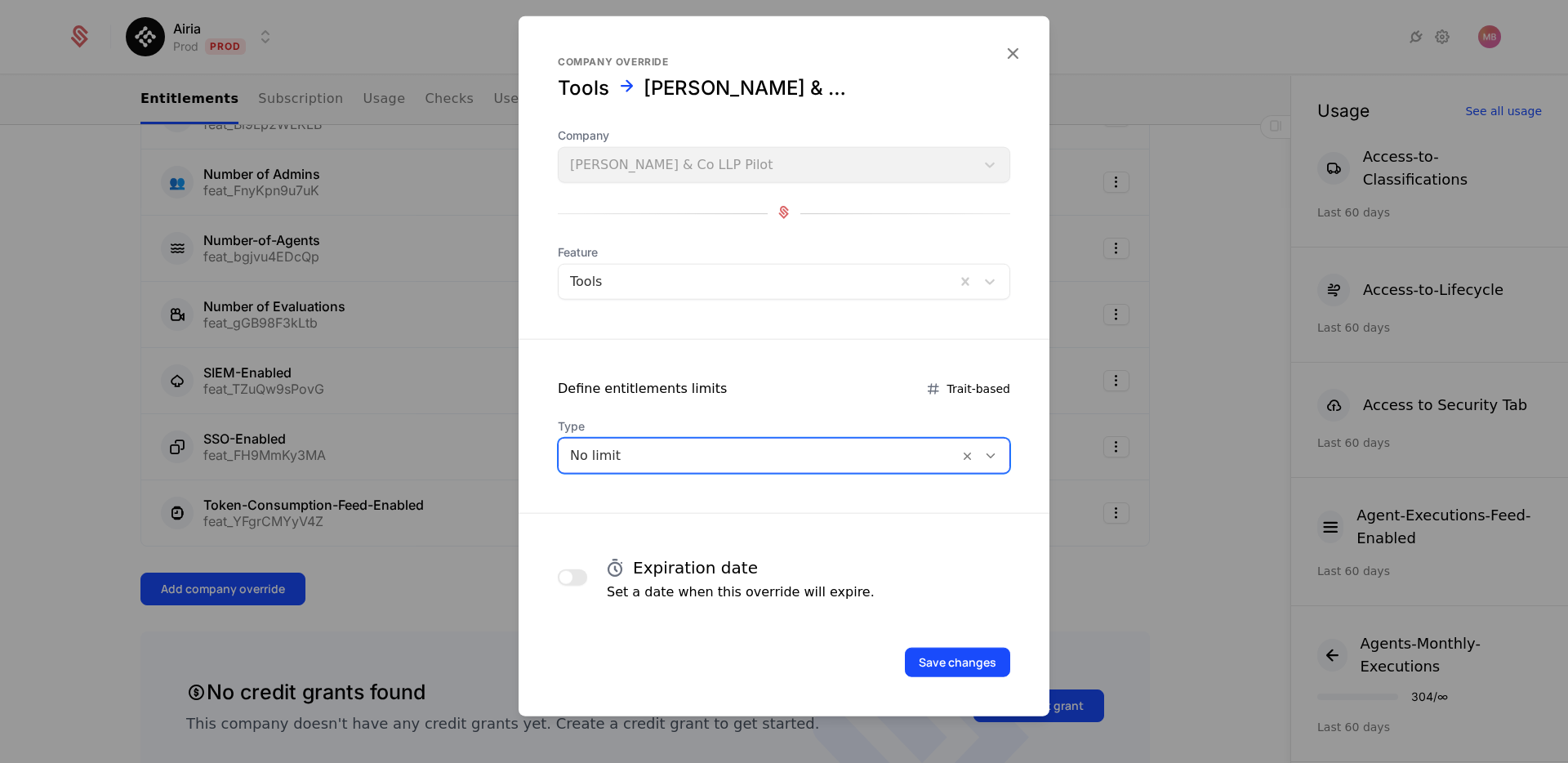
click at [573, 584] on button "button" at bounding box center [573, 577] width 29 height 16
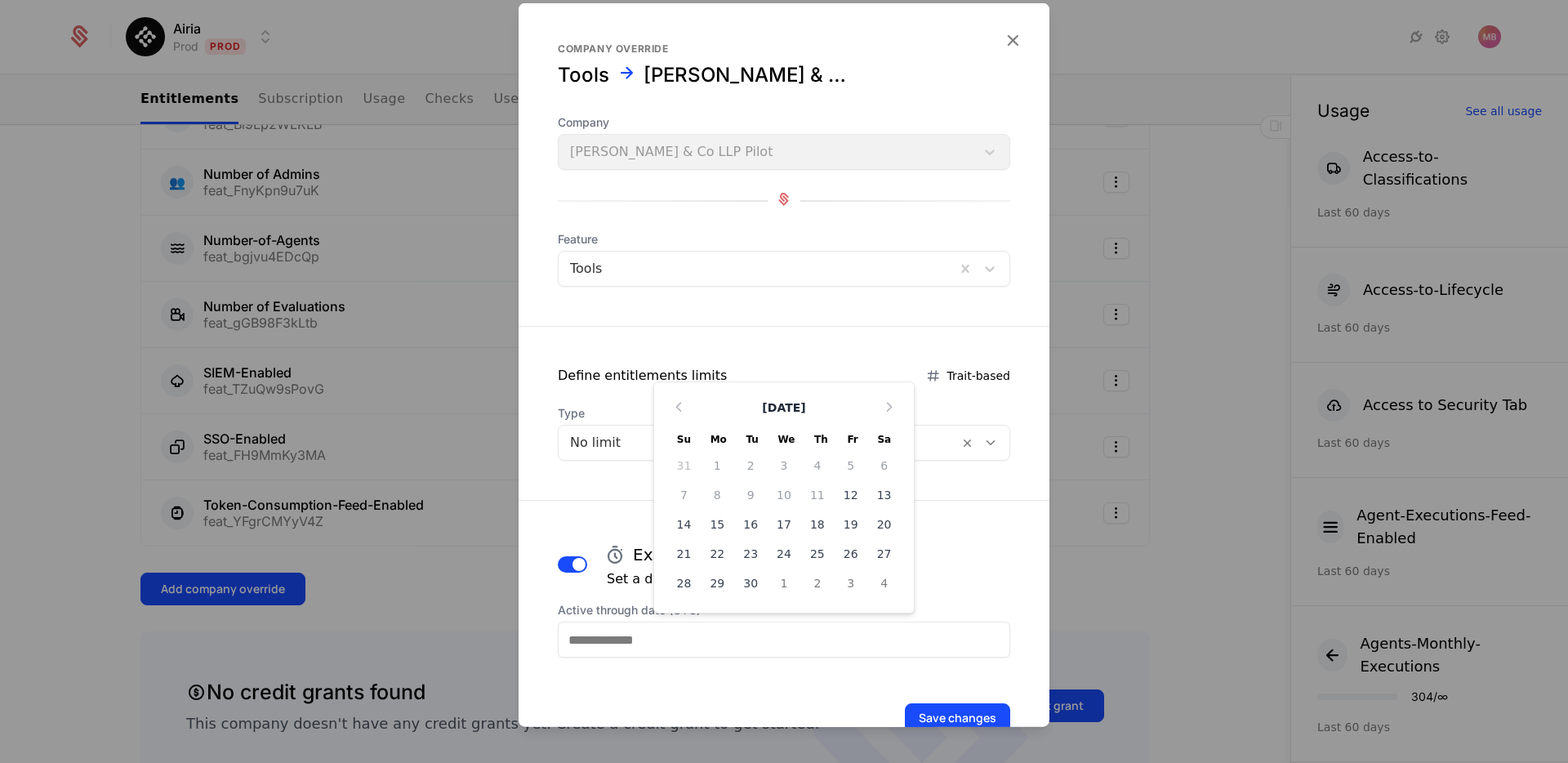
click at [636, 642] on input "Active through date (UTC)" at bounding box center [784, 639] width 452 height 36
click at [757, 580] on div "30" at bounding box center [751, 584] width 34 height 26
type input "**********"
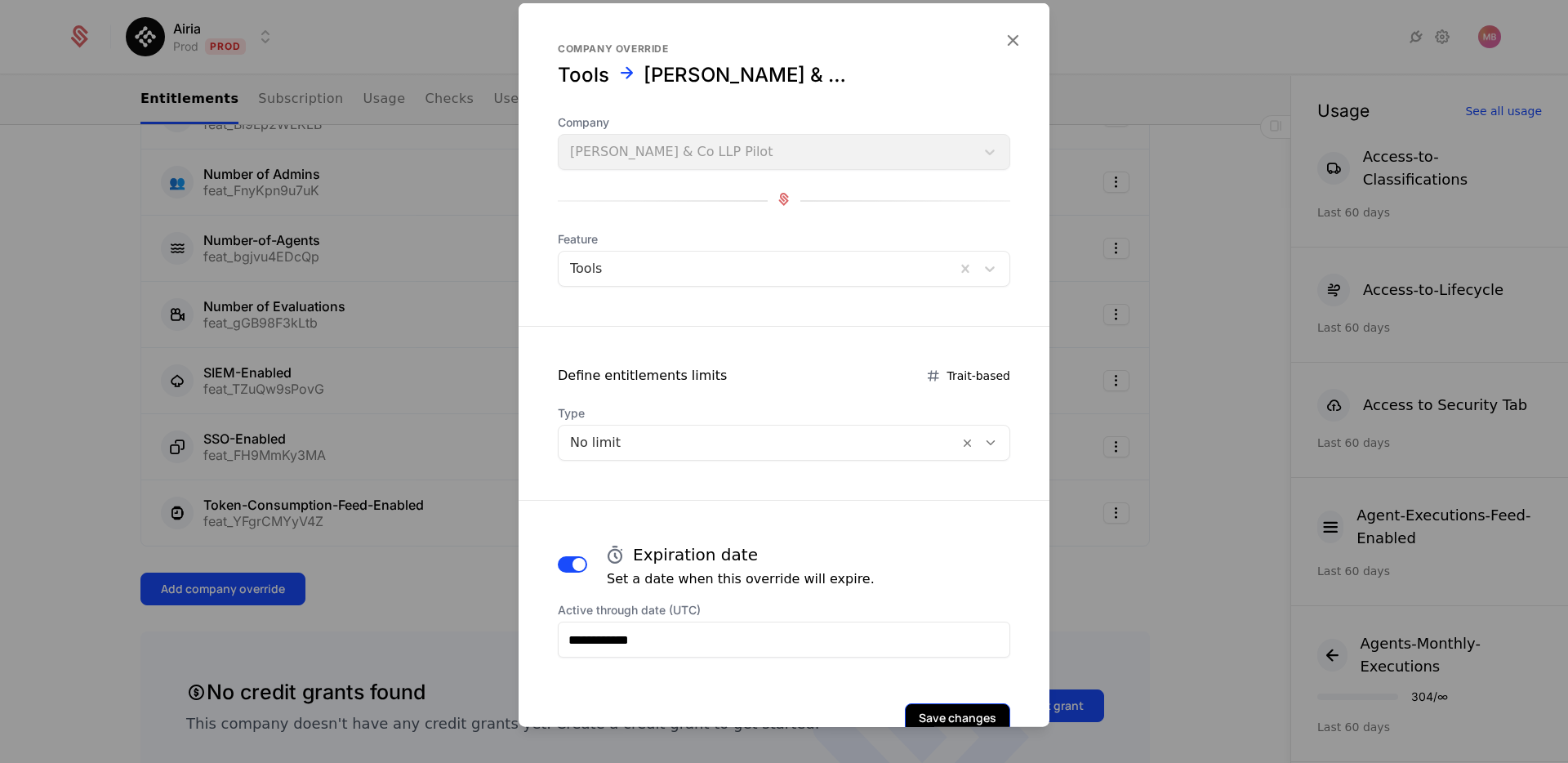
click at [977, 716] on button "Save changes" at bounding box center [958, 718] width 106 height 29
